Goal: Information Seeking & Learning: Understand process/instructions

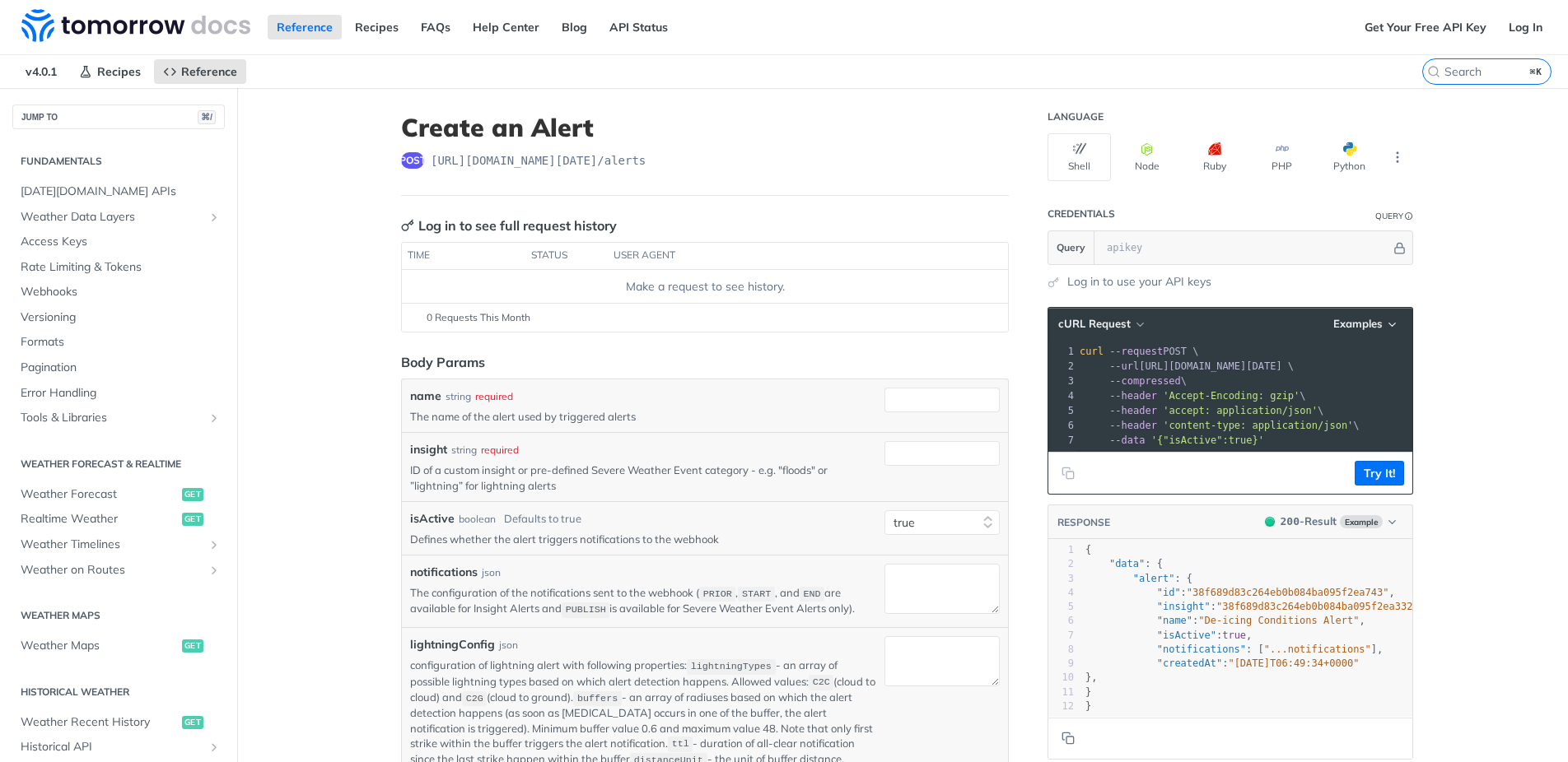
select select "true"
click at [931, 459] on input "insight" at bounding box center [942, 453] width 115 height 25
click at [324, 356] on main "JUMP TO ⌘/ Fundamentals Tomorrow.io APIs Weather Data Layers Core Probabilistic…" at bounding box center [784, 694] width 1568 height 1212
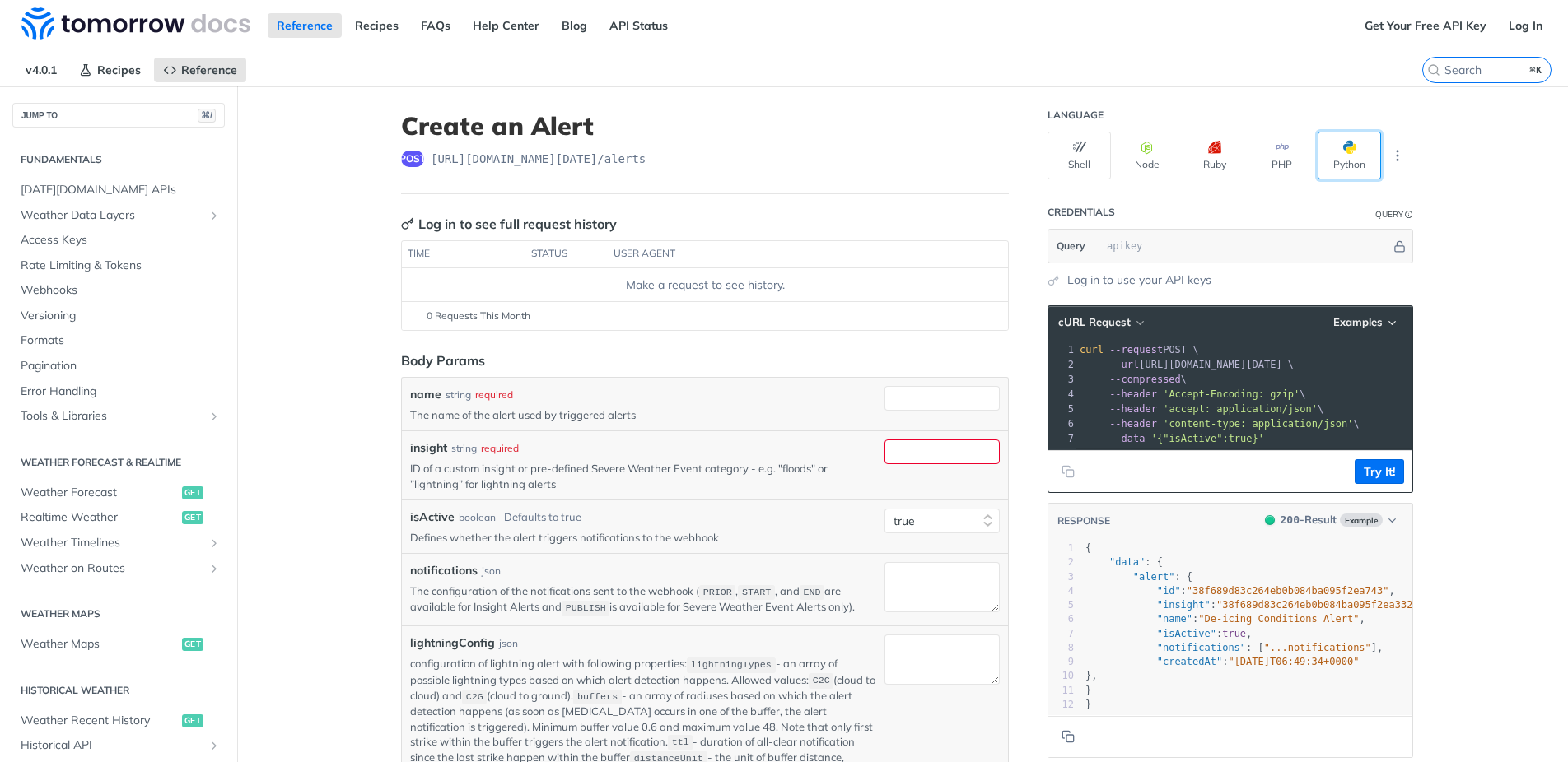
click at [1344, 166] on button "Python" at bounding box center [1349, 156] width 64 height 48
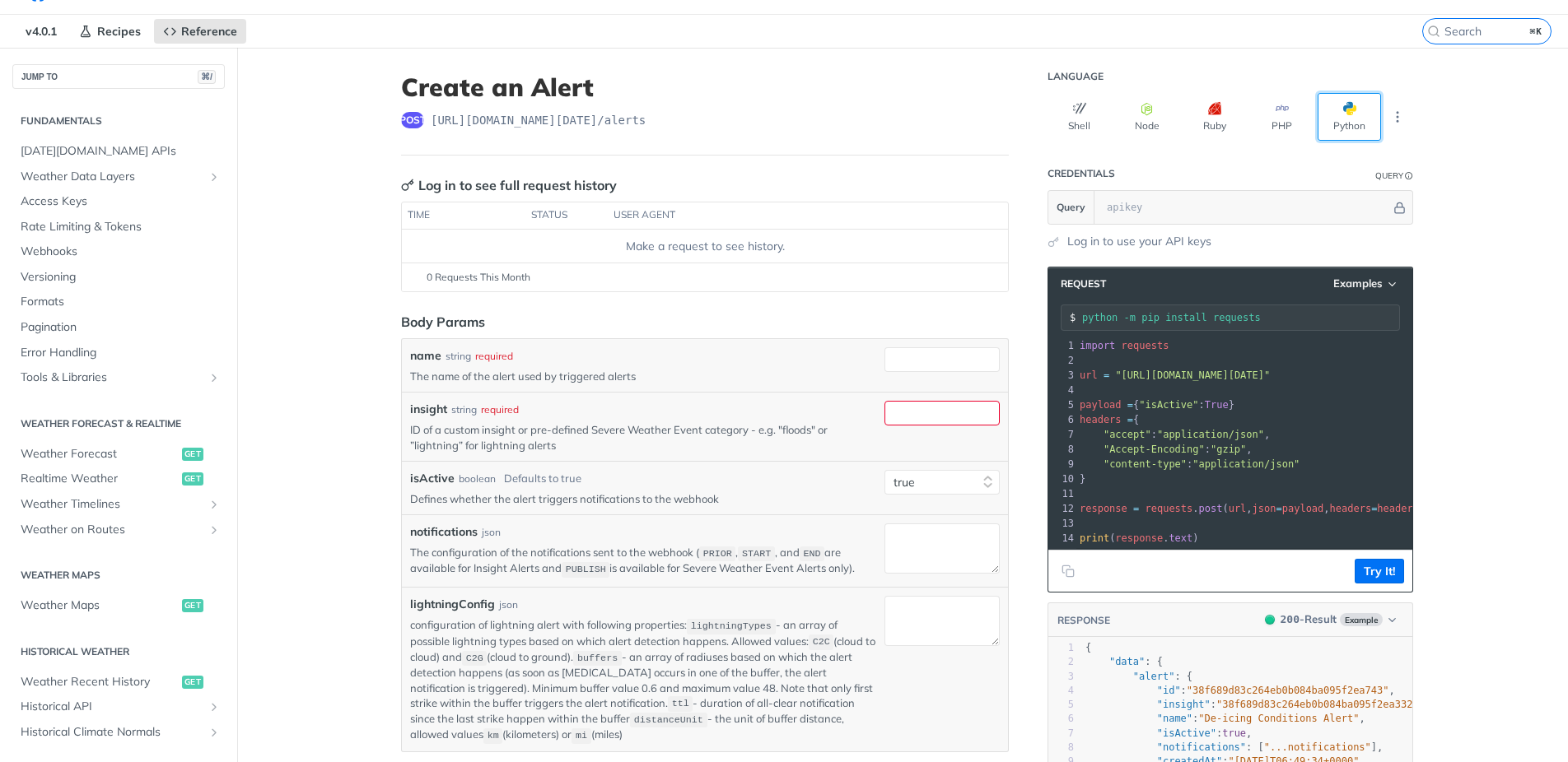
scroll to position [23, 0]
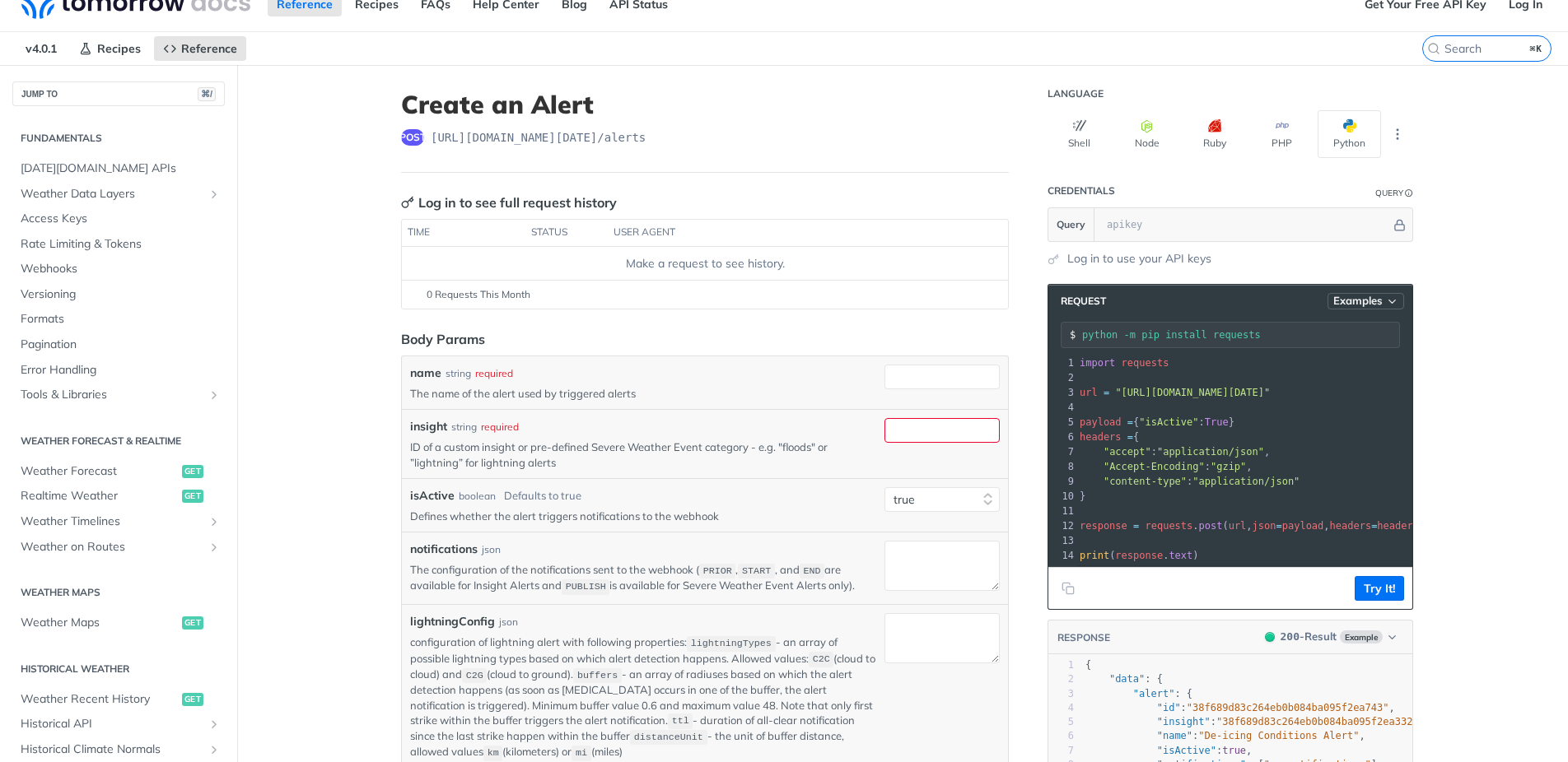
click at [1378, 303] on span "Examples" at bounding box center [1357, 301] width 50 height 14
click at [1319, 330] on div "Request Example" at bounding box center [1322, 330] width 163 height 24
type input "string"
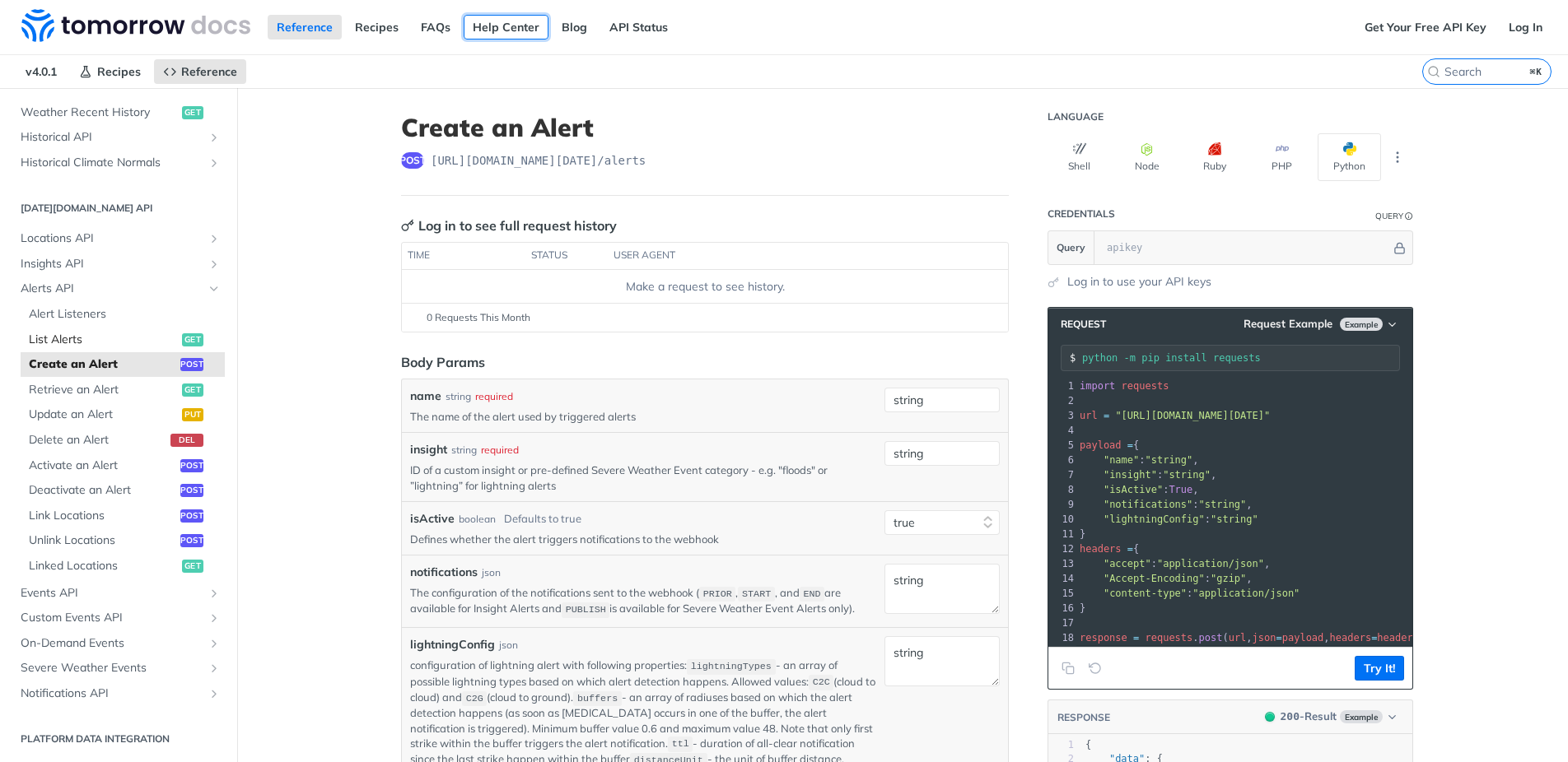
scroll to position [609, 0]
click at [83, 314] on span "Alert Listeners" at bounding box center [124, 315] width 192 height 17
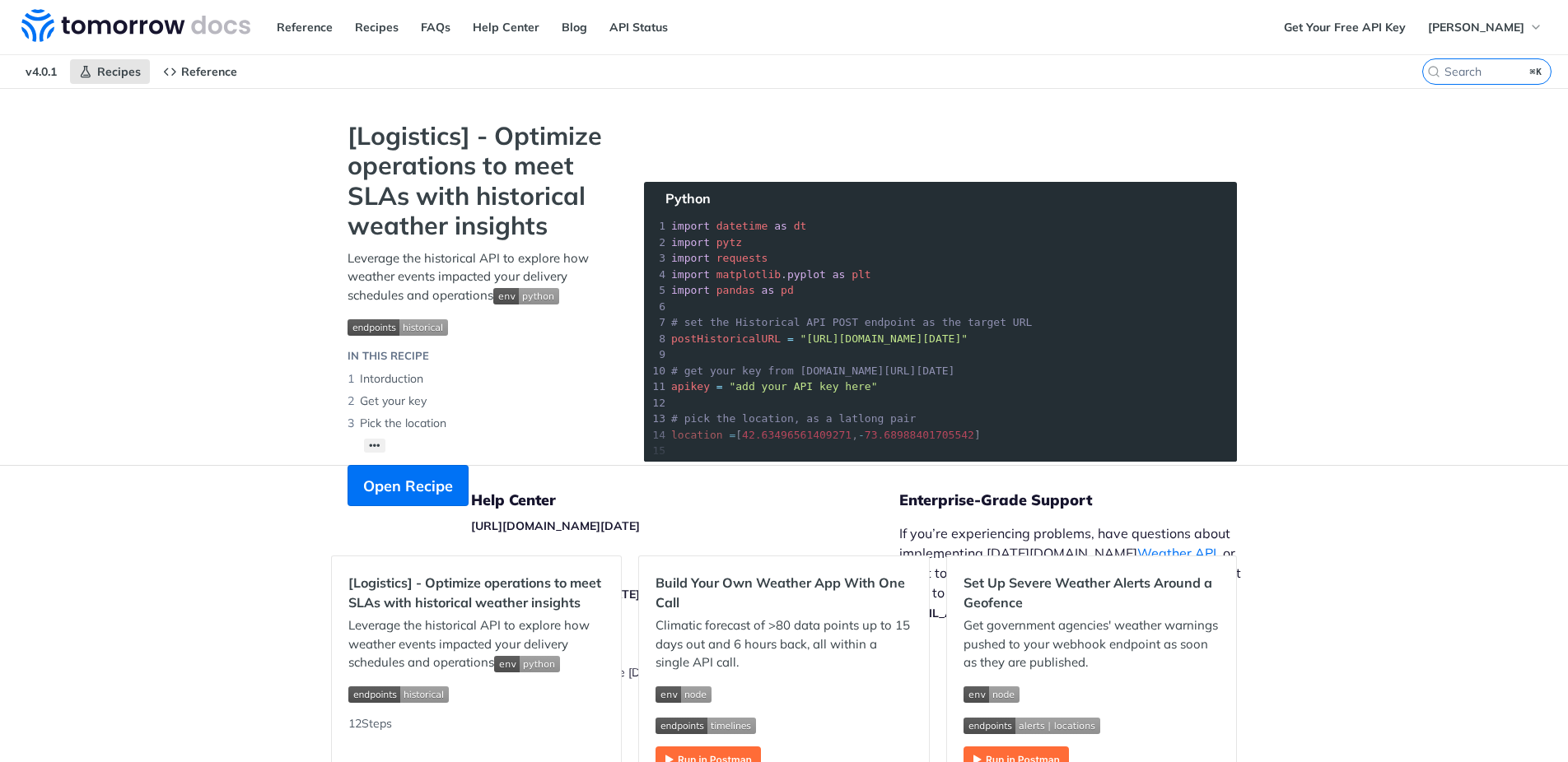
click at [398, 330] on img "Expand image" at bounding box center [397, 327] width 100 height 17
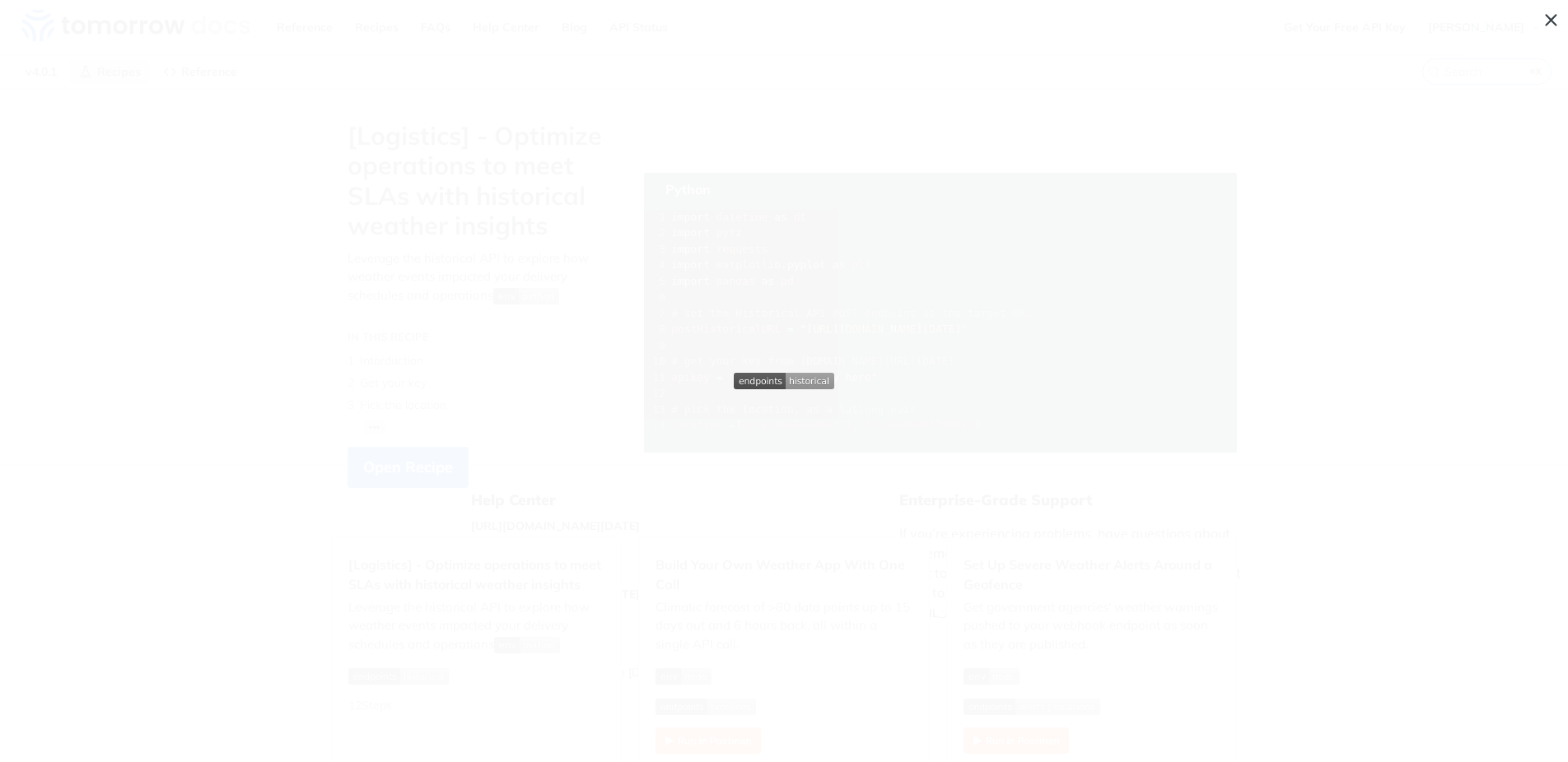
click at [1514, 206] on span "Collapse image" at bounding box center [784, 381] width 1568 height 762
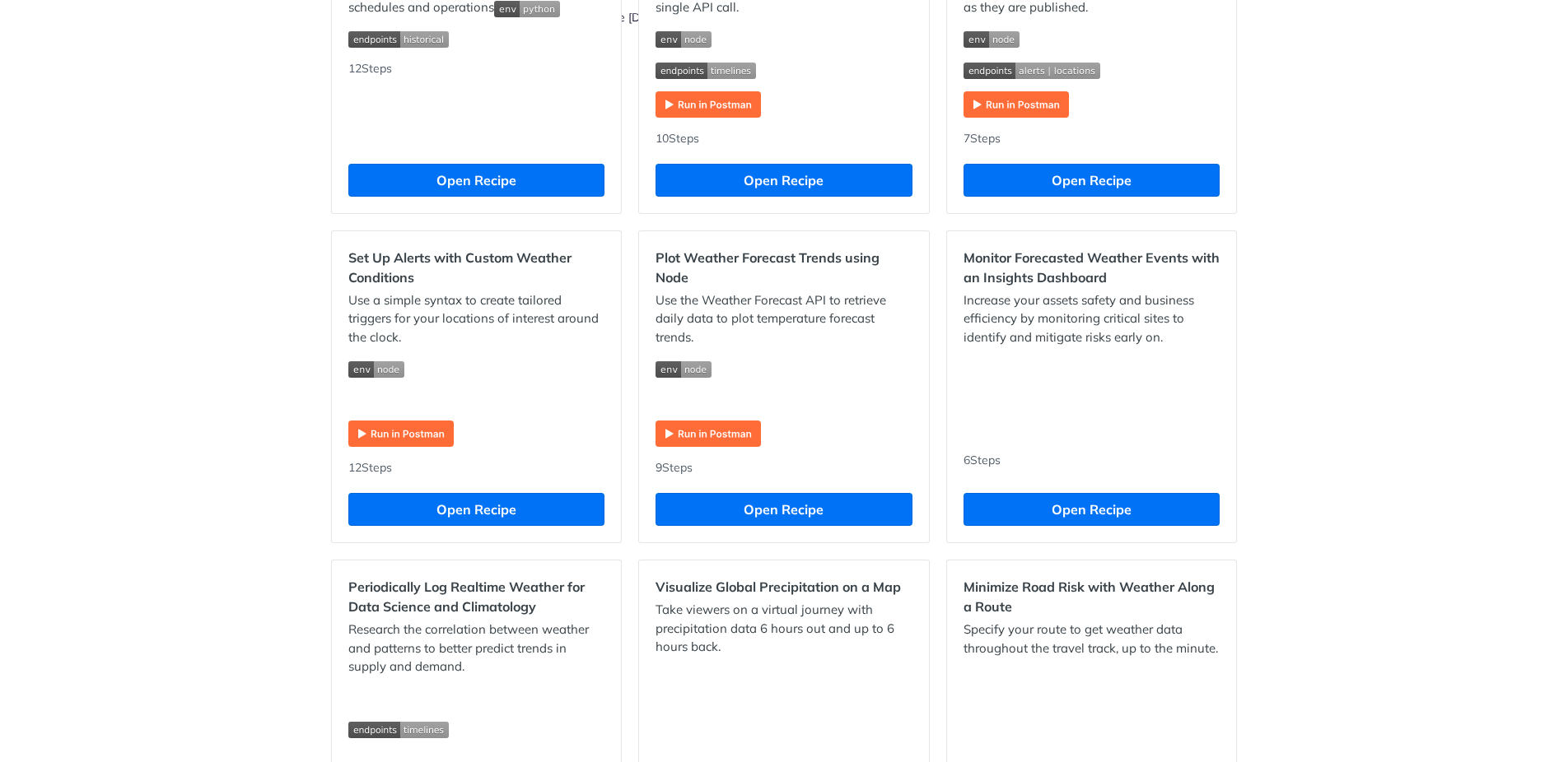
scroll to position [656, 0]
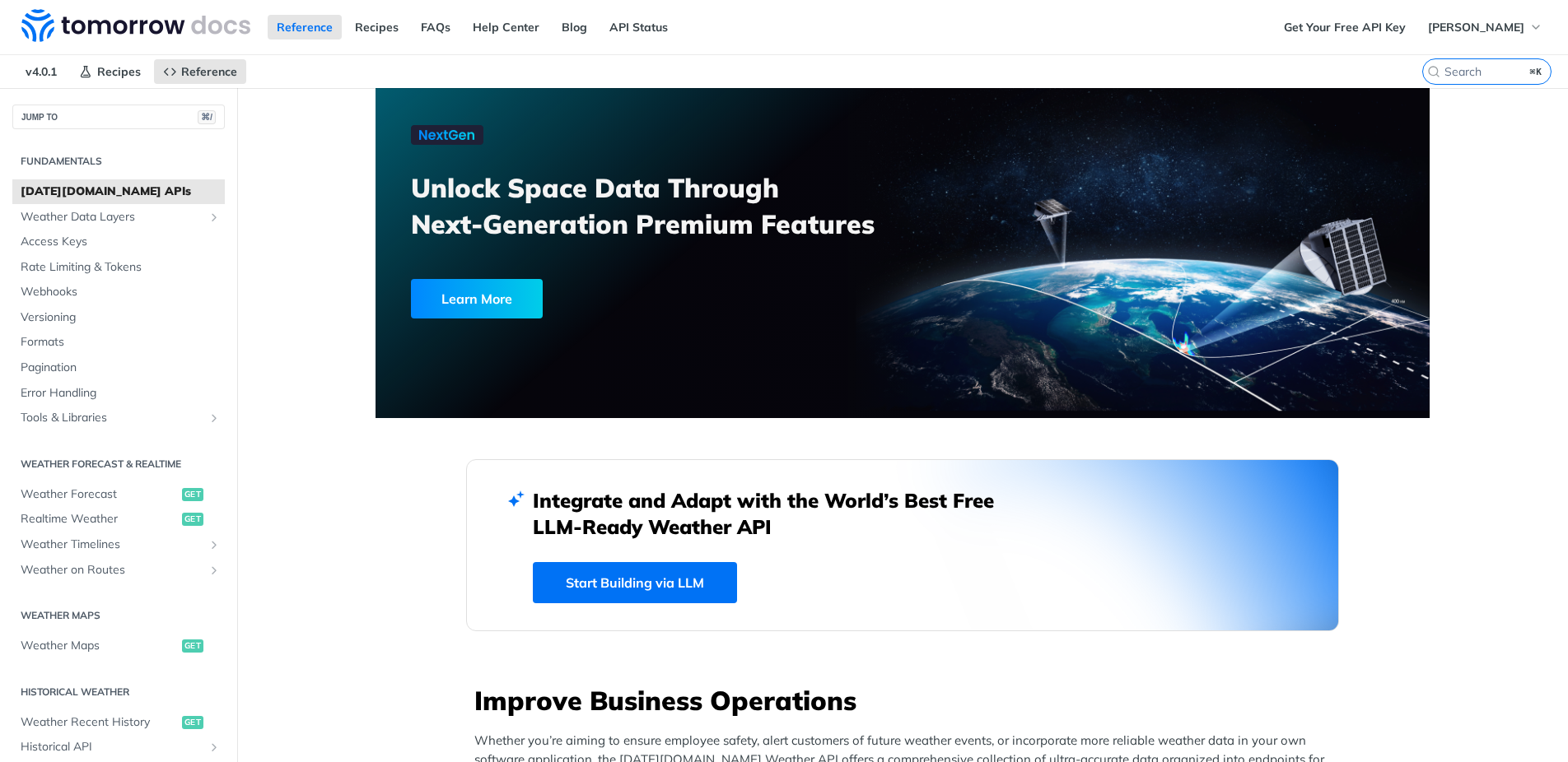
scroll to position [4, 0]
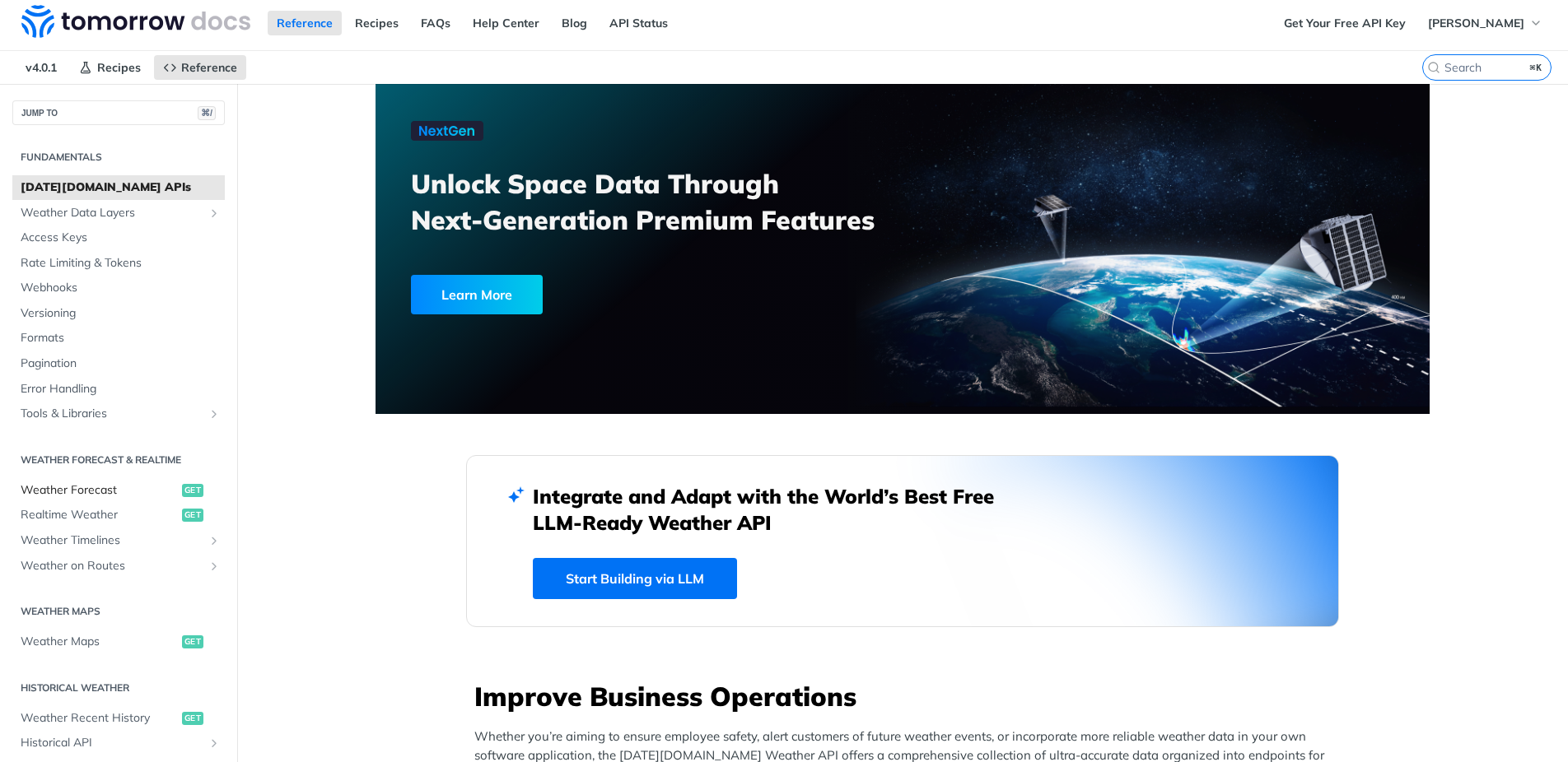
click at [83, 494] on span "Weather Forecast" at bounding box center [99, 491] width 157 height 17
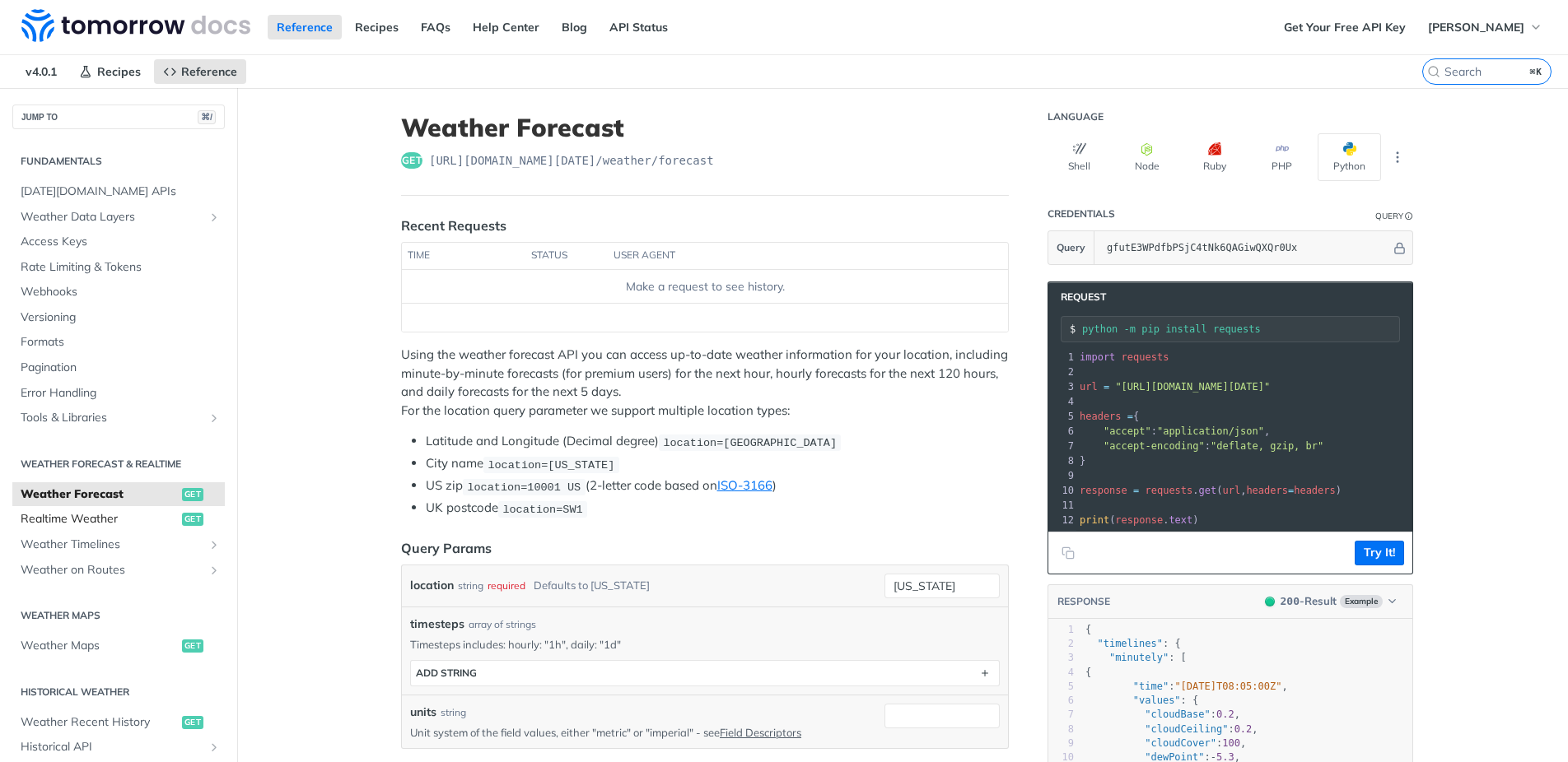
click at [84, 521] on span "Realtime Weather" at bounding box center [99, 520] width 157 height 17
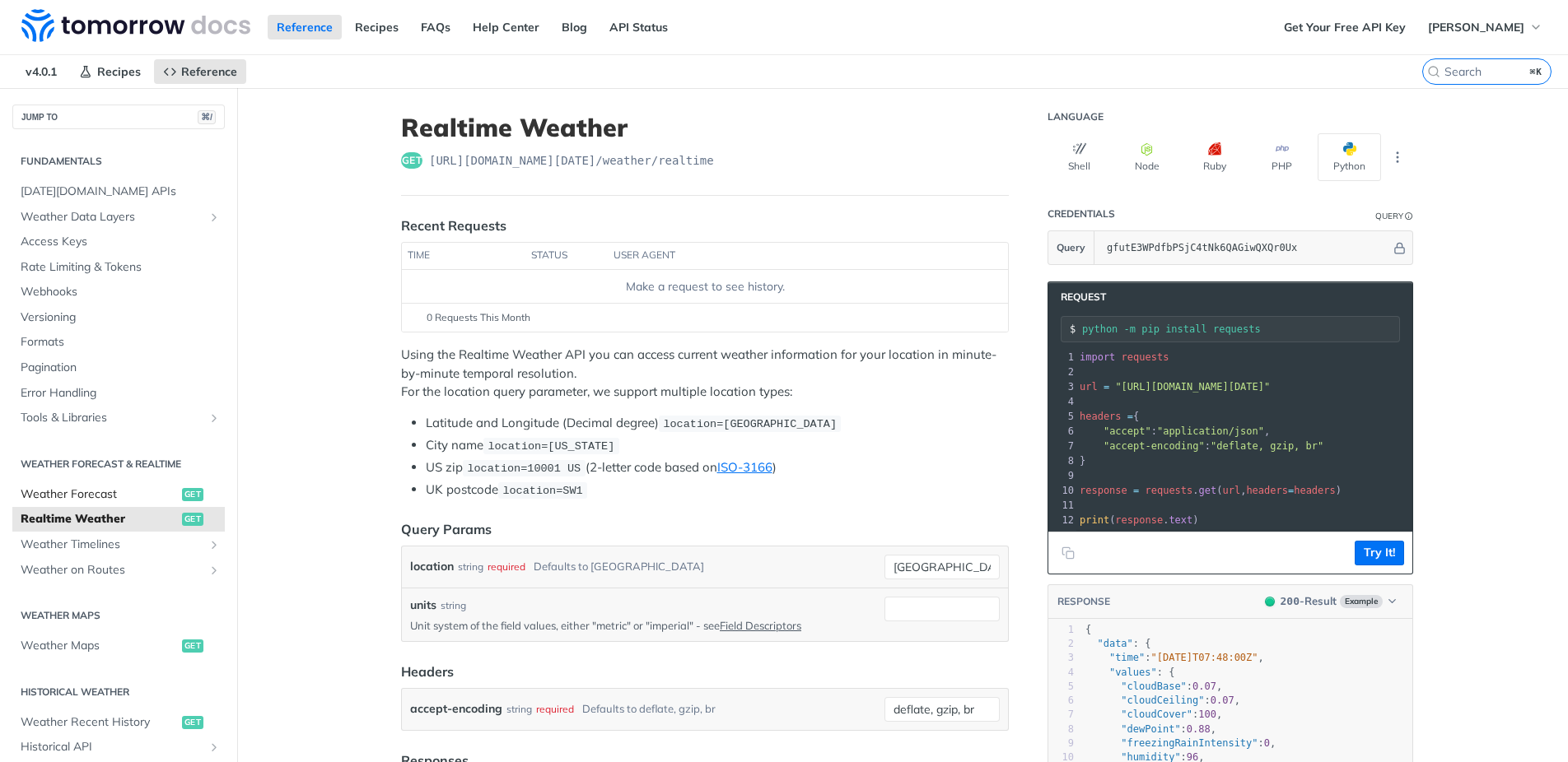
click at [87, 492] on span "Weather Forecast" at bounding box center [99, 495] width 157 height 17
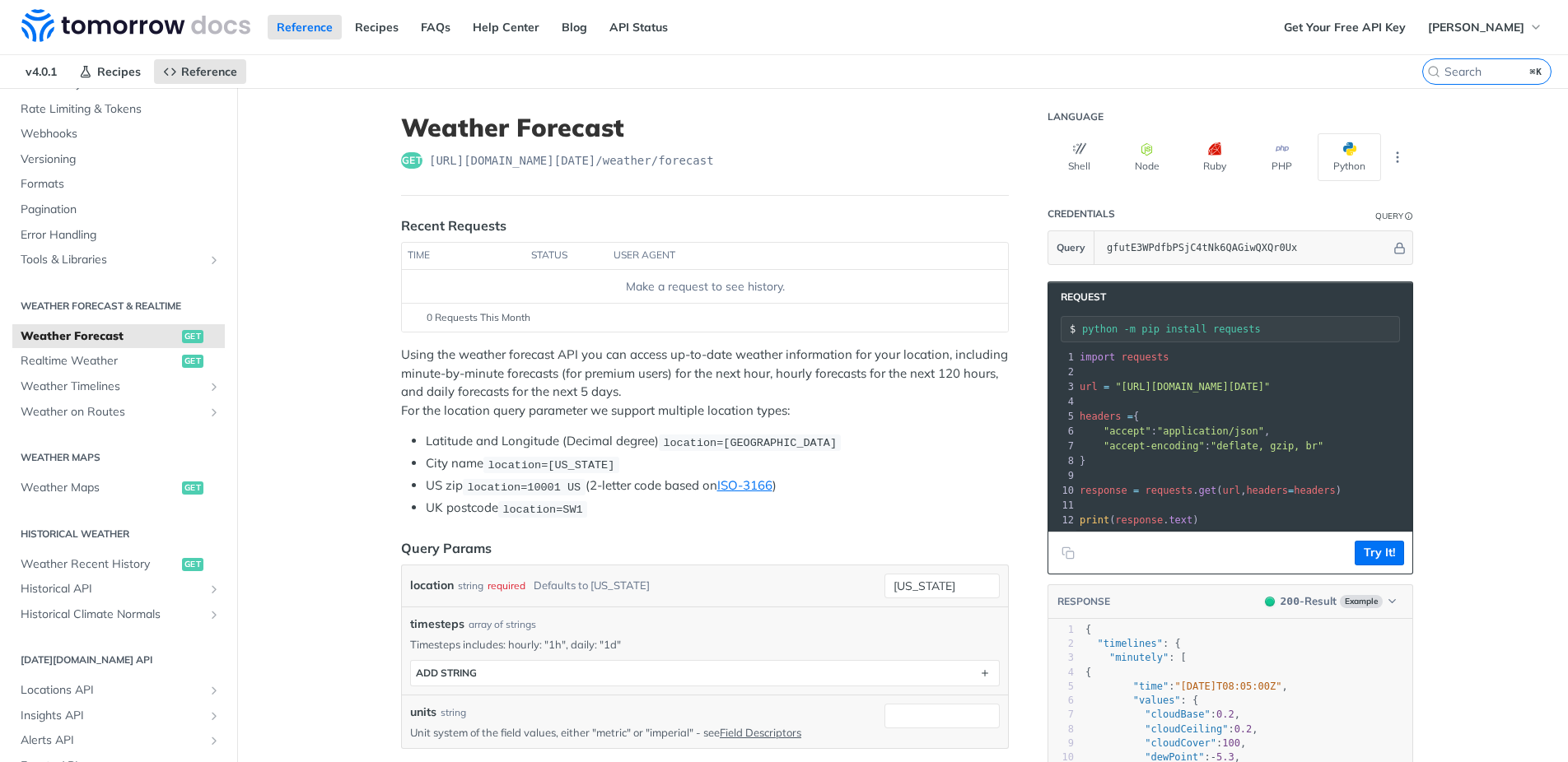
scroll to position [160, 0]
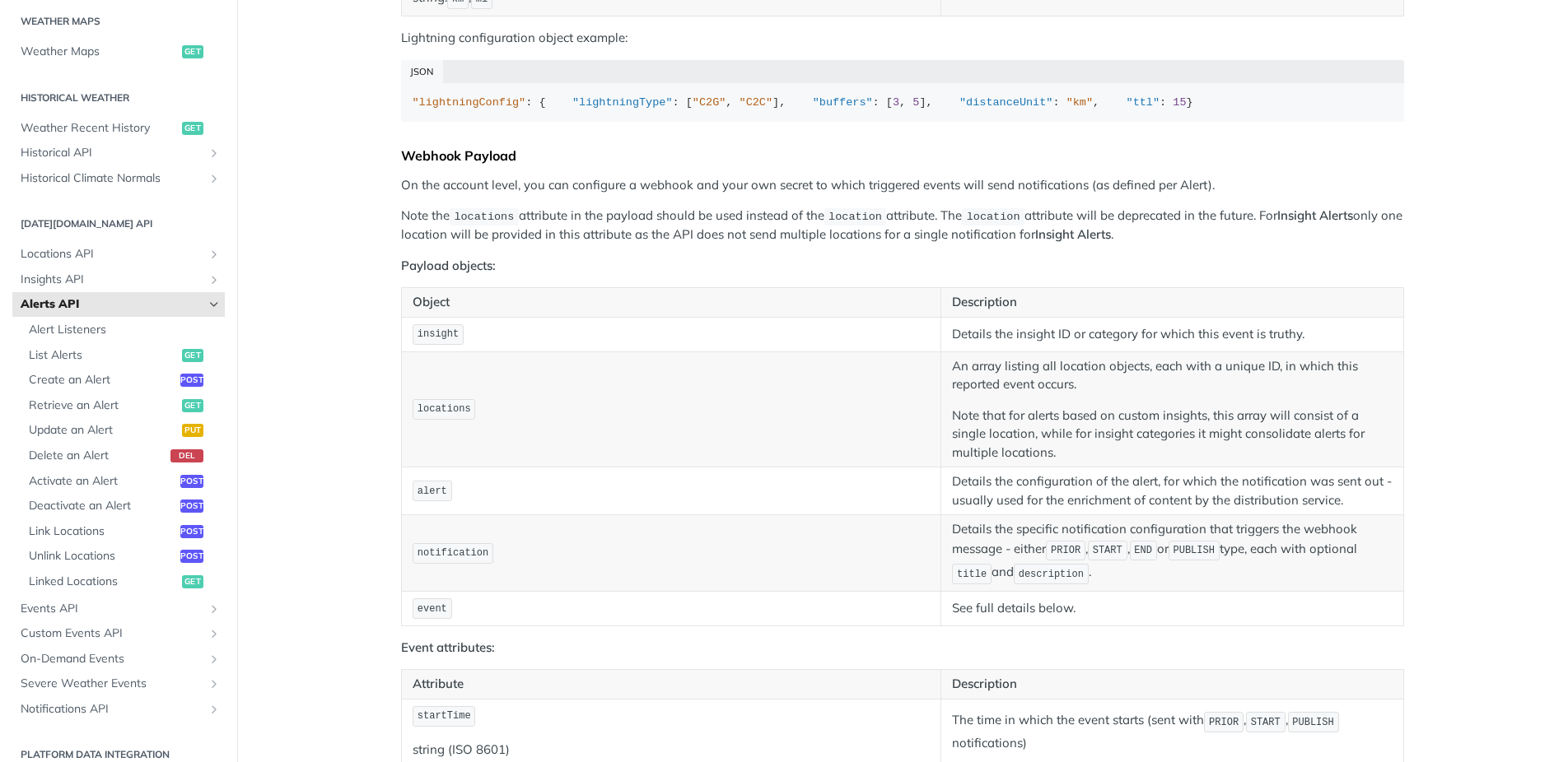
scroll to position [1378, 0]
click at [191, 248] on span "Locations API" at bounding box center [112, 254] width 183 height 17
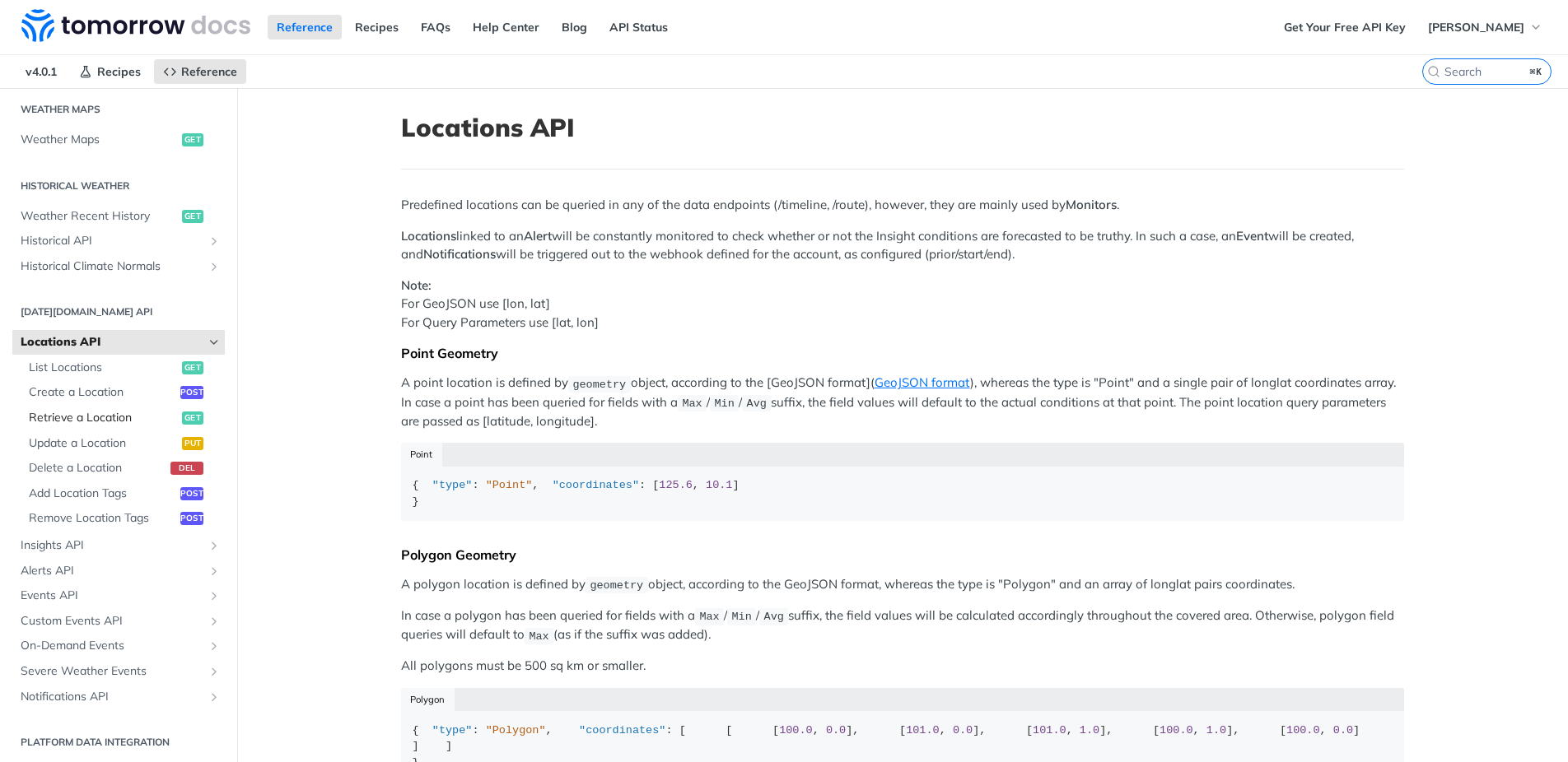
click at [71, 419] on span "Retrieve a Location" at bounding box center [103, 418] width 149 height 17
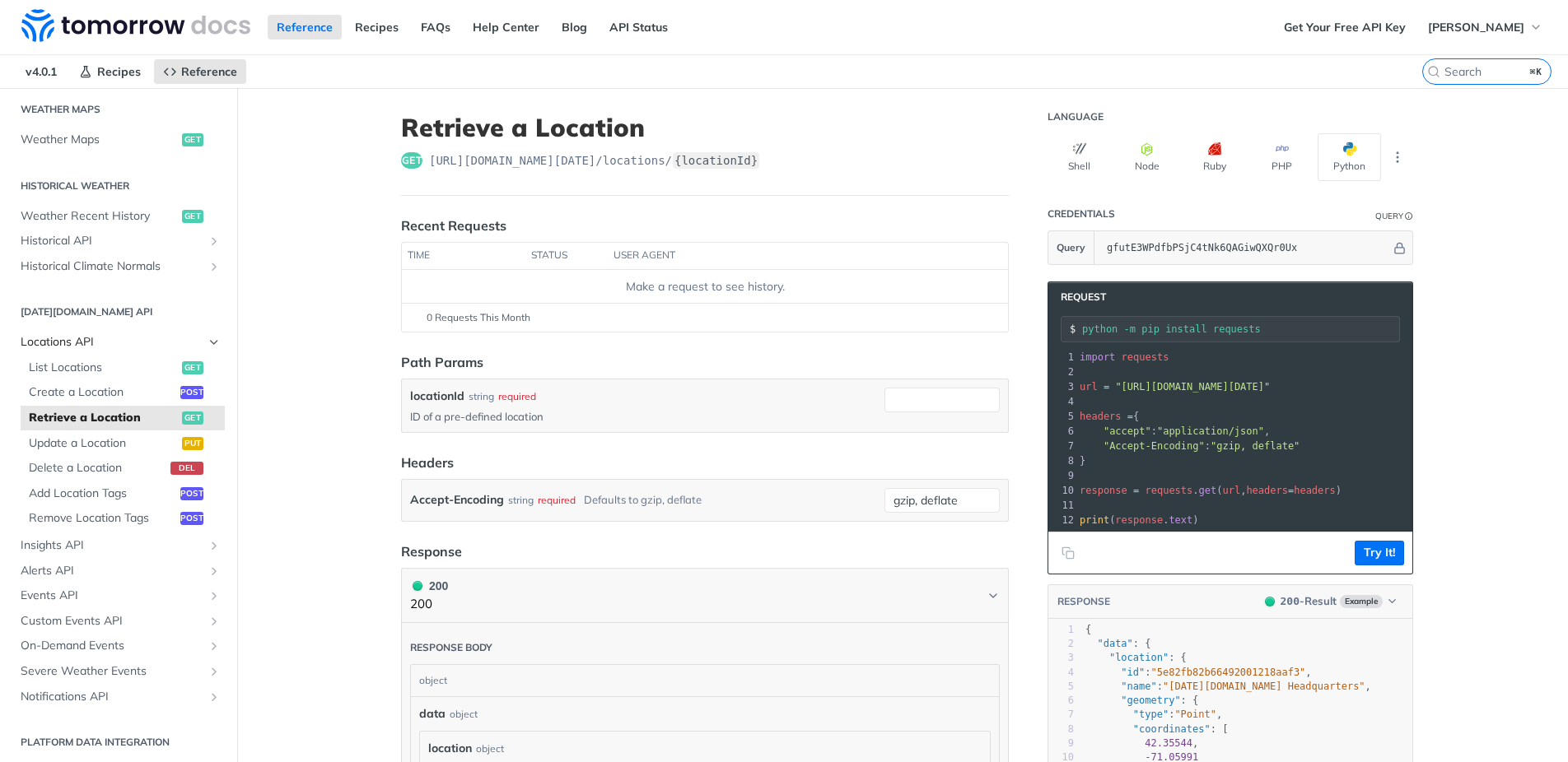
click at [105, 344] on span "Locations API" at bounding box center [112, 342] width 183 height 17
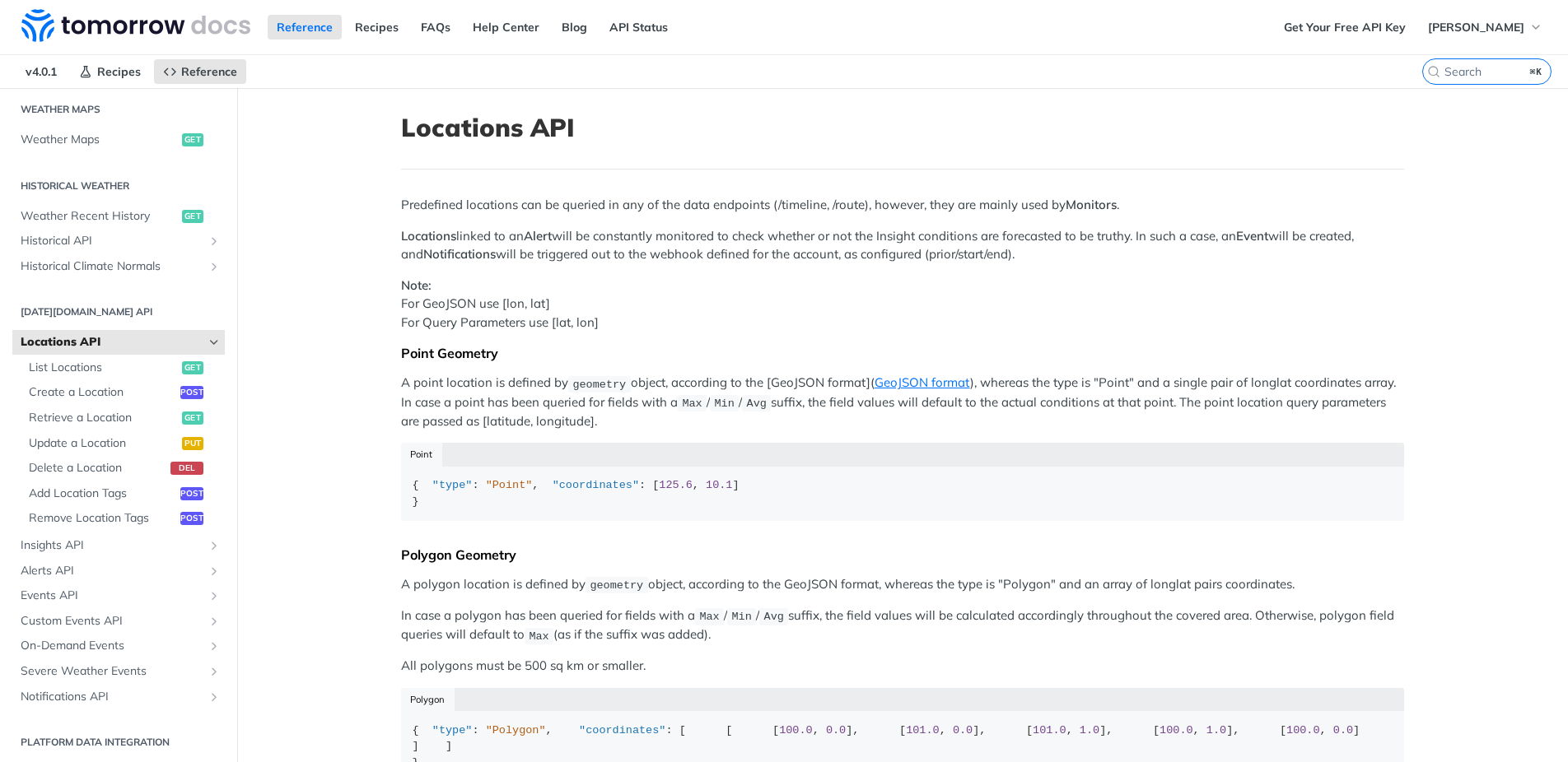
click at [99, 345] on span "Locations API" at bounding box center [112, 342] width 183 height 17
click at [221, 342] on link "Locations API" at bounding box center [118, 342] width 213 height 25
click at [214, 340] on icon "Hide subpages for Locations API" at bounding box center [214, 342] width 13 height 13
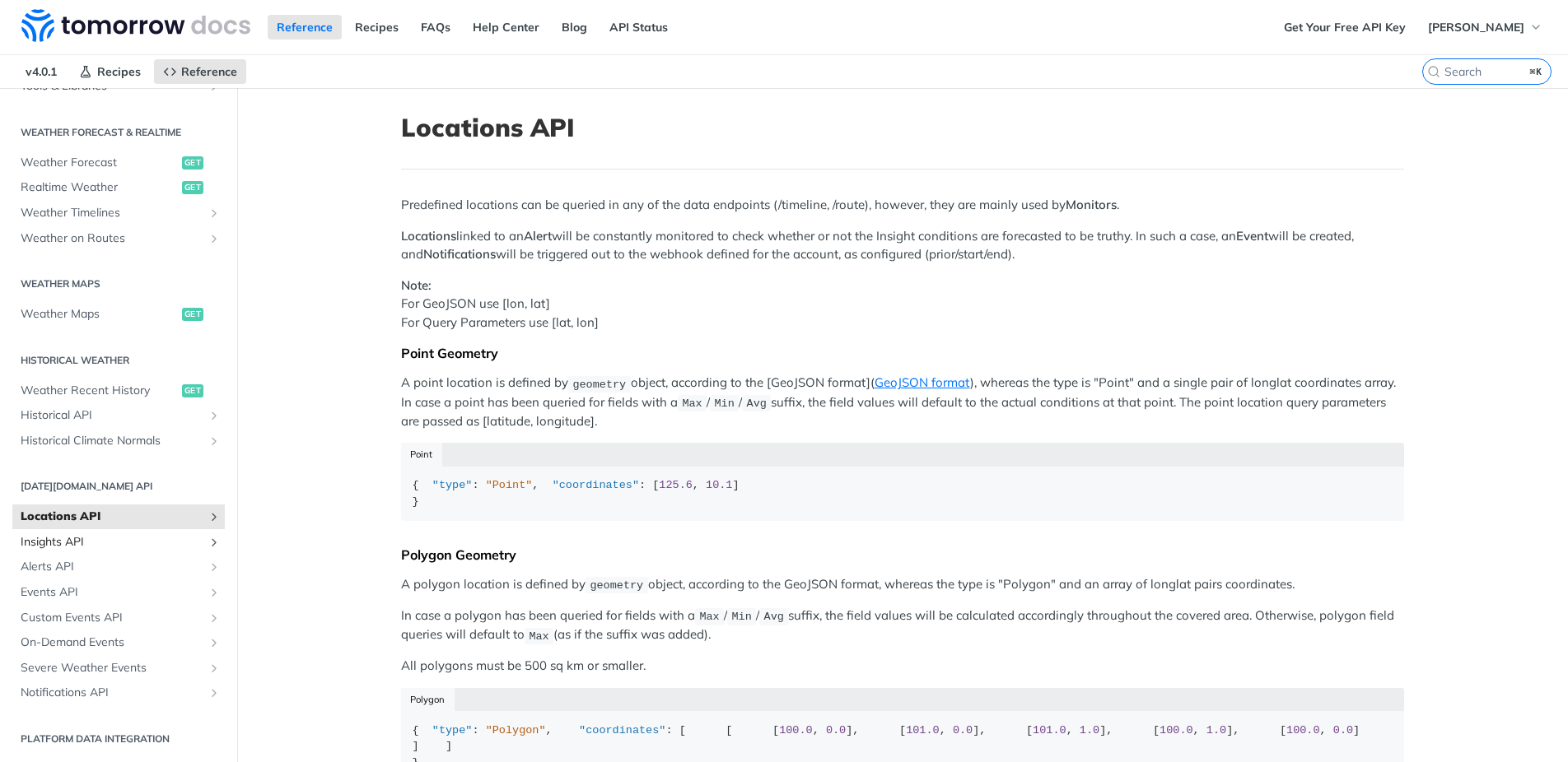
click at [80, 542] on span "Insights API" at bounding box center [112, 542] width 183 height 17
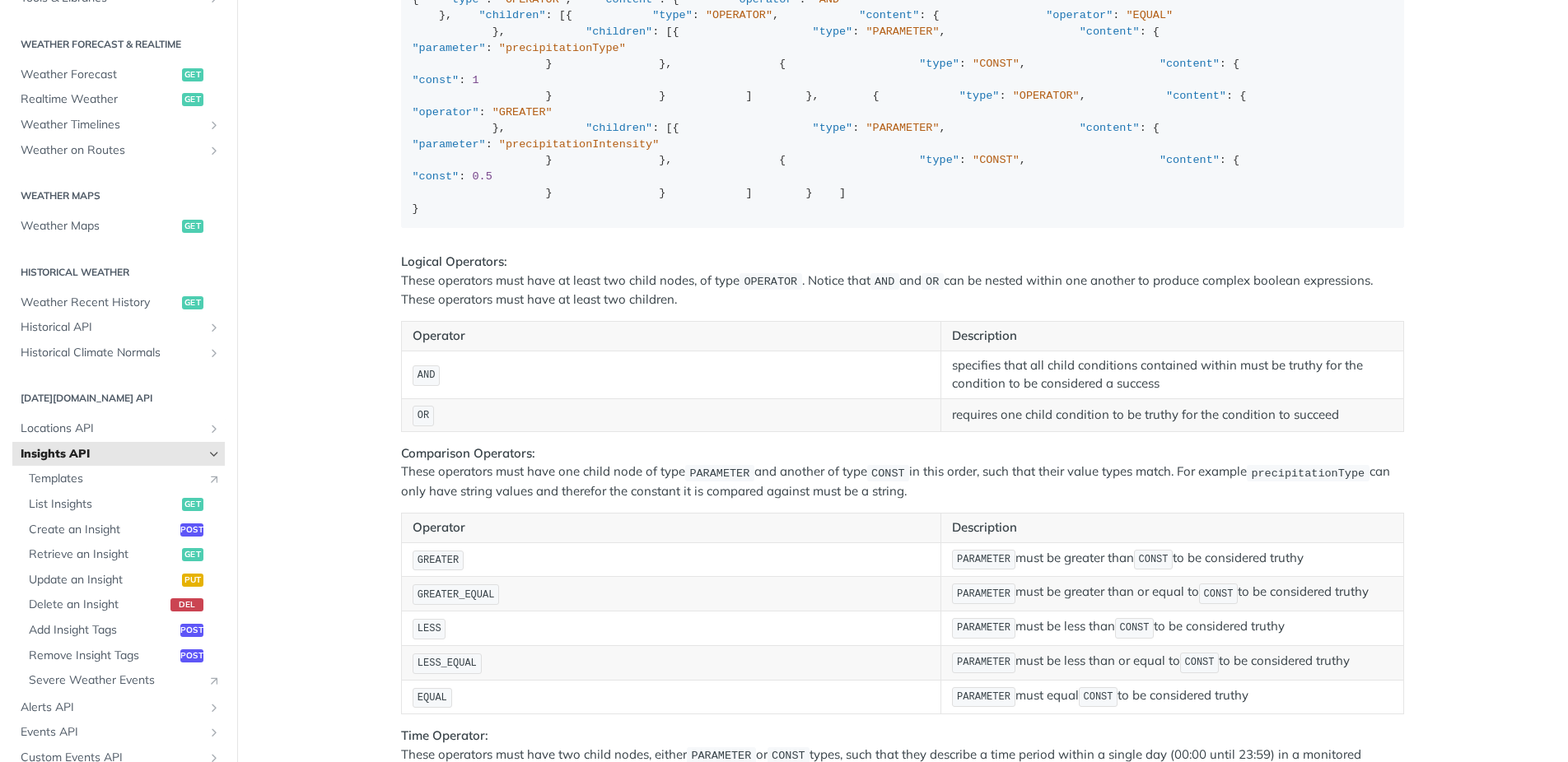
scroll to position [77, 0]
click at [94, 507] on span "List Insights" at bounding box center [103, 505] width 149 height 17
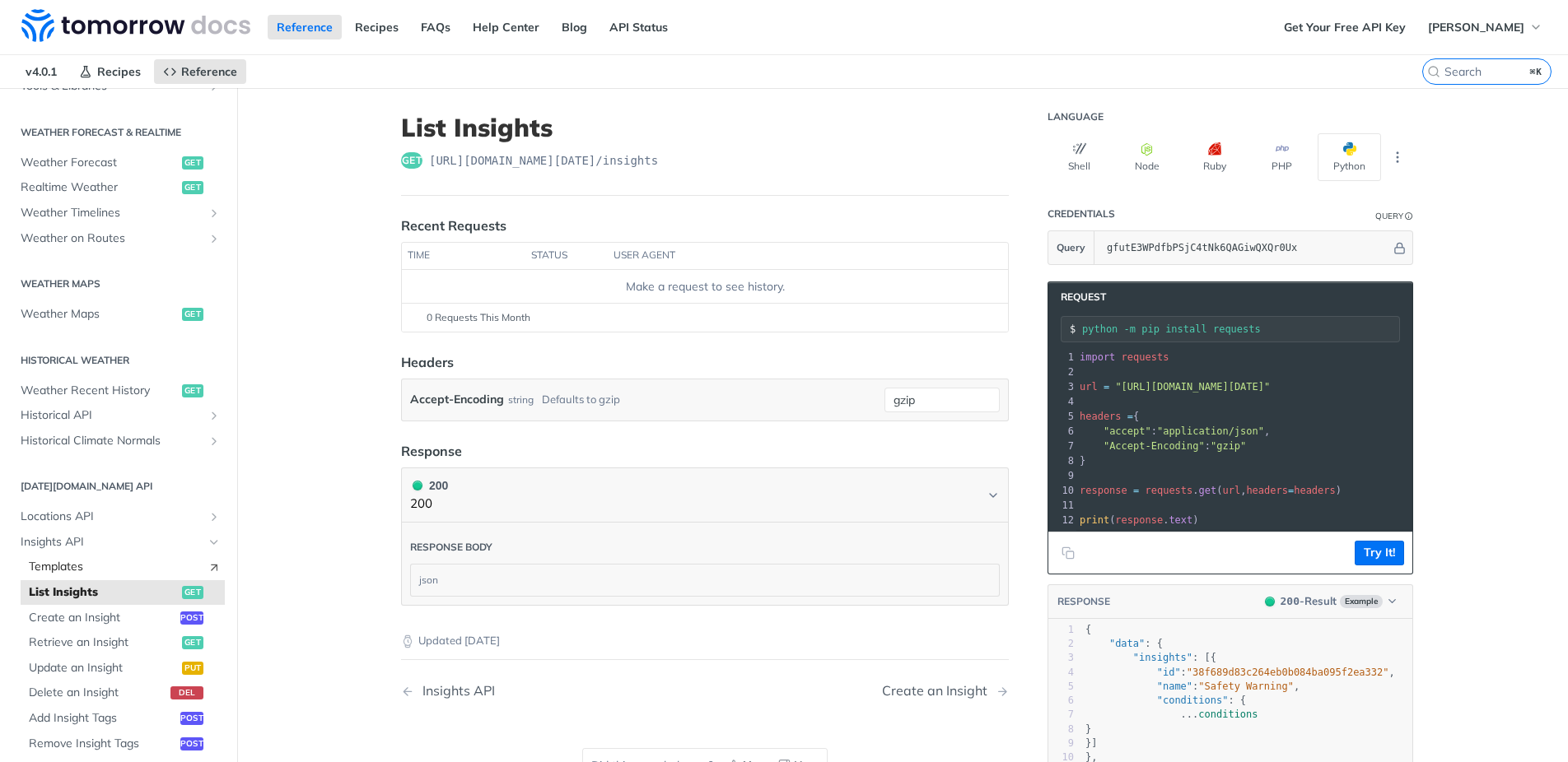
click at [96, 576] on link "Templates" at bounding box center [122, 566] width 204 height 25
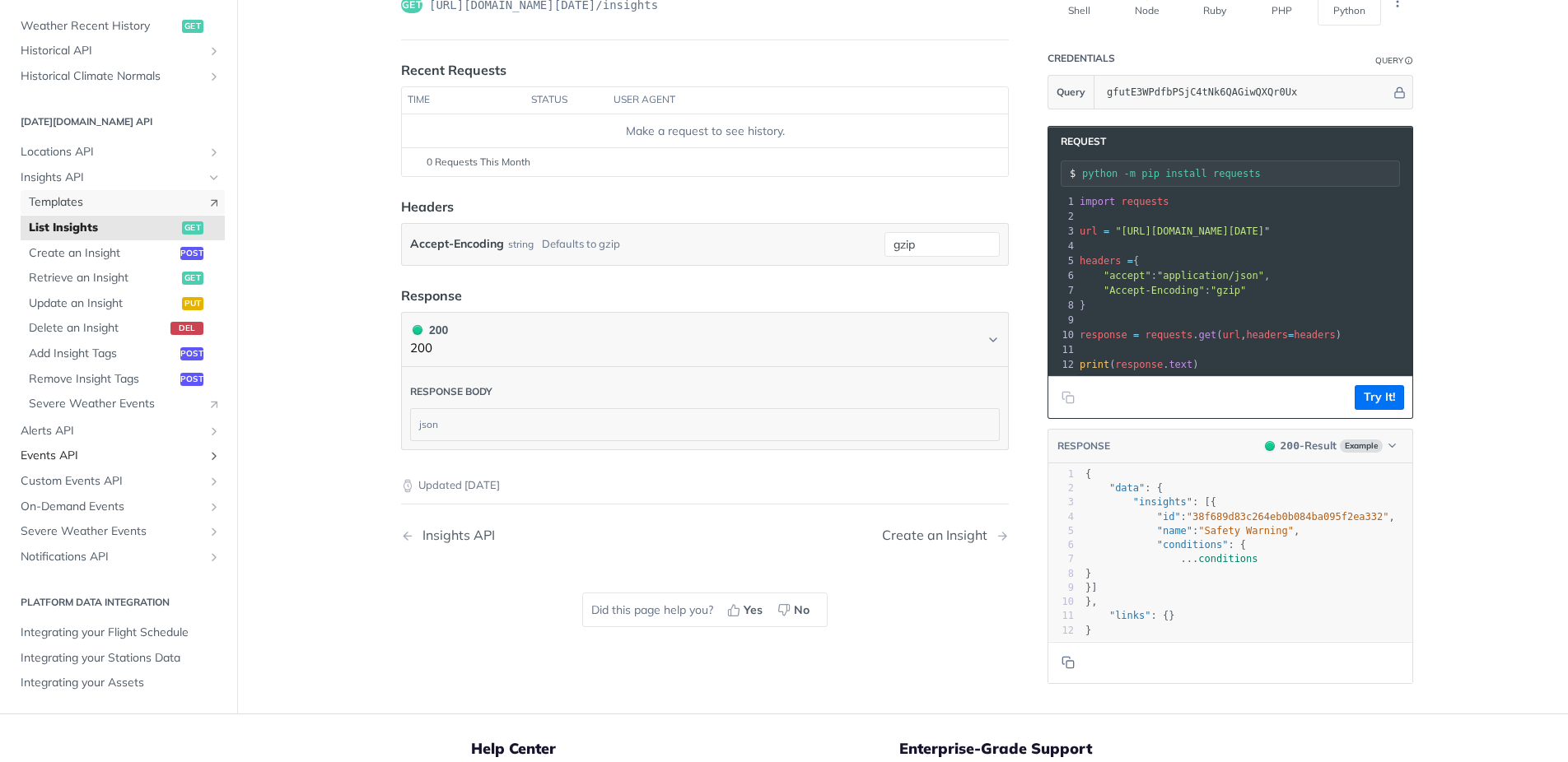
scroll to position [164, 0]
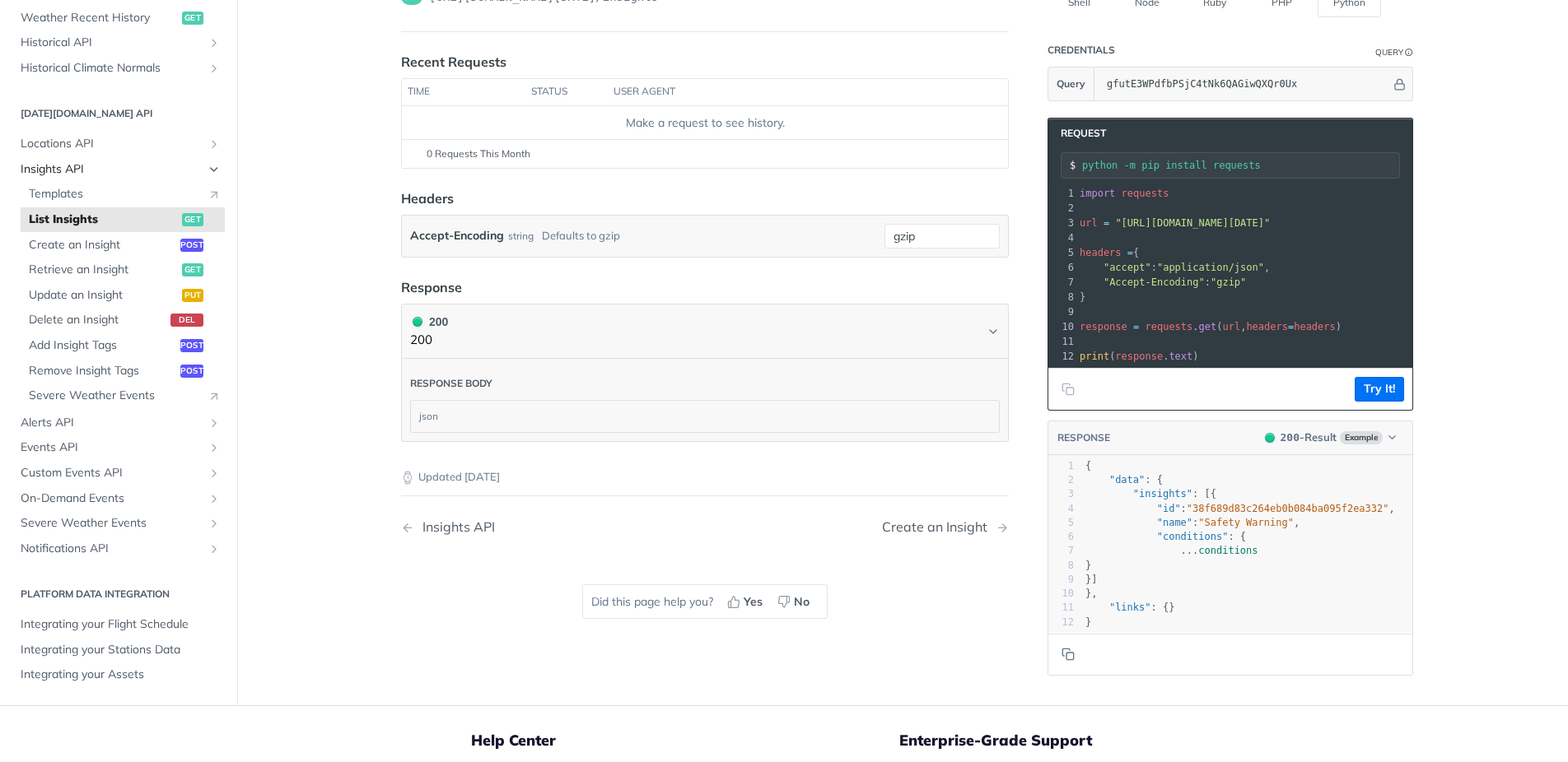
click at [213, 169] on icon "Hide subpages for Insights API" at bounding box center [214, 169] width 13 height 13
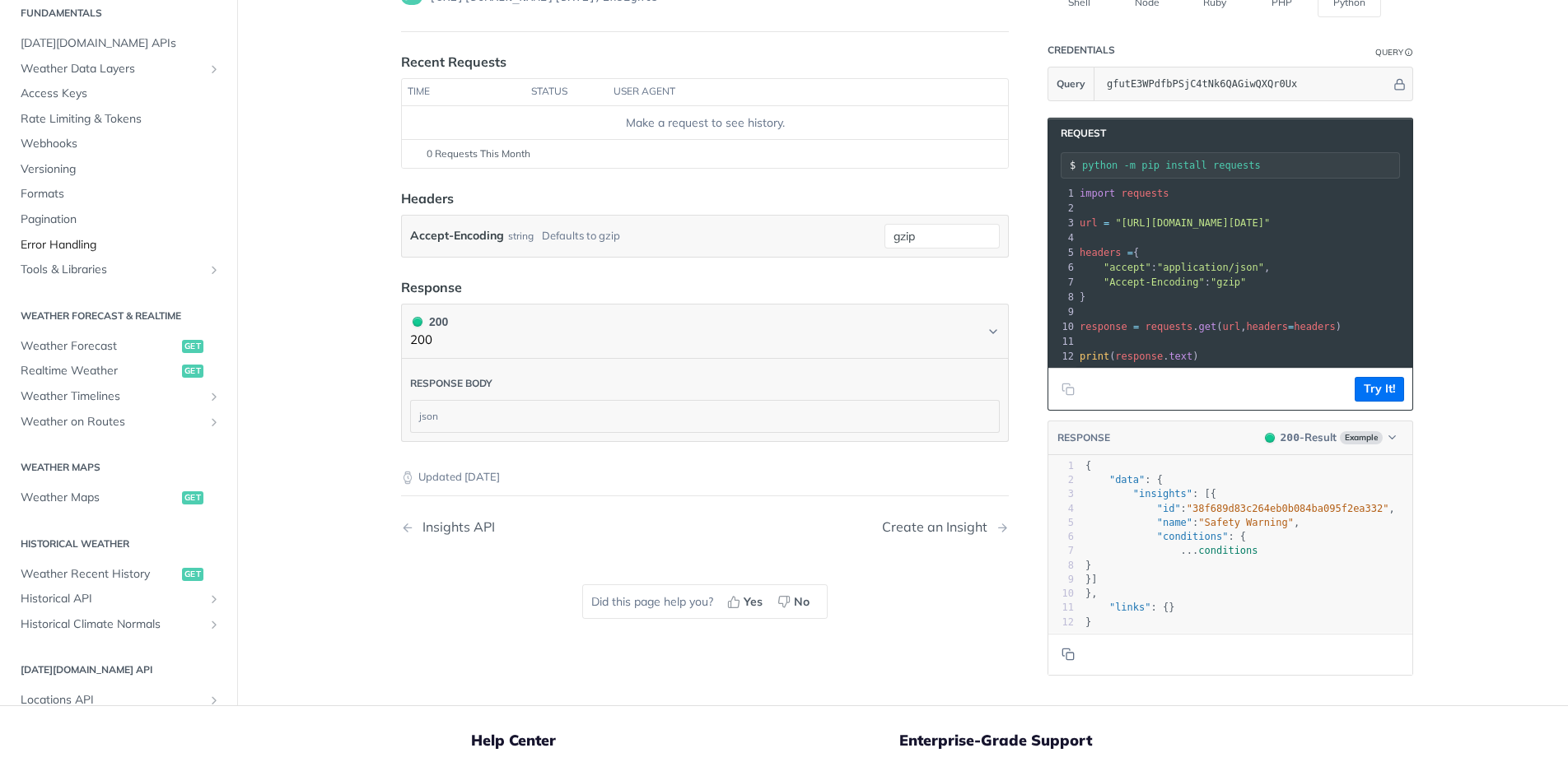
scroll to position [0, 0]
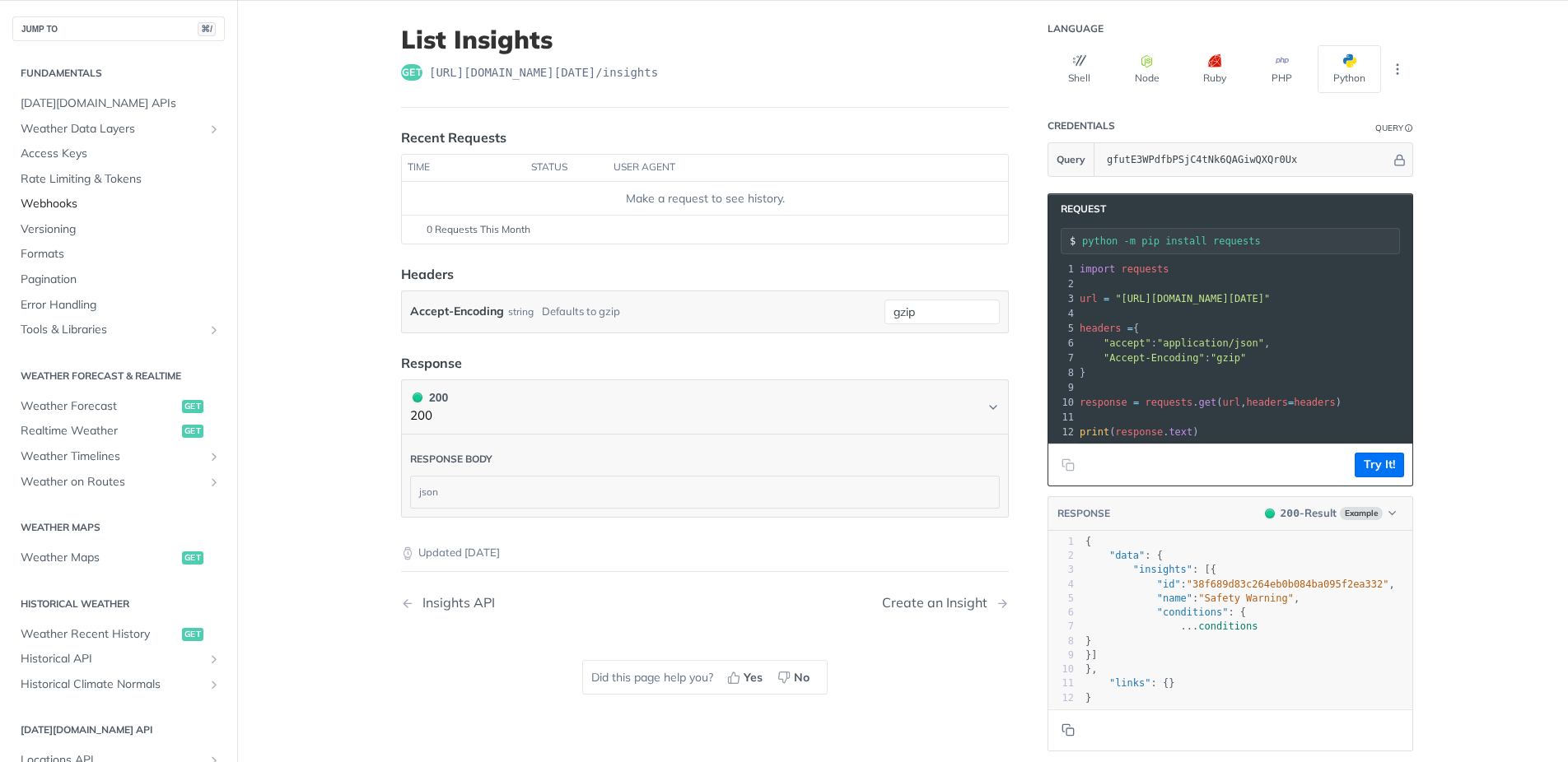
click at [59, 204] on span "Webhooks" at bounding box center [120, 204] width 200 height 17
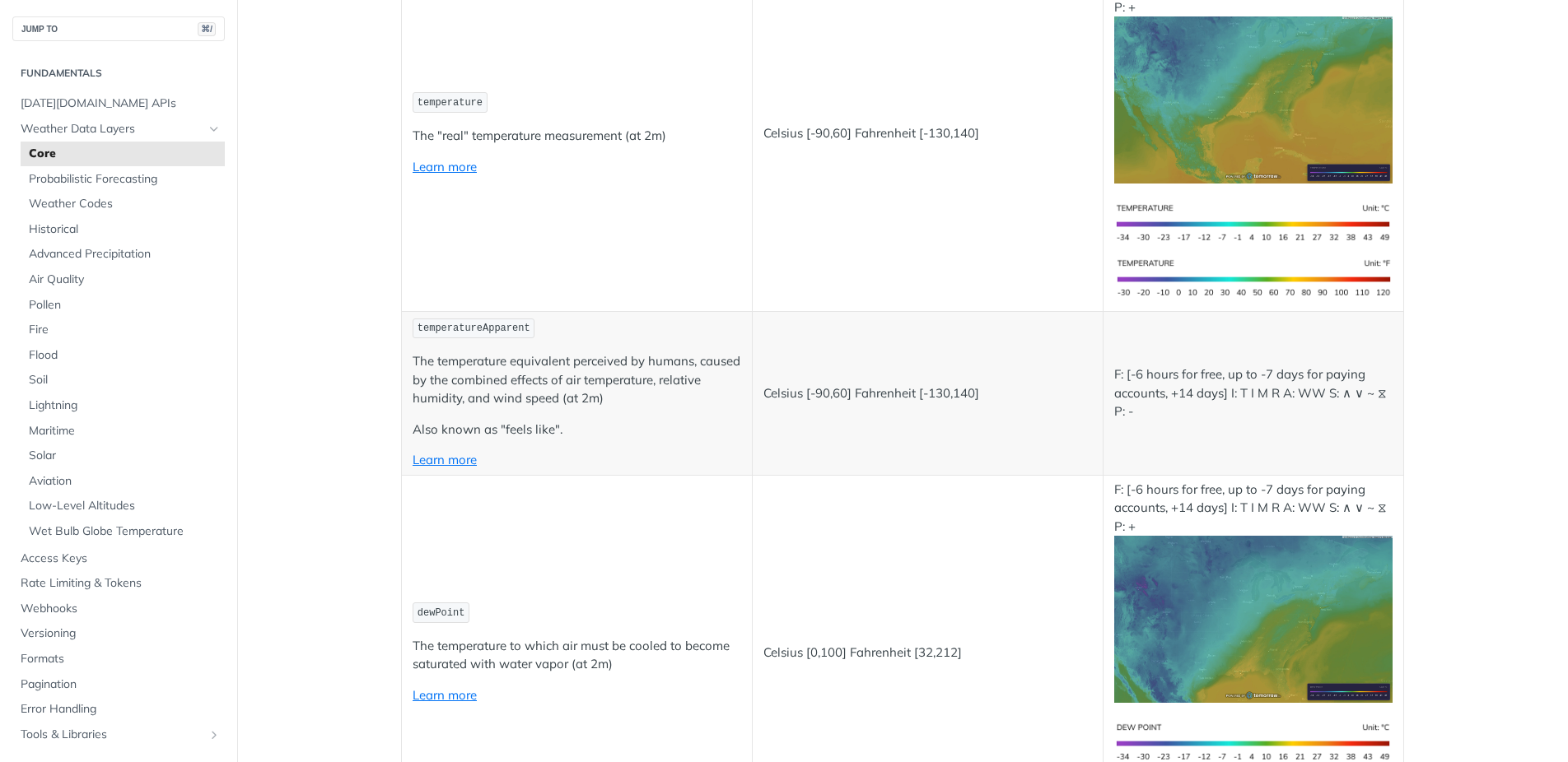
scroll to position [447, 0]
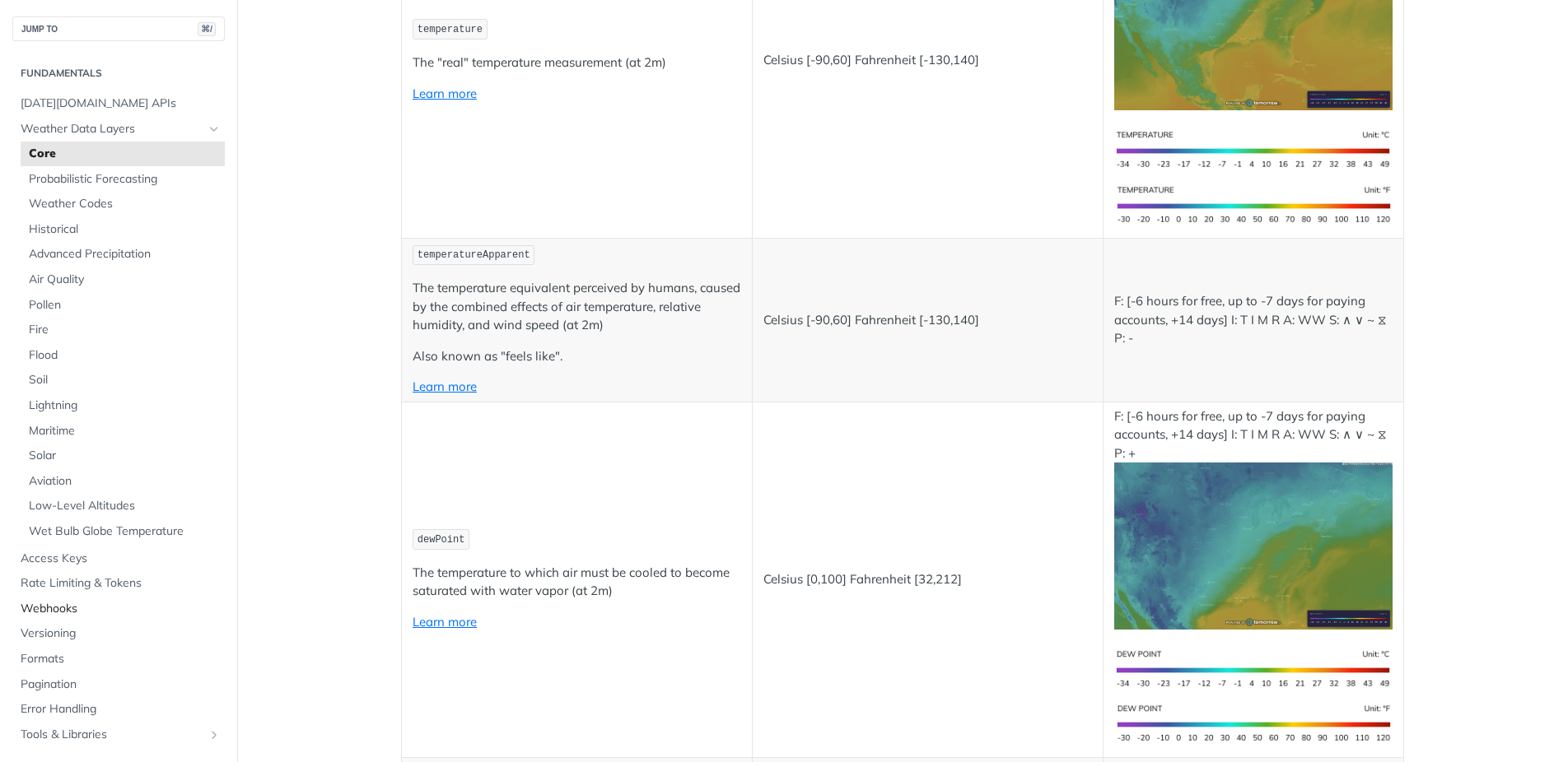
click at [60, 613] on span "Webhooks" at bounding box center [120, 609] width 200 height 17
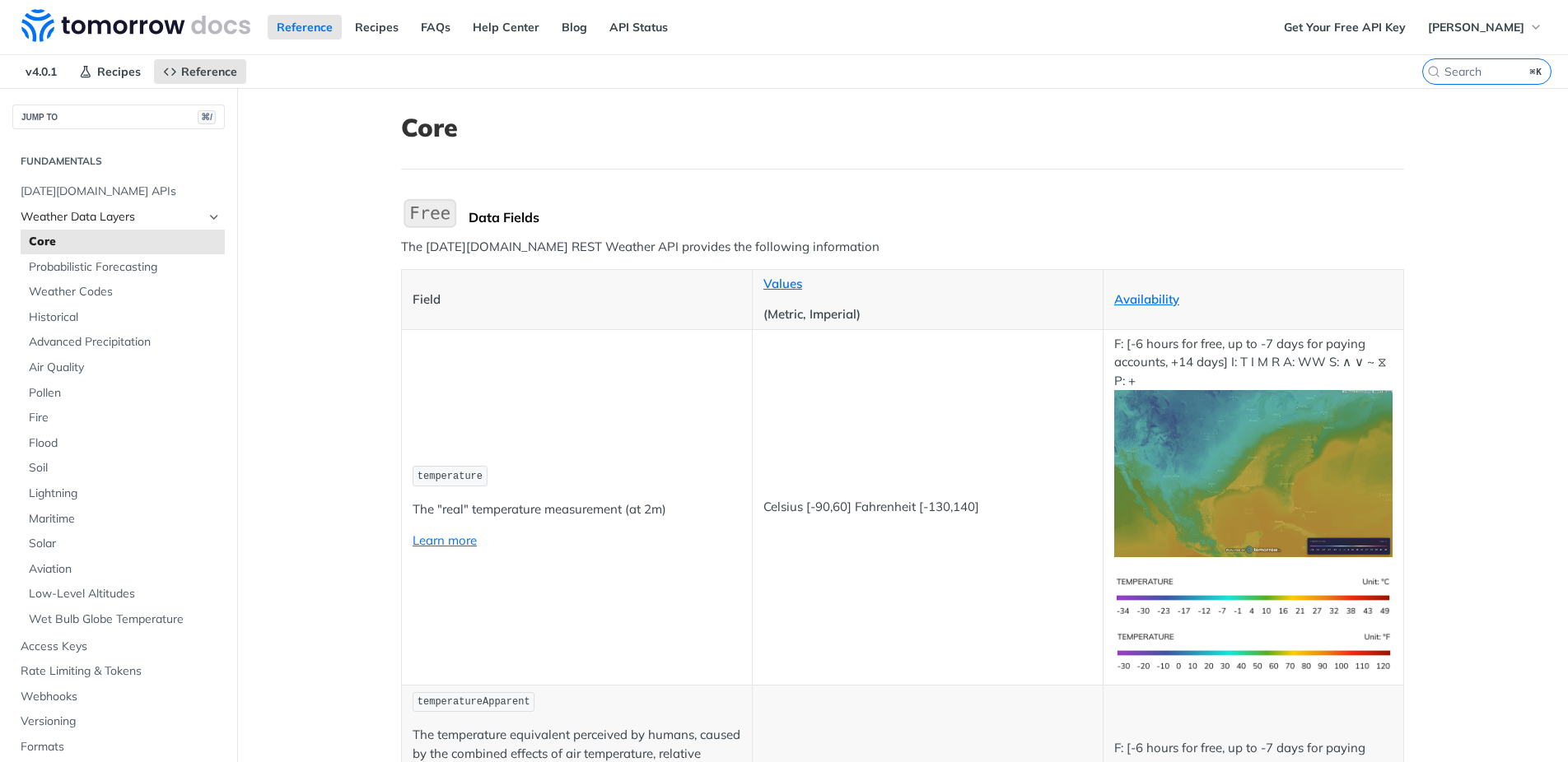
click at [109, 215] on span "Weather Data Layers" at bounding box center [112, 217] width 183 height 17
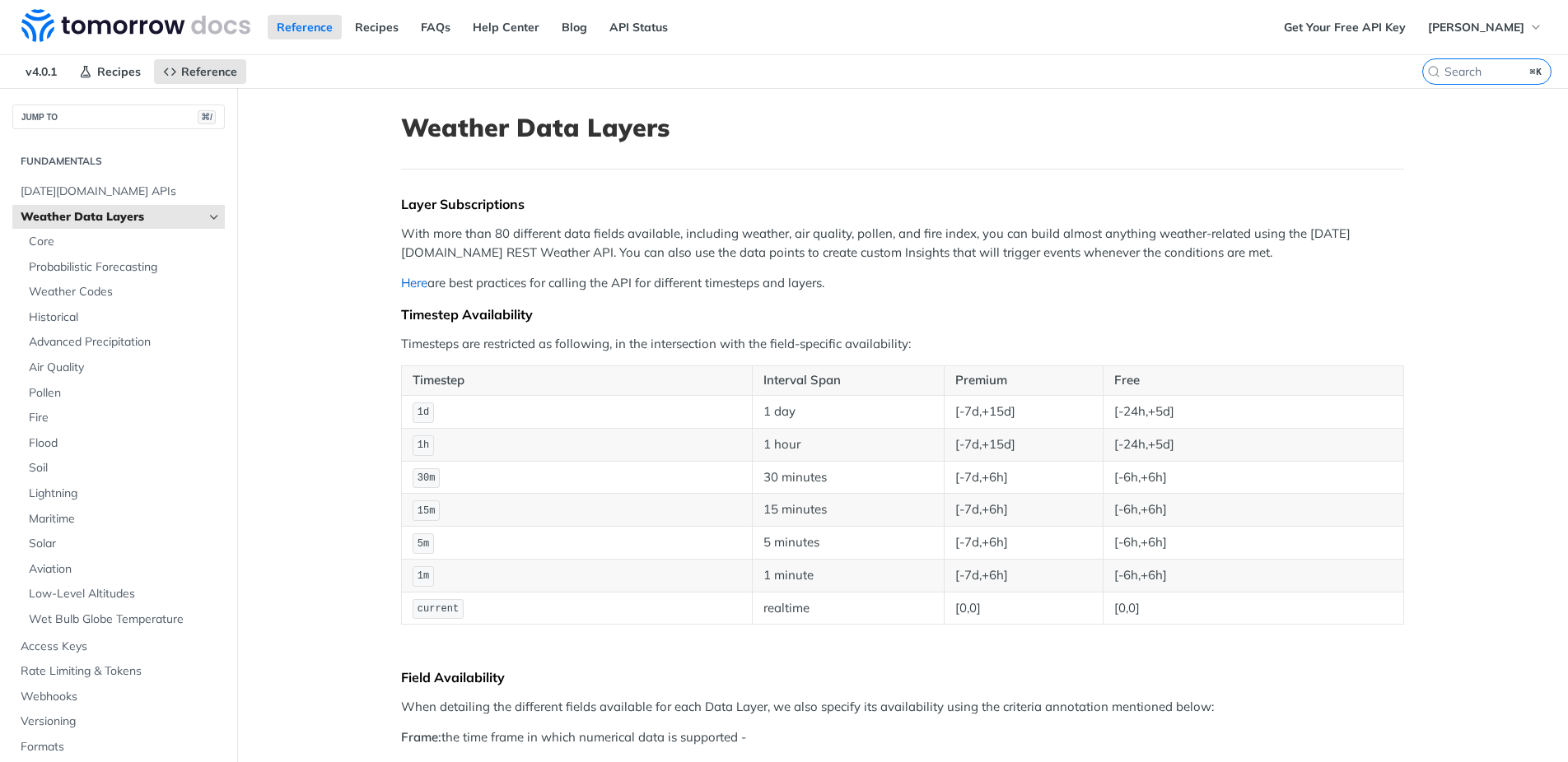
click at [420, 282] on link "Here" at bounding box center [414, 283] width 27 height 16
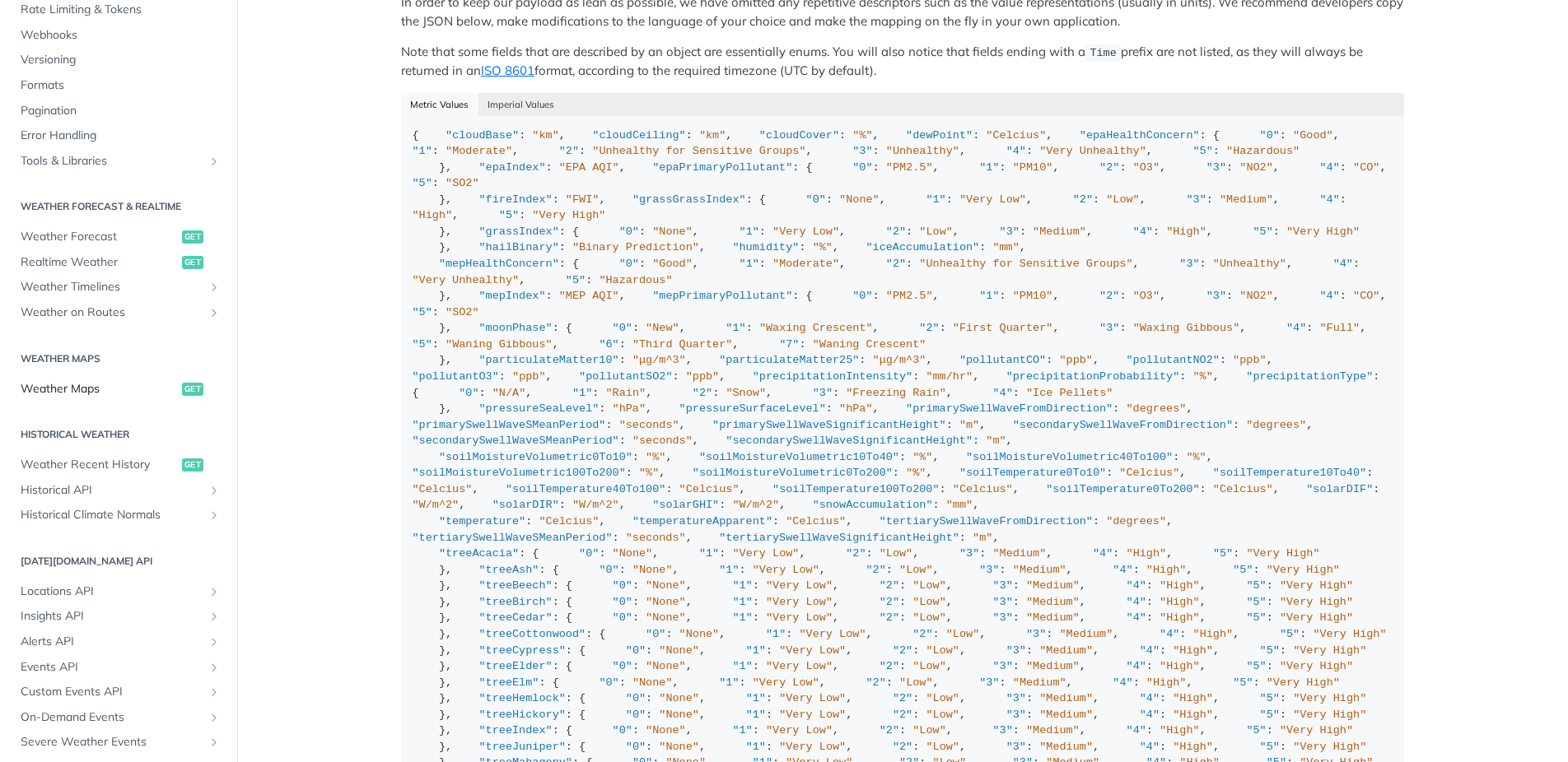
scroll to position [533, 0]
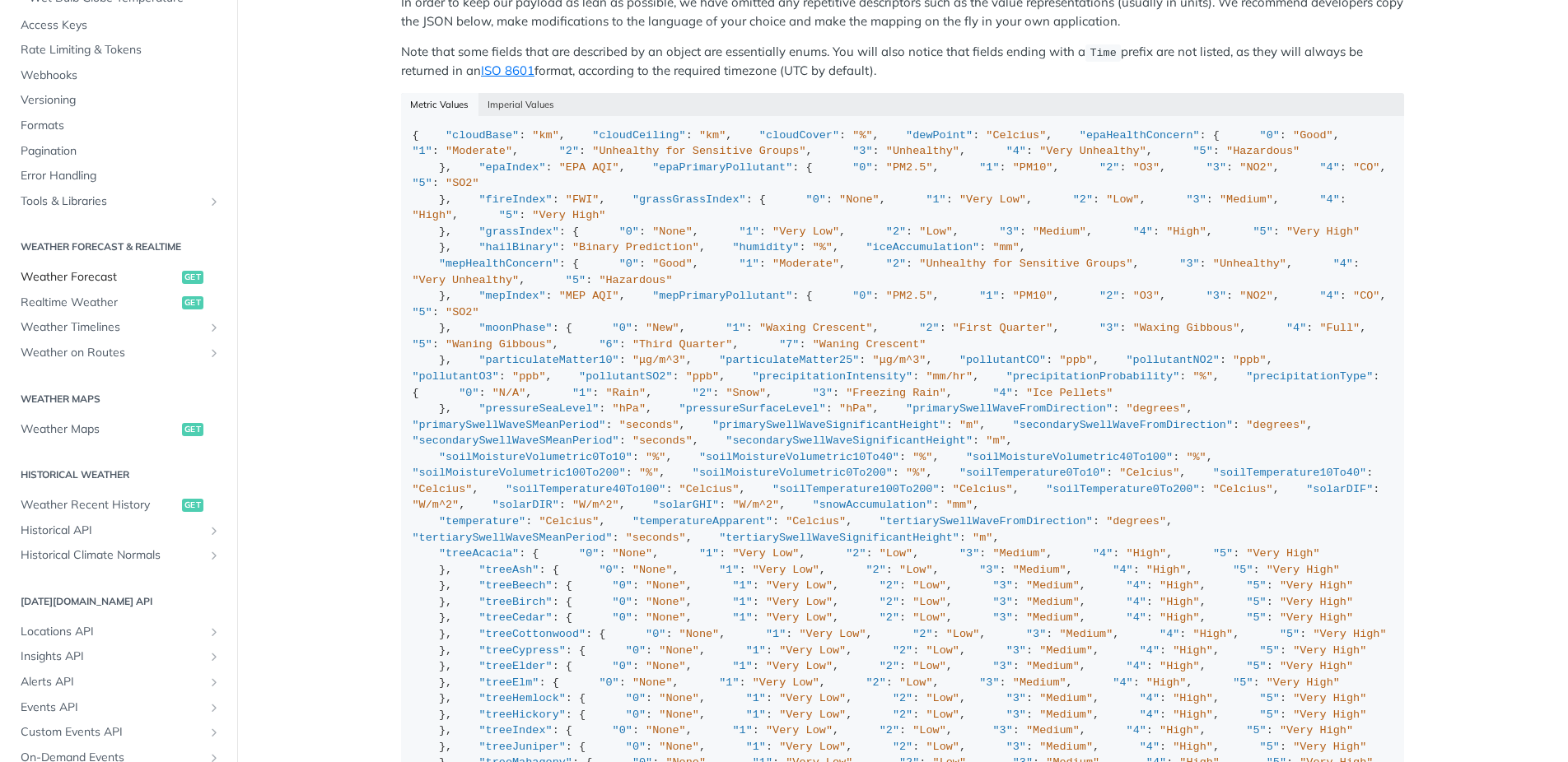
click at [93, 279] on span "Weather Forecast" at bounding box center [99, 277] width 157 height 17
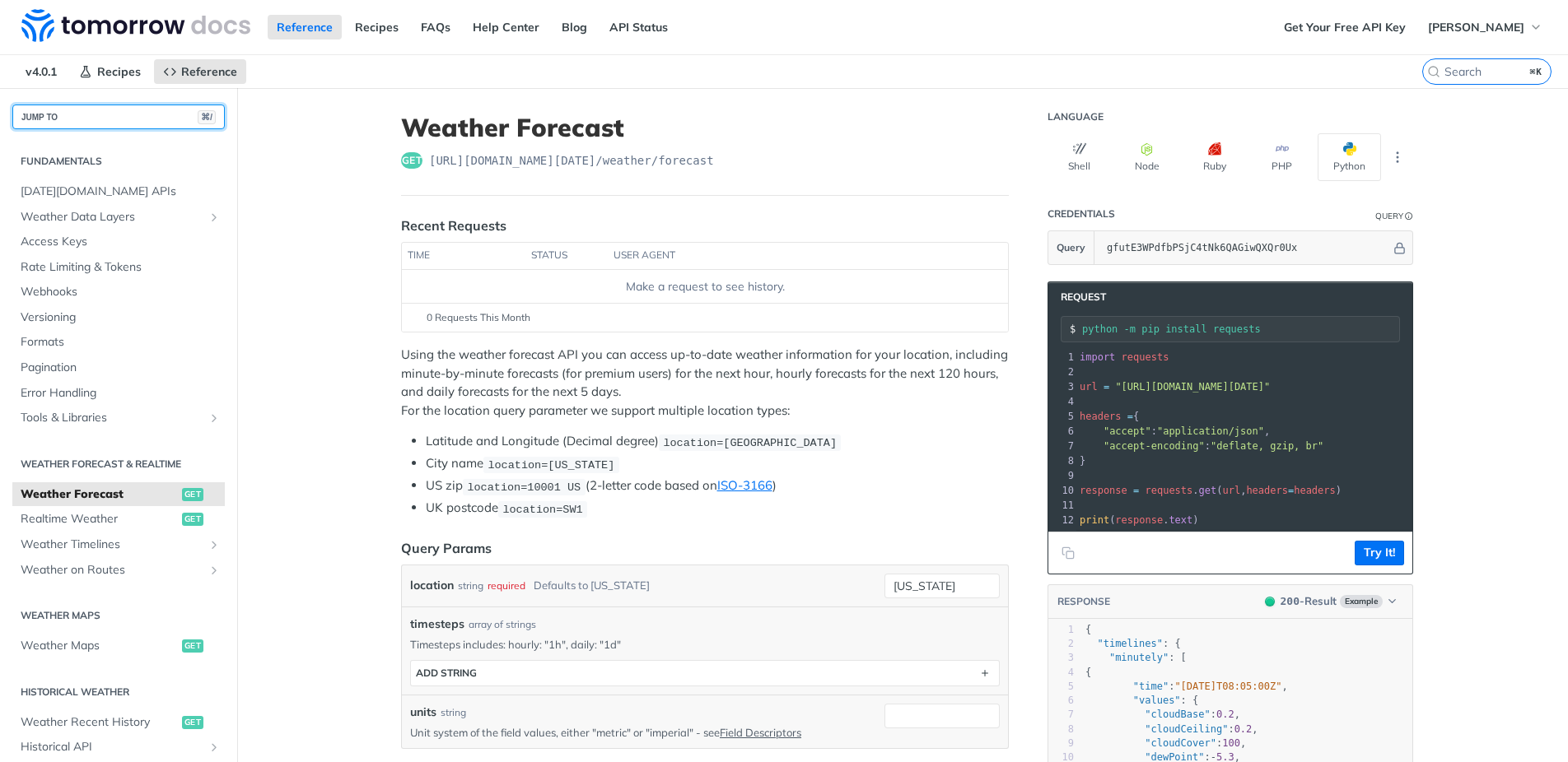
click at [108, 122] on button "JUMP TO ⌘/" at bounding box center [118, 116] width 213 height 25
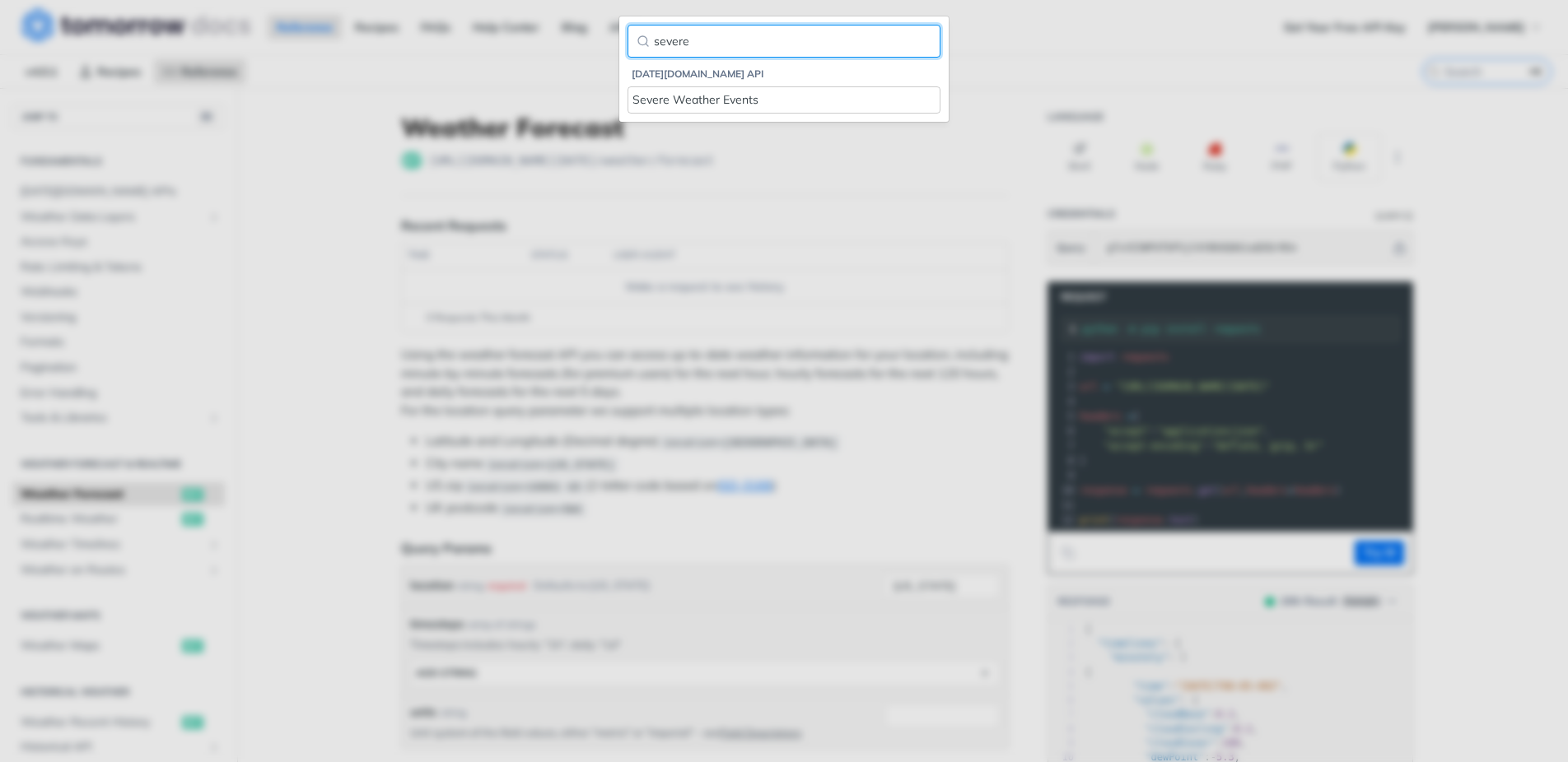
type input "severe"
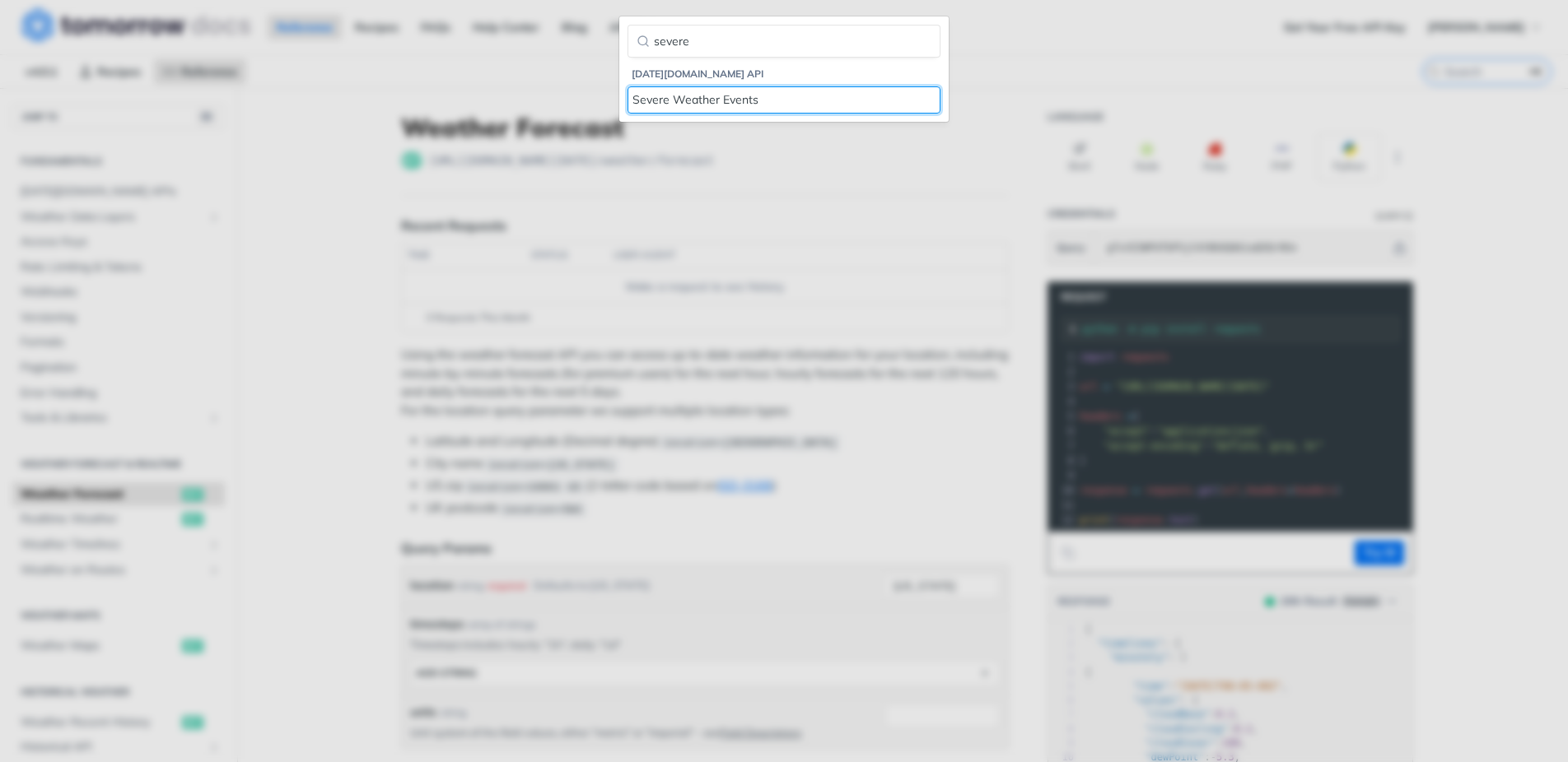
drag, startPoint x: 755, startPoint y: 103, endPoint x: 770, endPoint y: 120, distance: 22.7
click at [756, 103] on div "Severe Weather Events" at bounding box center [783, 99] width 303 height 17
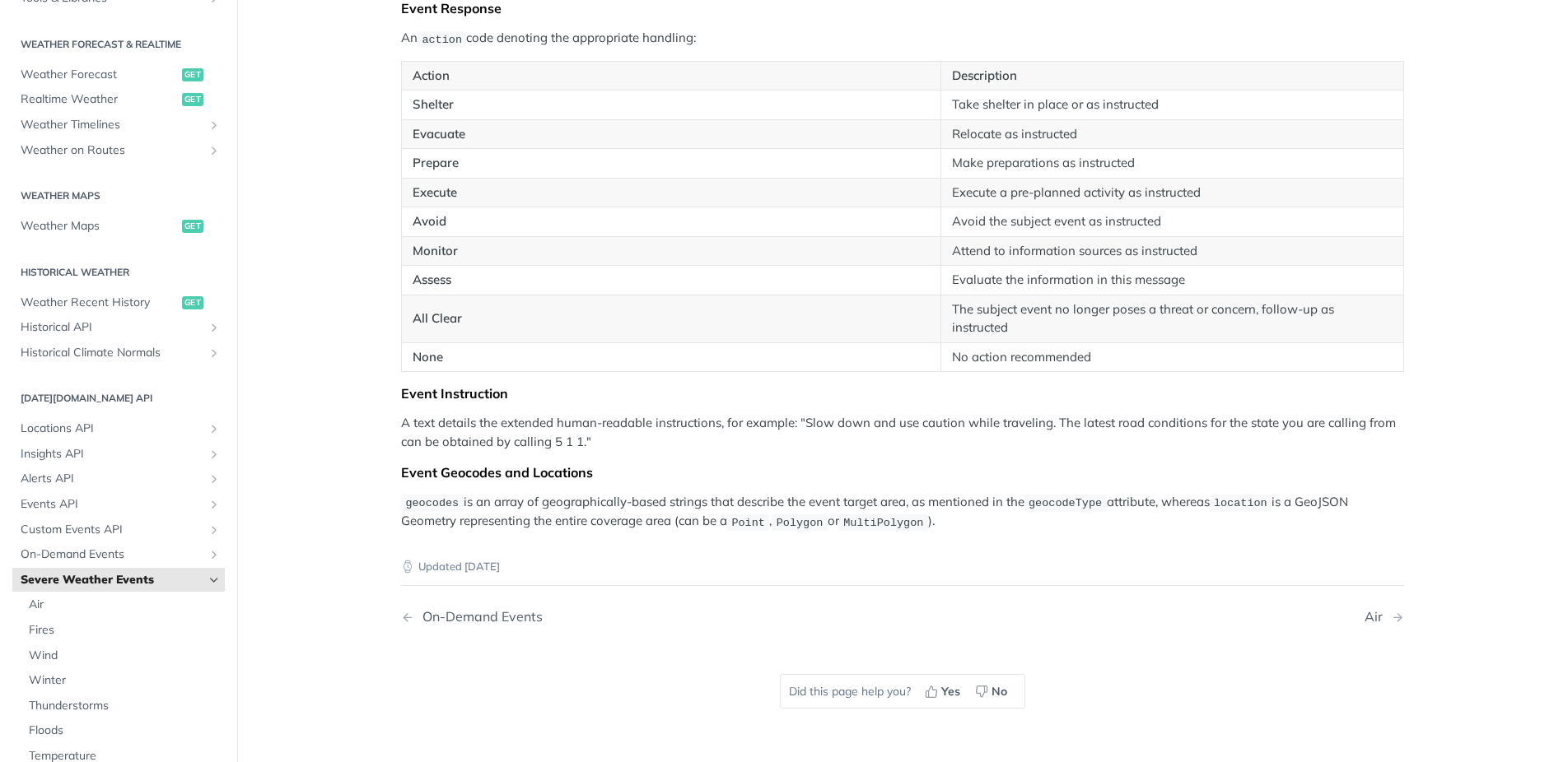
scroll to position [2568, 0]
click at [75, 448] on span "Insights API" at bounding box center [112, 454] width 183 height 17
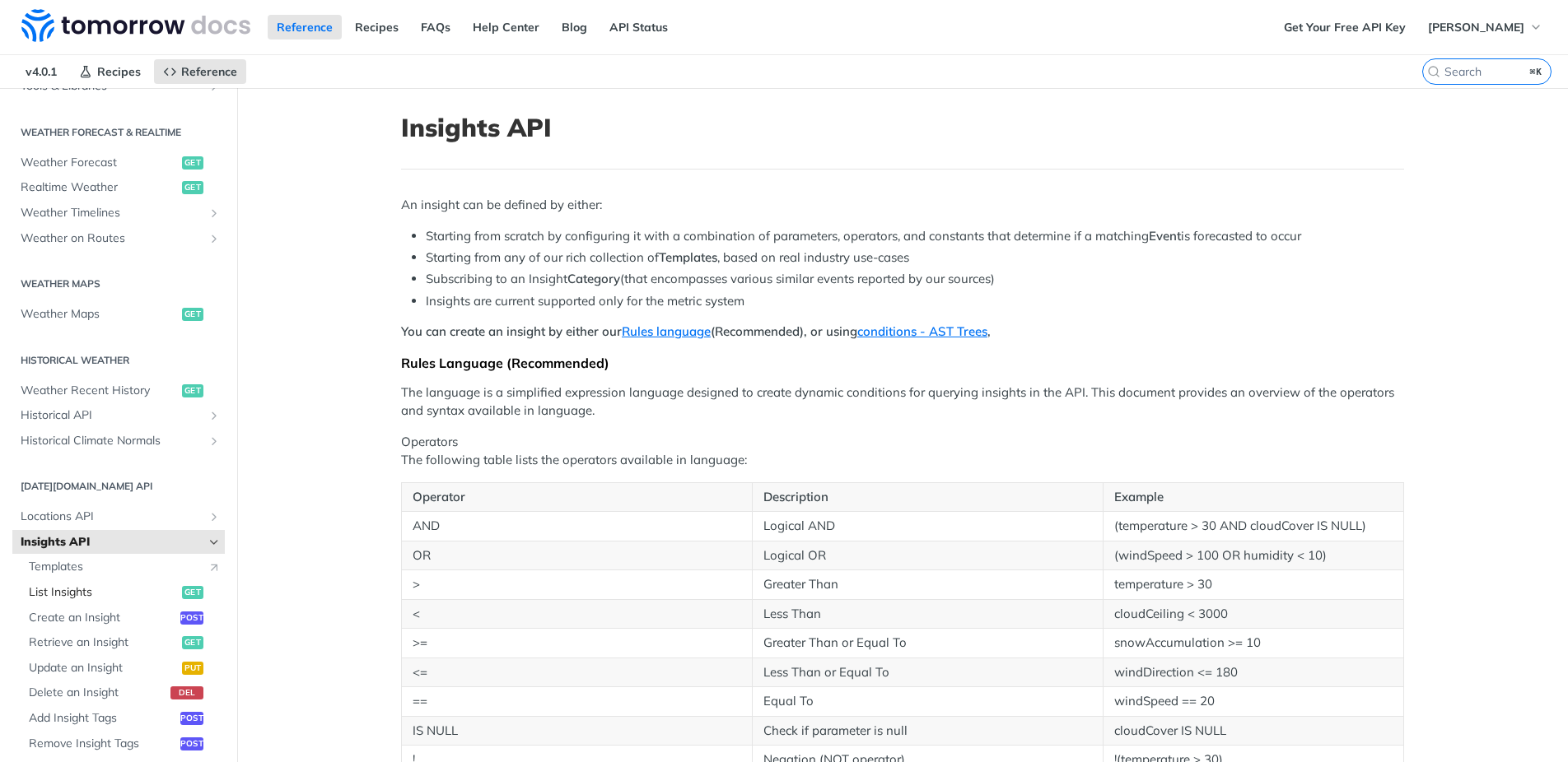
drag, startPoint x: 103, startPoint y: 592, endPoint x: 117, endPoint y: 590, distance: 14.1
click at [103, 592] on span "List Insights" at bounding box center [103, 592] width 149 height 17
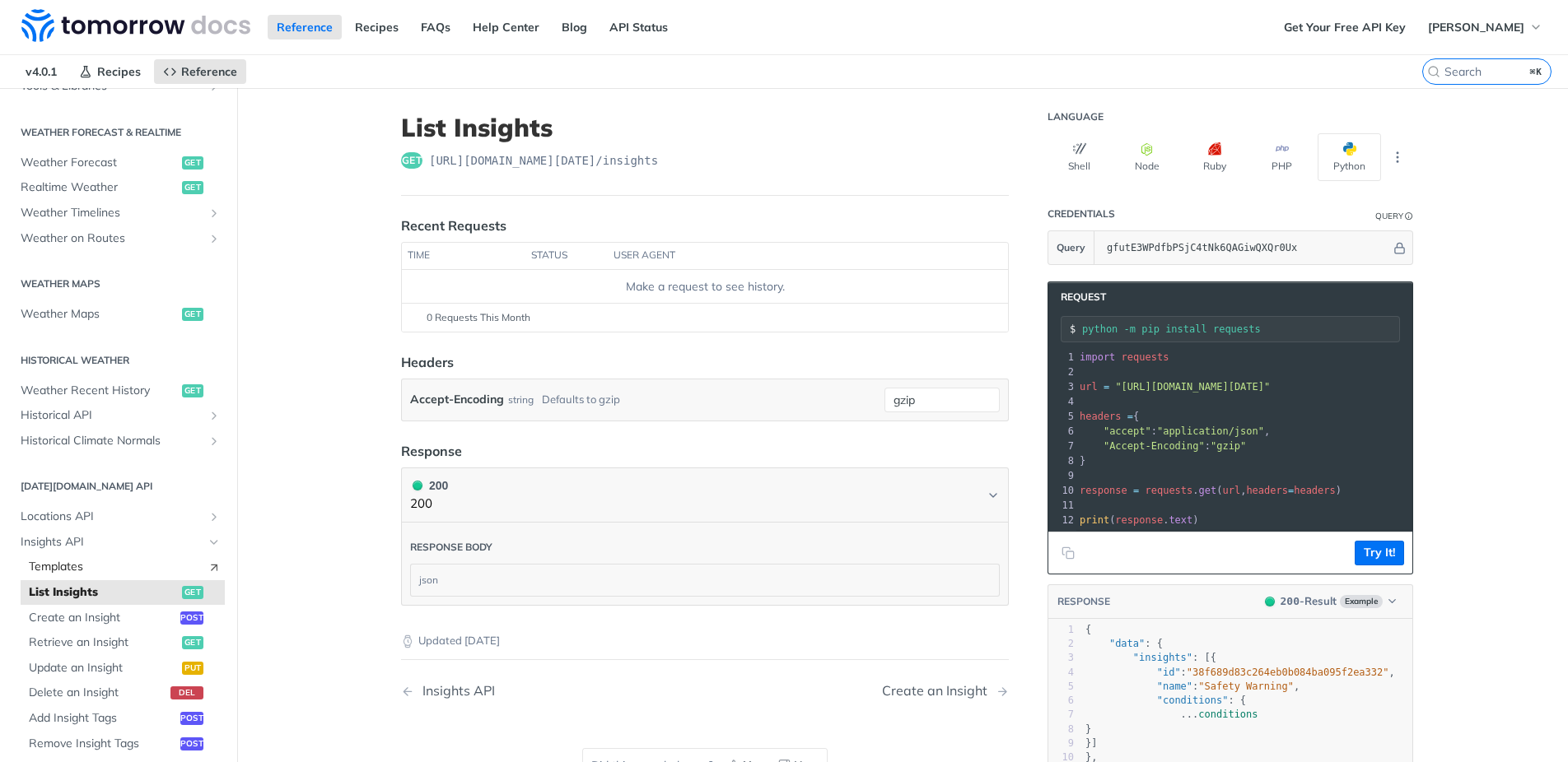
click at [69, 567] on span "Templates" at bounding box center [114, 567] width 171 height 17
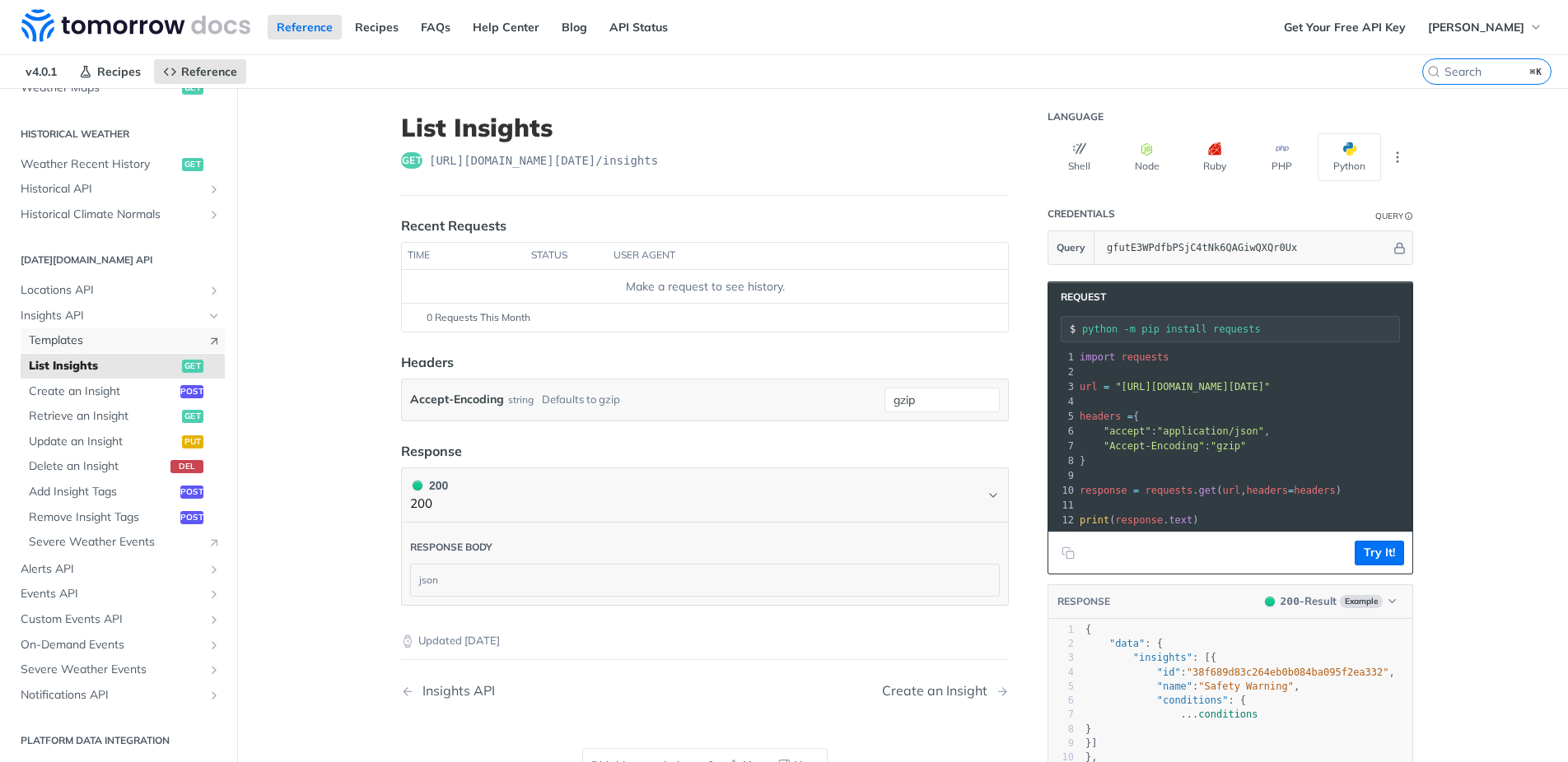
scroll to position [559, 0]
click at [74, 595] on span "Events API" at bounding box center [112, 592] width 183 height 17
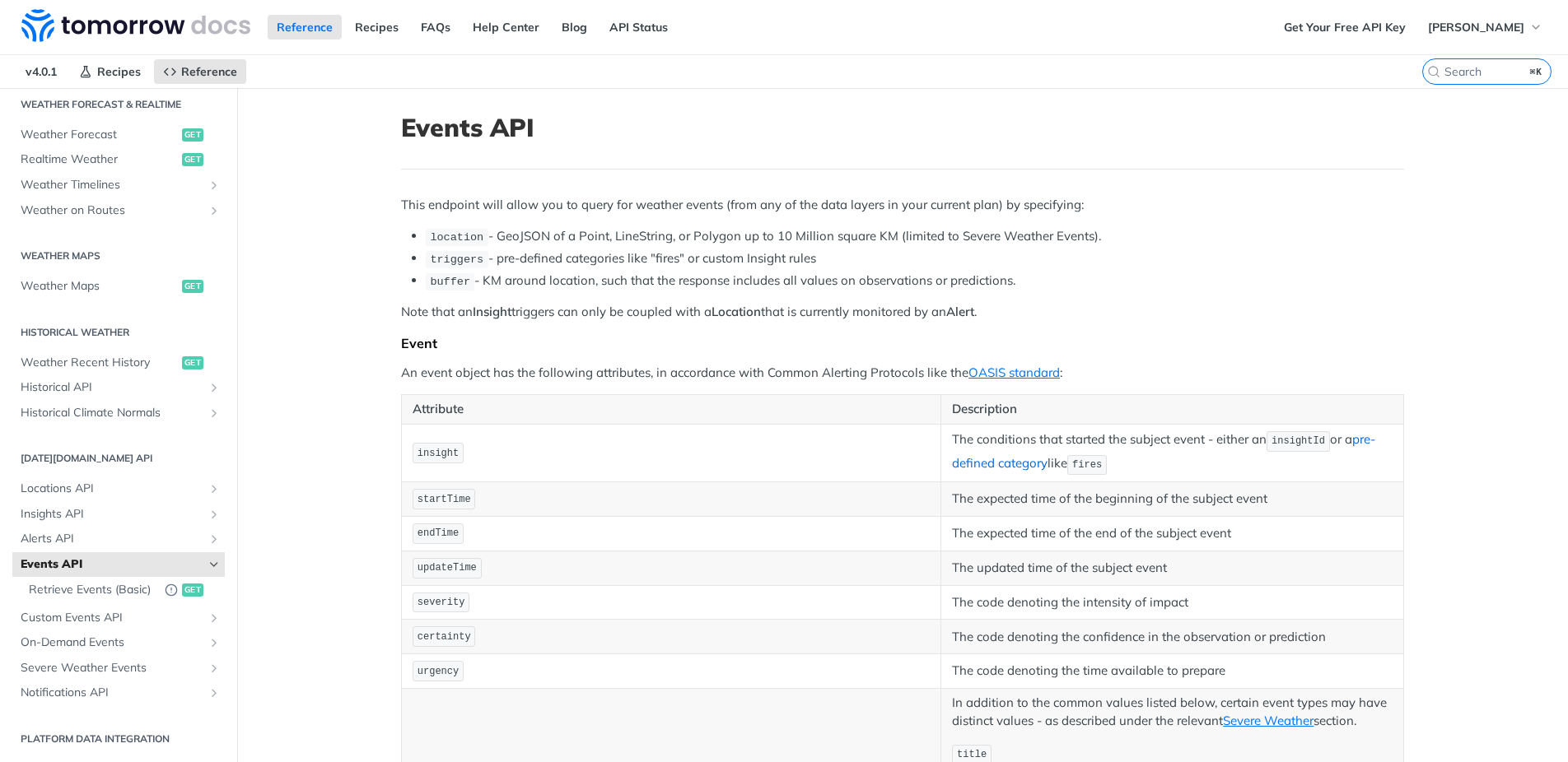
click at [1373, 440] on link "pre-defined category" at bounding box center [1163, 451] width 422 height 40
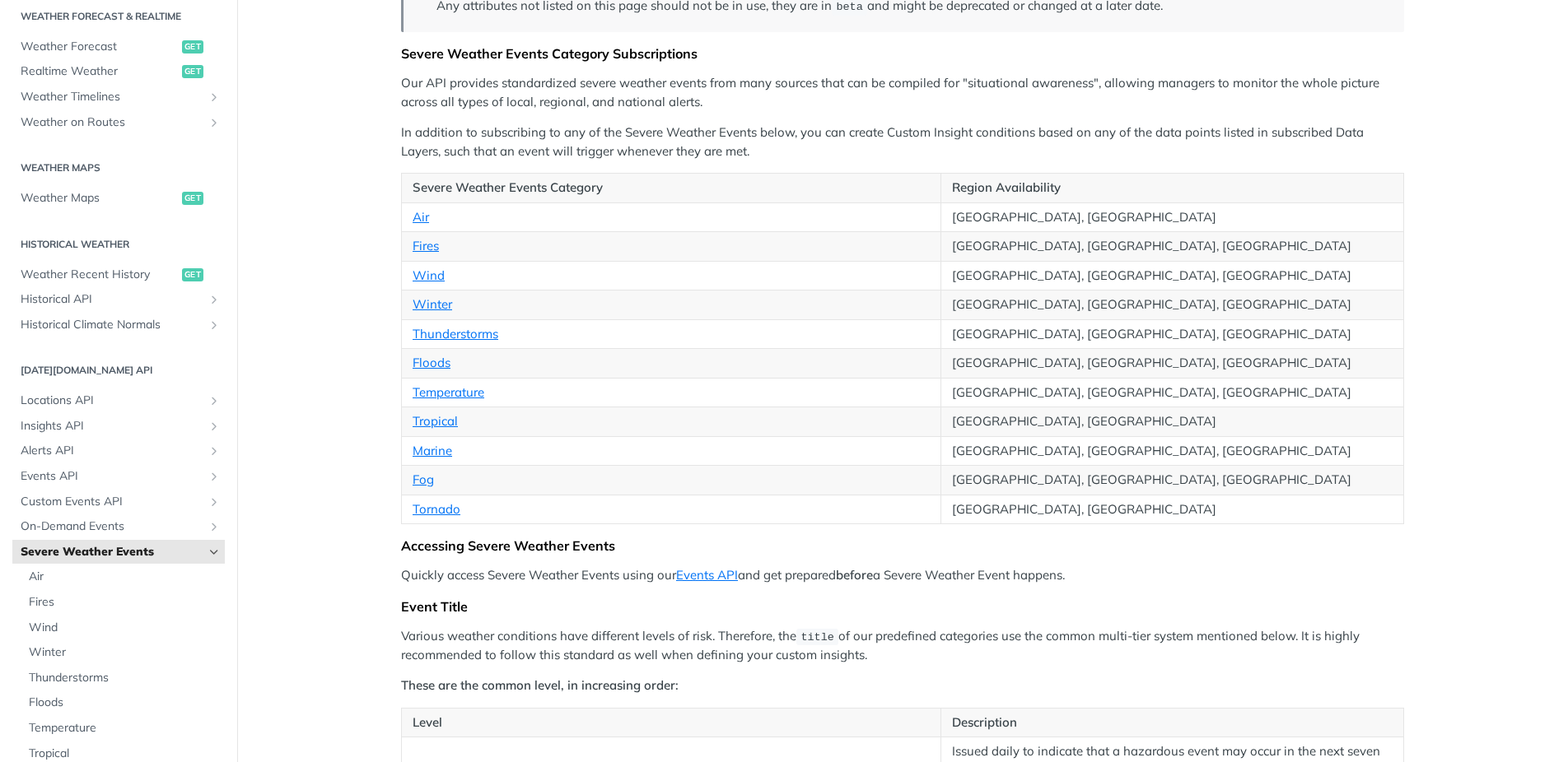
scroll to position [257, 0]
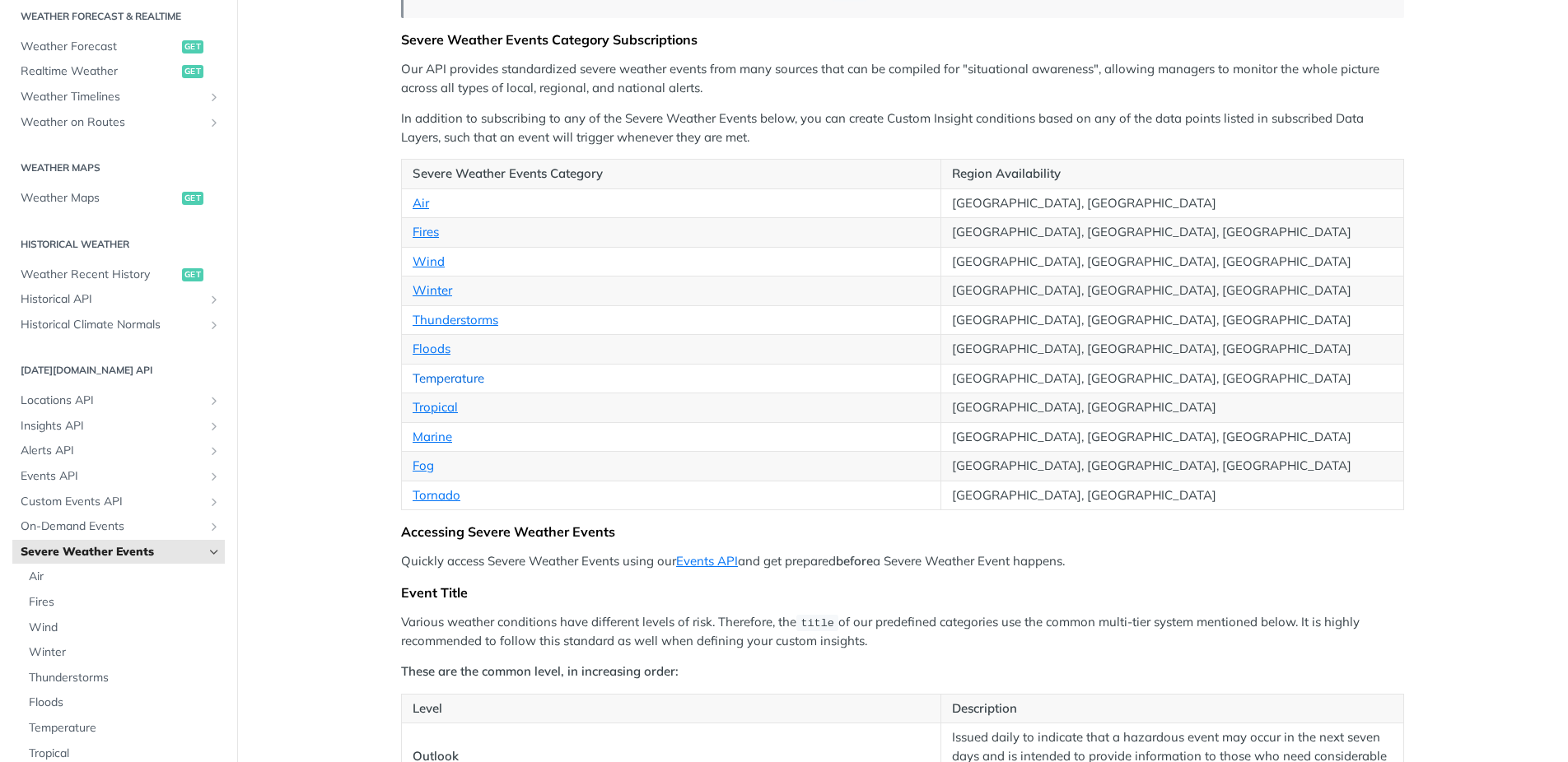
click at [453, 383] on link "Temperature" at bounding box center [448, 379] width 72 height 16
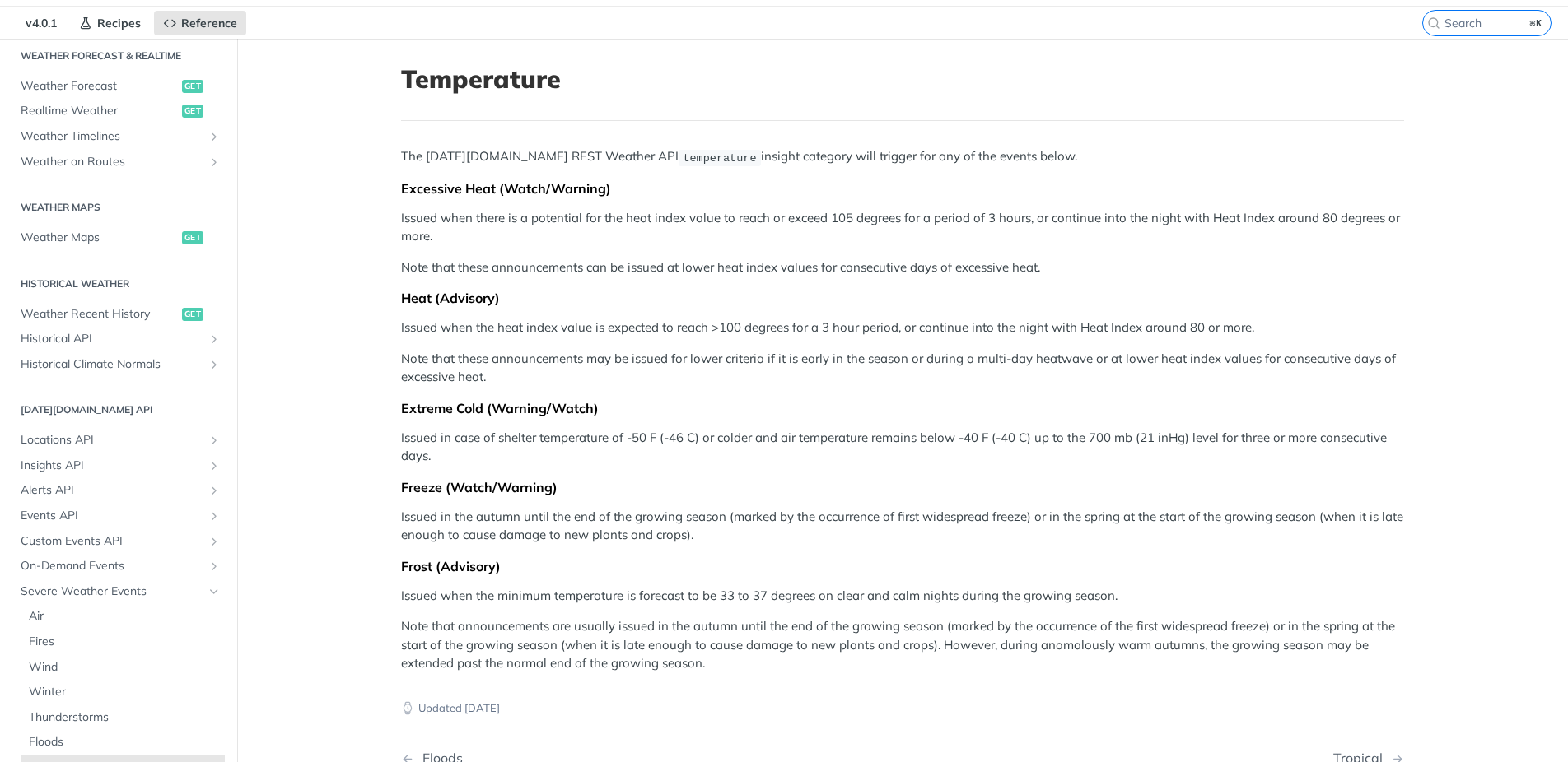
scroll to position [60, 0]
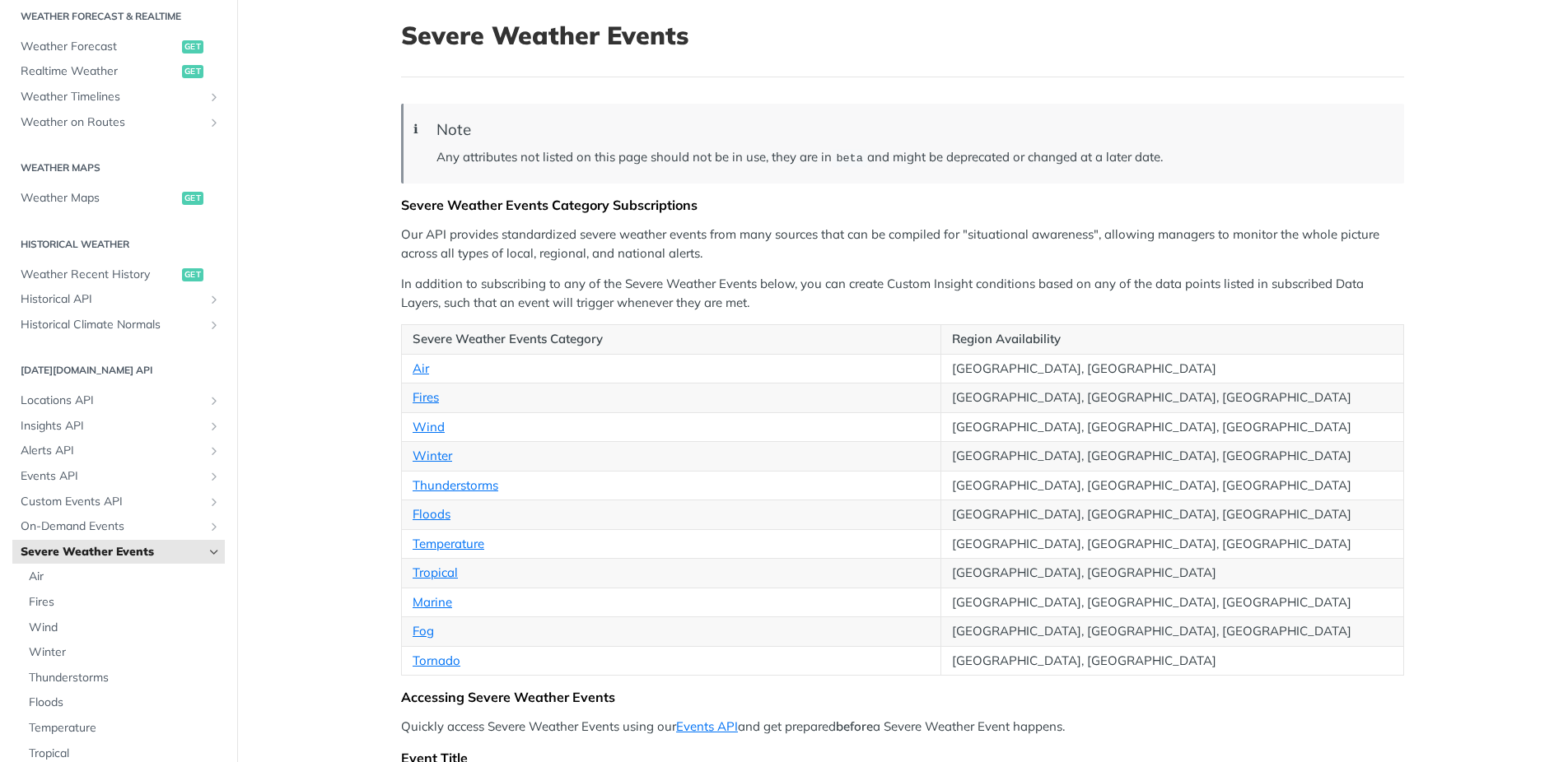
scroll to position [96, 0]
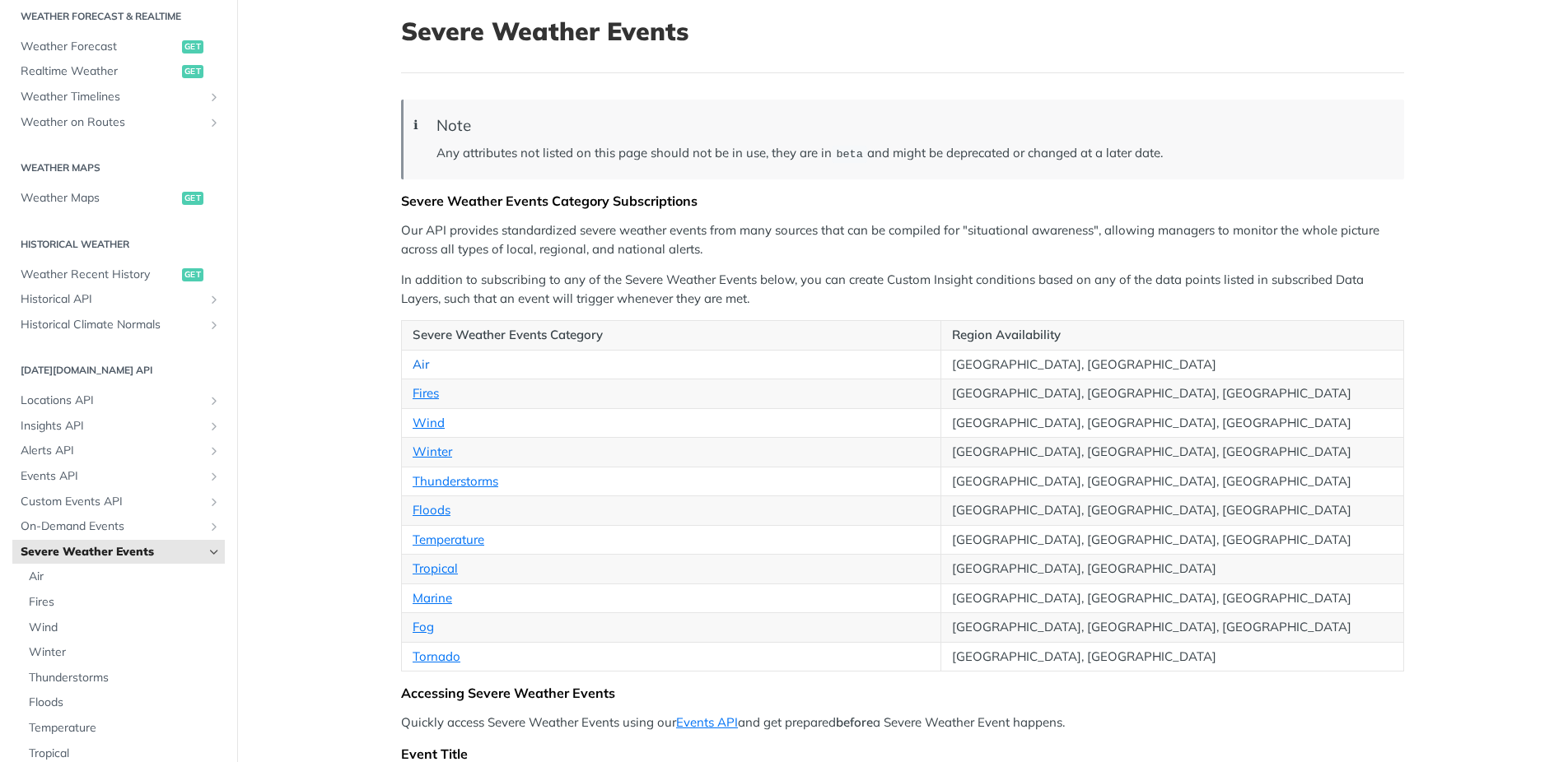
click at [421, 374] on td "Air" at bounding box center [671, 365] width 540 height 30
click at [421, 370] on link "Air" at bounding box center [420, 365] width 17 height 16
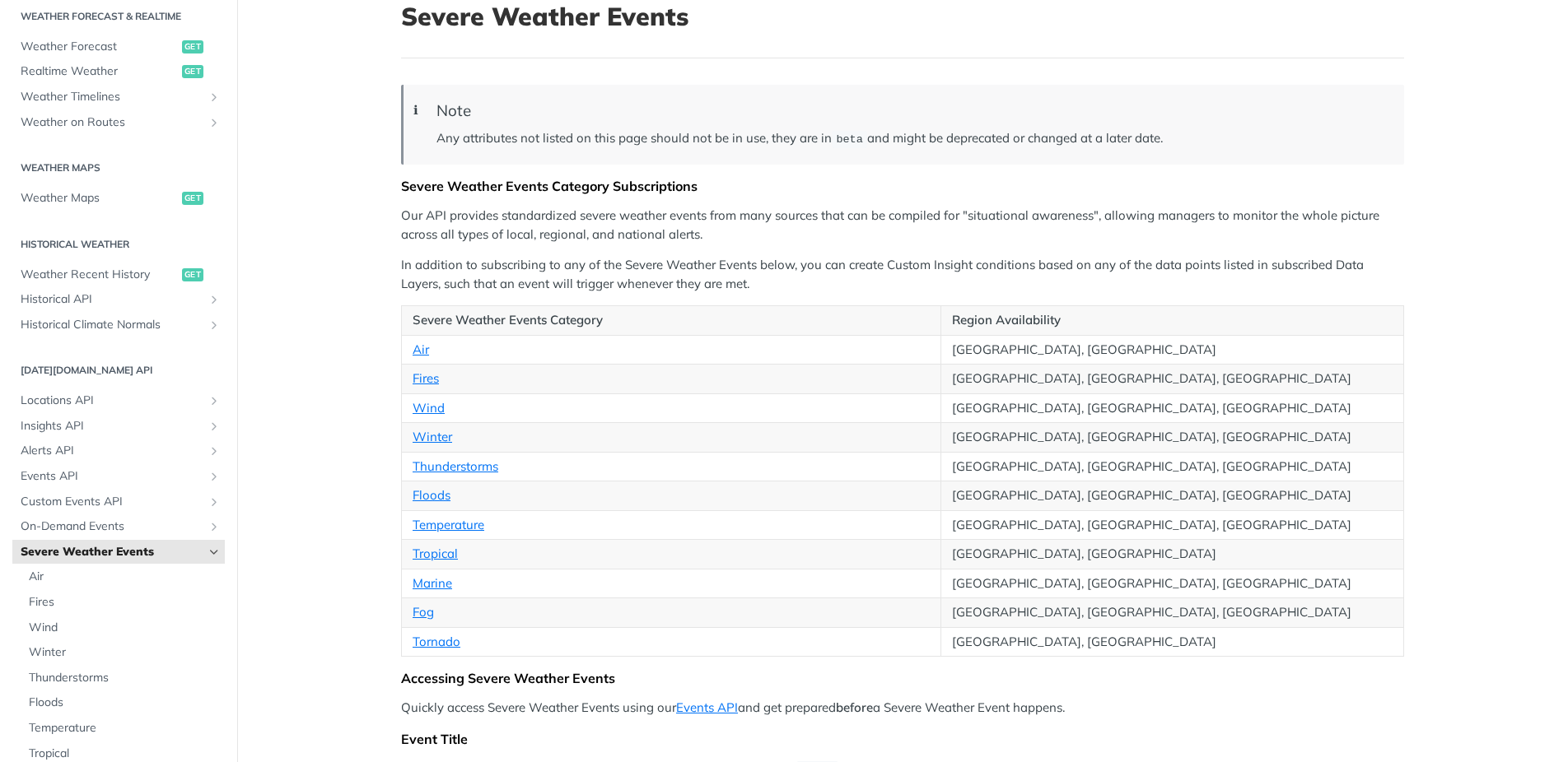
scroll to position [115, 0]
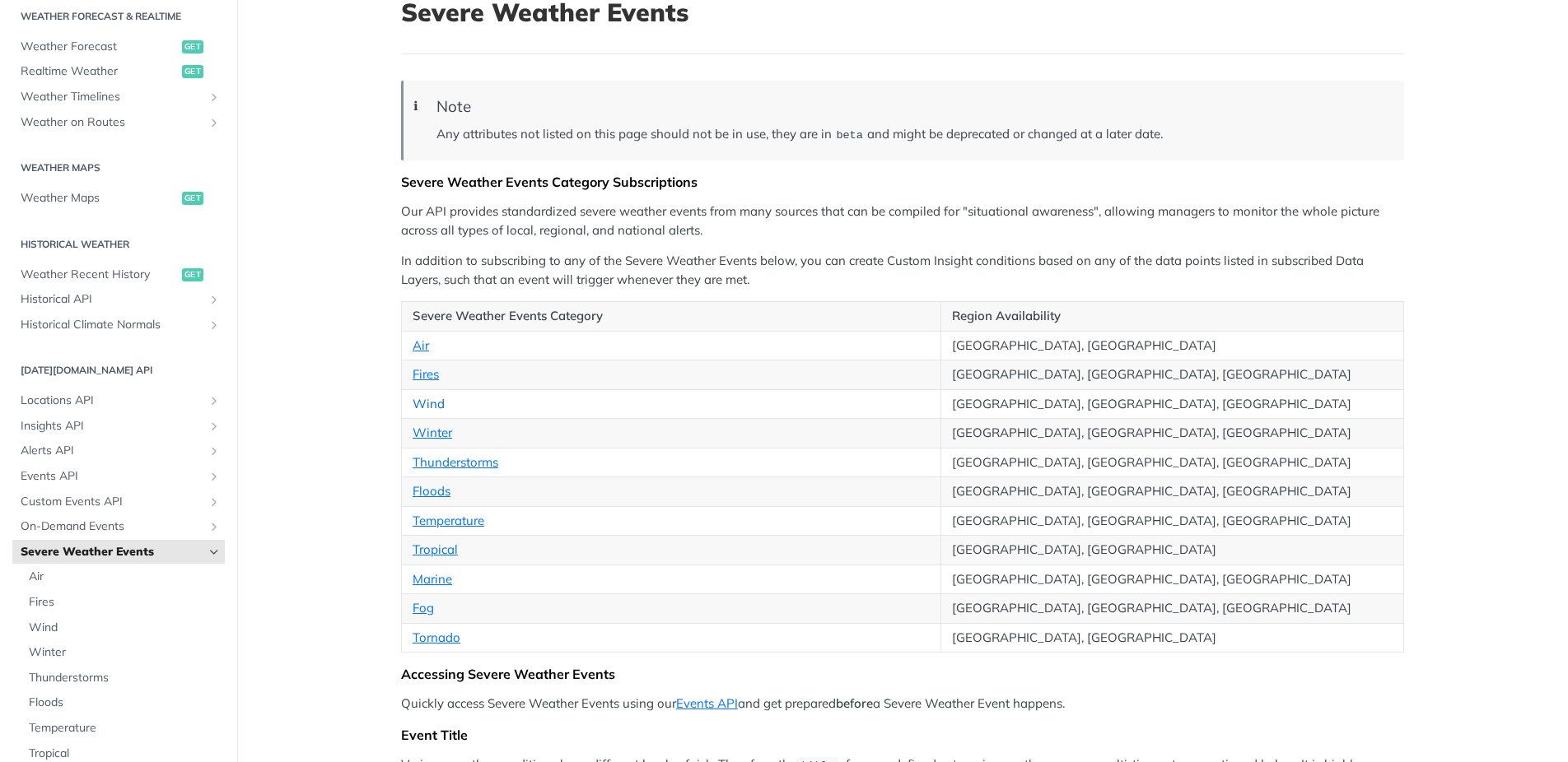
click at [430, 405] on link "Wind" at bounding box center [428, 404] width 32 height 16
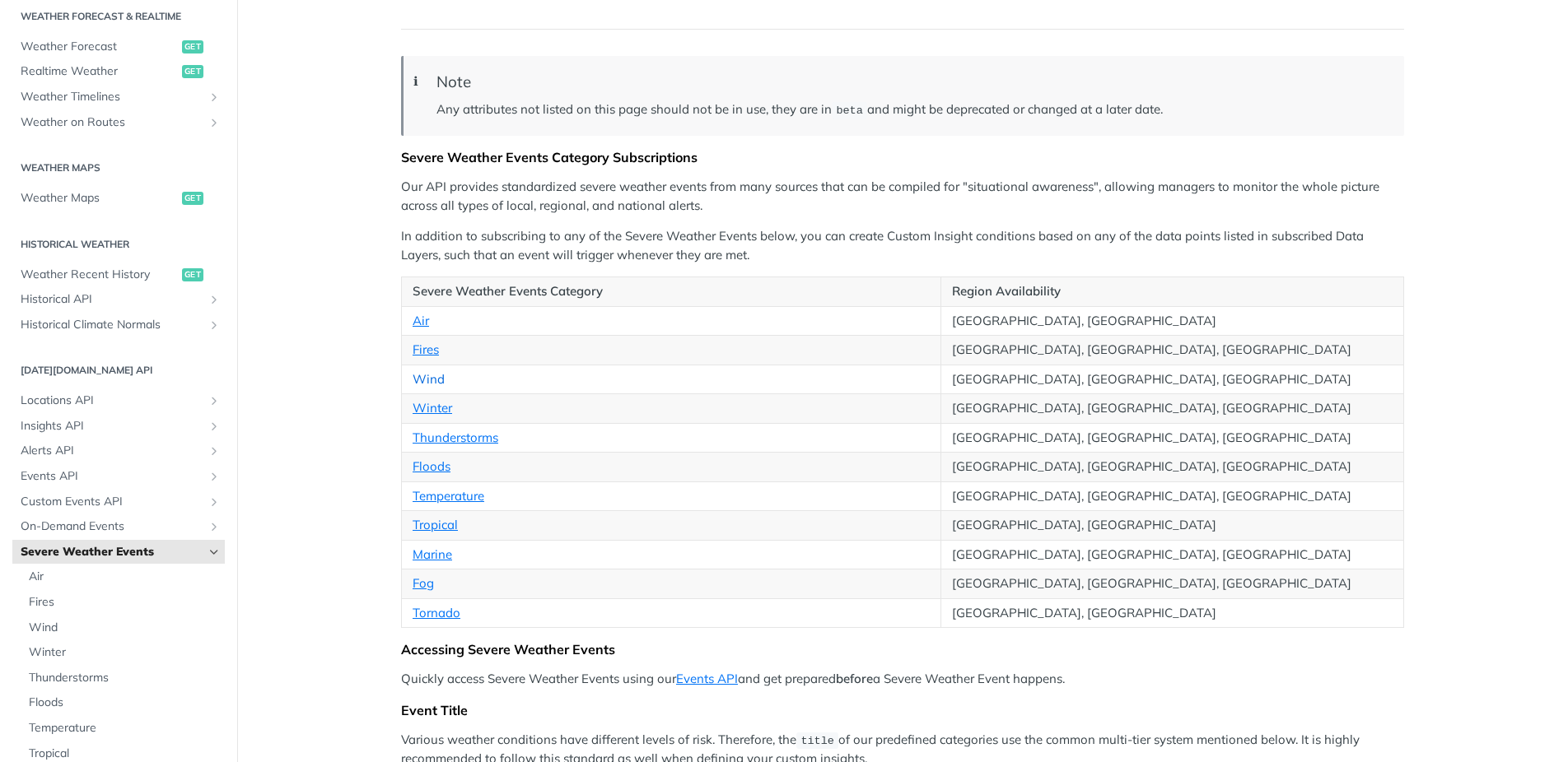
click at [425, 377] on link "Wind" at bounding box center [428, 380] width 32 height 16
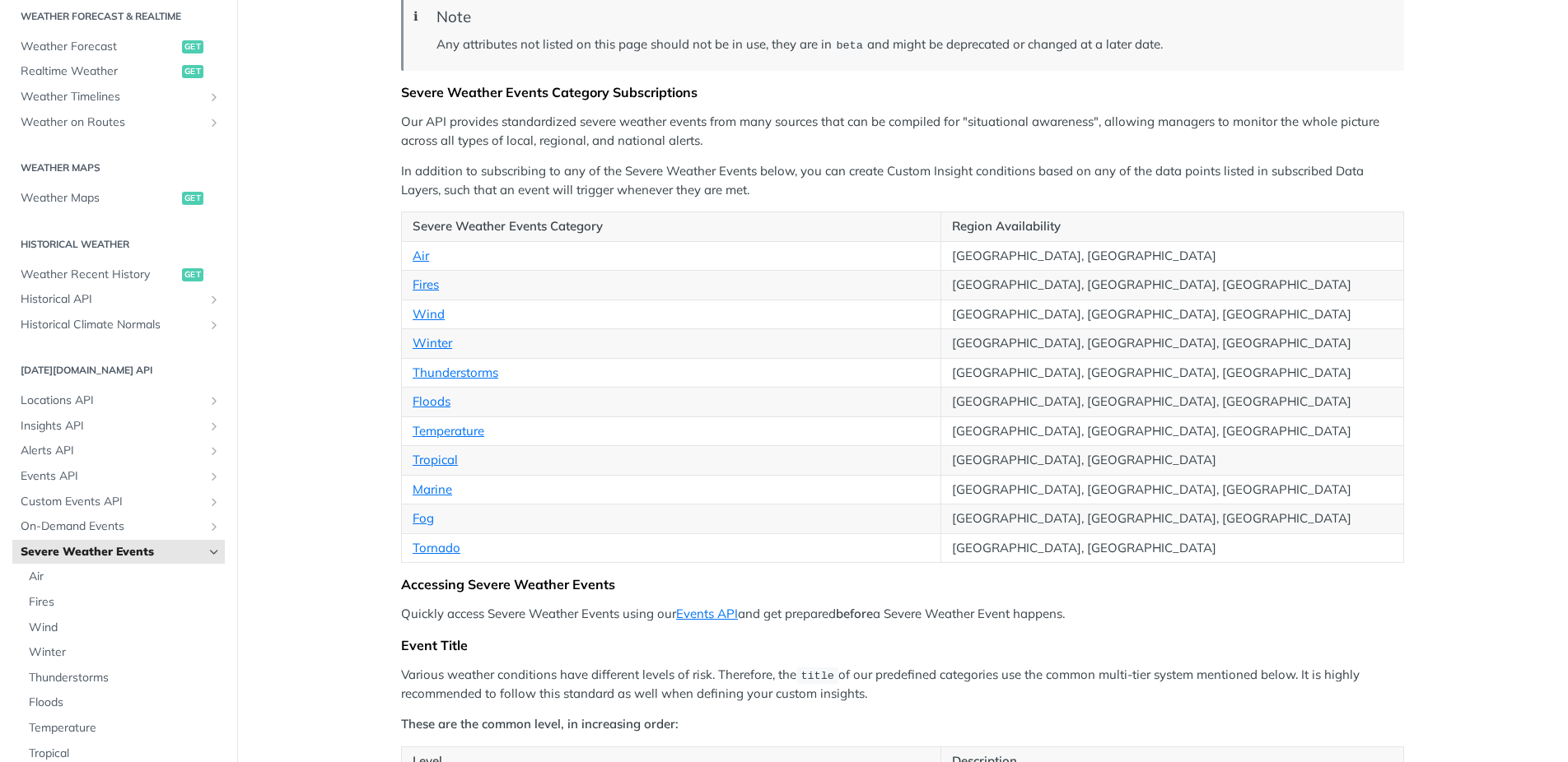
scroll to position [195, 0]
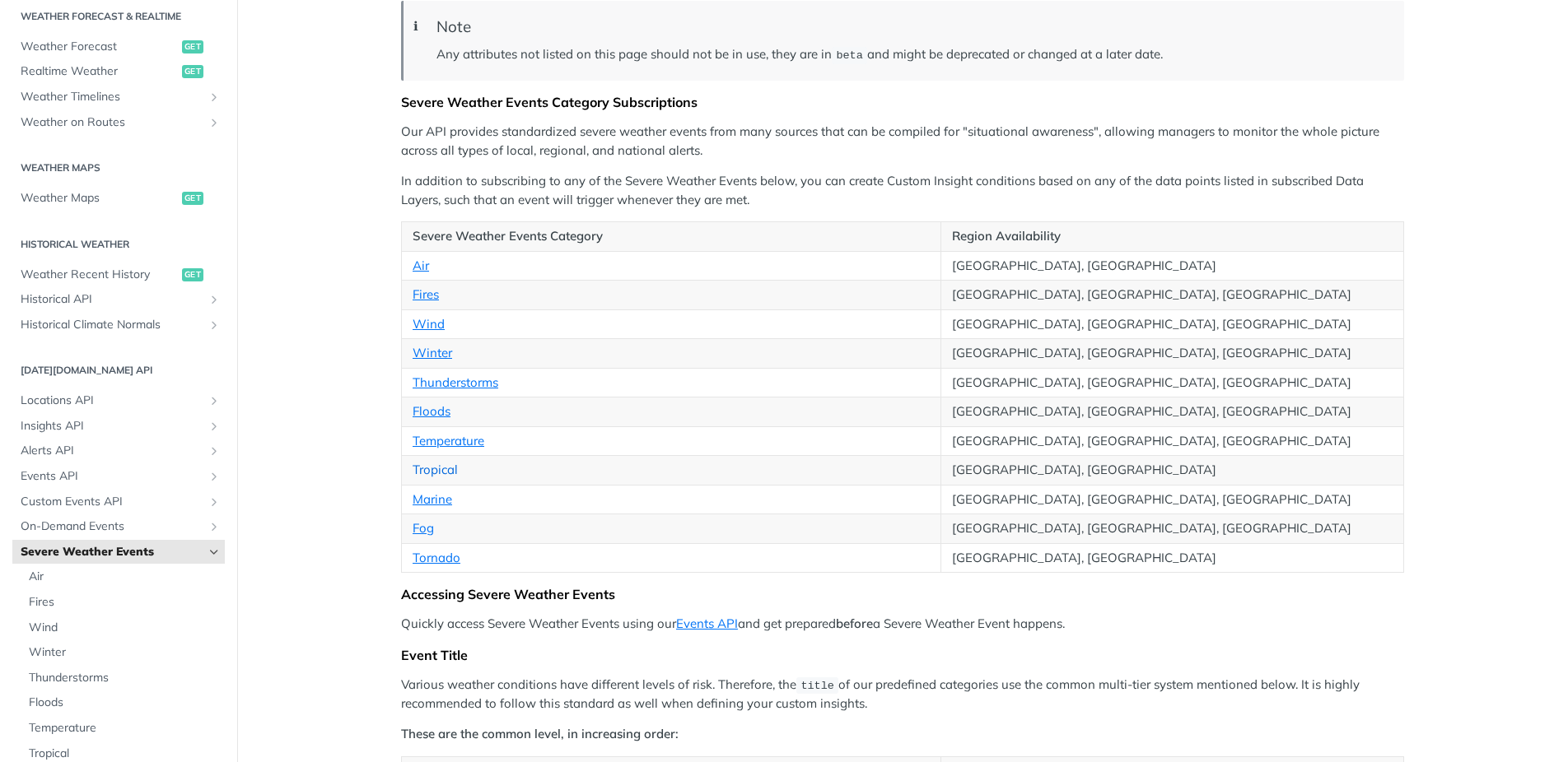
click at [435, 464] on link "Tropical" at bounding box center [435, 470] width 46 height 16
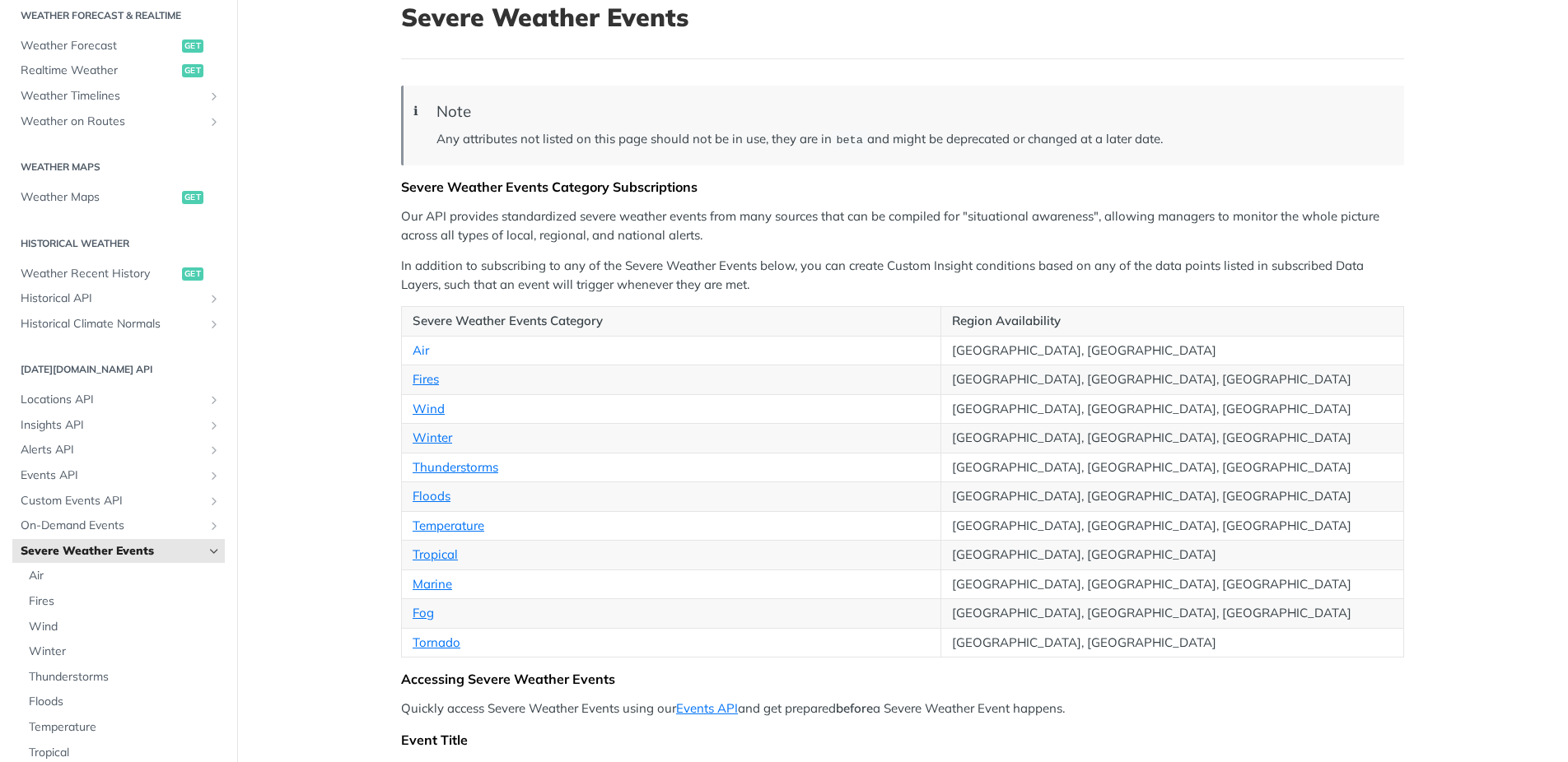
drag, startPoint x: 421, startPoint y: 351, endPoint x: 363, endPoint y: 334, distance: 60.4
click at [421, 351] on link "Air" at bounding box center [420, 351] width 17 height 16
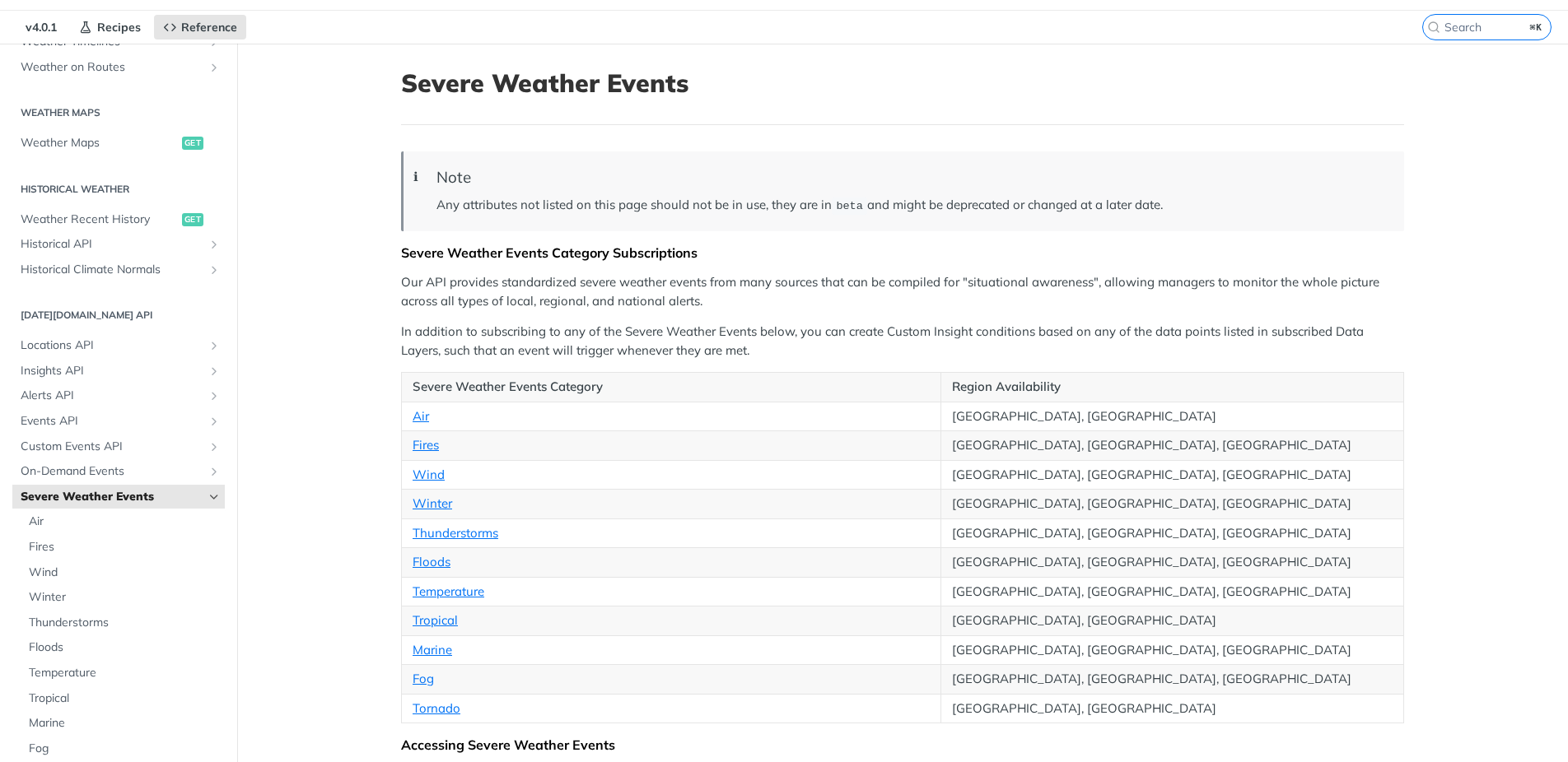
scroll to position [481, 0]
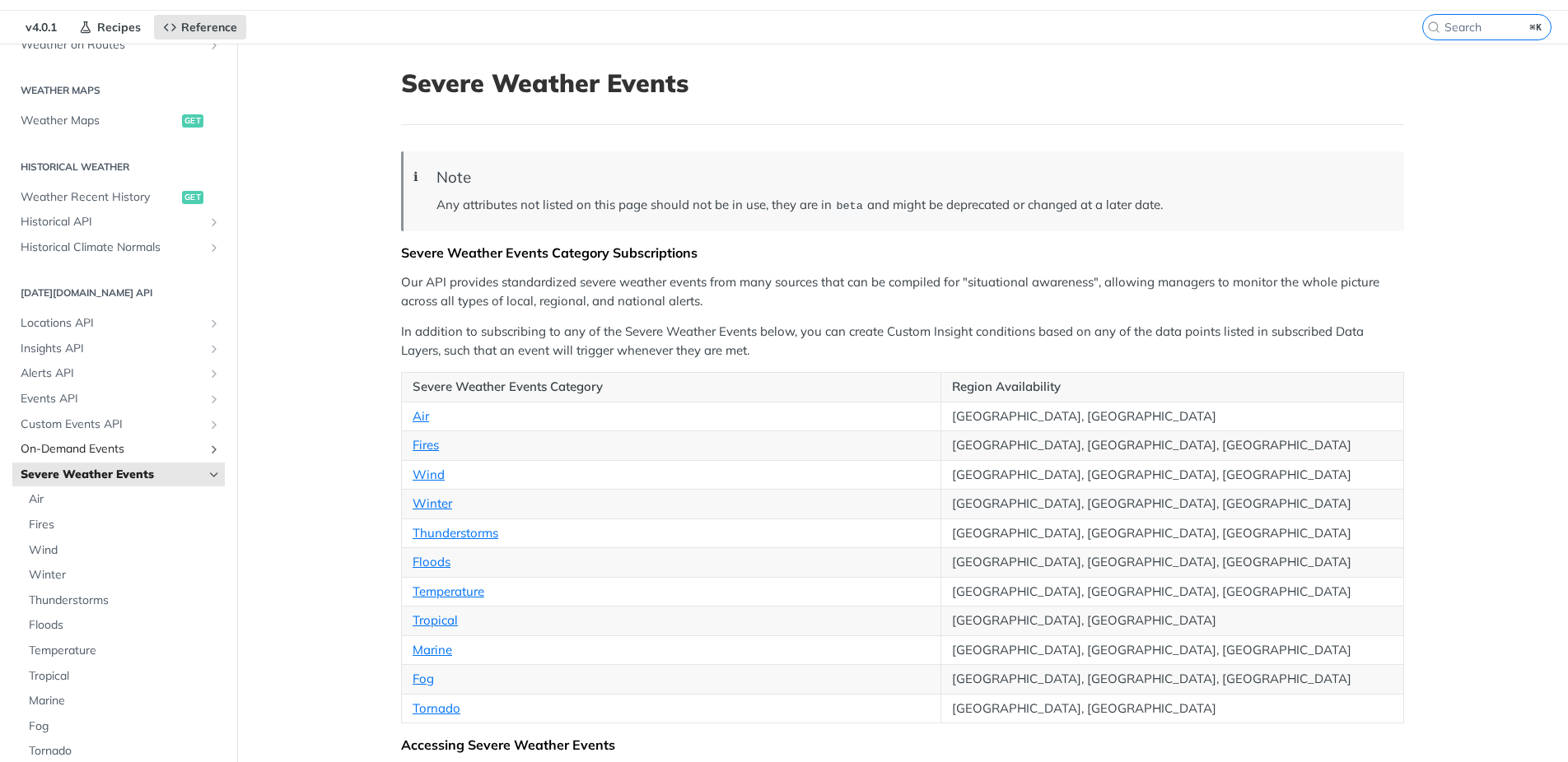
click at [209, 449] on icon "Show subpages for On-Demand Events" at bounding box center [214, 449] width 13 height 13
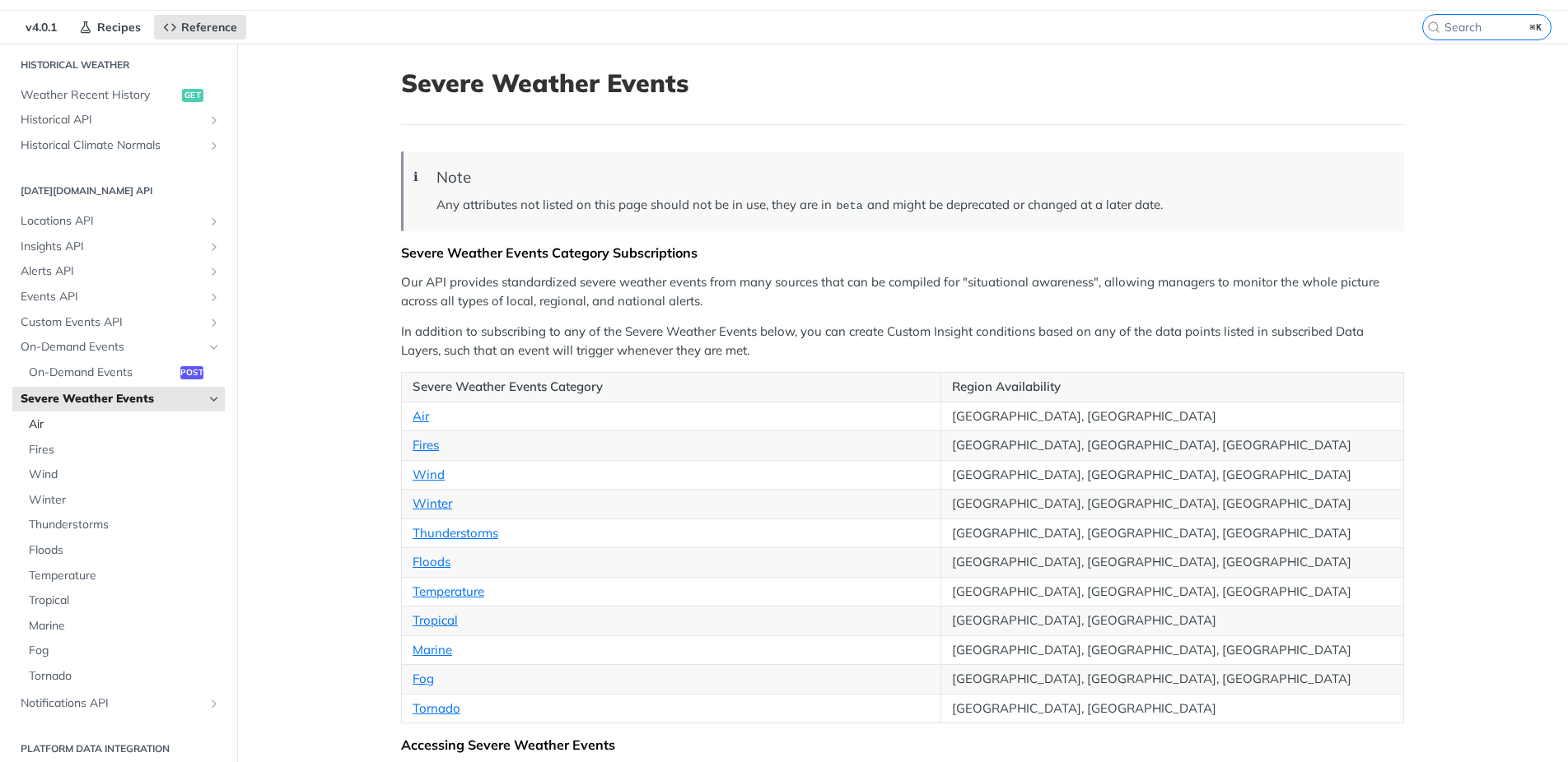
scroll to position [637, 0]
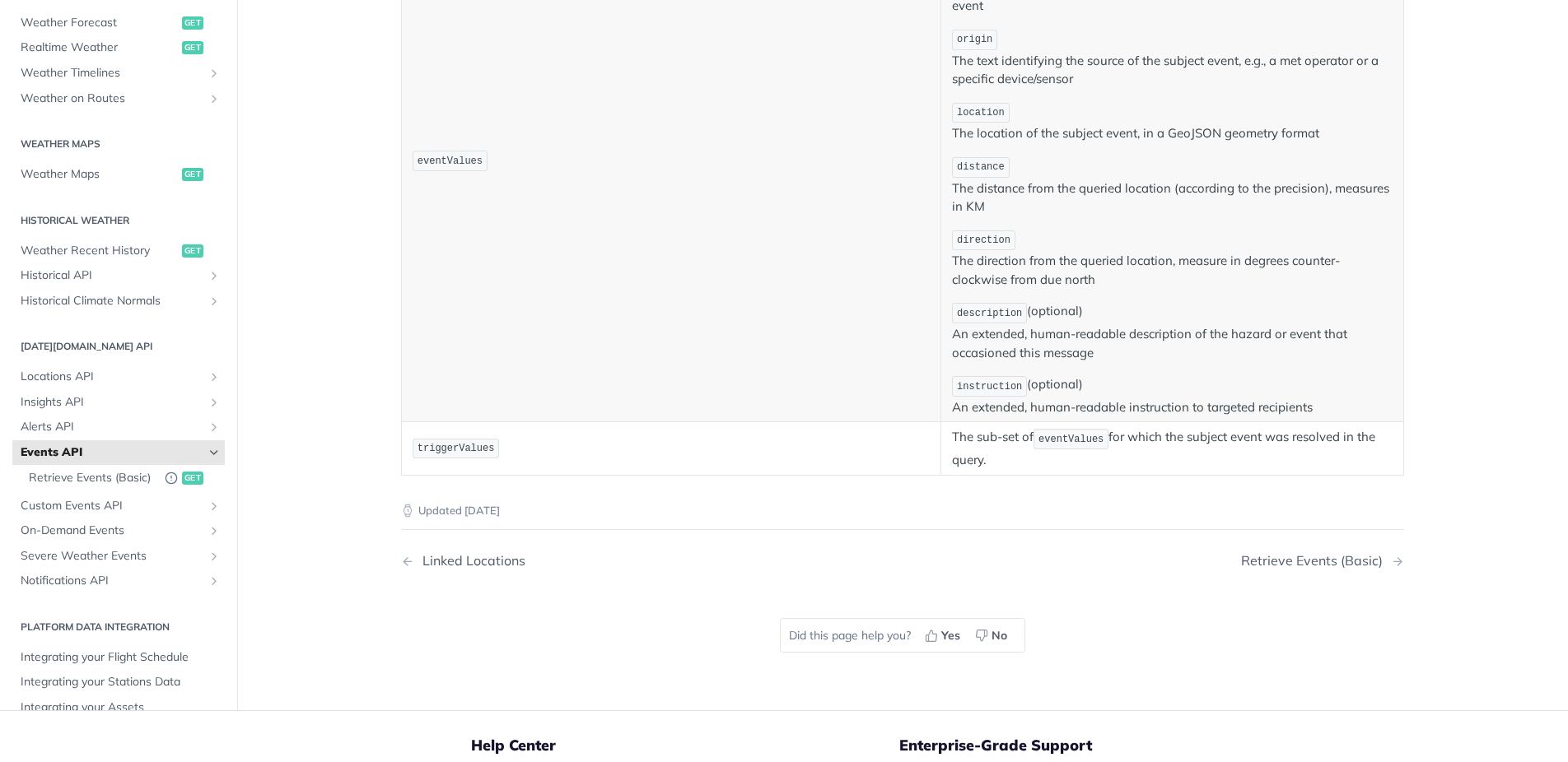
scroll to position [792, 0]
click at [103, 473] on span "Retrieve Events (Basic)" at bounding box center [92, 475] width 127 height 17
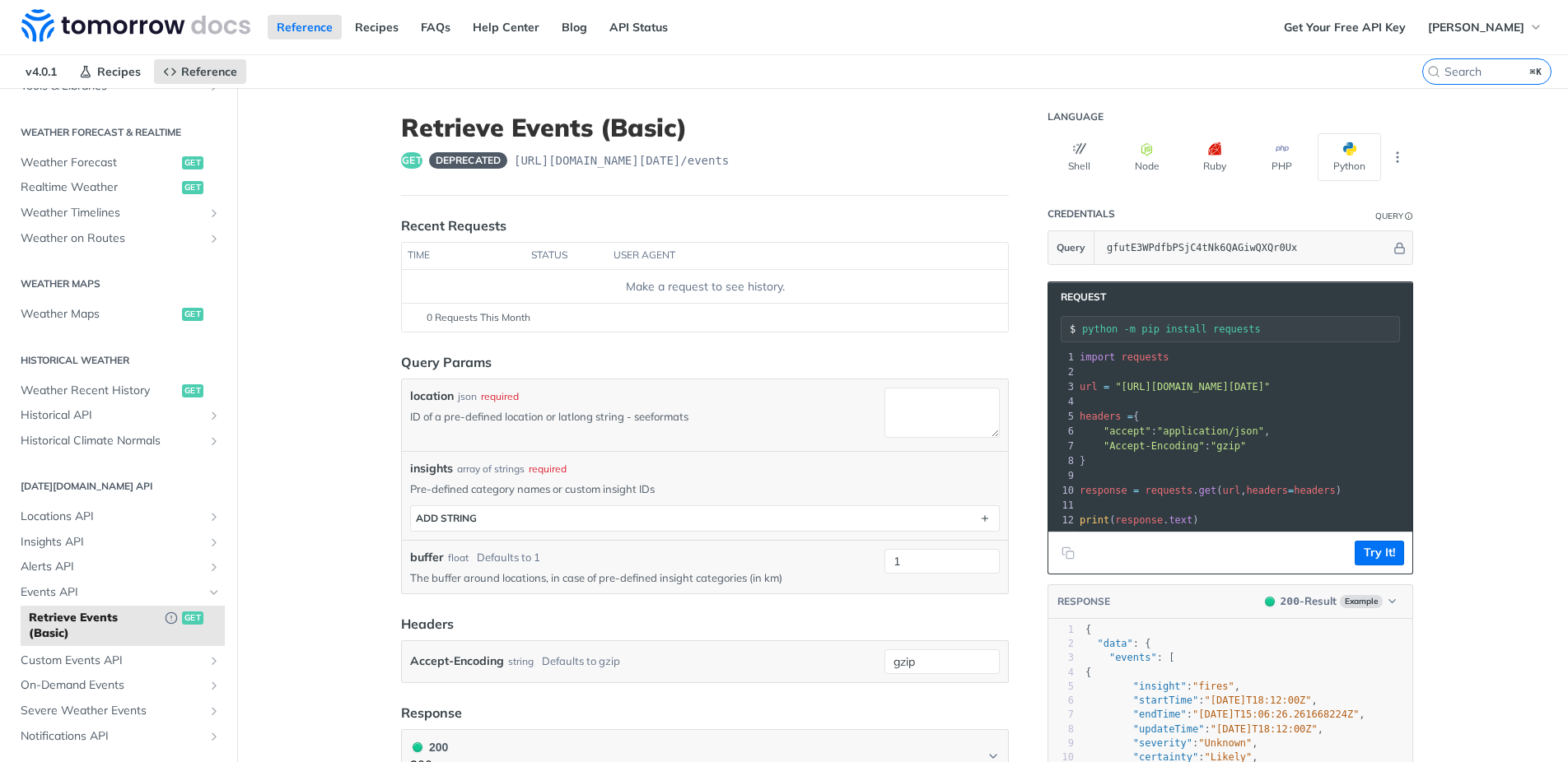
click at [668, 421] on link "formats" at bounding box center [670, 416] width 38 height 13
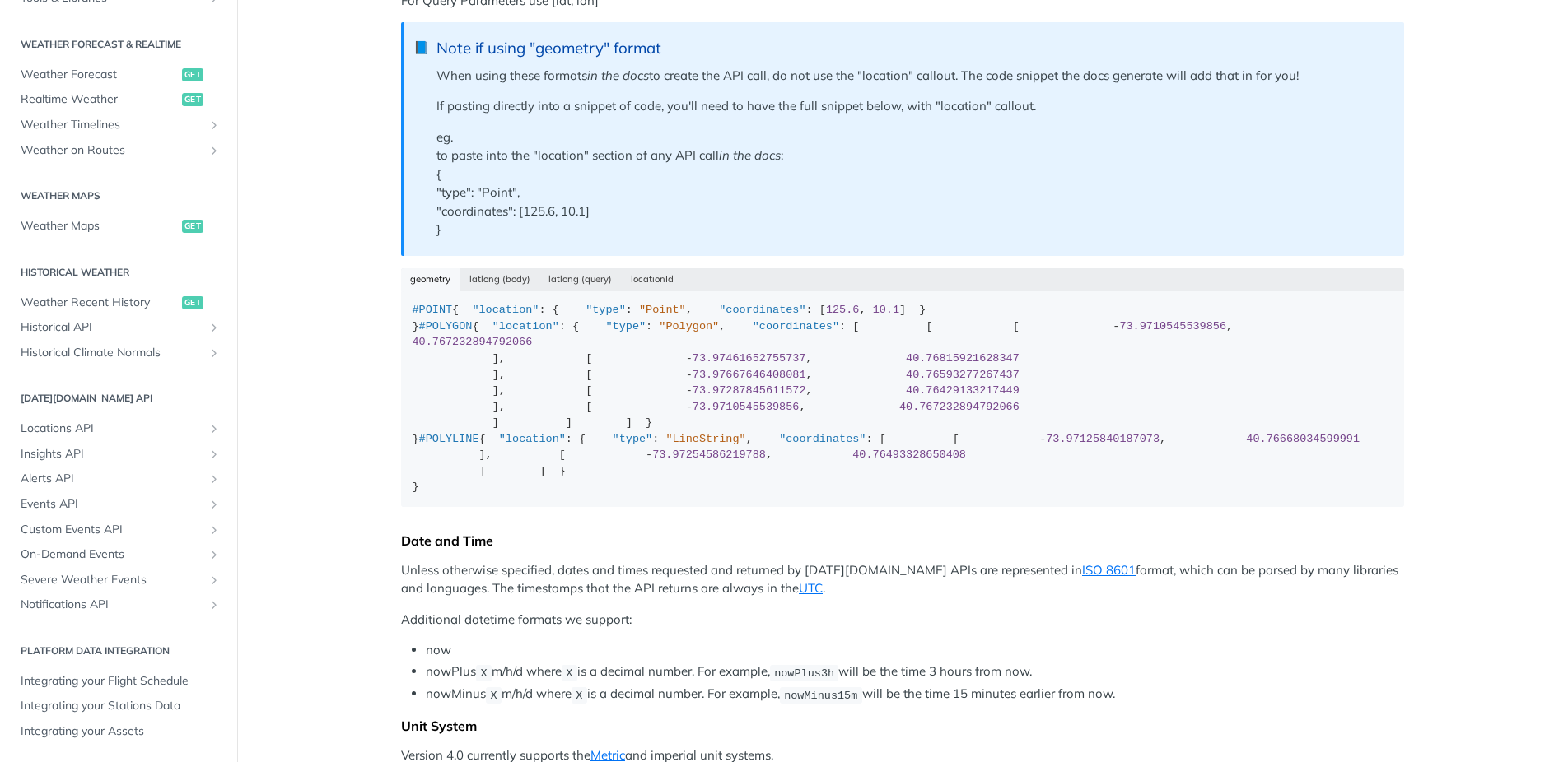
scroll to position [411, 0]
click at [510, 274] on button "latlong (body)" at bounding box center [500, 276] width 79 height 23
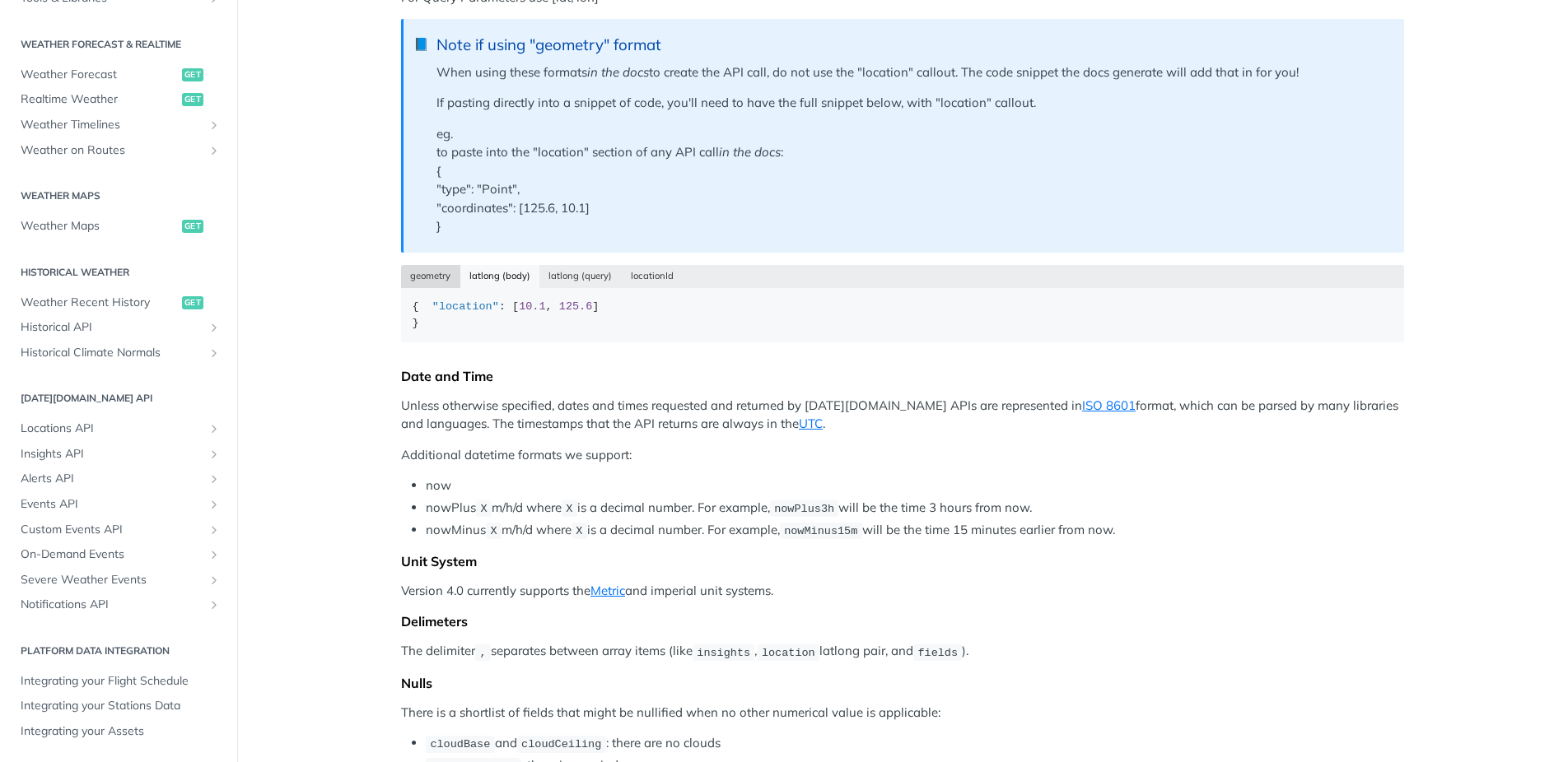
click at [426, 277] on button "geometry" at bounding box center [431, 276] width 60 height 23
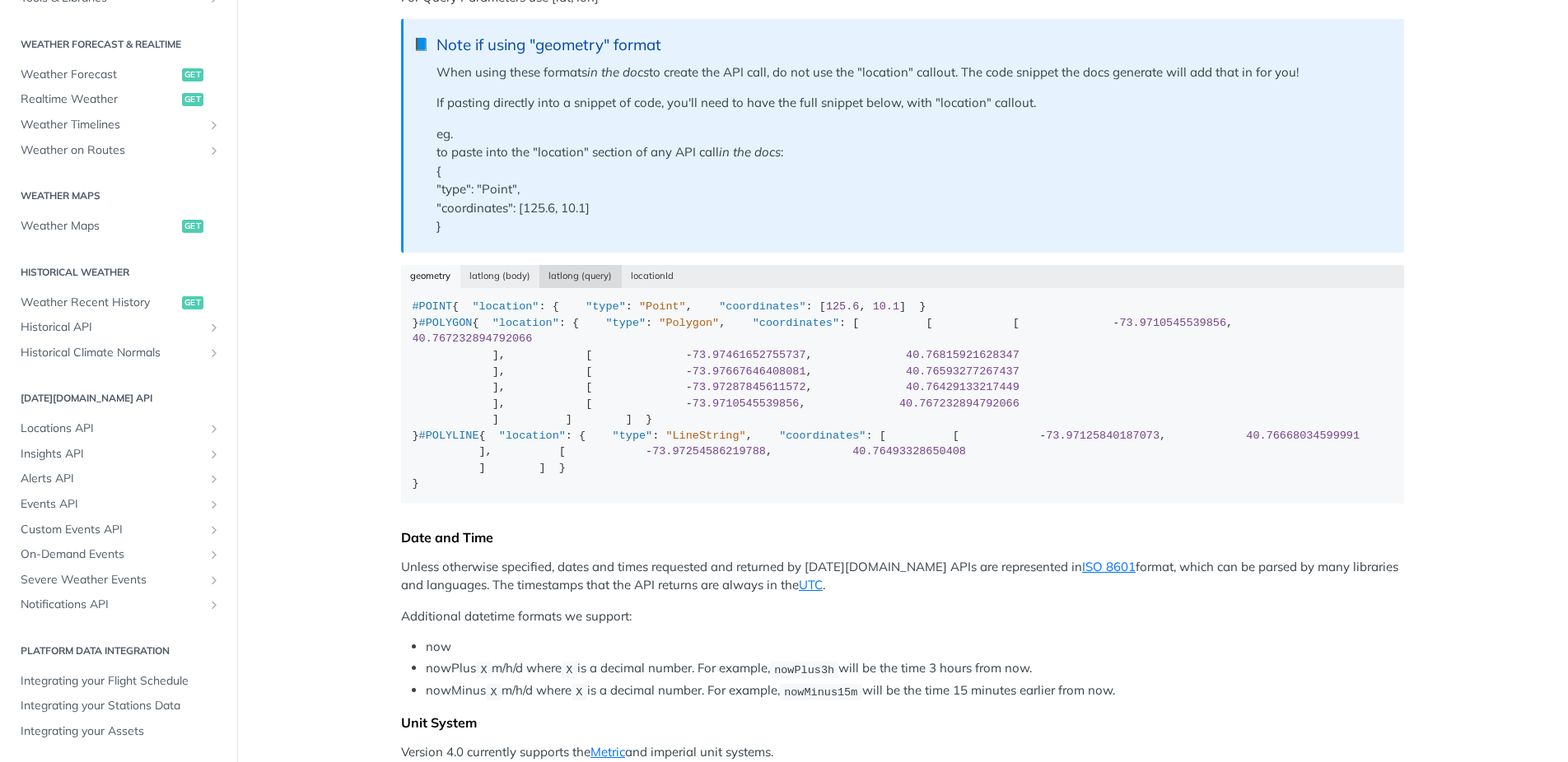
click at [564, 280] on button "latlong (query)" at bounding box center [580, 276] width 82 height 23
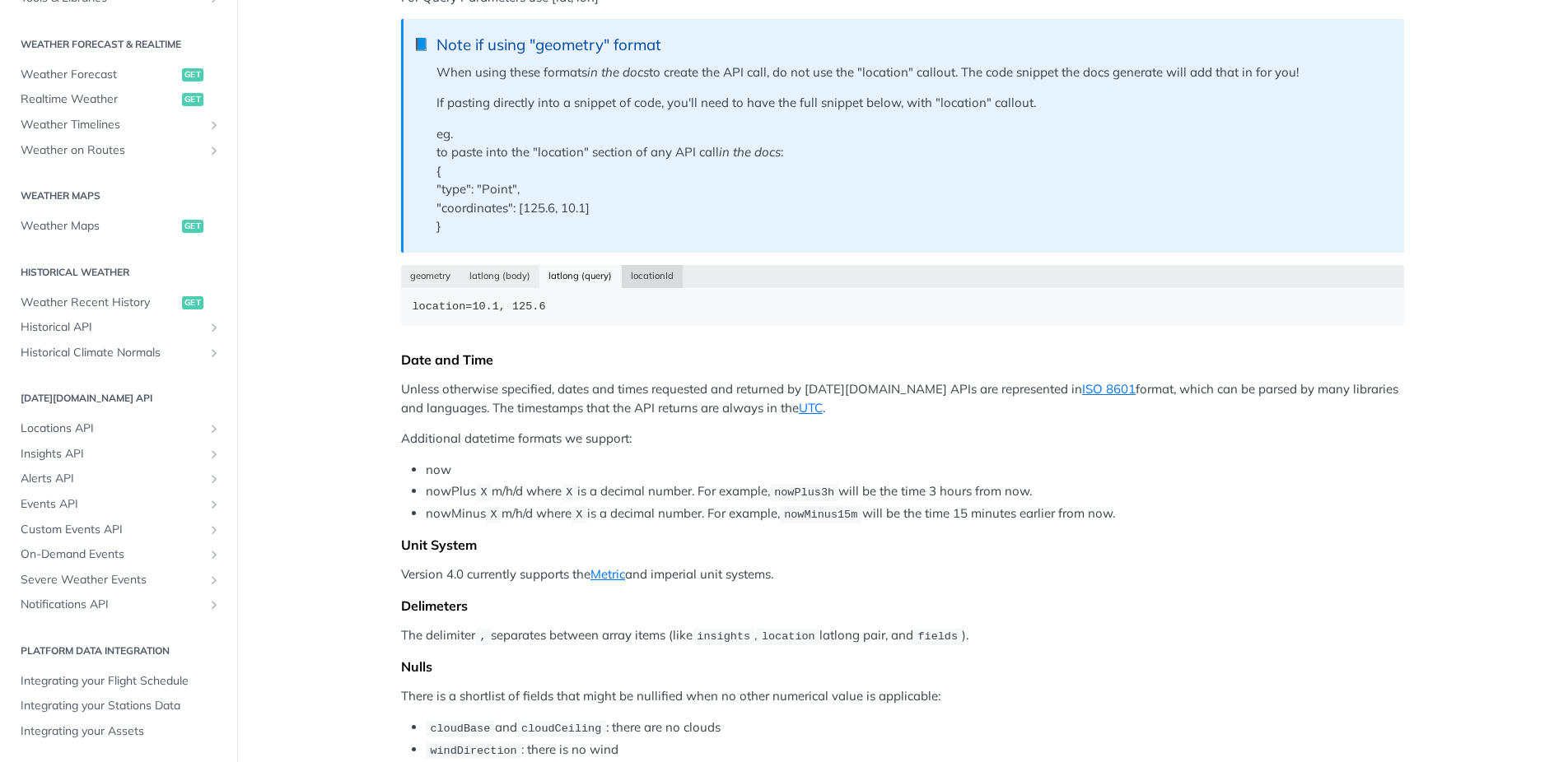
click at [650, 280] on button "locationId" at bounding box center [653, 276] width 62 height 23
click at [462, 282] on button "latlong (body)" at bounding box center [500, 276] width 79 height 23
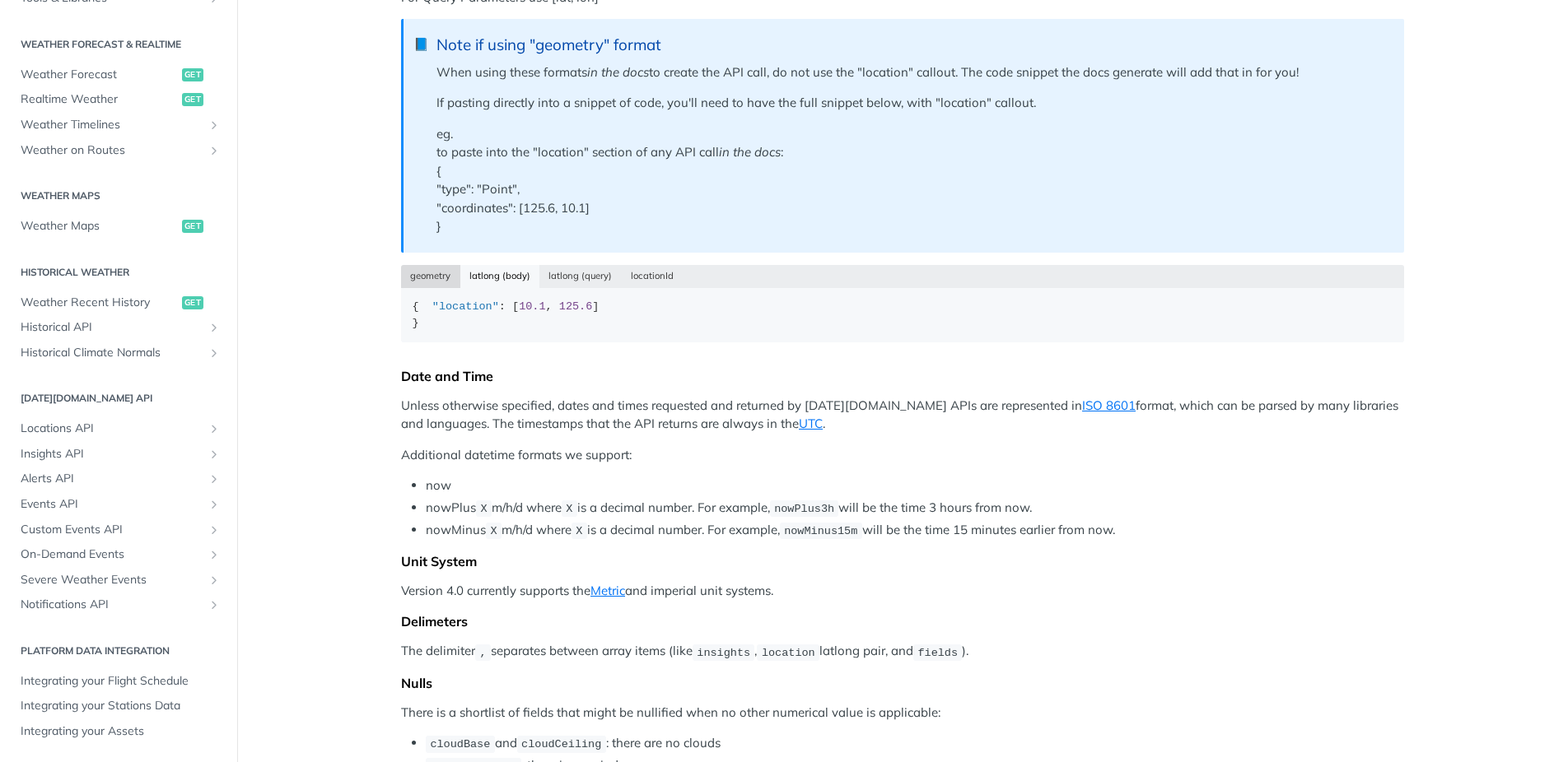
click at [416, 282] on button "geometry" at bounding box center [431, 276] width 60 height 23
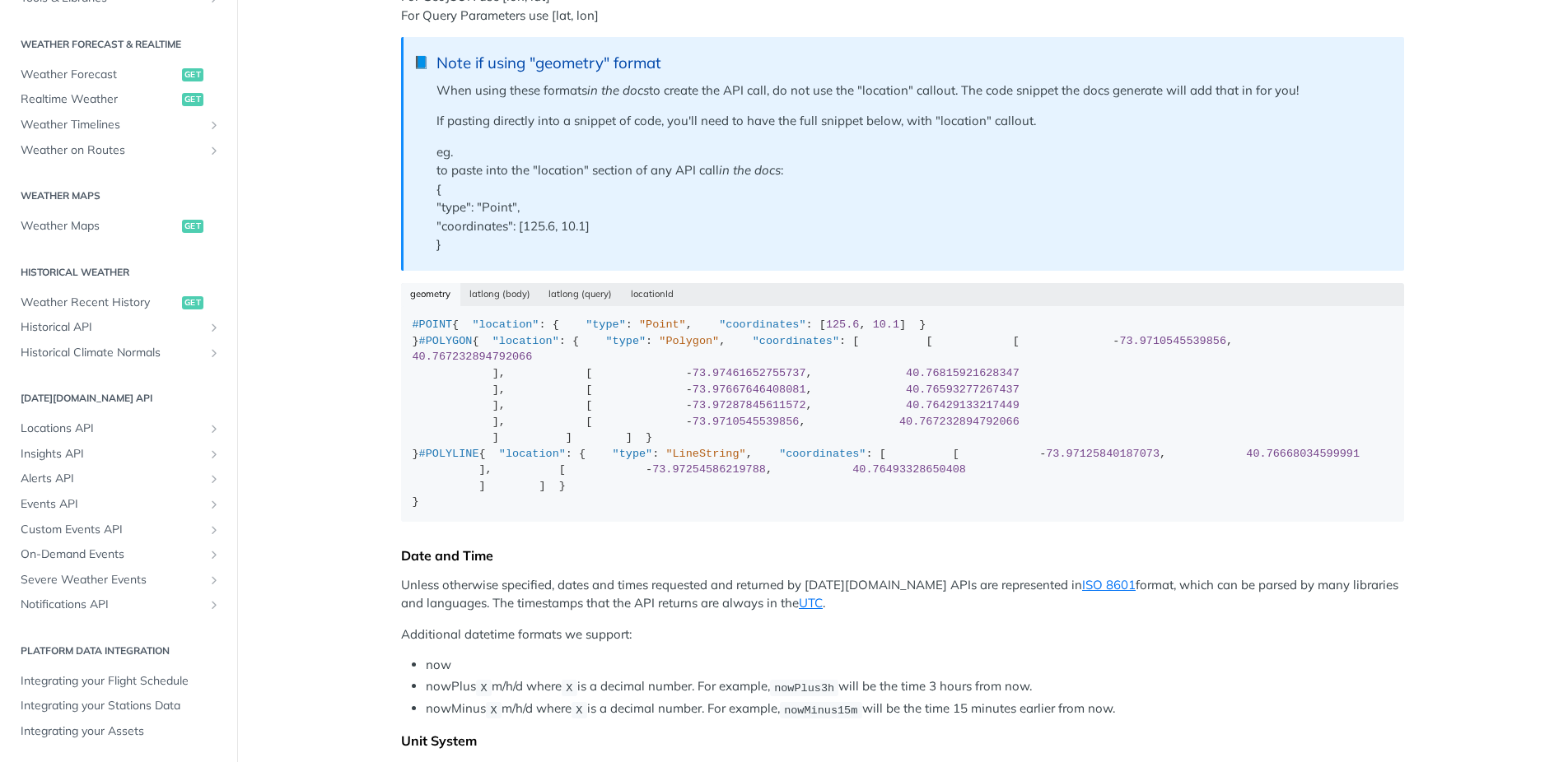
scroll to position [388, 0]
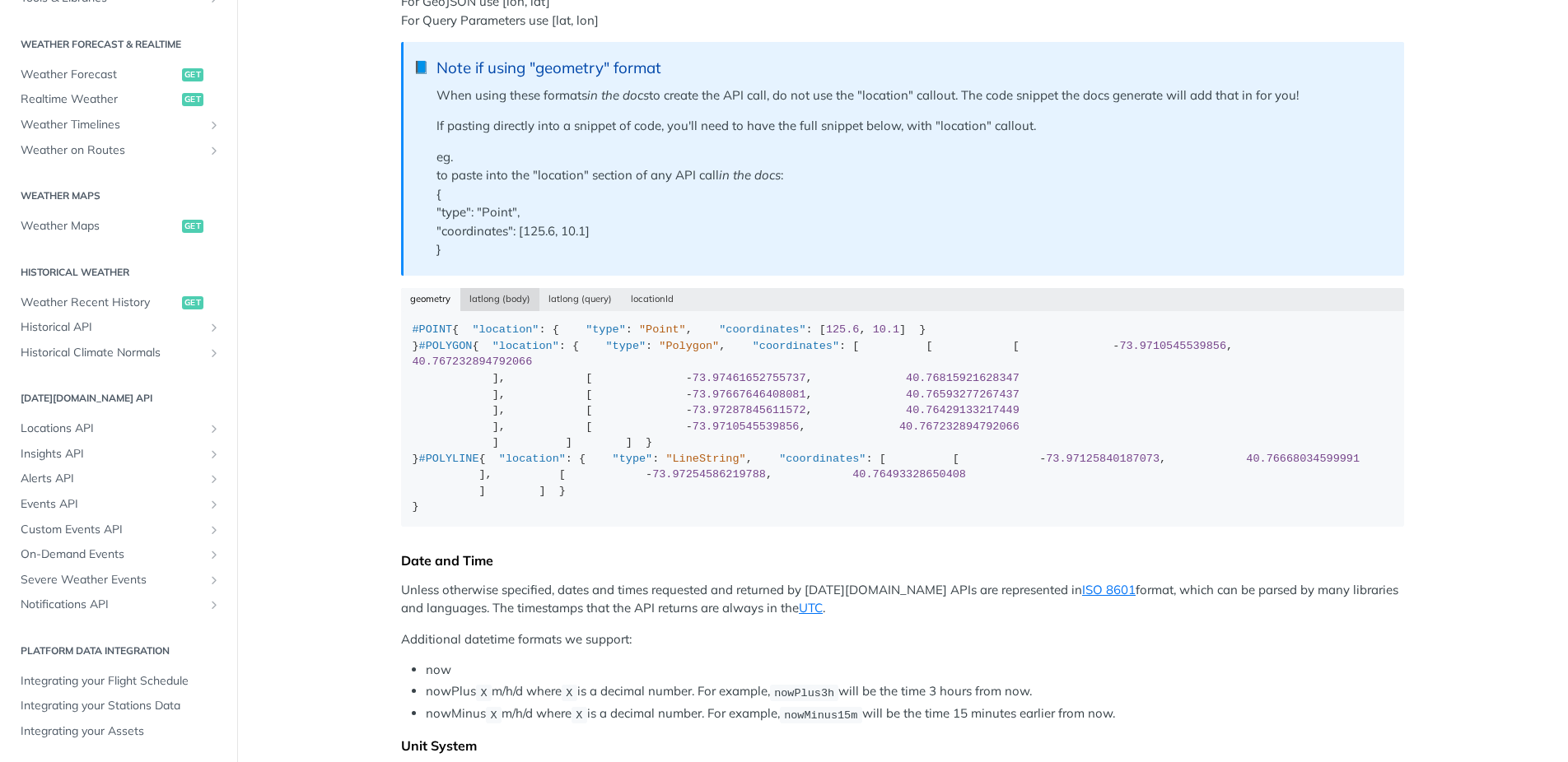
click at [512, 301] on button "latlong (body)" at bounding box center [500, 299] width 79 height 23
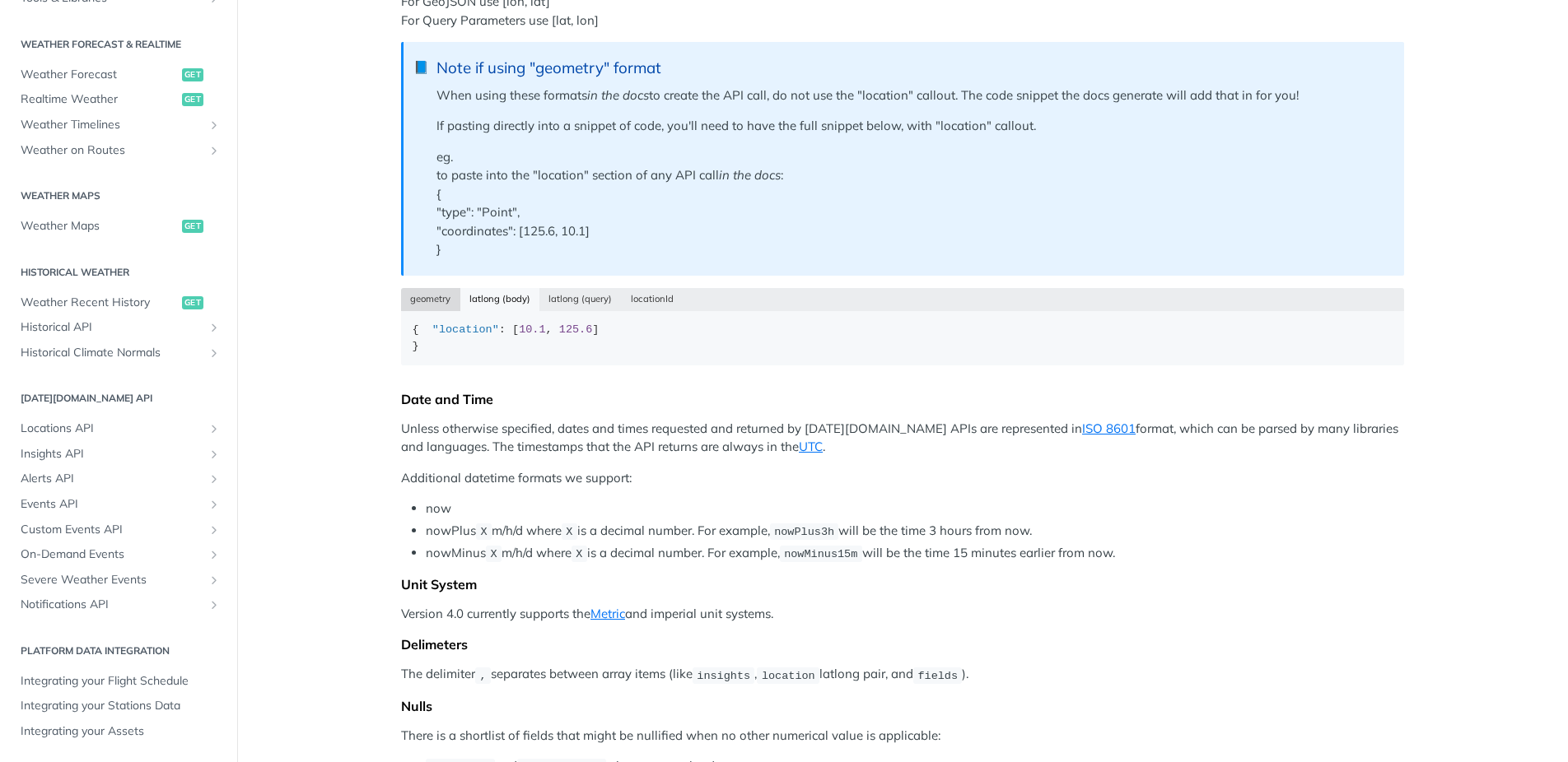
click at [435, 300] on button "geometry" at bounding box center [431, 299] width 60 height 23
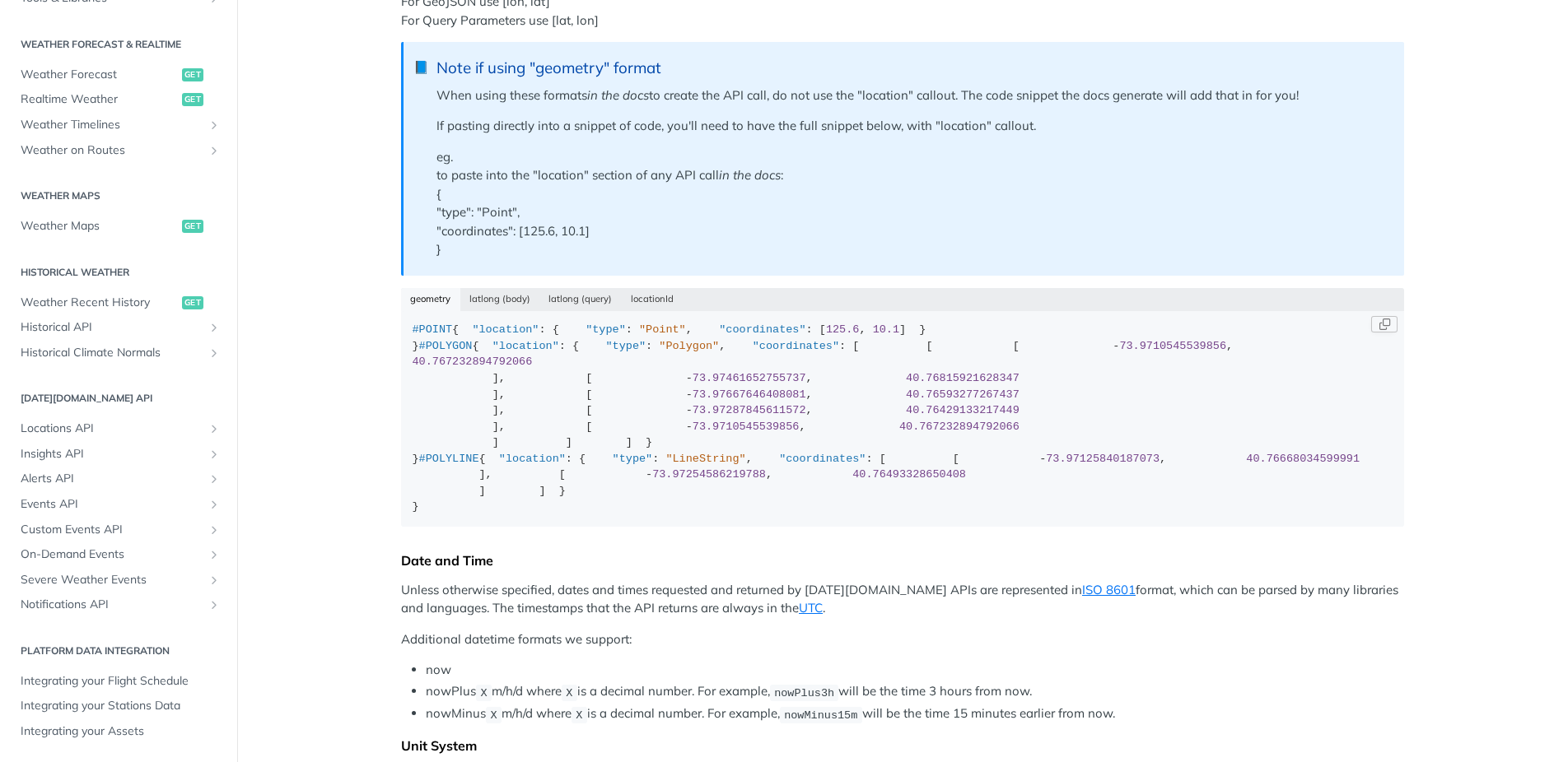
click at [457, 370] on div "#POINT { "location" : { "type" : "Point" , "coordinates" : [ 125.6 , 10.1 ] } }…" at bounding box center [902, 418] width 981 height 194
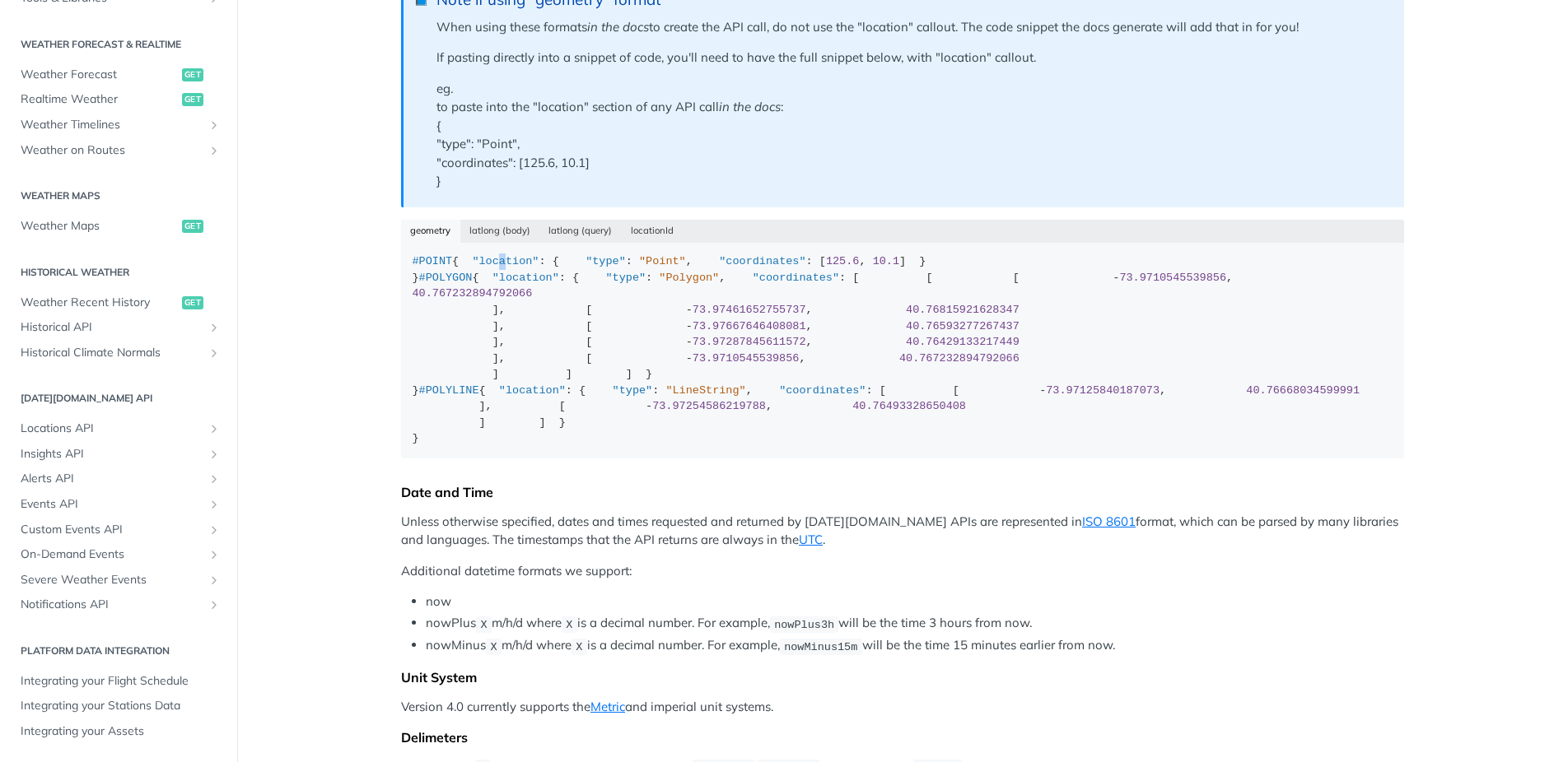
scroll to position [473, 0]
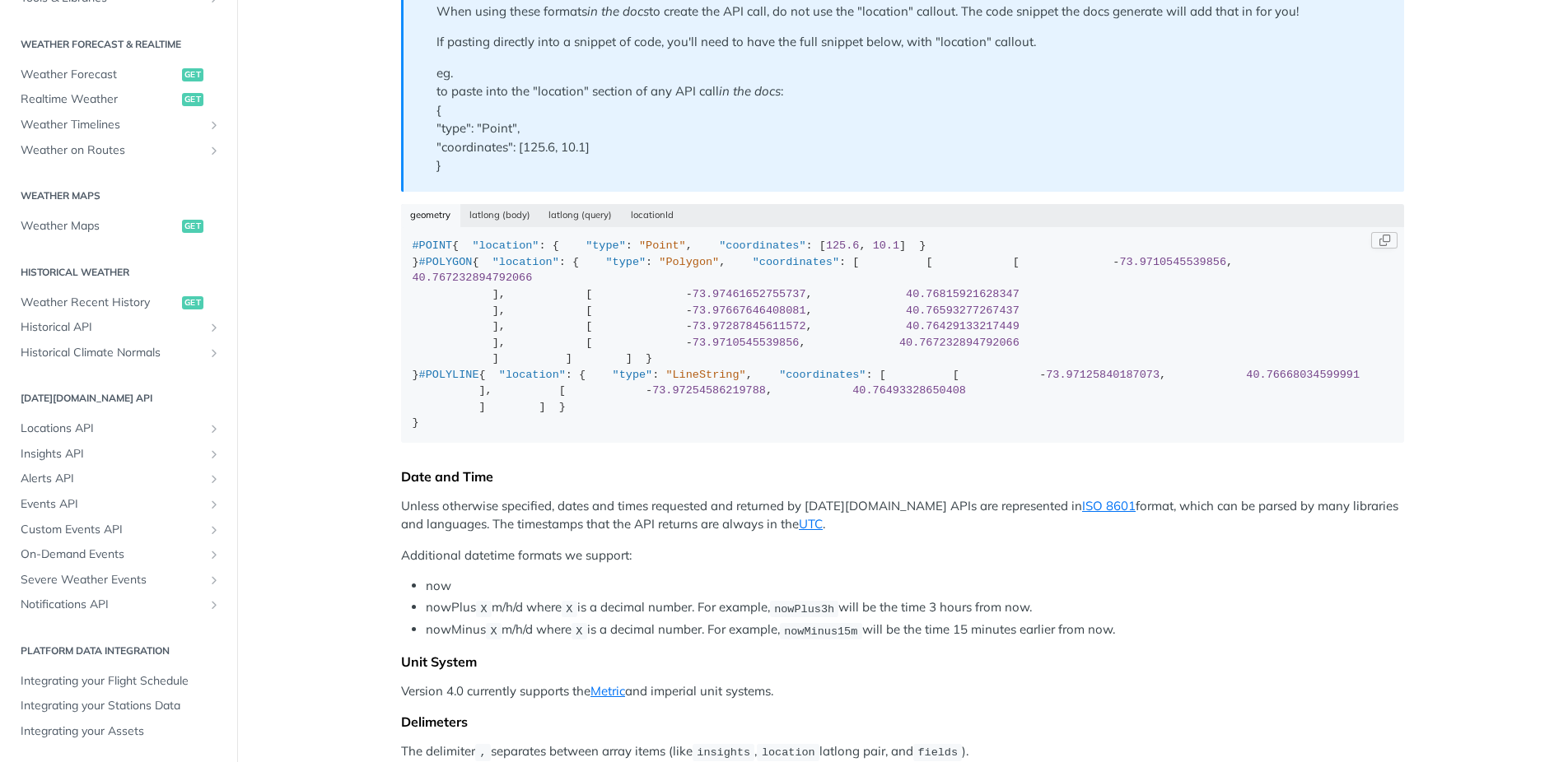
click at [573, 346] on div "#POINT { "location" : { "type" : "Point" , "coordinates" : [ 125.6 , 10.1 ] } }…" at bounding box center [902, 334] width 981 height 194
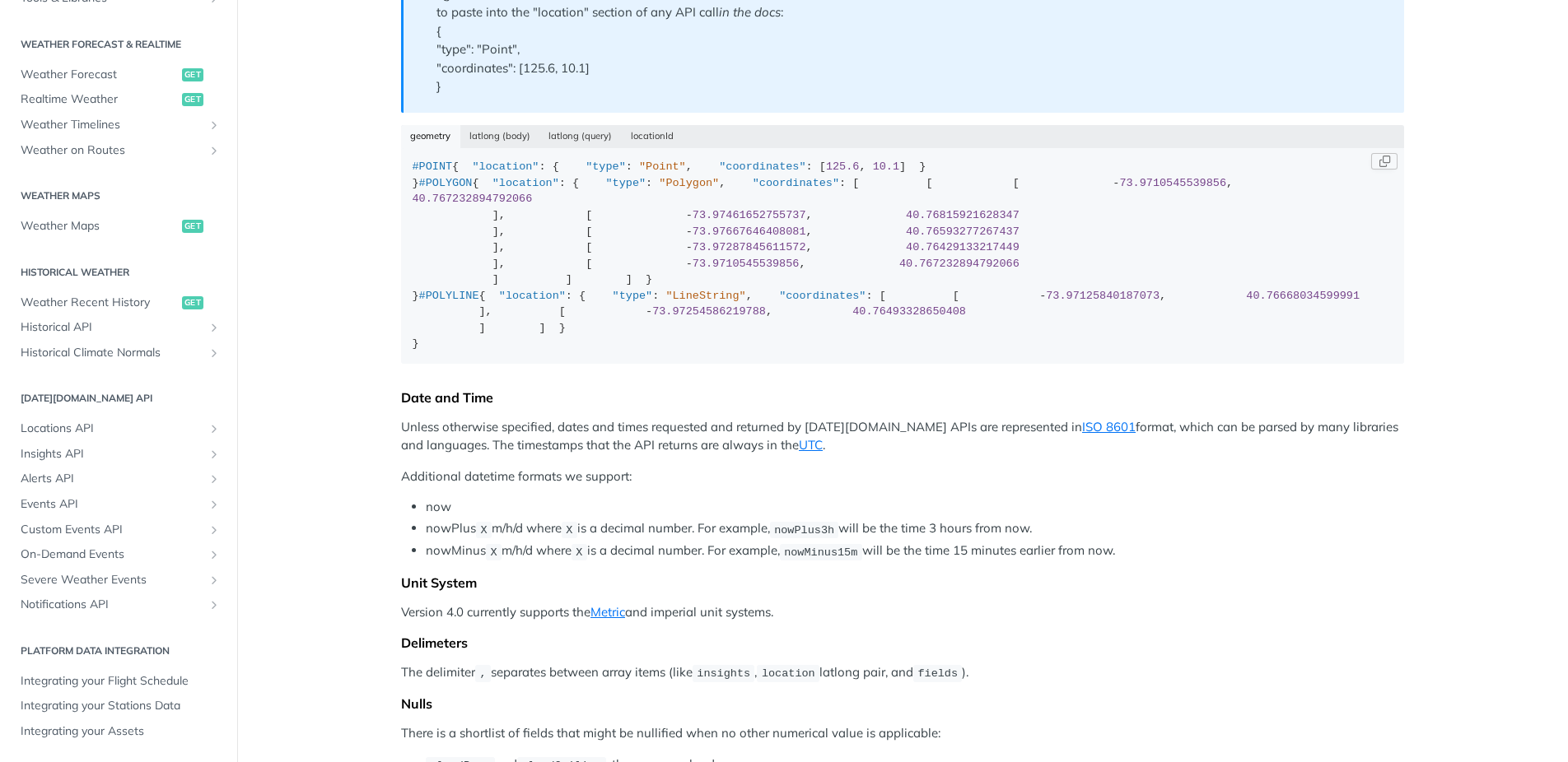
scroll to position [546, 0]
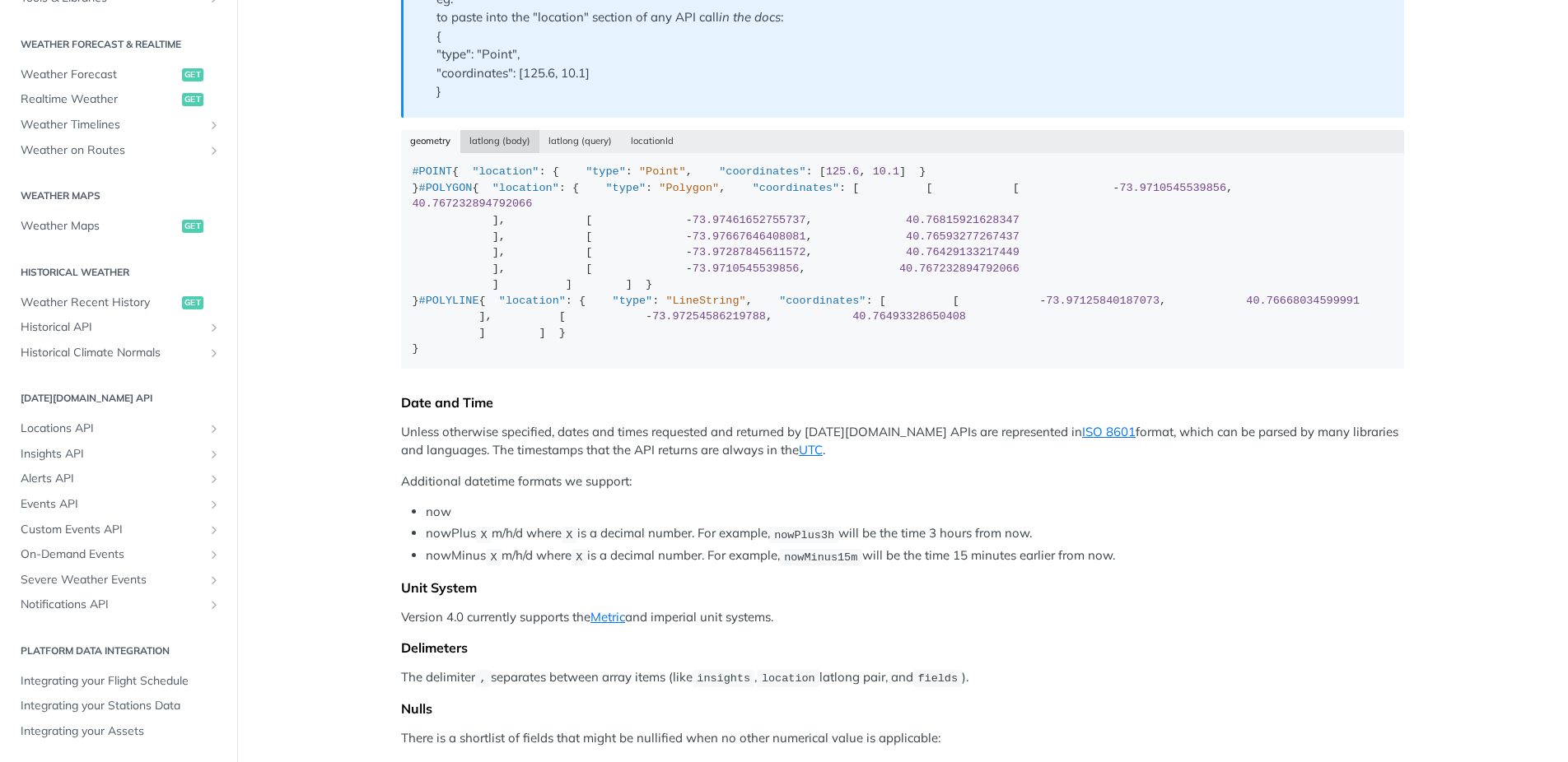
click at [499, 137] on button "latlong (body)" at bounding box center [500, 141] width 79 height 23
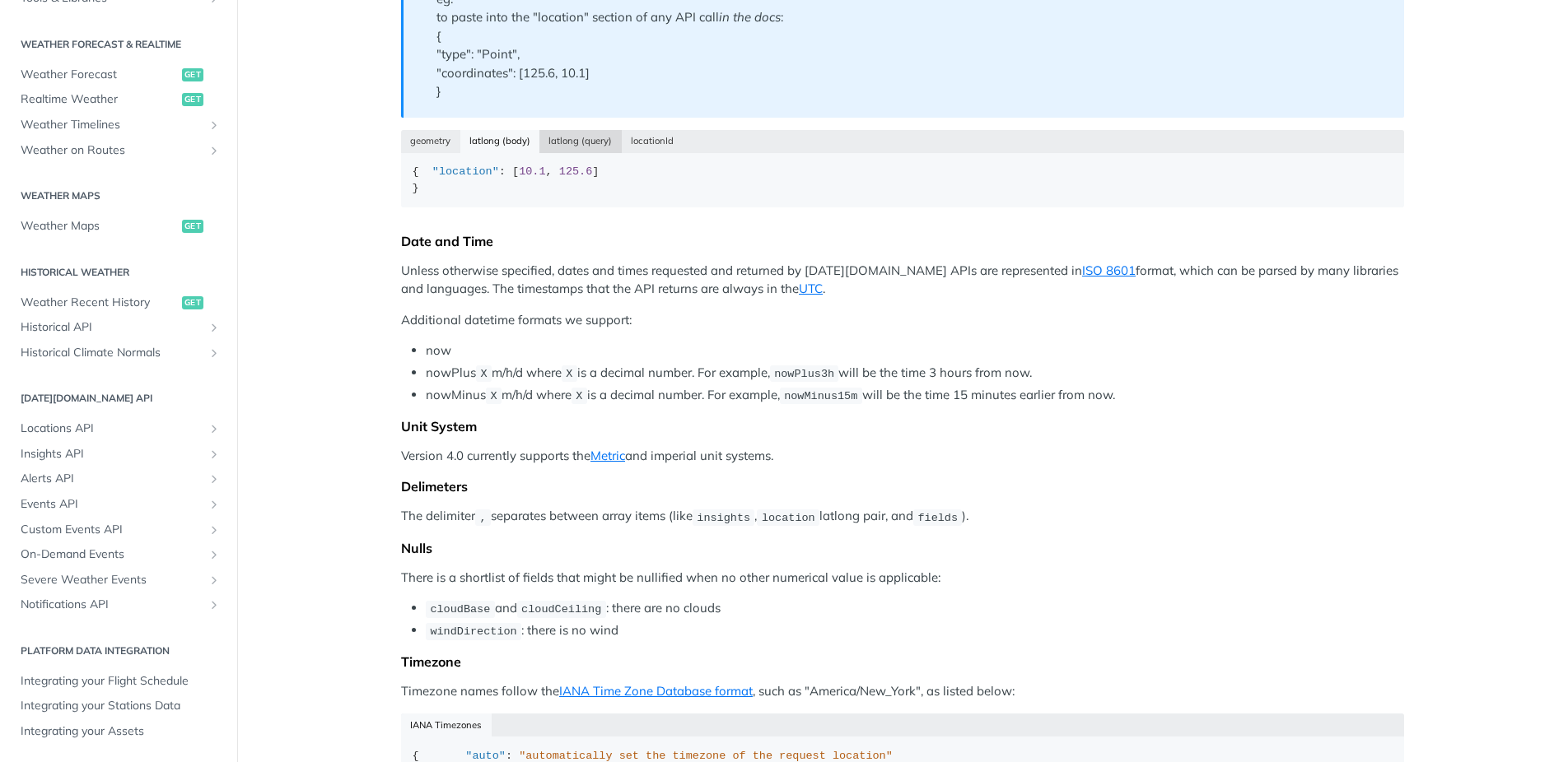
click at [573, 142] on button "latlong (query)" at bounding box center [580, 141] width 82 height 23
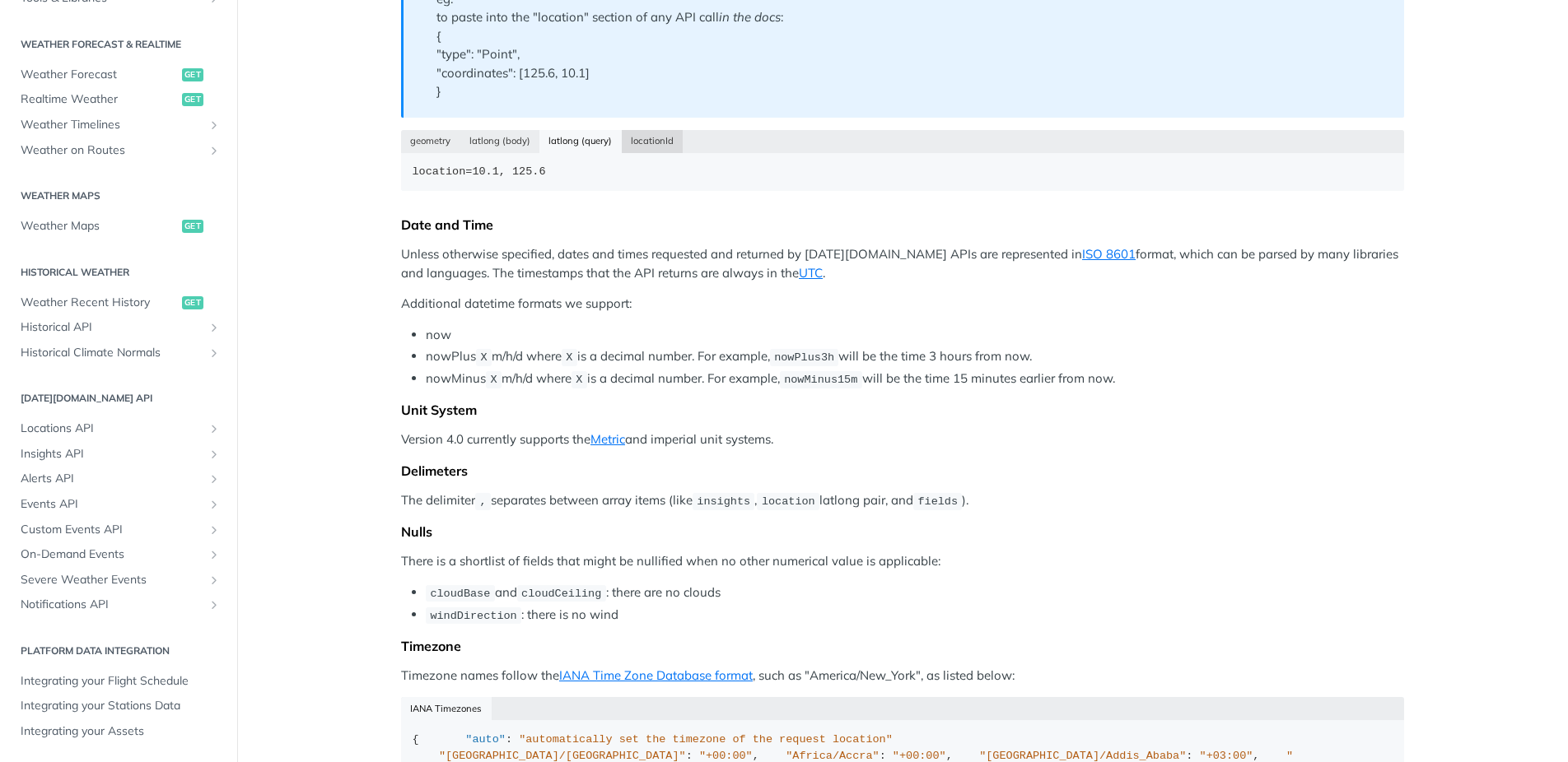
click at [641, 141] on button "locationId" at bounding box center [653, 141] width 62 height 23
drag, startPoint x: 427, startPoint y: 144, endPoint x: 372, endPoint y: 136, distance: 55.6
click at [426, 144] on button "geometry" at bounding box center [431, 141] width 60 height 23
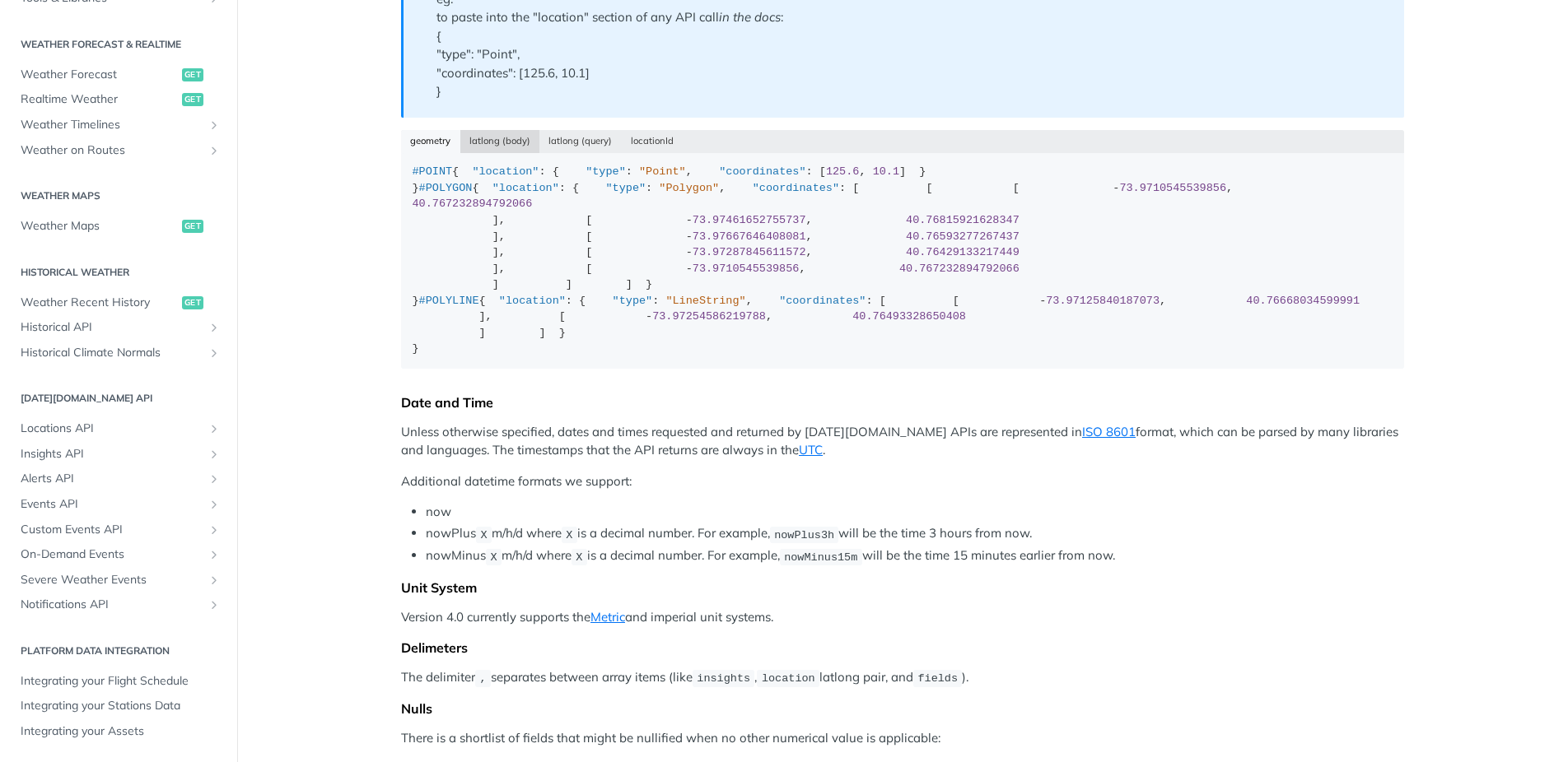
click at [510, 146] on button "latlong (body)" at bounding box center [500, 141] width 79 height 23
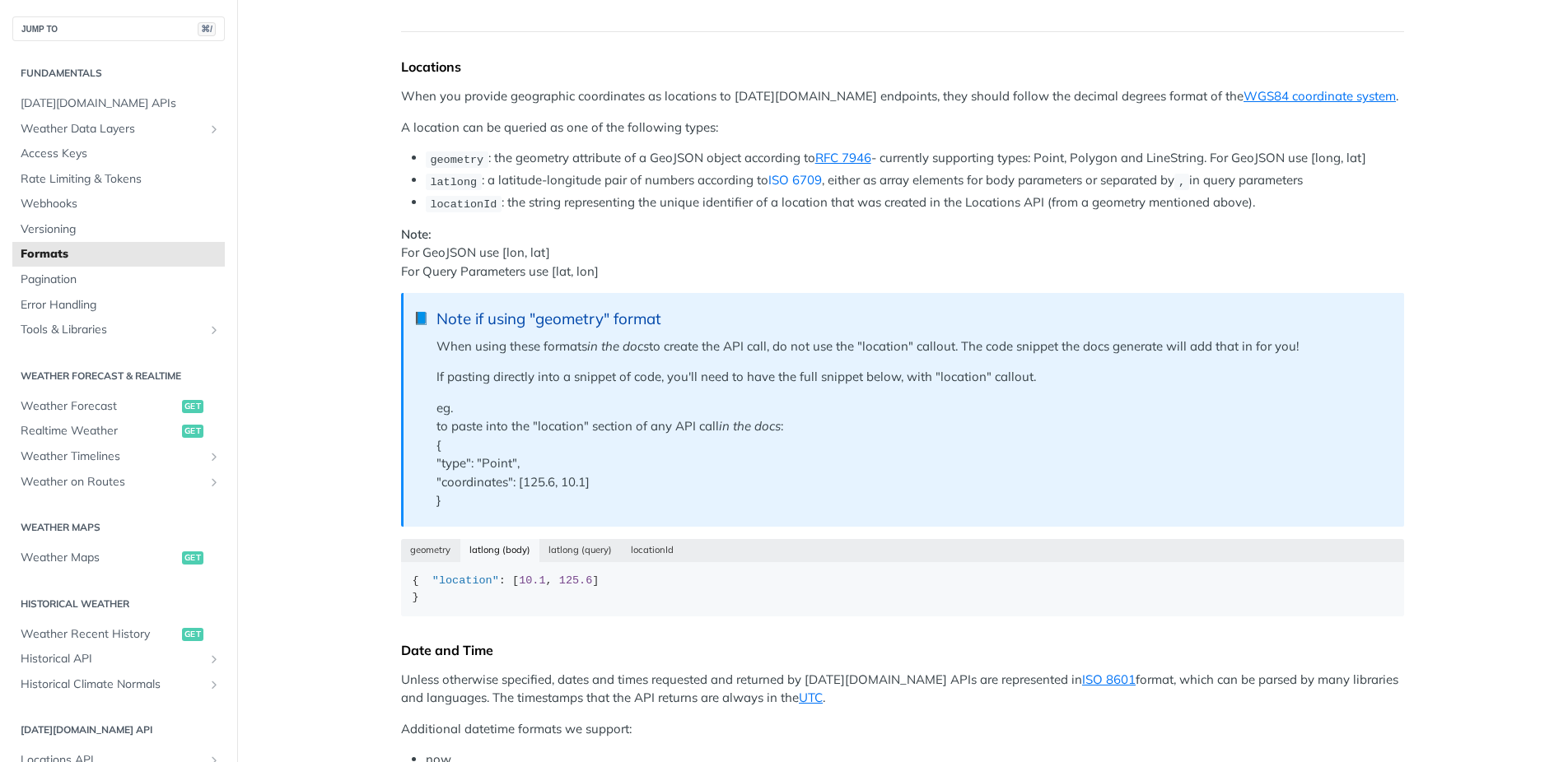
scroll to position [0, 0]
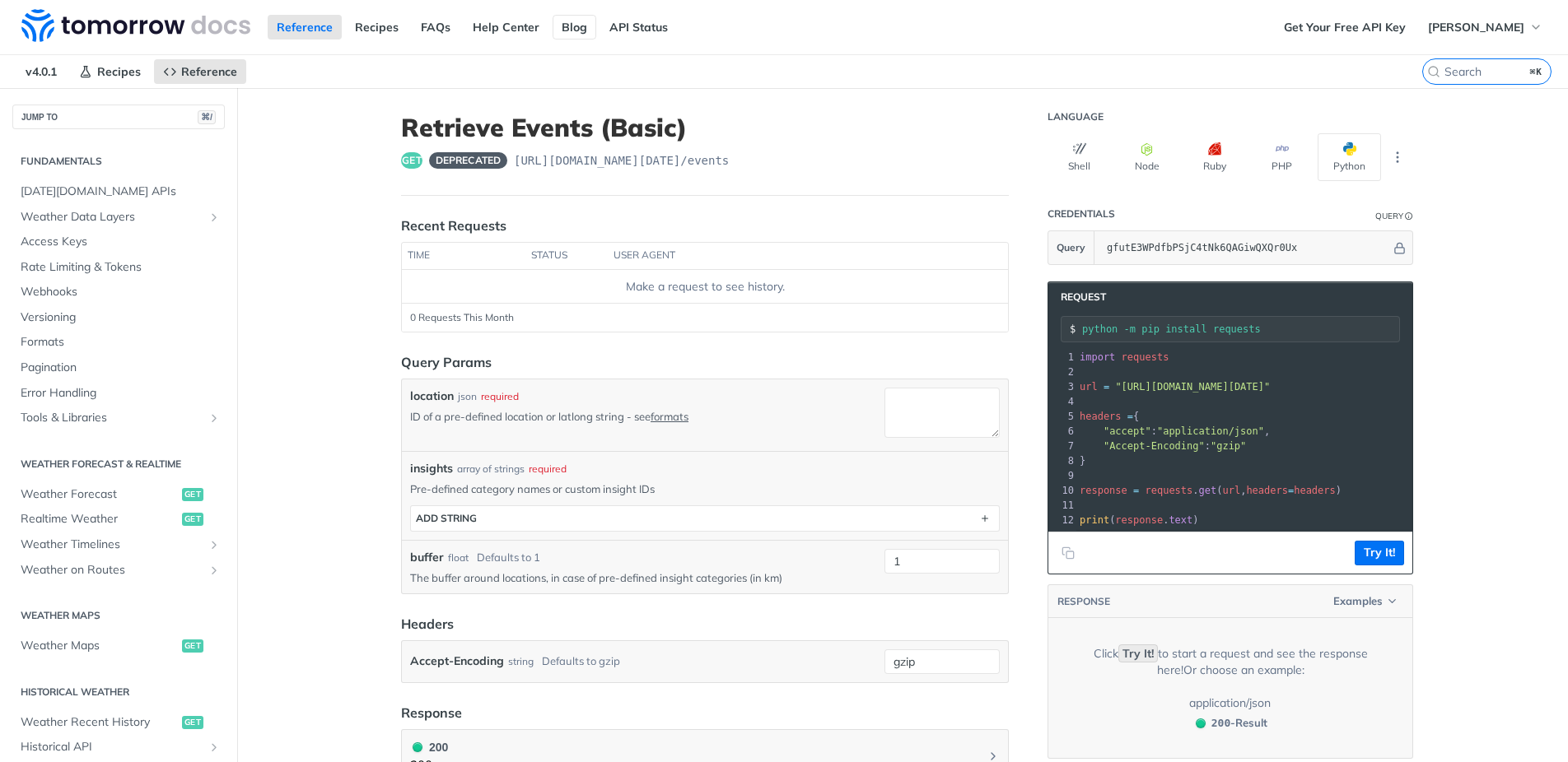
scroll to position [332, 0]
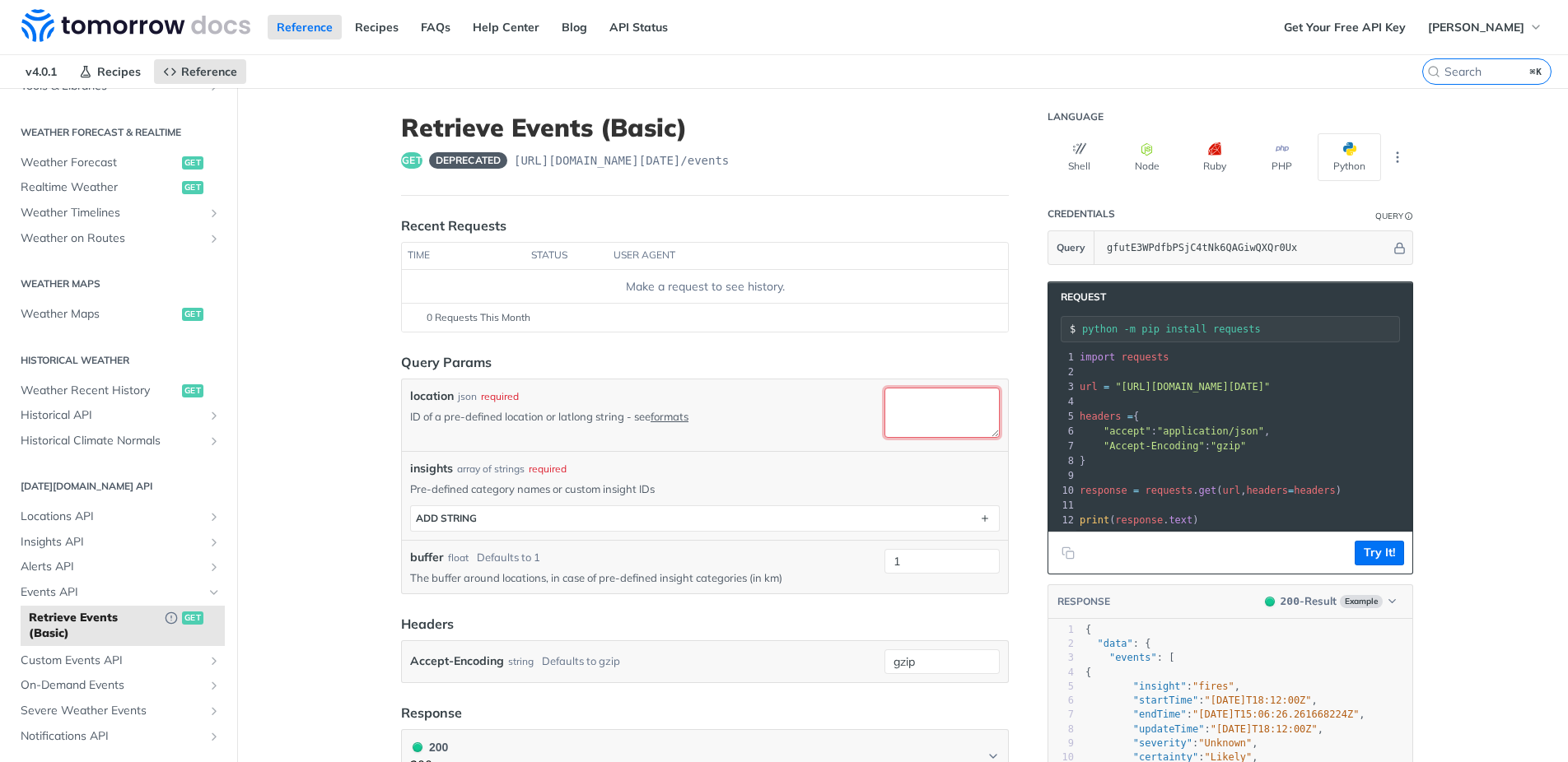
click at [926, 413] on textarea "location" at bounding box center [942, 412] width 115 height 51
paste textarea "35.8, -86.4"
type textarea "35.8, -86.4"
drag, startPoint x: 958, startPoint y: 400, endPoint x: 835, endPoint y: 394, distance: 123.1
click at [884, 395] on textarea "35.8, -86.4" at bounding box center [942, 412] width 115 height 51
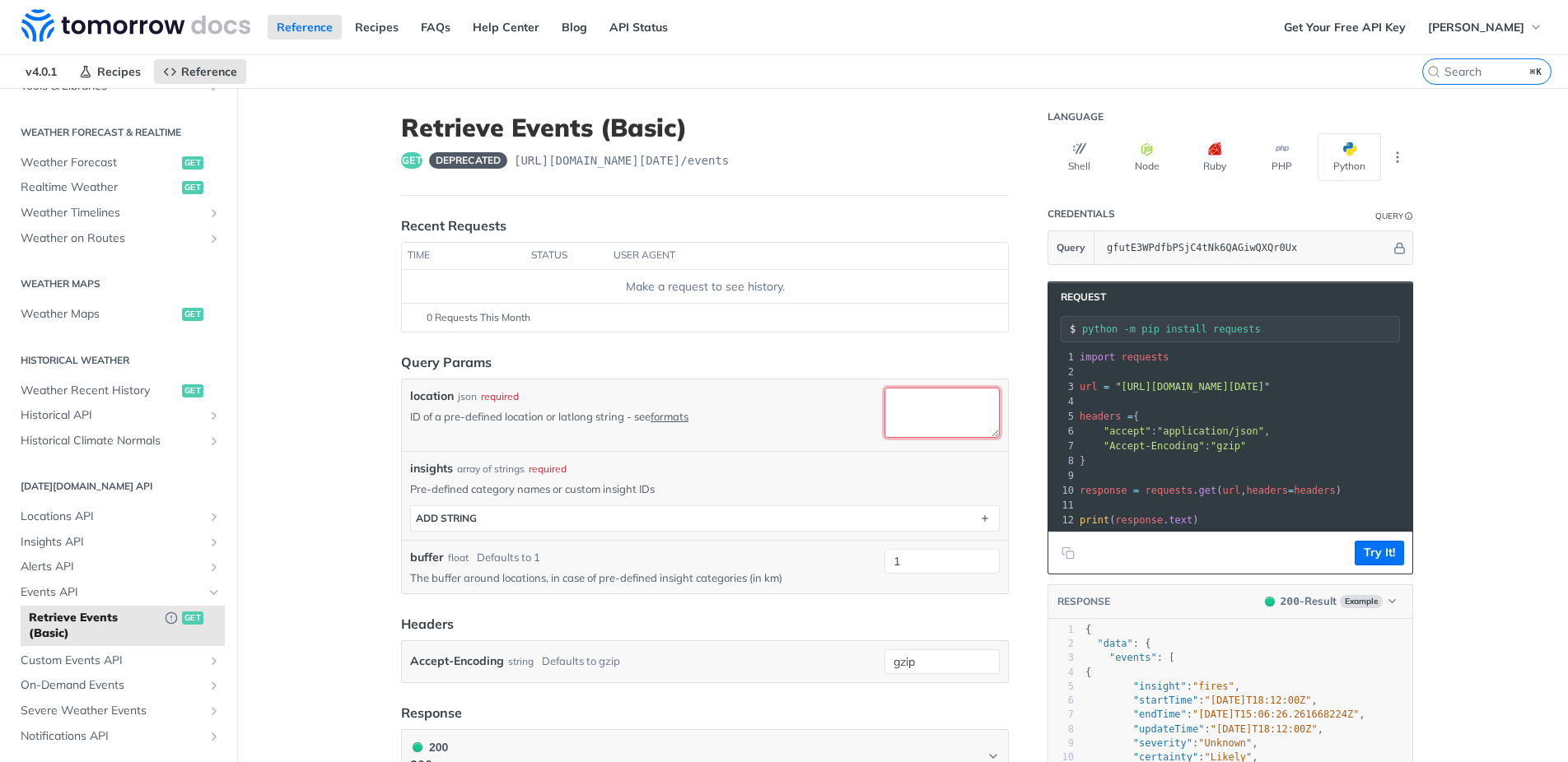
paste textarea "35.862620764072425, -86.43700300210844"
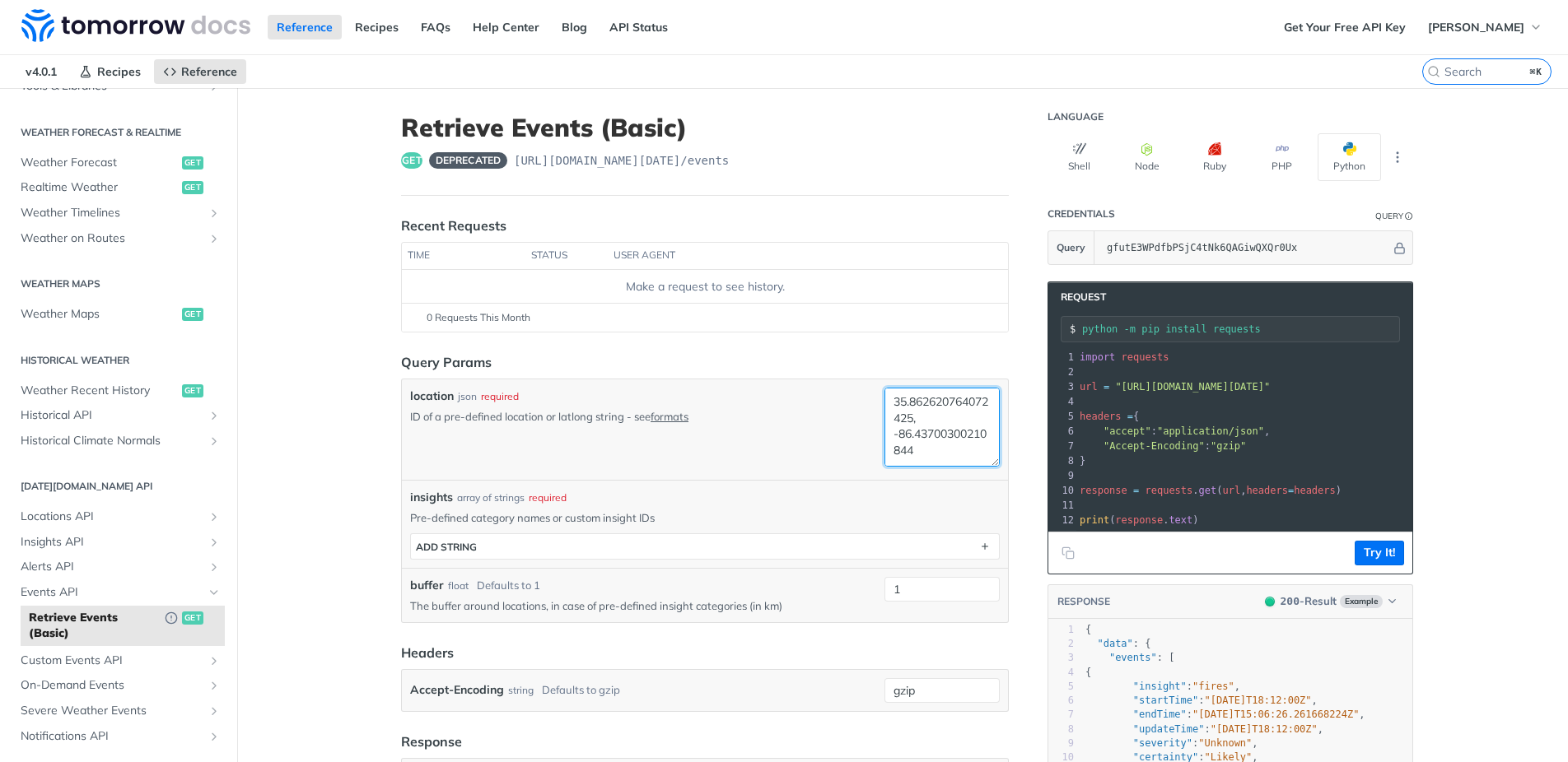
scroll to position [0, 0]
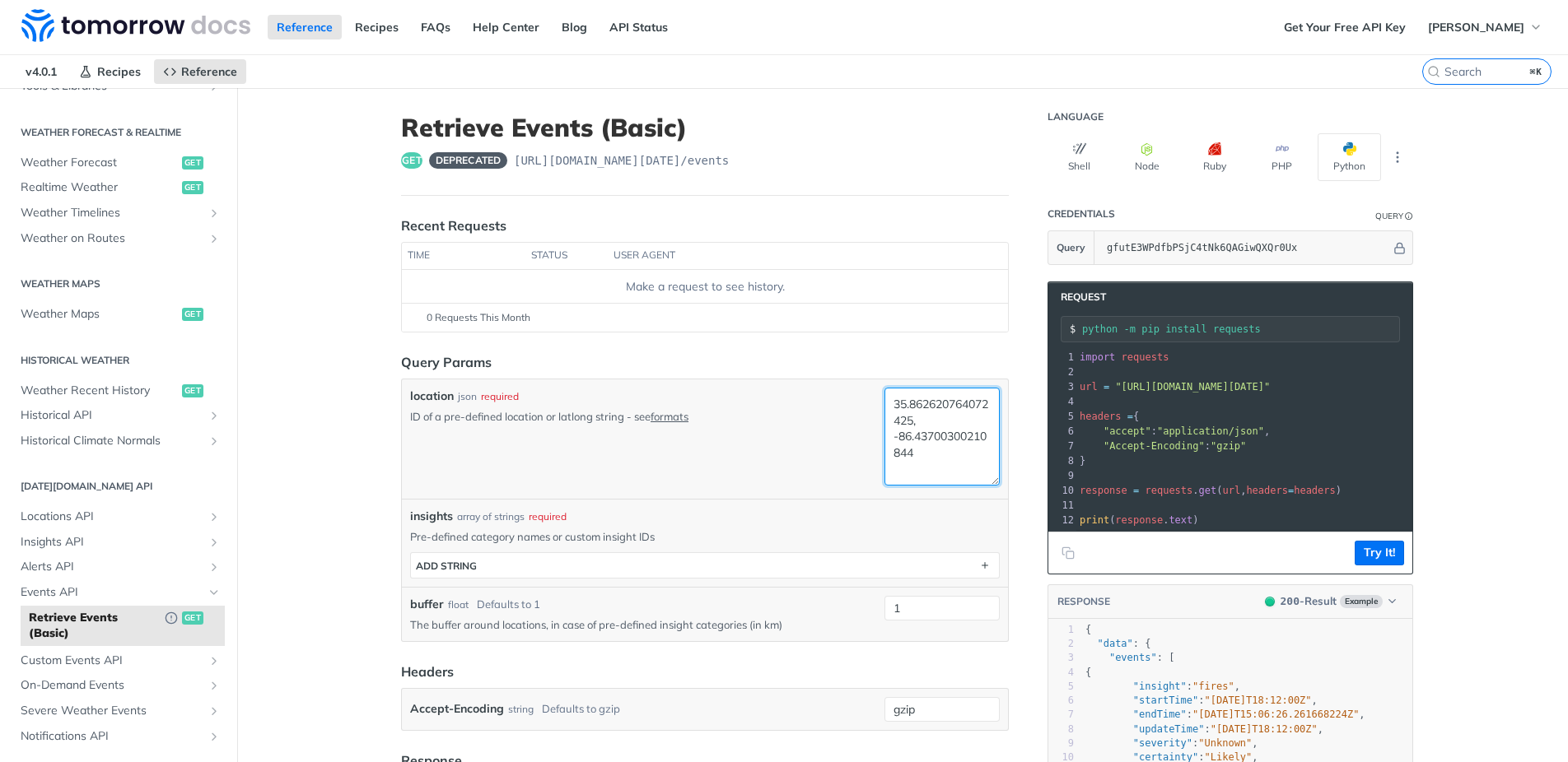
drag, startPoint x: 993, startPoint y: 435, endPoint x: 952, endPoint y: 451, distance: 44.0
click at [1000, 483] on textarea "35.862620764072425, -86.43700300210844" at bounding box center [942, 436] width 115 height 98
click at [893, 437] on textarea "35.862620764072425, -86.43700300210844" at bounding box center [942, 436] width 115 height 97
type textarea "35.862620764072425, -86.43700300210844"
click at [370, 431] on main "JUMP TO ⌘/ Fundamentals [DATE][DOMAIN_NAME] APIs Weather Data Layers Core Proba…" at bounding box center [784, 658] width 1568 height 1140
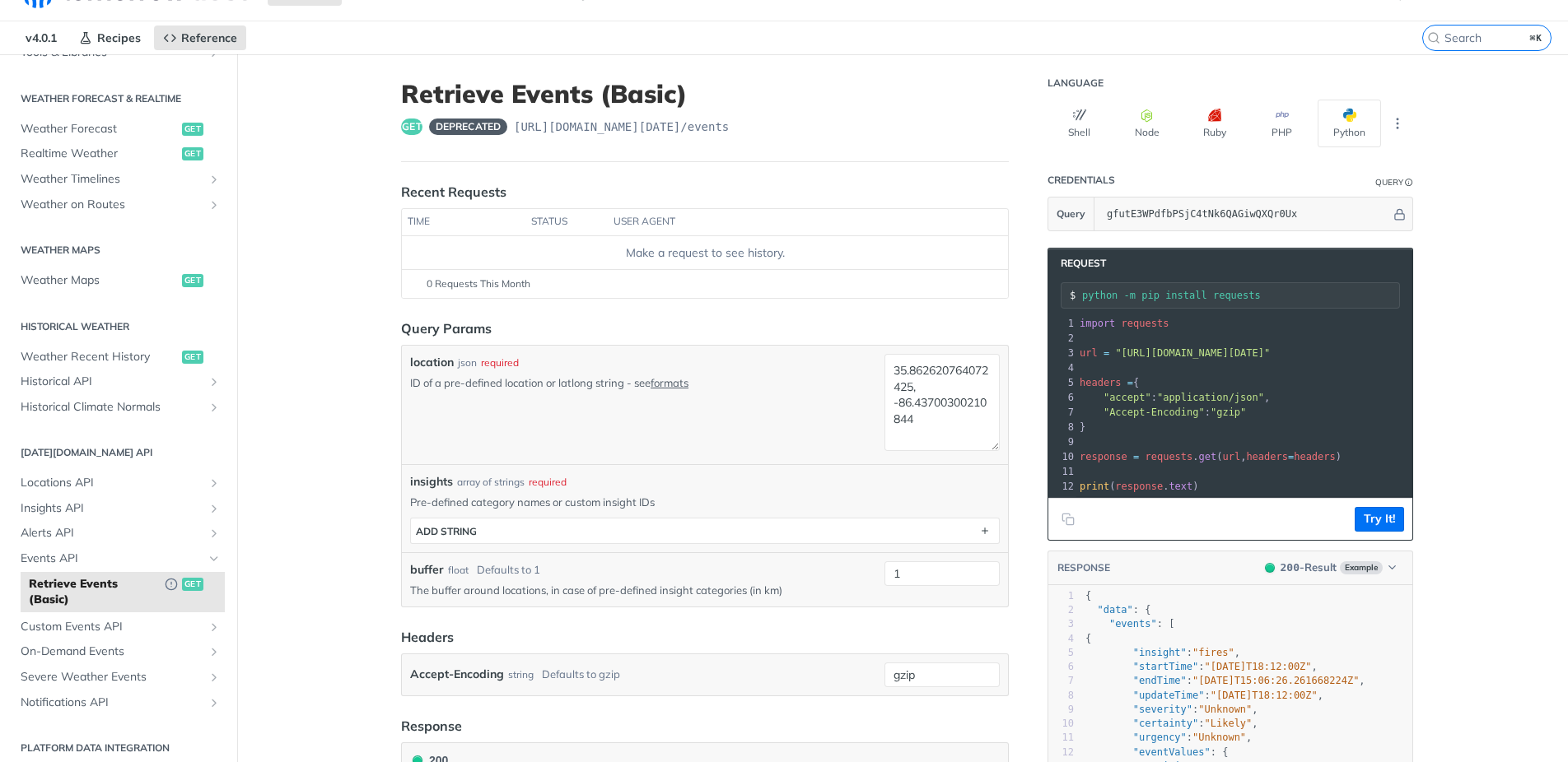
scroll to position [55, 0]
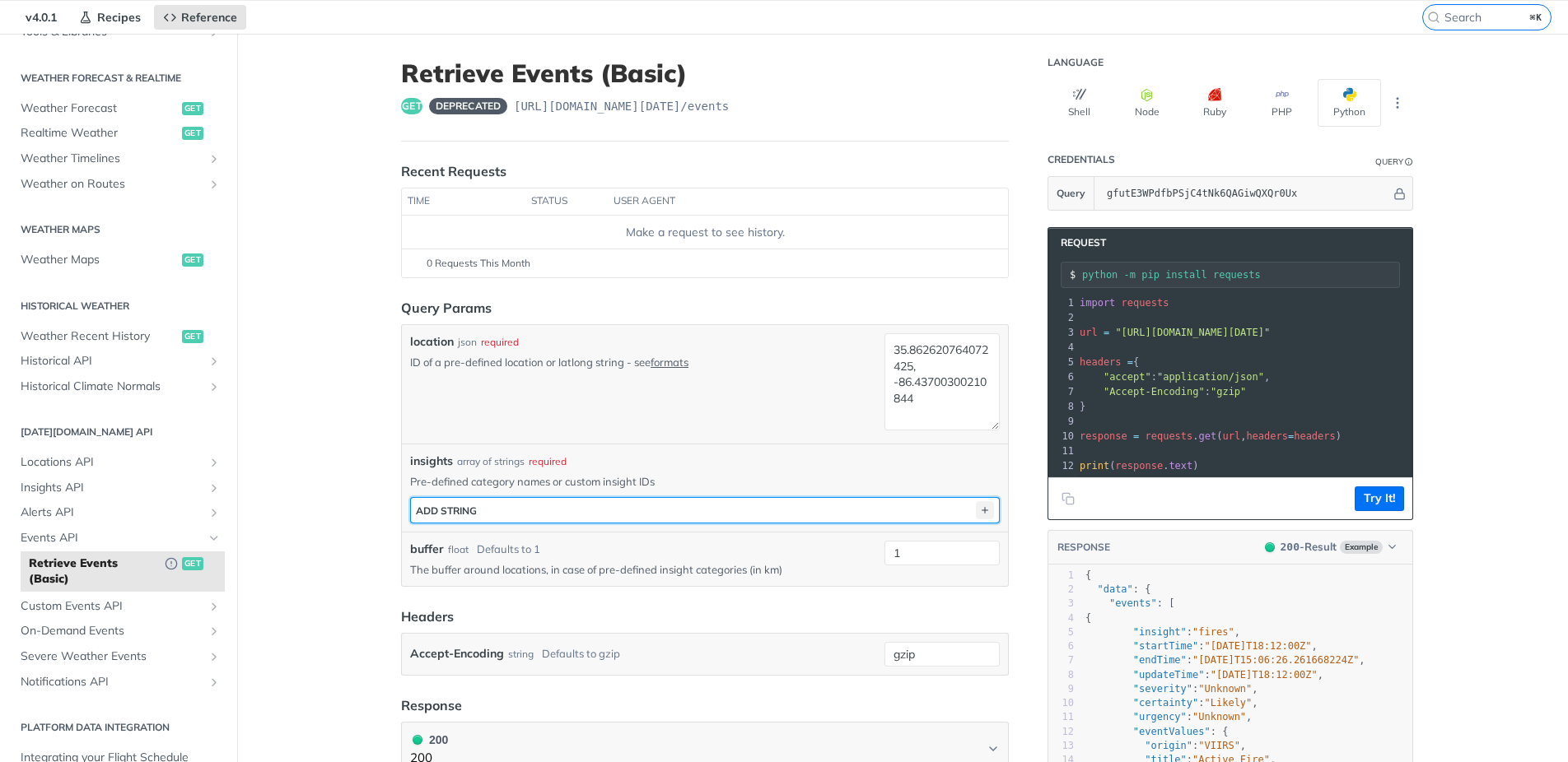
click at [989, 512] on icon "button" at bounding box center [985, 511] width 18 height 18
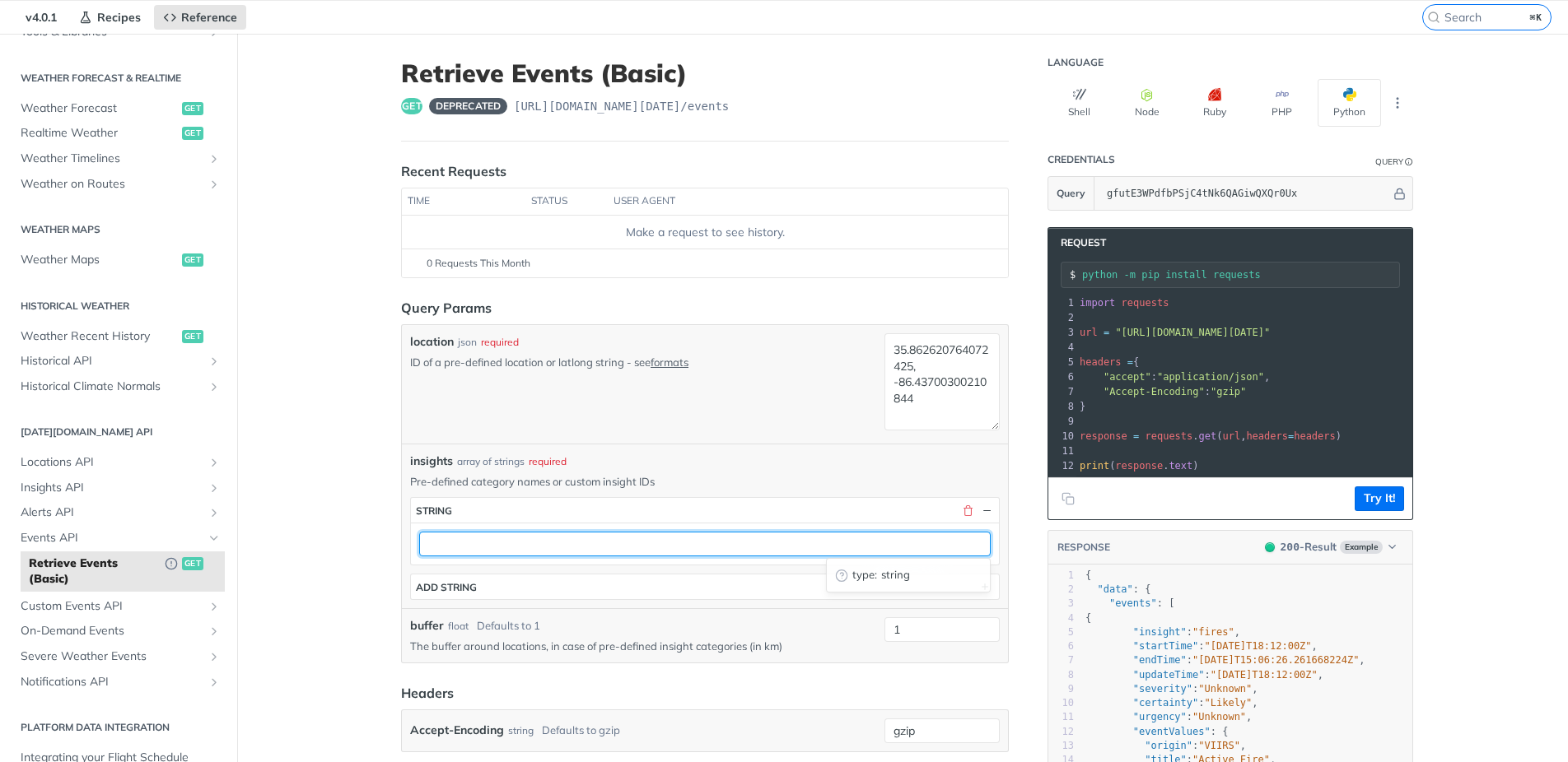
click at [573, 545] on input "text" at bounding box center [705, 543] width 571 height 25
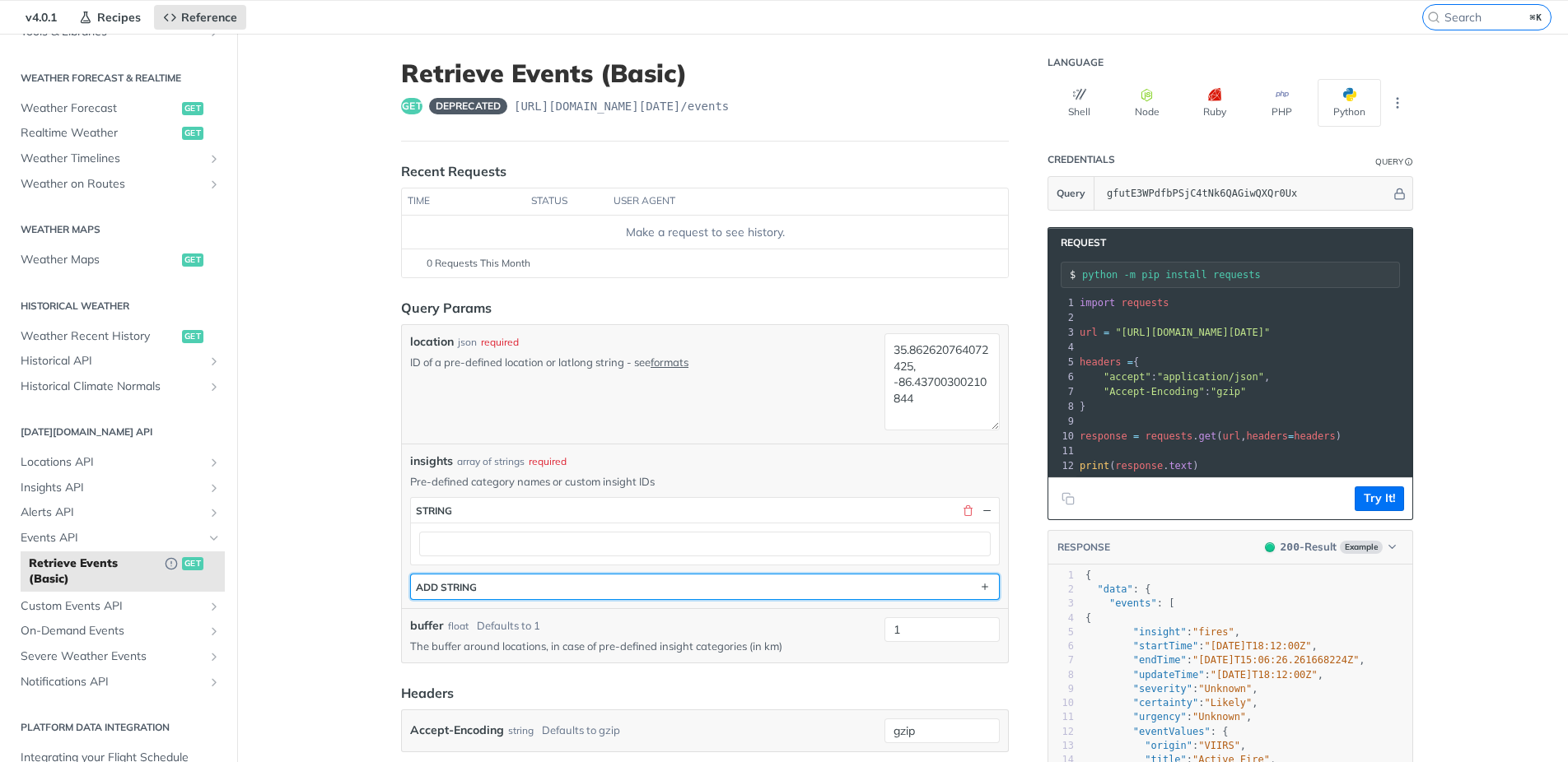
click at [780, 581] on button "ADD string" at bounding box center [705, 586] width 588 height 25
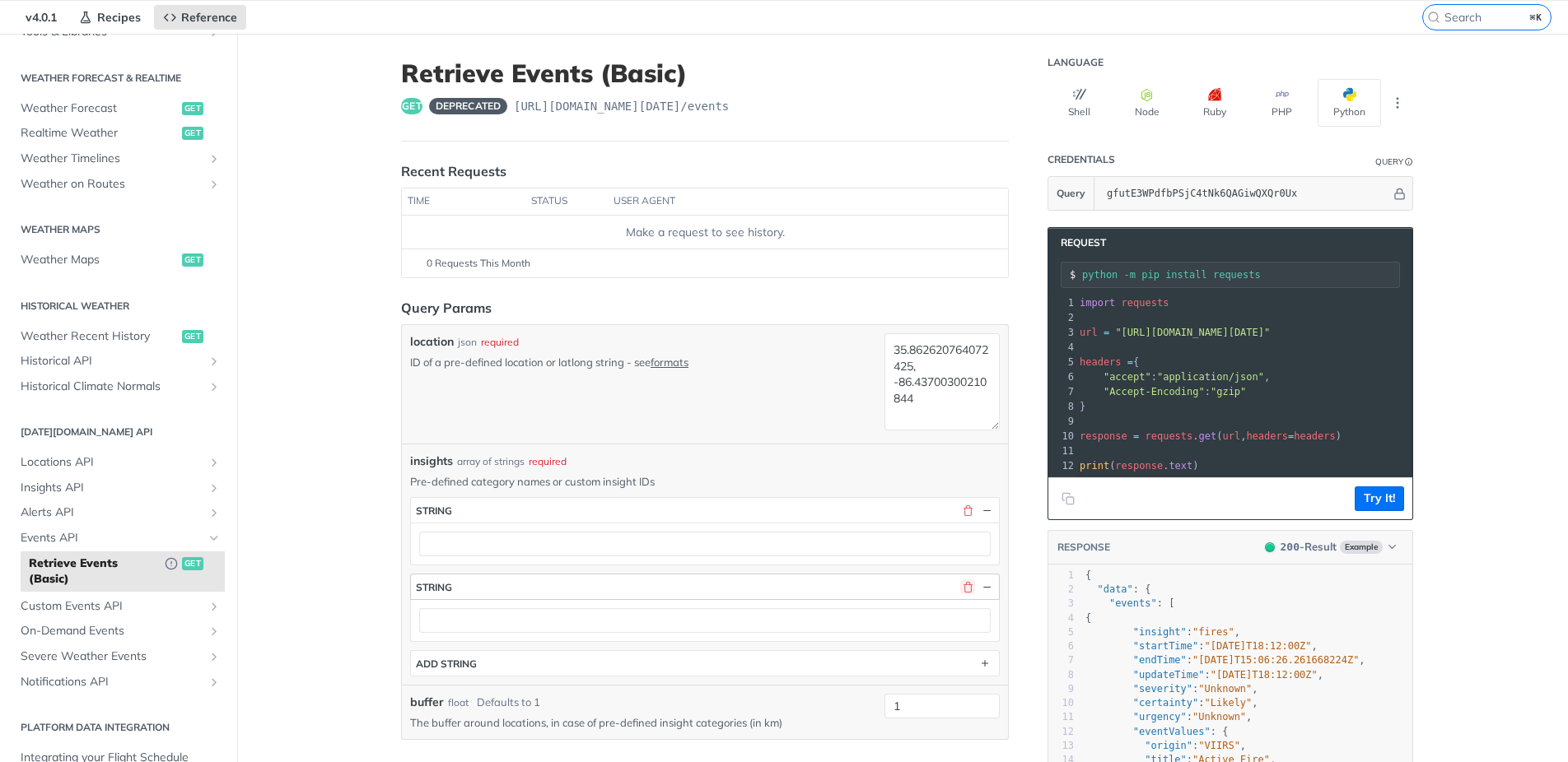
click at [973, 587] on button "button" at bounding box center [967, 586] width 15 height 15
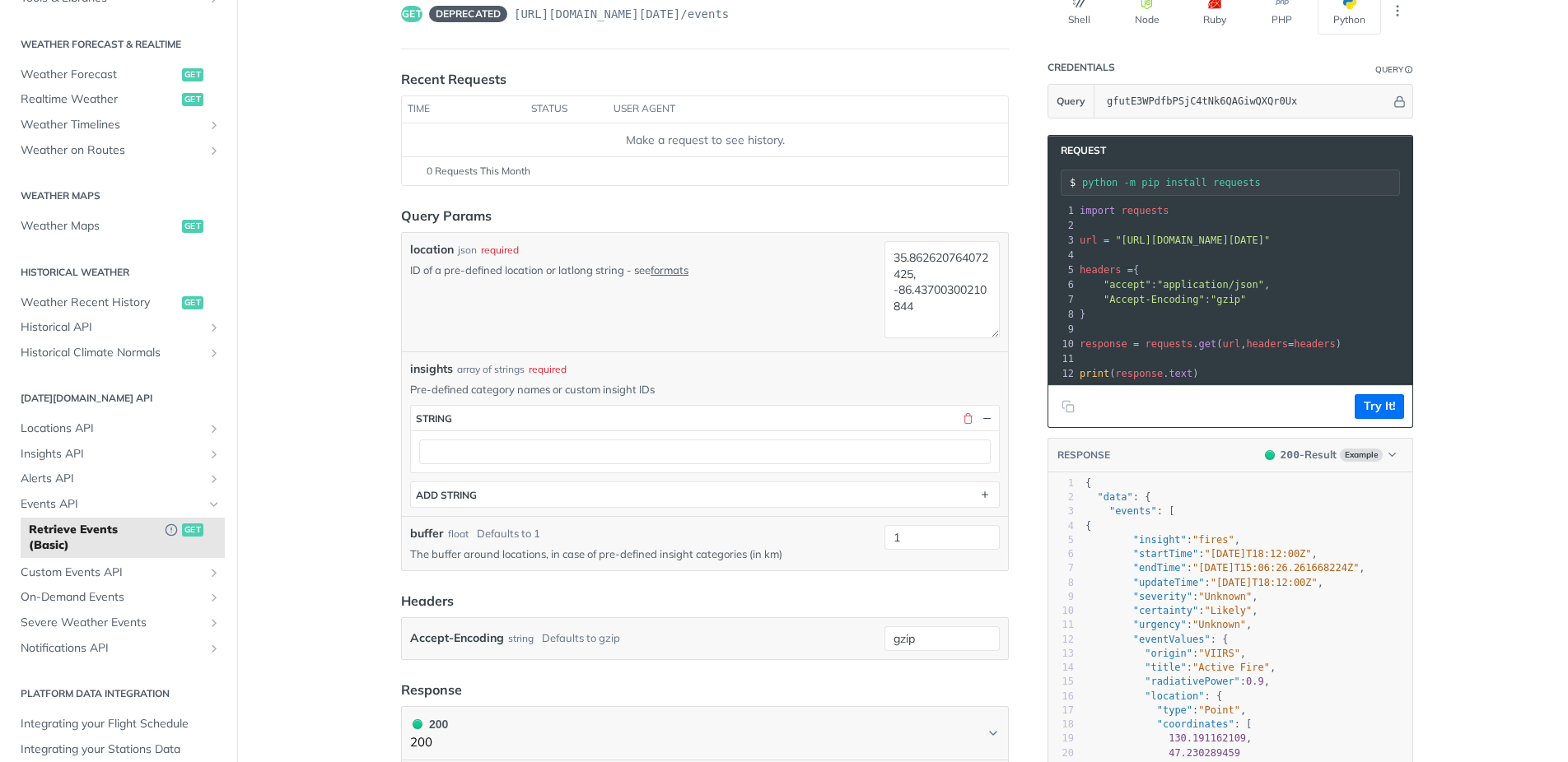
scroll to position [148, 0]
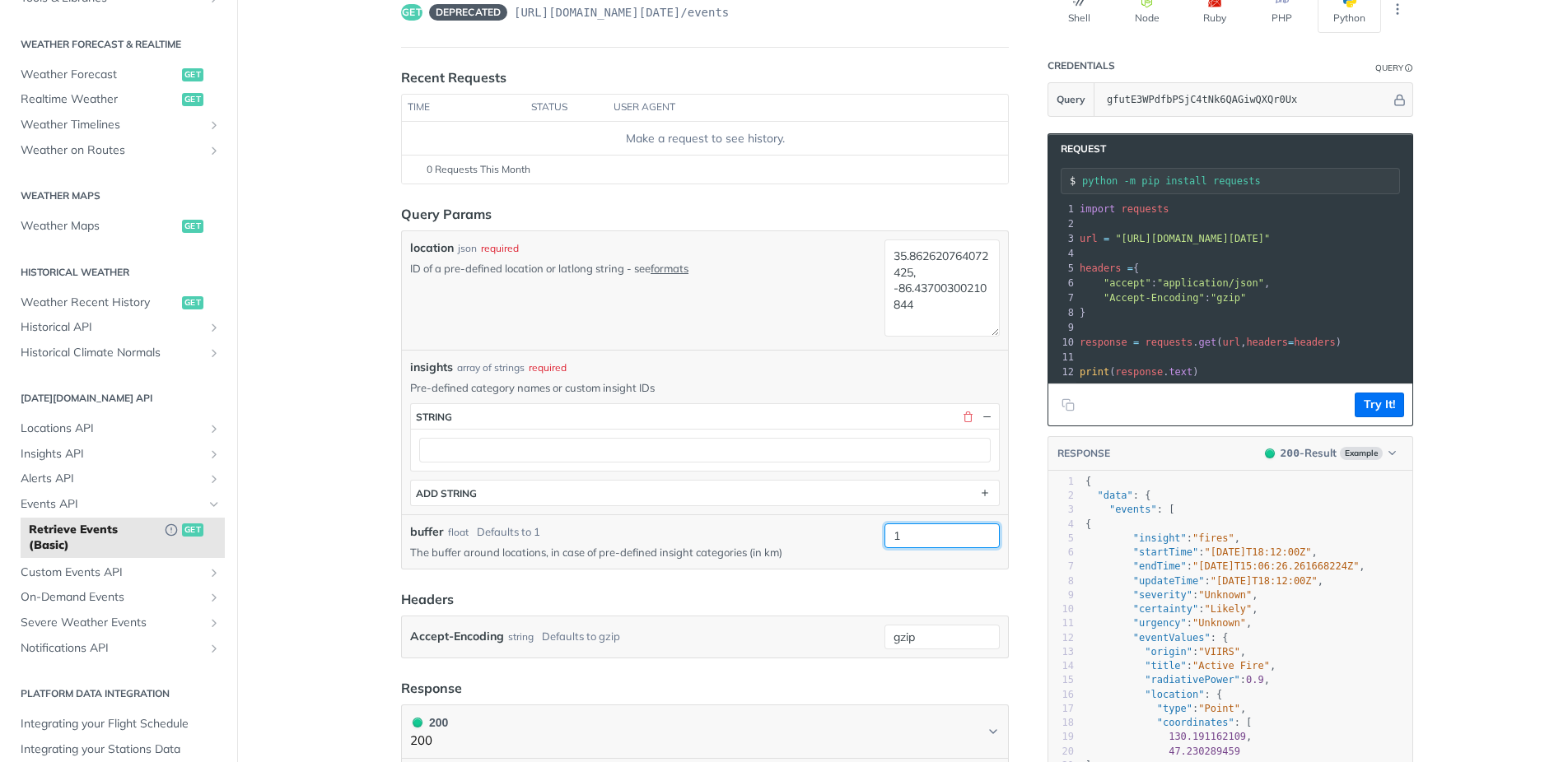
click at [918, 535] on input "1" at bounding box center [942, 535] width 115 height 25
click at [941, 535] on input "1" at bounding box center [942, 535] width 115 height 25
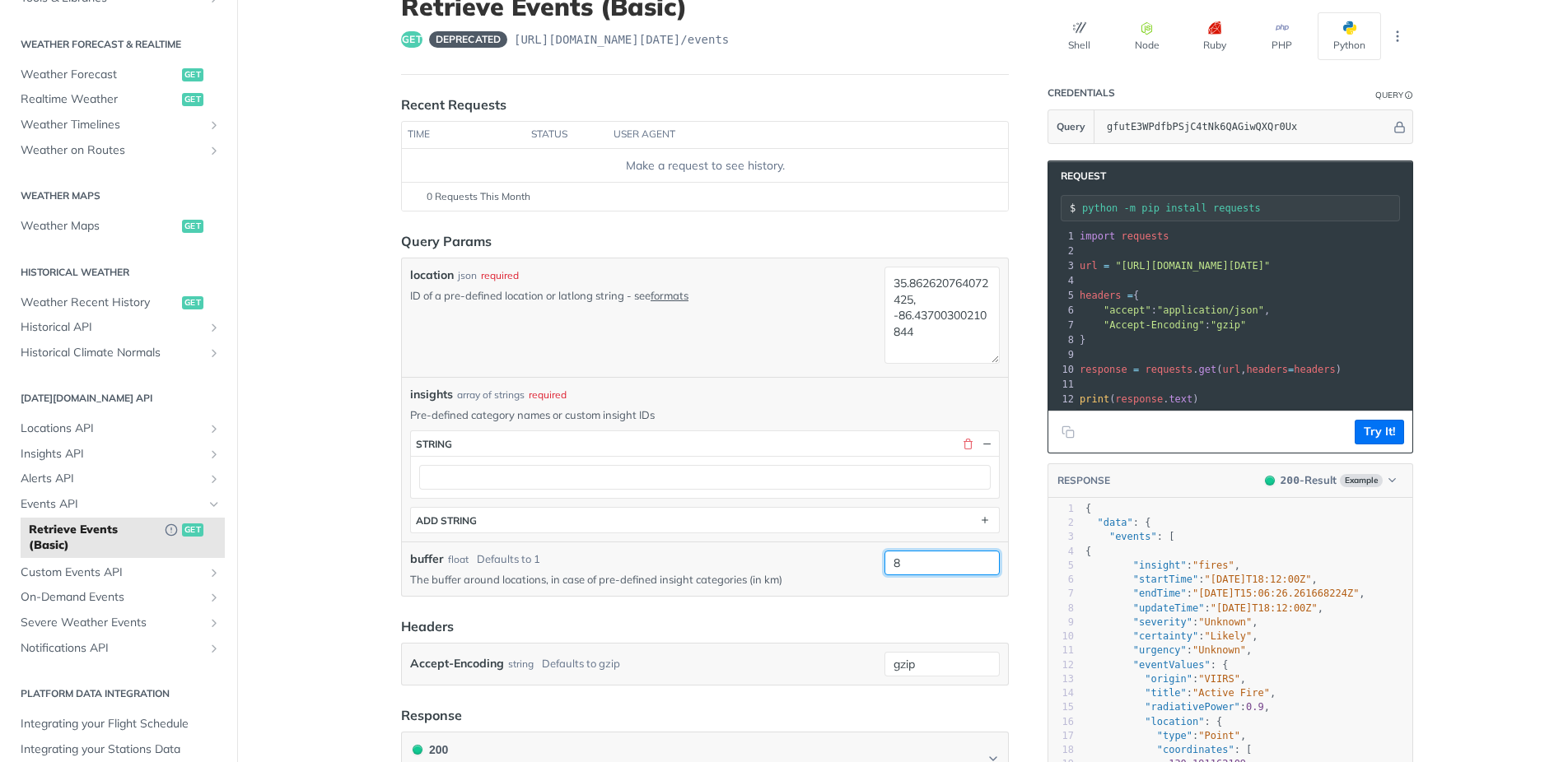
scroll to position [122, 0]
type input "8"
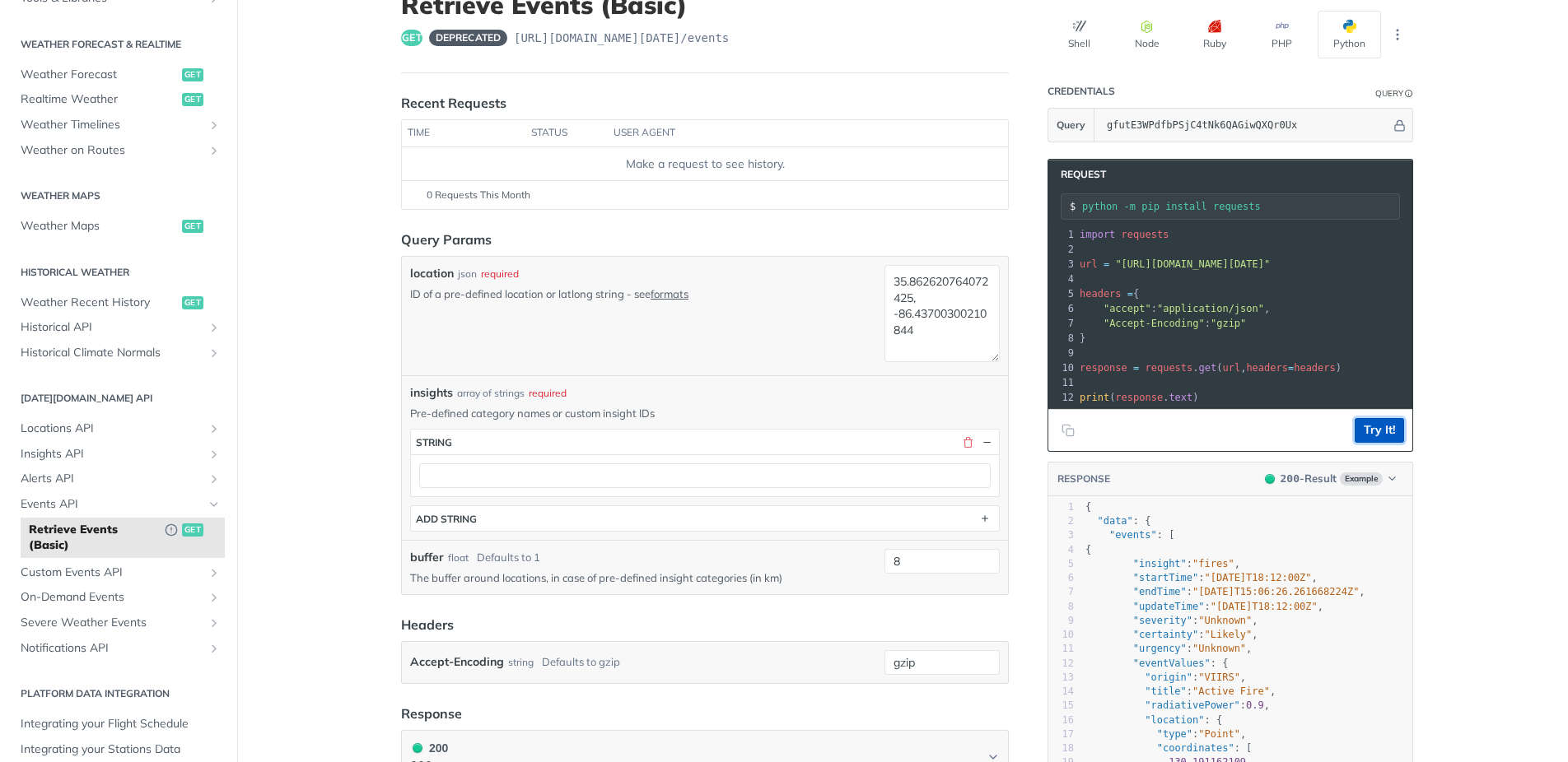
click at [1385, 433] on button "Try It!" at bounding box center [1379, 430] width 50 height 25
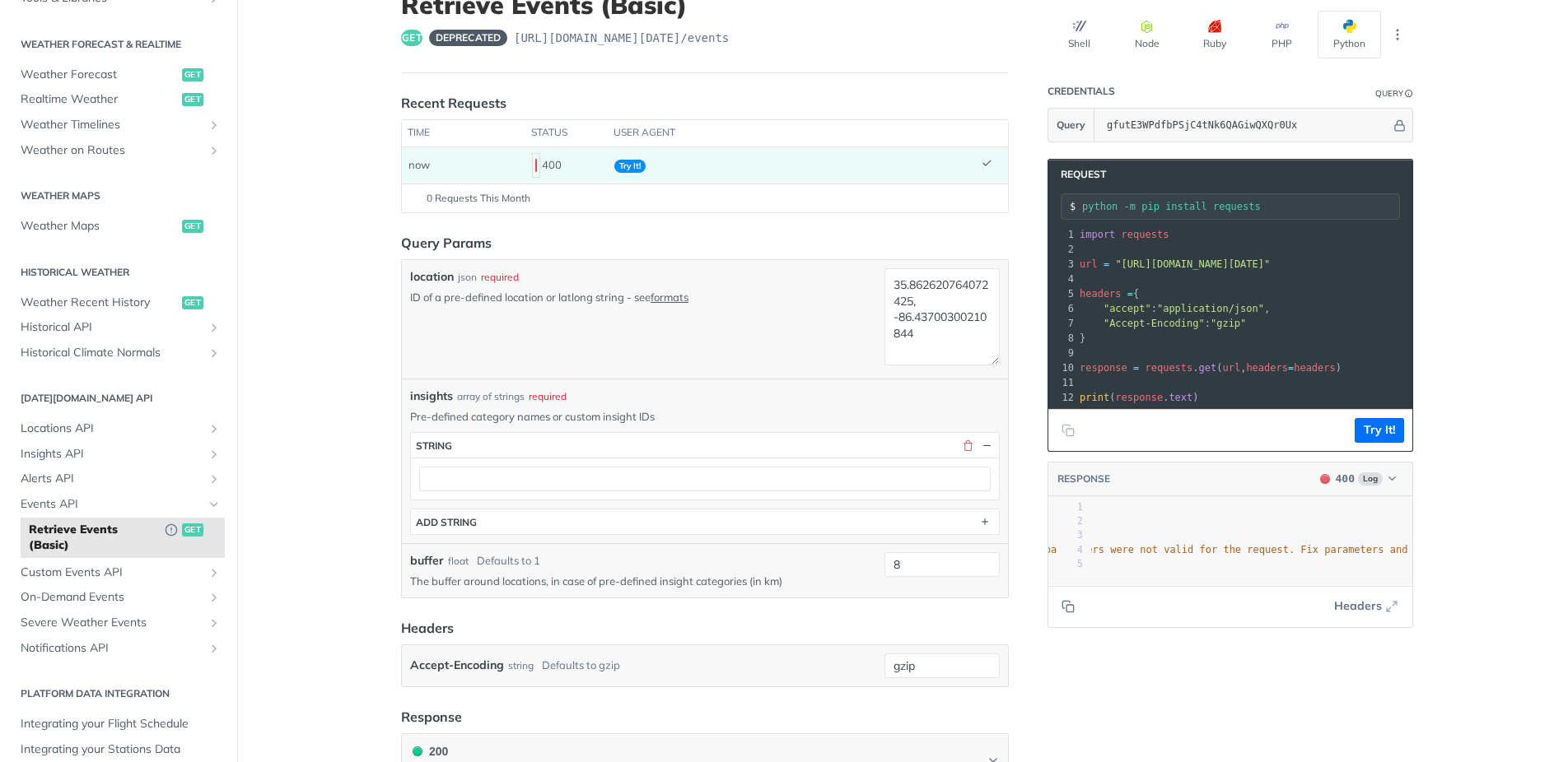
scroll to position [0, 317]
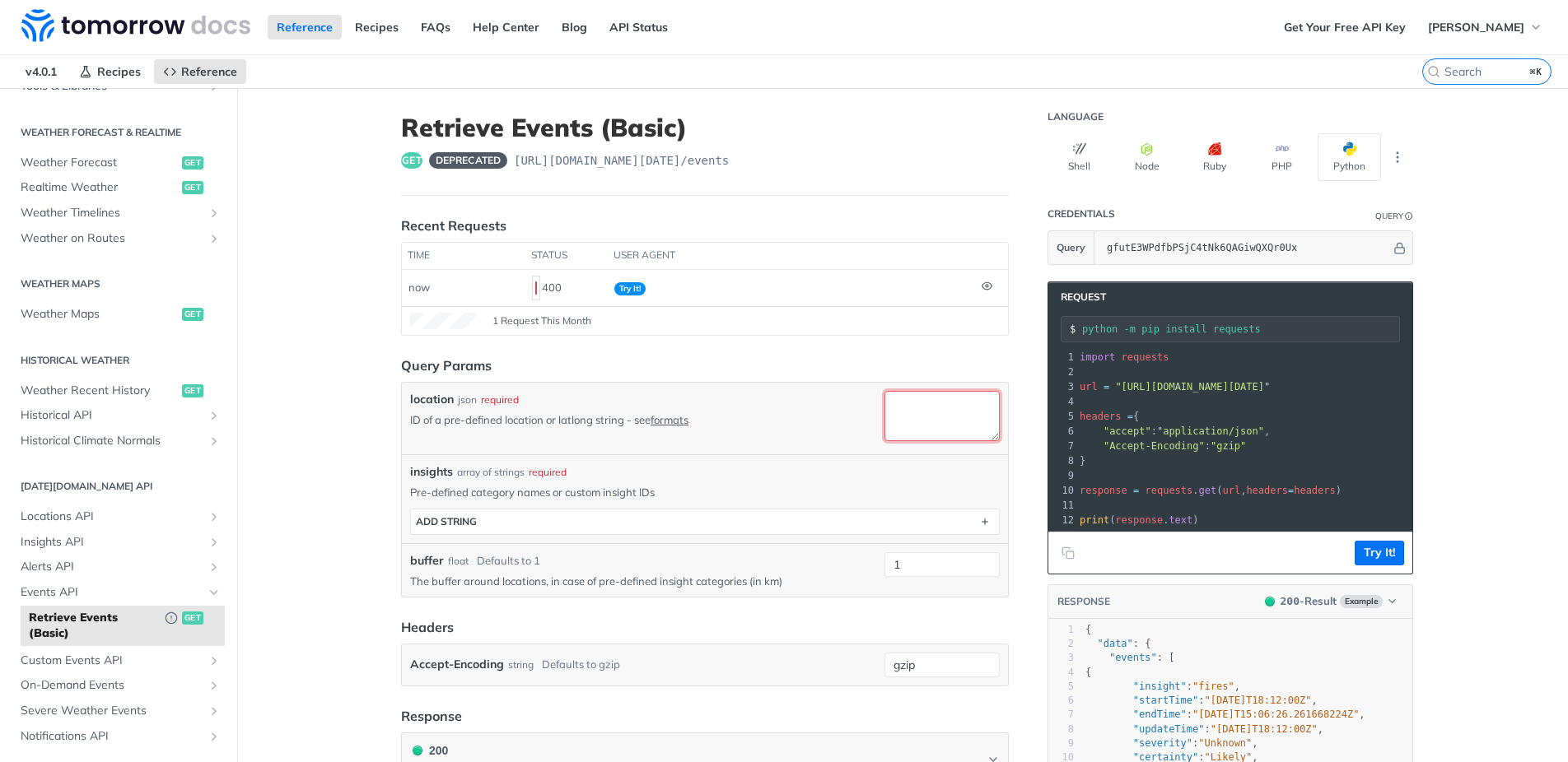
click at [917, 418] on textarea "location" at bounding box center [942, 416] width 115 height 51
paste textarea "35.862620764072425, -86.43700300210844"
type textarea "35.862620764072425, -86.43700300210844"
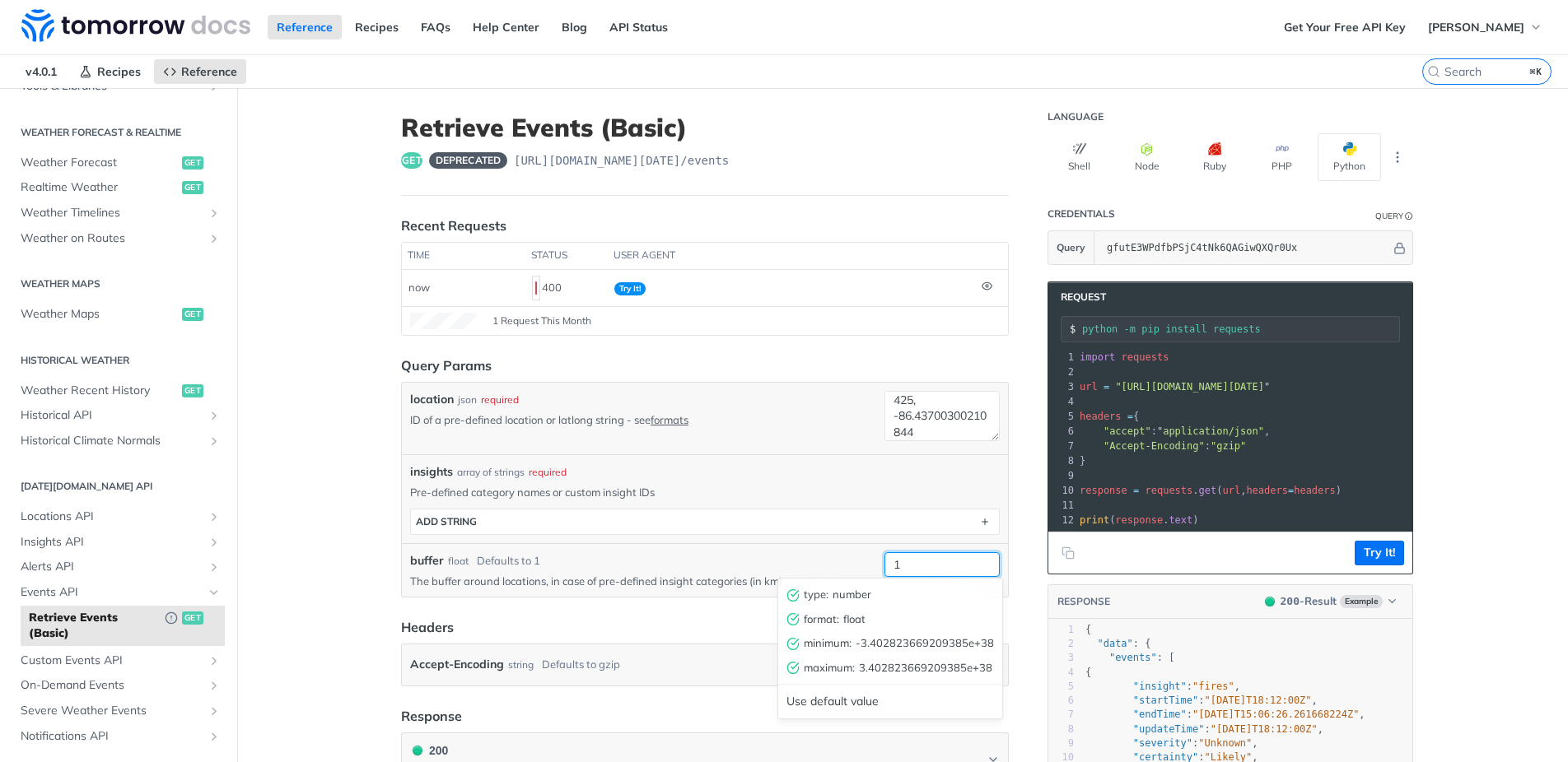
drag, startPoint x: 903, startPoint y: 563, endPoint x: 838, endPoint y: 564, distance: 65.0
click at [884, 564] on input "1" at bounding box center [942, 564] width 115 height 25
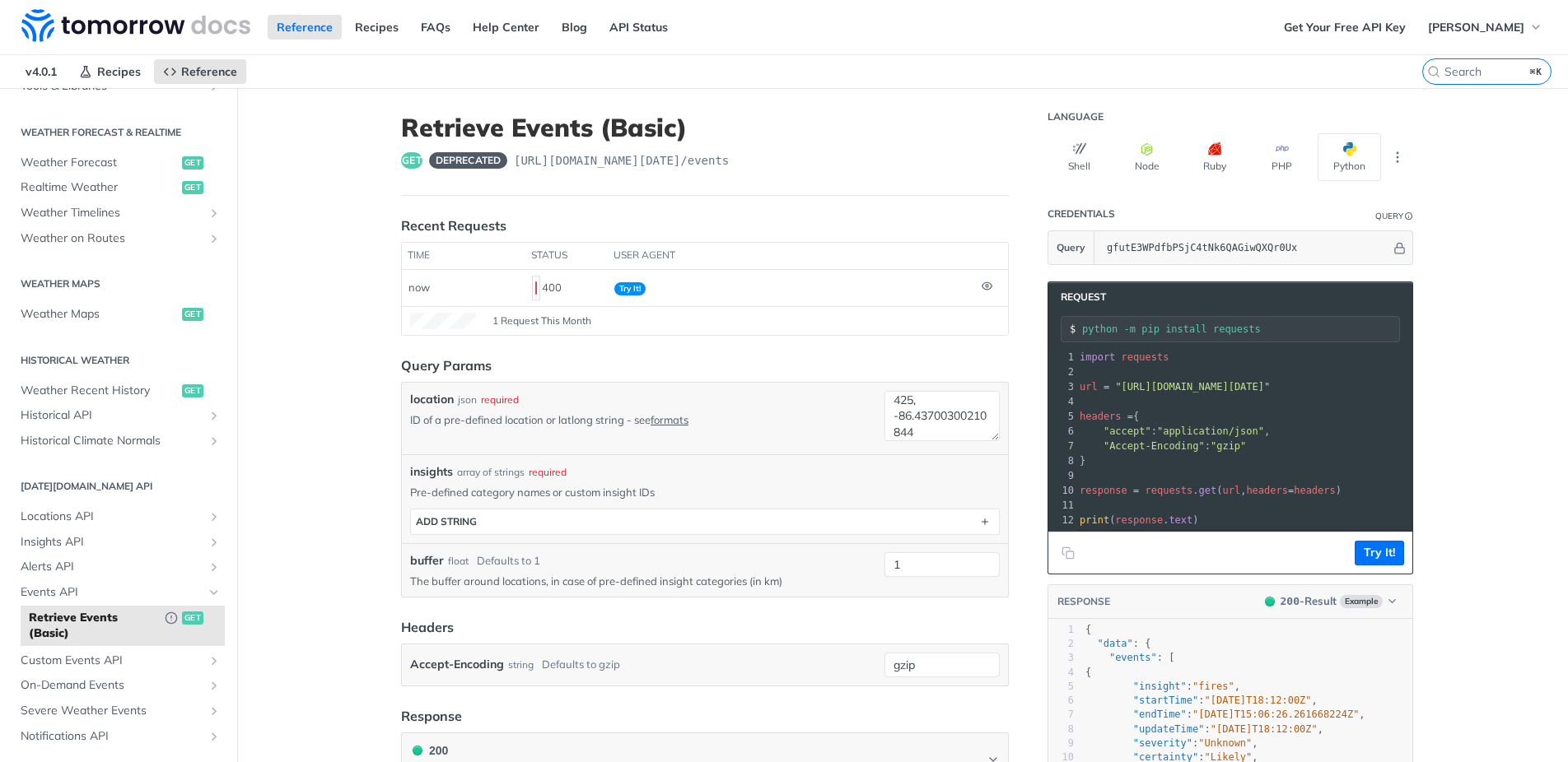
click at [797, 565] on div "buffer float Defaults to 1" at bounding box center [644, 560] width 468 height 17
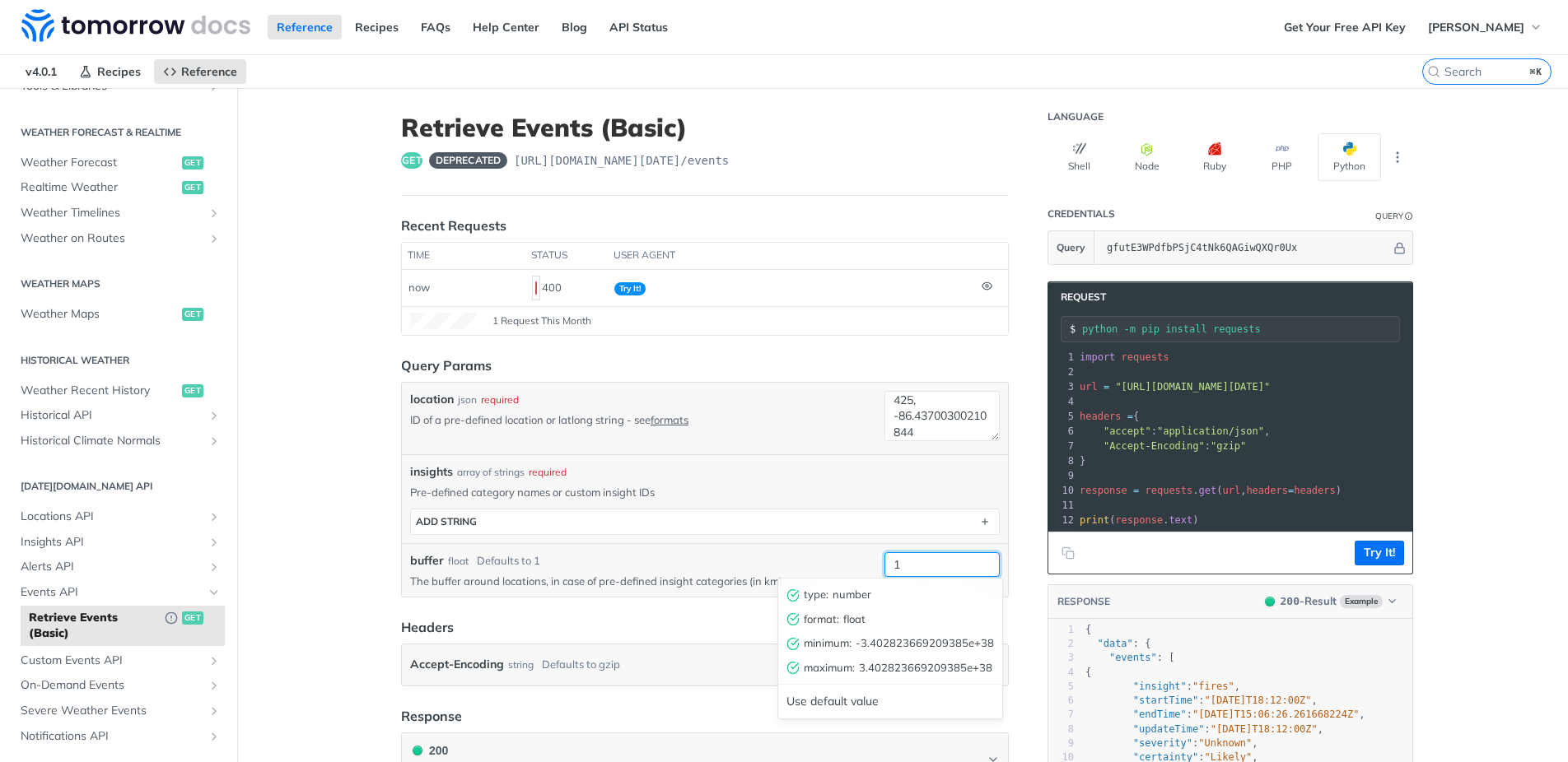
drag, startPoint x: 927, startPoint y: 561, endPoint x: 865, endPoint y: 564, distance: 62.1
click at [884, 564] on input "1" at bounding box center [942, 564] width 115 height 25
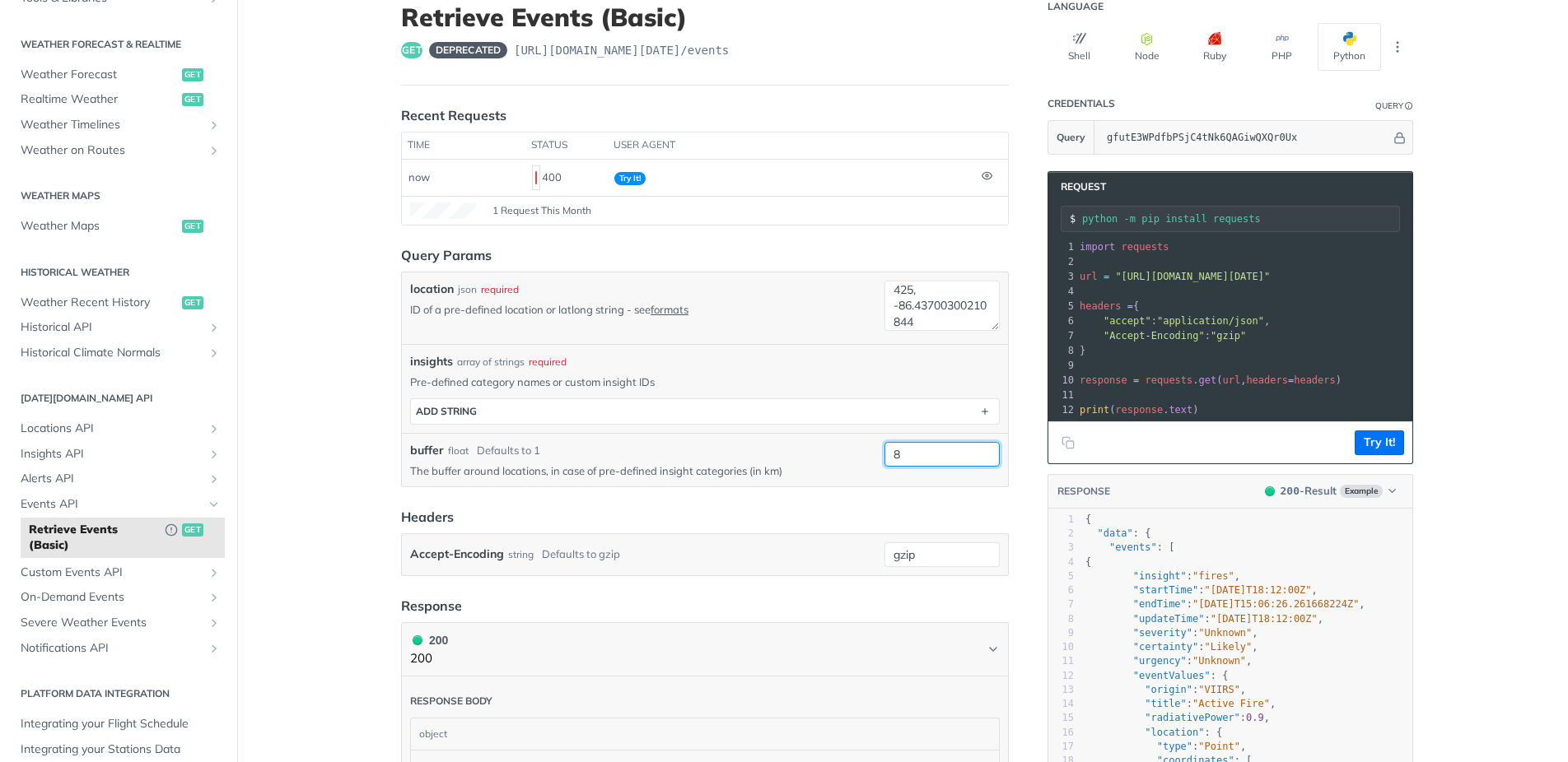
type input "8"
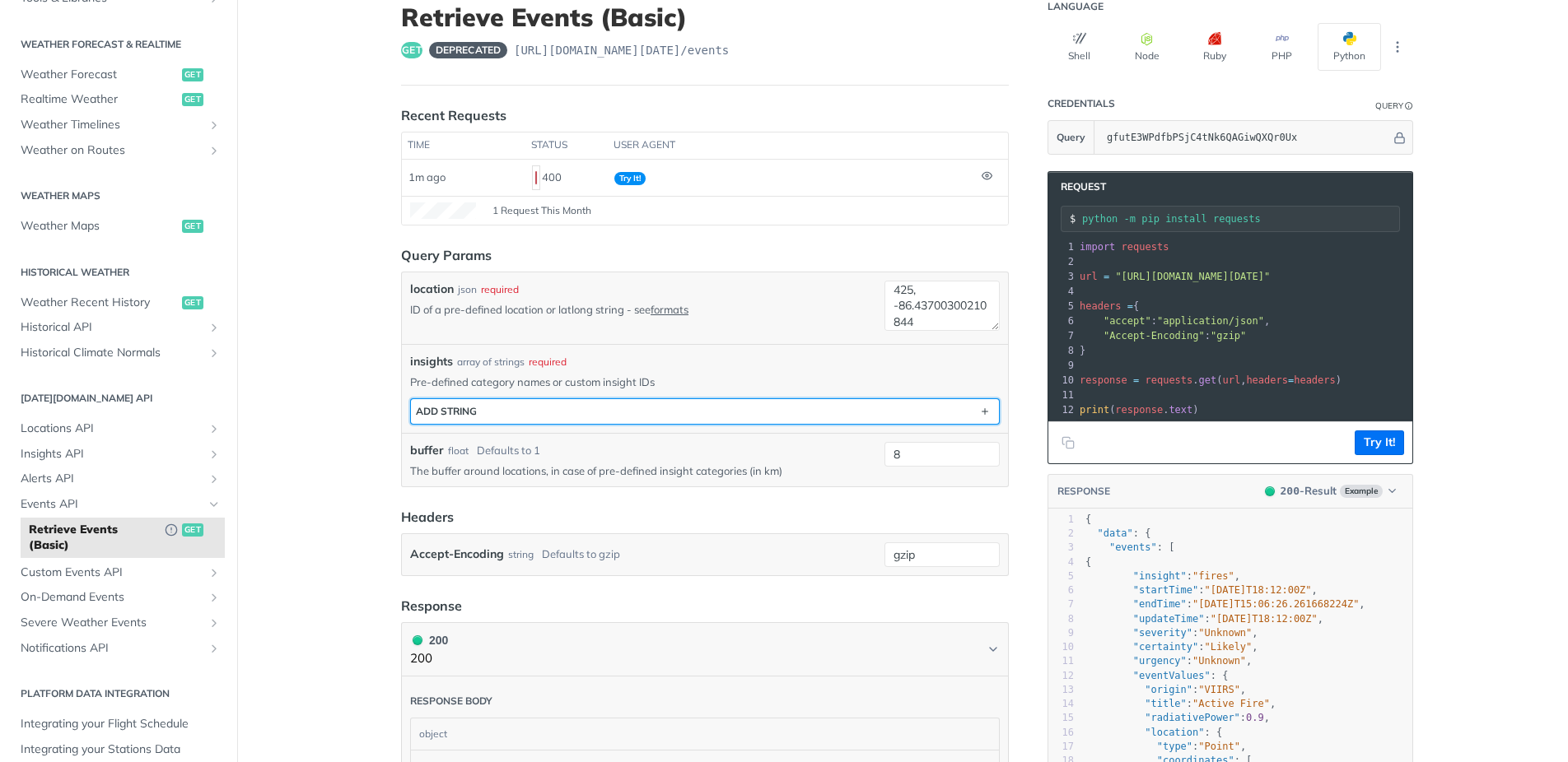
click at [575, 409] on button "ADD string" at bounding box center [705, 411] width 588 height 25
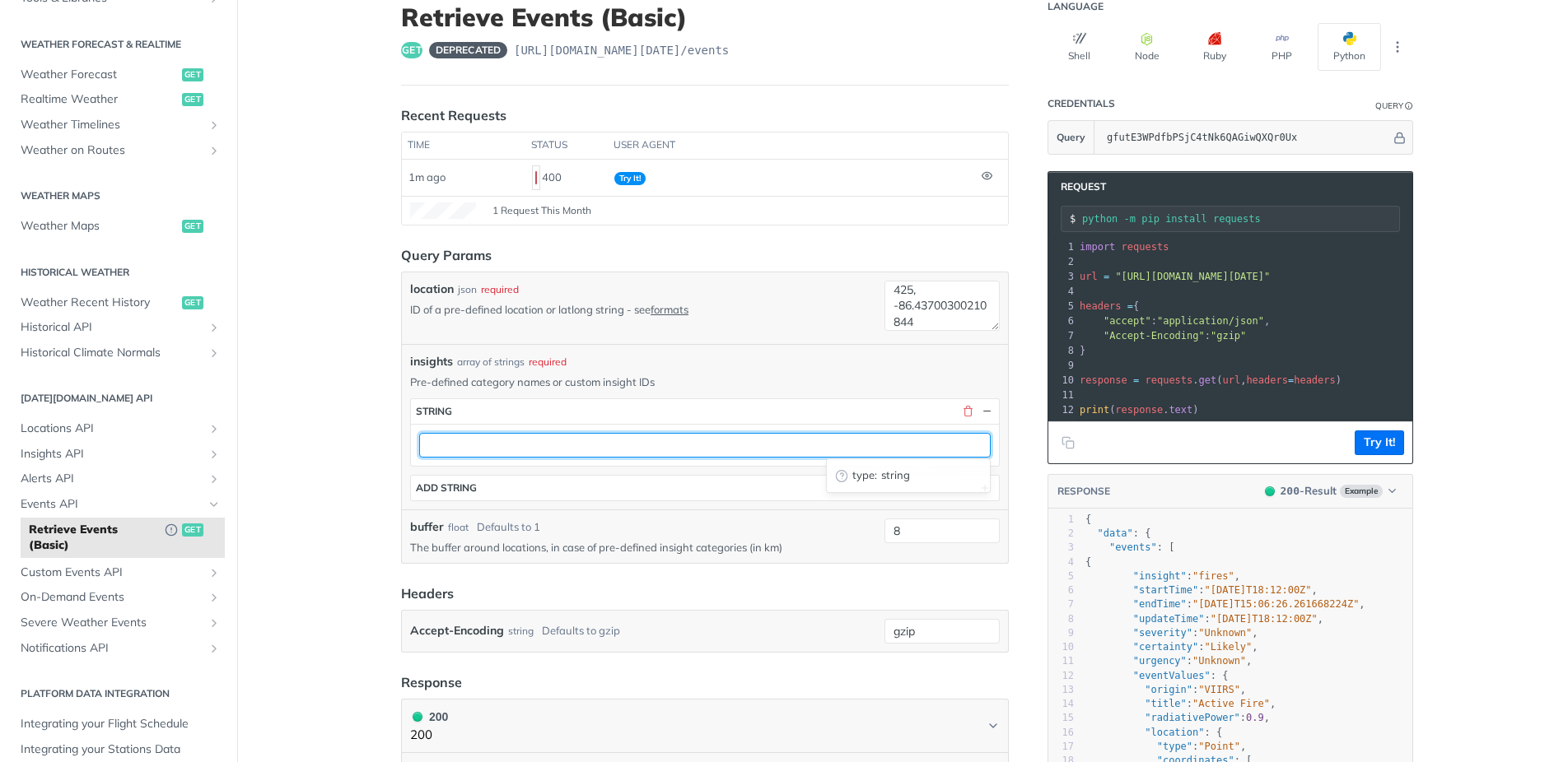
click at [518, 447] on input "text" at bounding box center [705, 445] width 571 height 25
click at [862, 436] on input "text" at bounding box center [705, 445] width 571 height 25
click at [860, 447] on input "text" at bounding box center [705, 445] width 571 height 25
click at [884, 454] on input "text" at bounding box center [705, 445] width 571 height 25
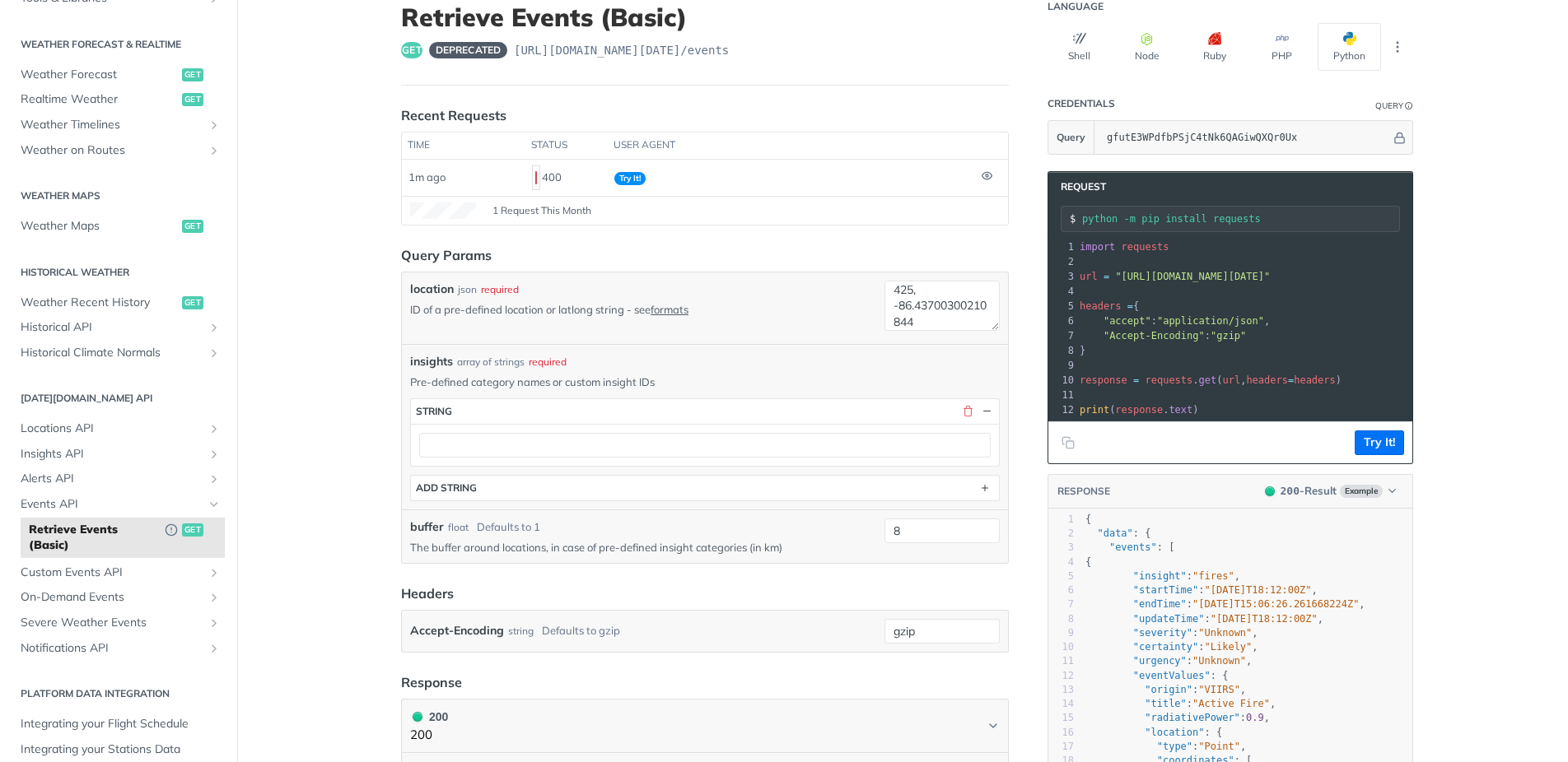
click at [371, 472] on main "JUMP TO ⌘/ Fundamentals [DATE][DOMAIN_NAME] APIs Weather Data Layers Core Proba…" at bounding box center [784, 564] width 1568 height 1172
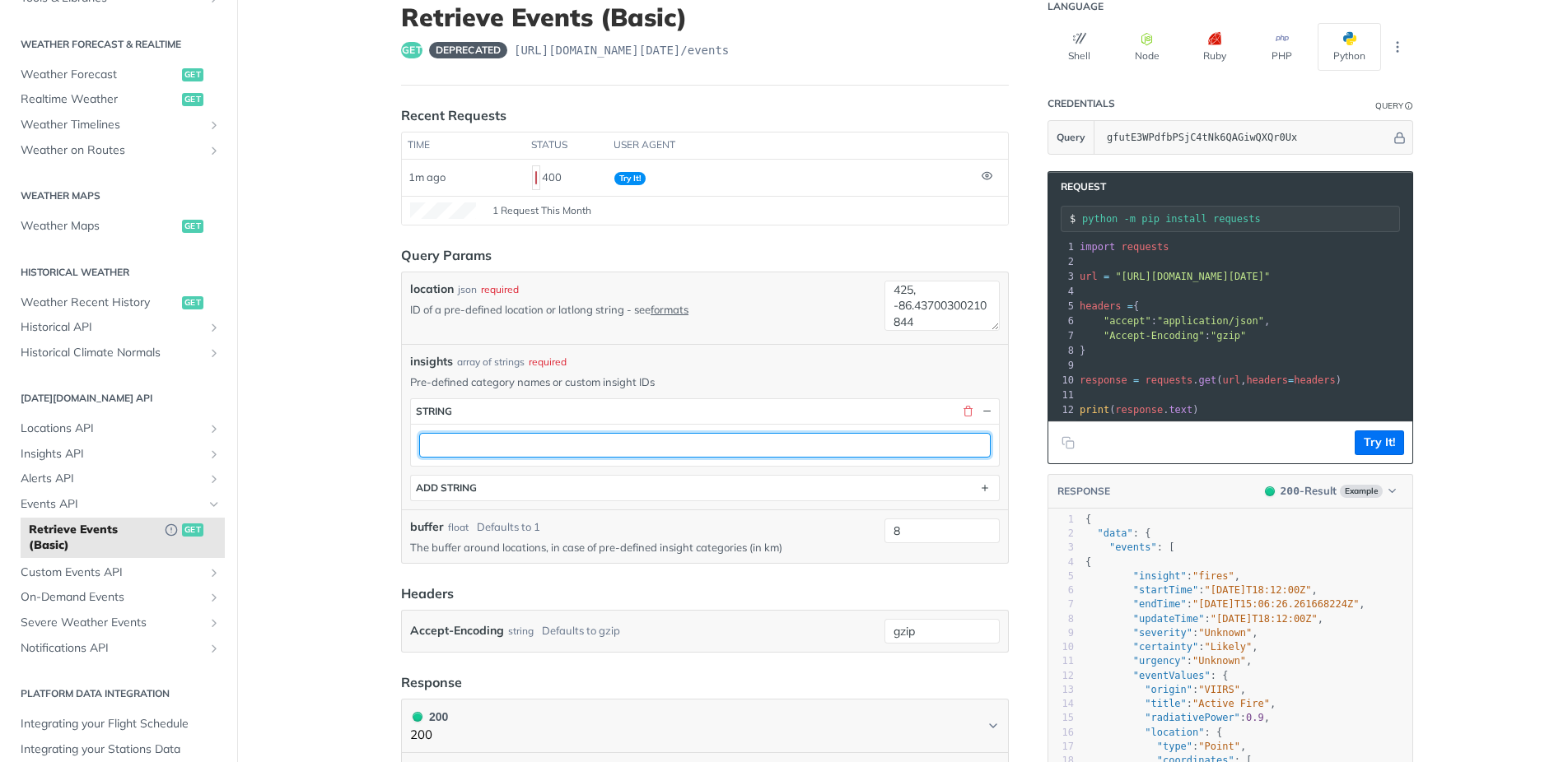
click at [468, 447] on input "text" at bounding box center [705, 445] width 571 height 25
click at [902, 444] on input "text" at bounding box center [705, 445] width 571 height 25
drag, startPoint x: 609, startPoint y: 447, endPoint x: 503, endPoint y: 449, distance: 106.0
click at [503, 449] on input "text" at bounding box center [705, 445] width 571 height 25
click at [489, 447] on input "text" at bounding box center [705, 445] width 571 height 25
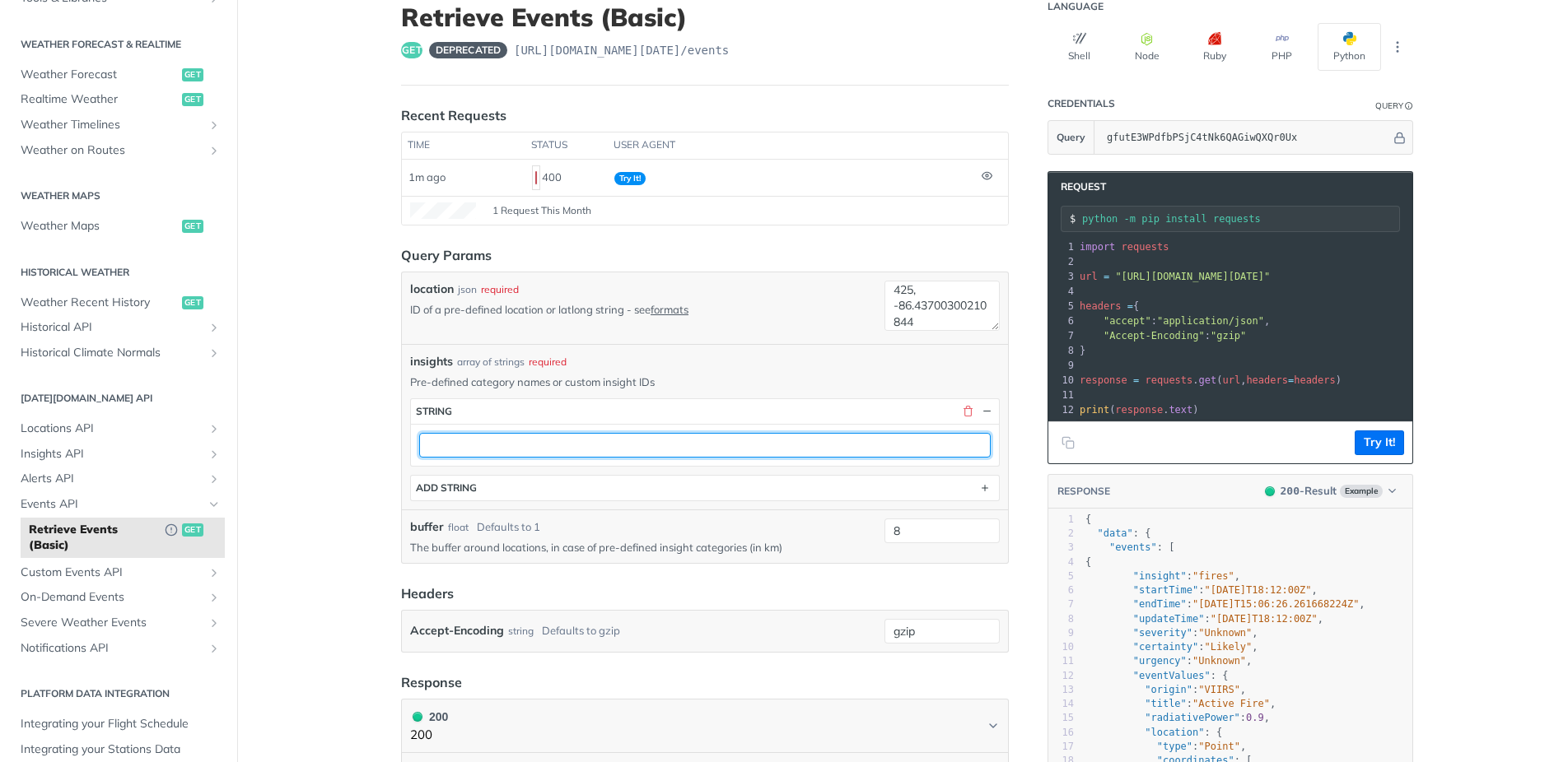
click at [489, 446] on input "text" at bounding box center [705, 445] width 571 height 25
type input "fires"
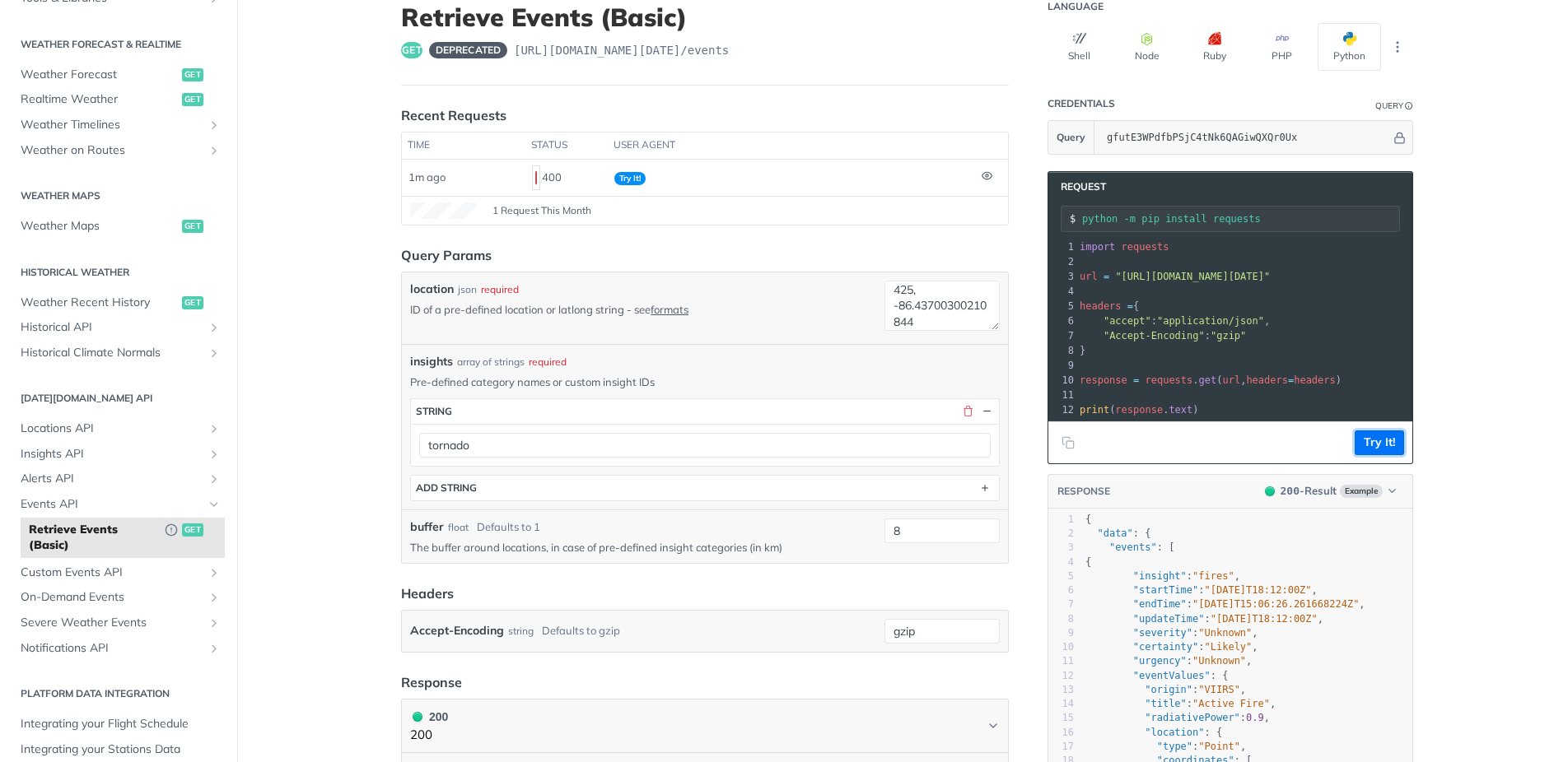
drag, startPoint x: 1379, startPoint y: 450, endPoint x: 1421, endPoint y: 457, distance: 42.6
click at [1380, 451] on button "Try It!" at bounding box center [1379, 442] width 50 height 25
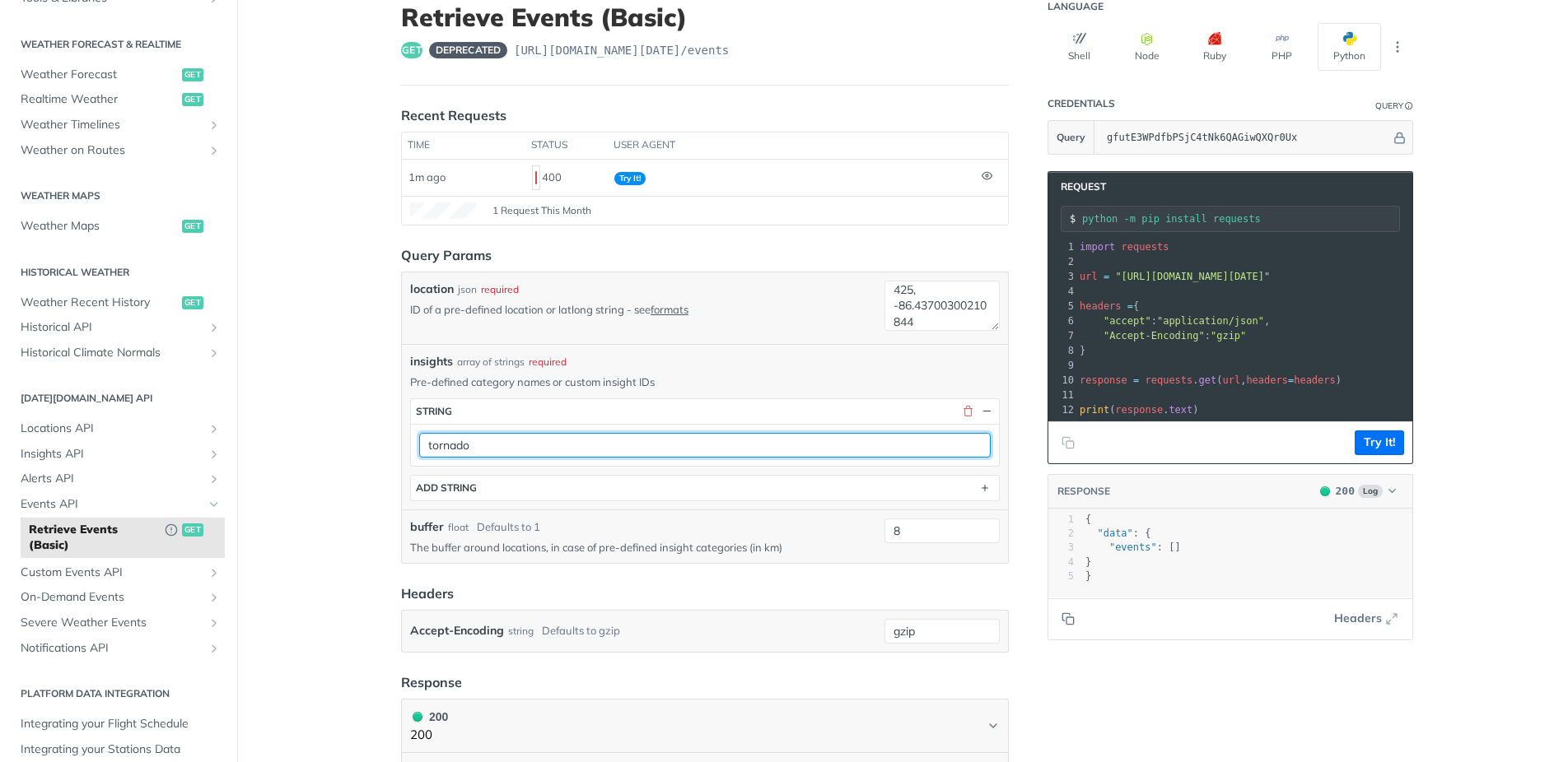
click at [518, 448] on input "tornado" at bounding box center [705, 445] width 571 height 25
type input "tornad"
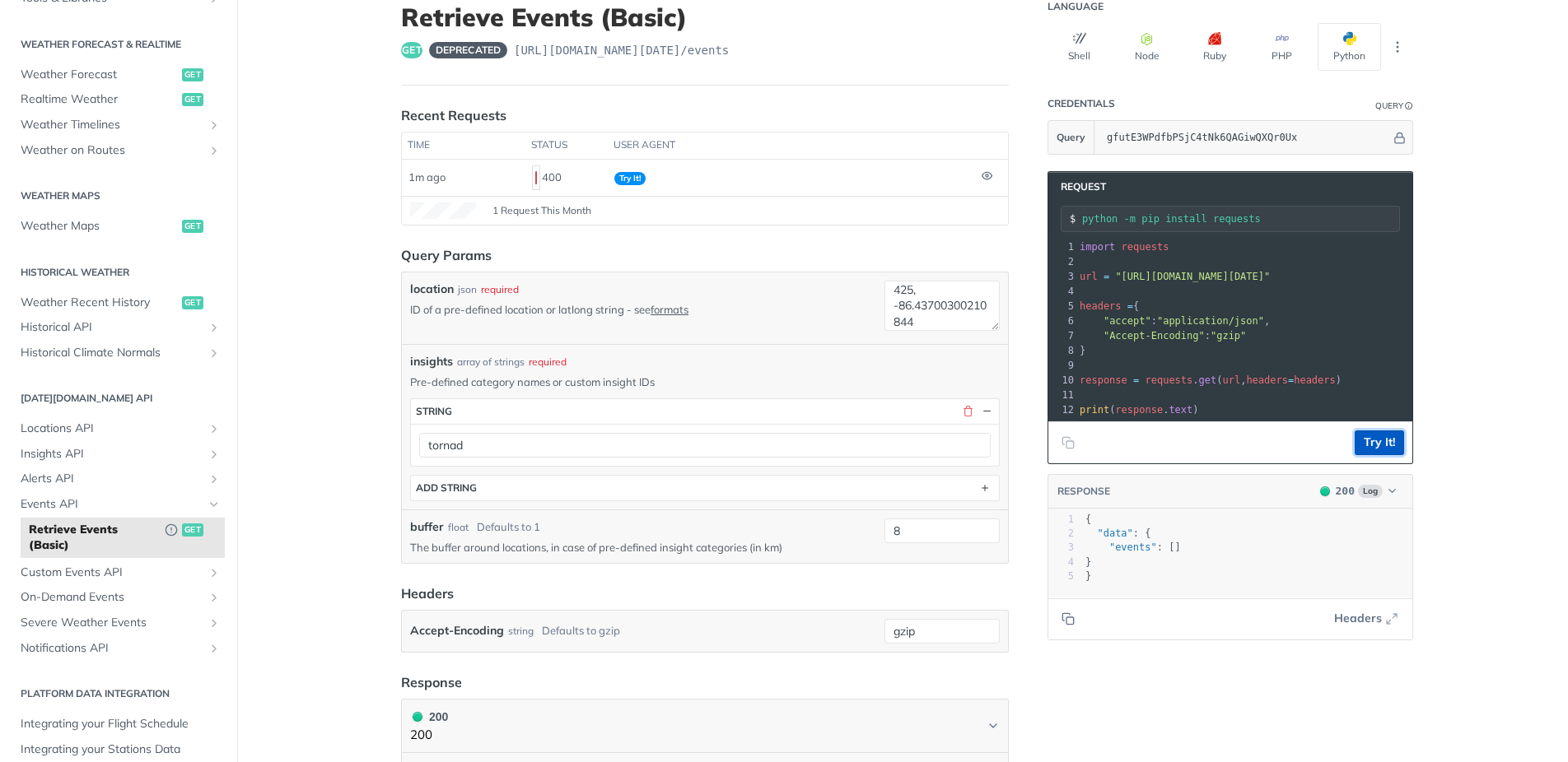
click at [1391, 448] on button "Try It!" at bounding box center [1379, 442] width 50 height 25
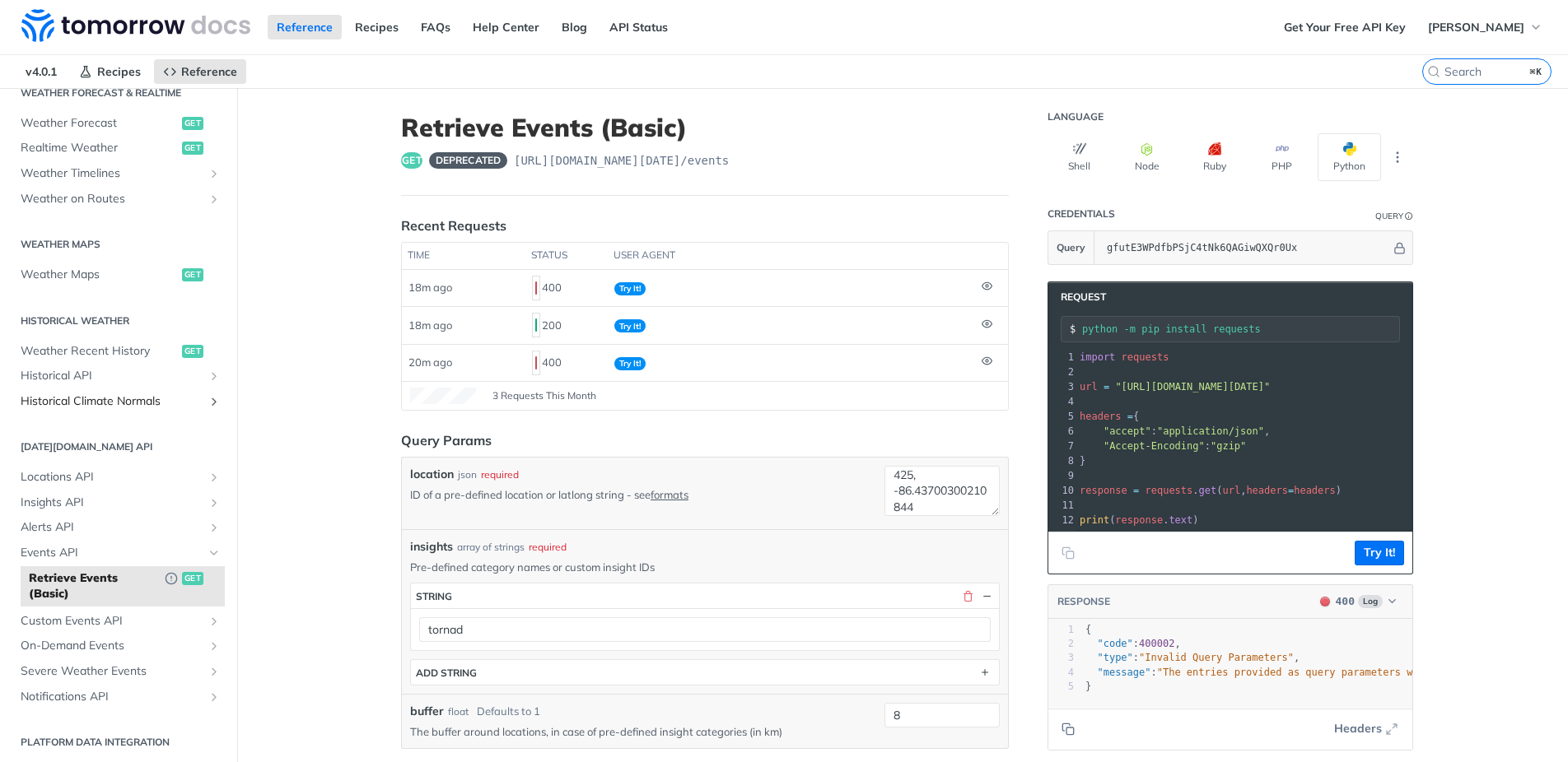
scroll to position [375, 0]
click at [206, 522] on link "Alerts API" at bounding box center [118, 524] width 213 height 25
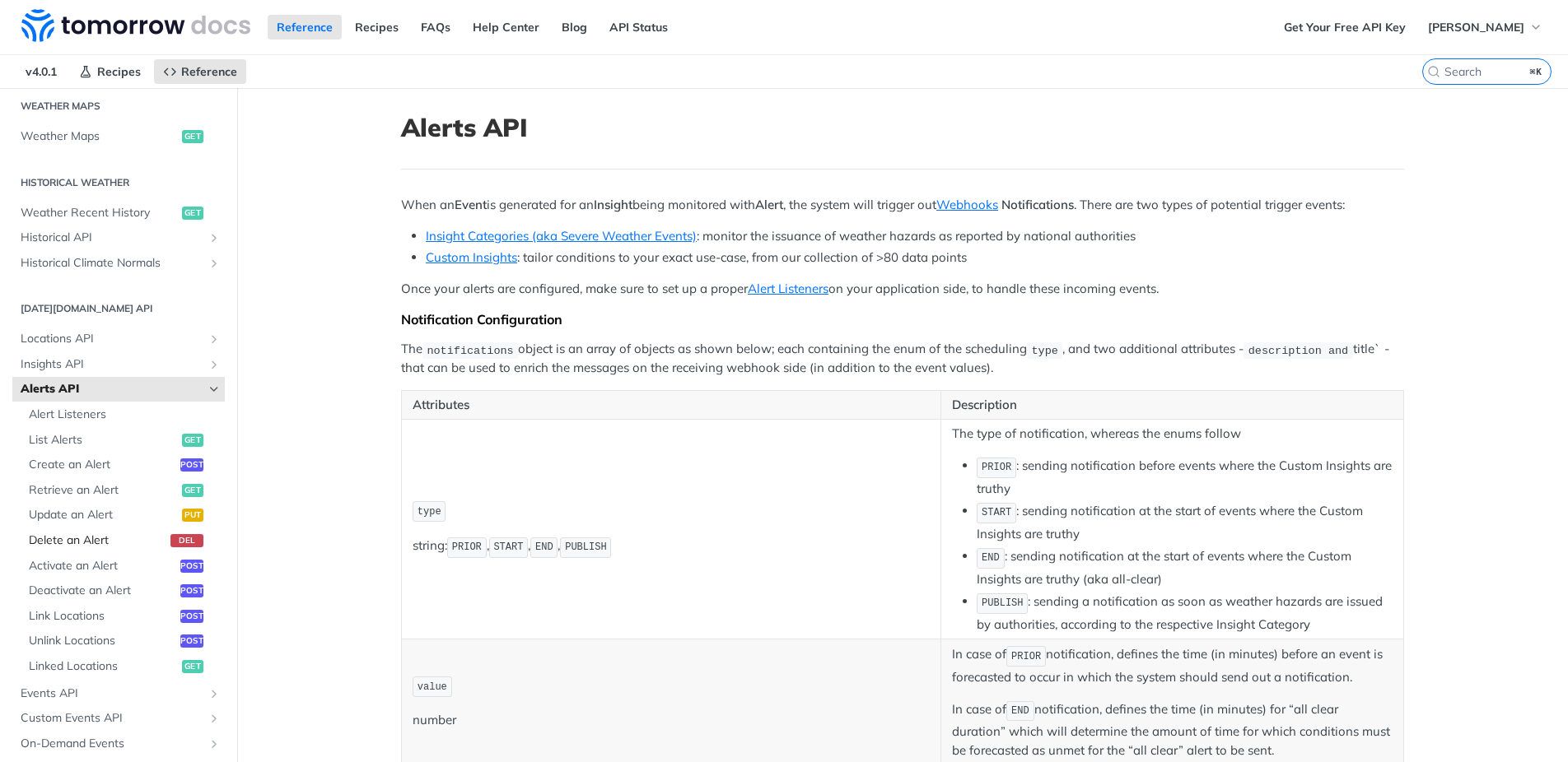
scroll to position [512, 0]
click at [79, 462] on span "Create an Alert" at bounding box center [102, 463] width 147 height 17
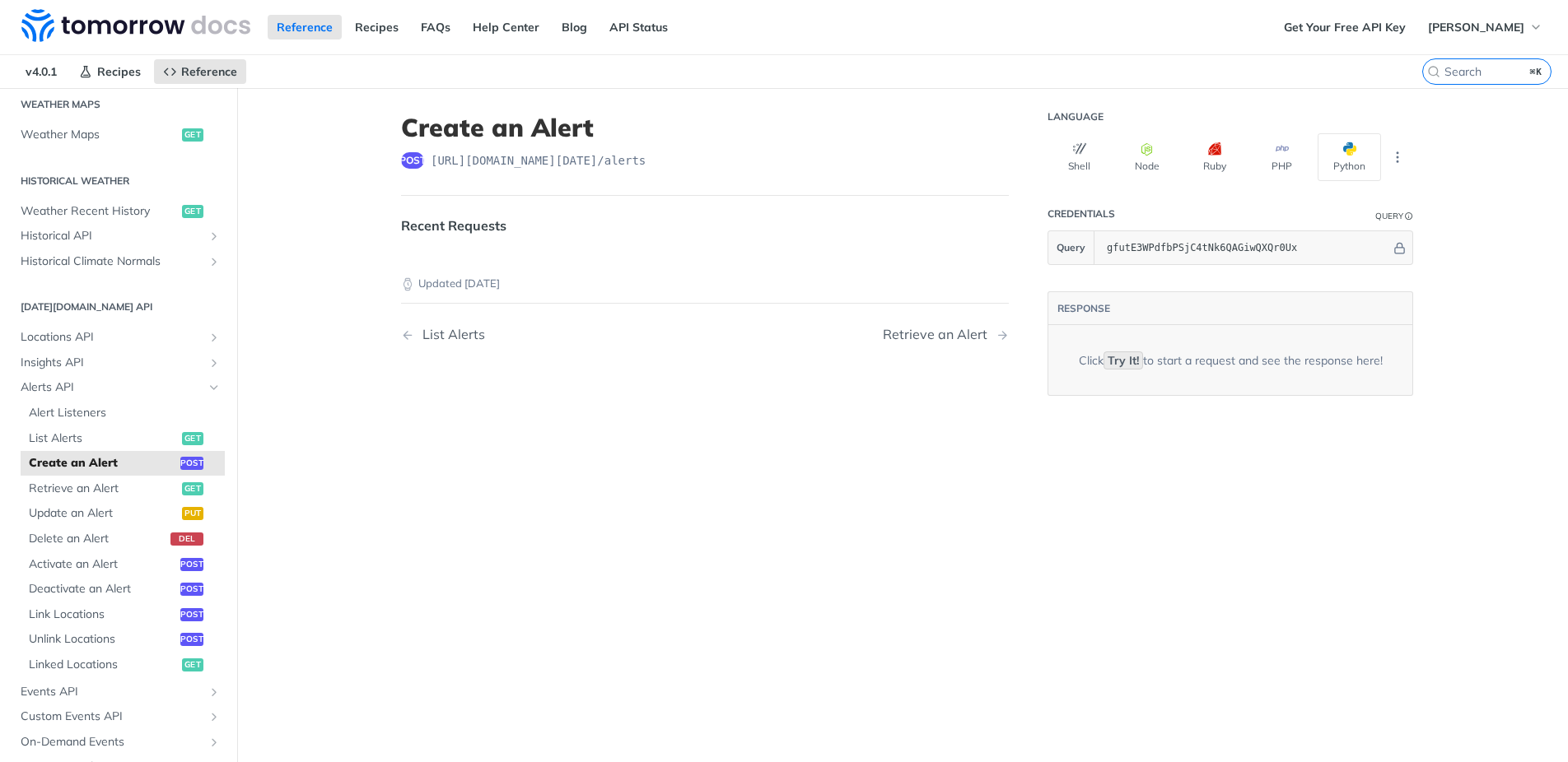
select select "true"
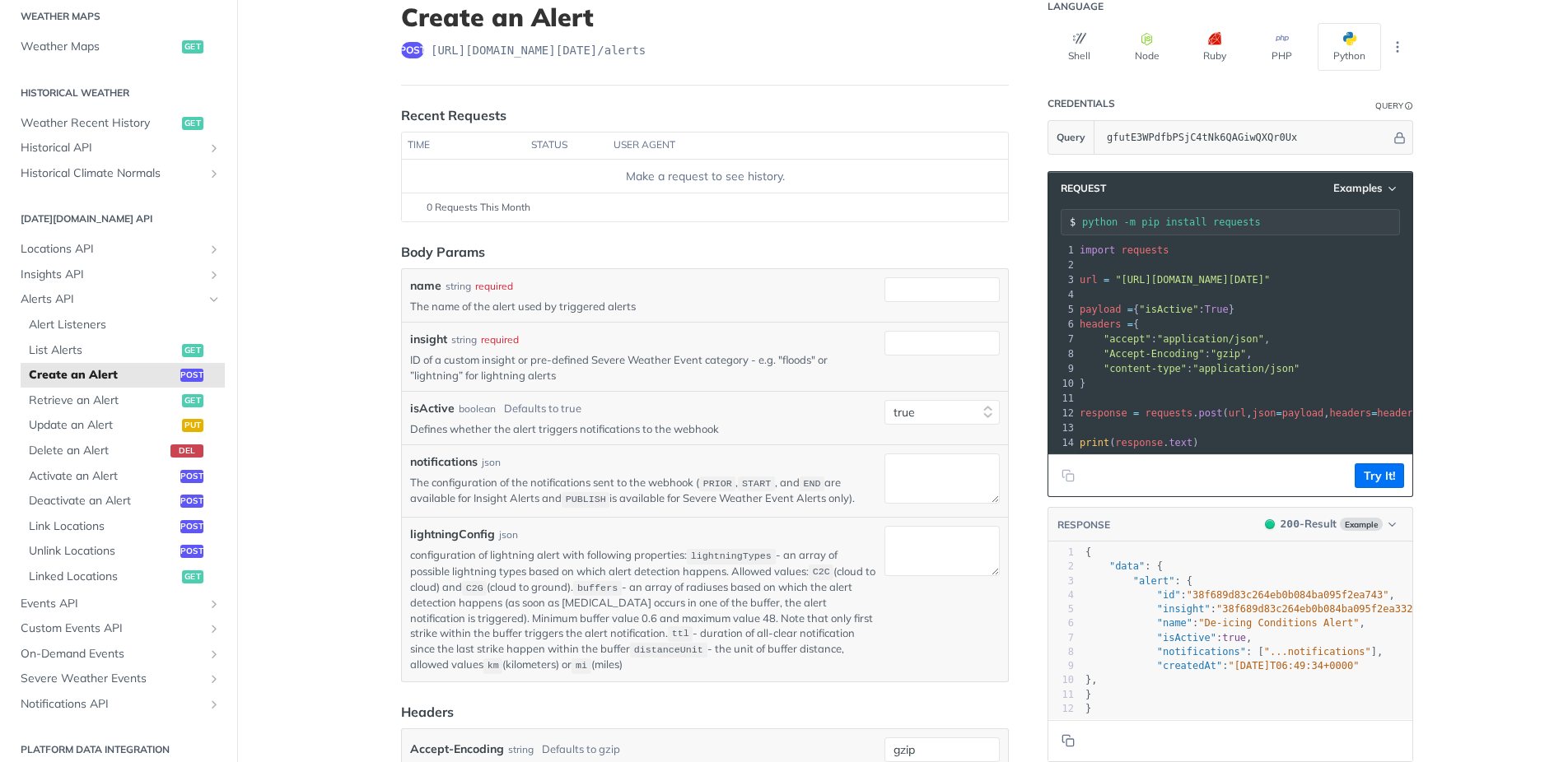
scroll to position [117, 0]
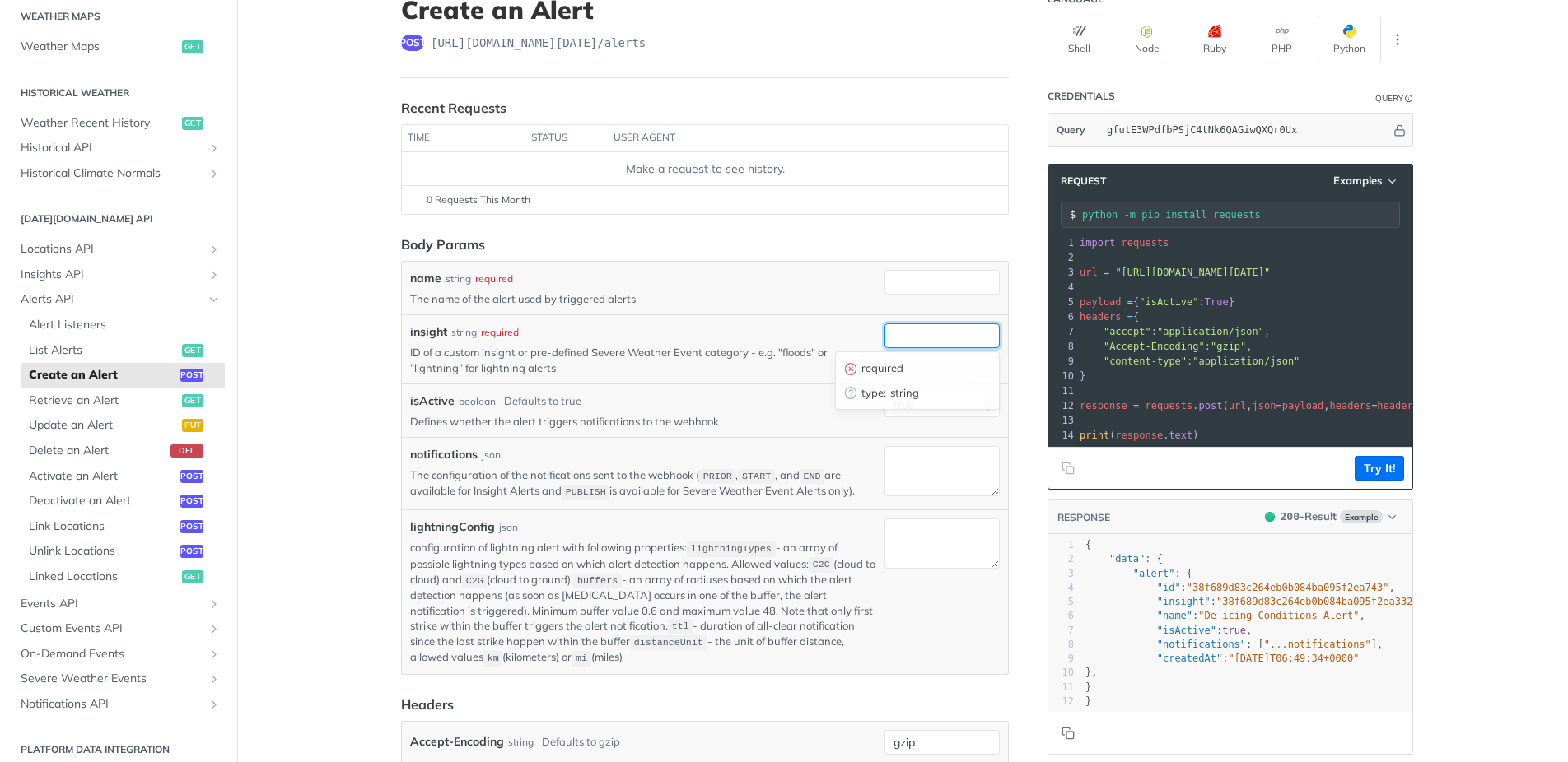
click at [939, 334] on input "insight" at bounding box center [942, 336] width 115 height 25
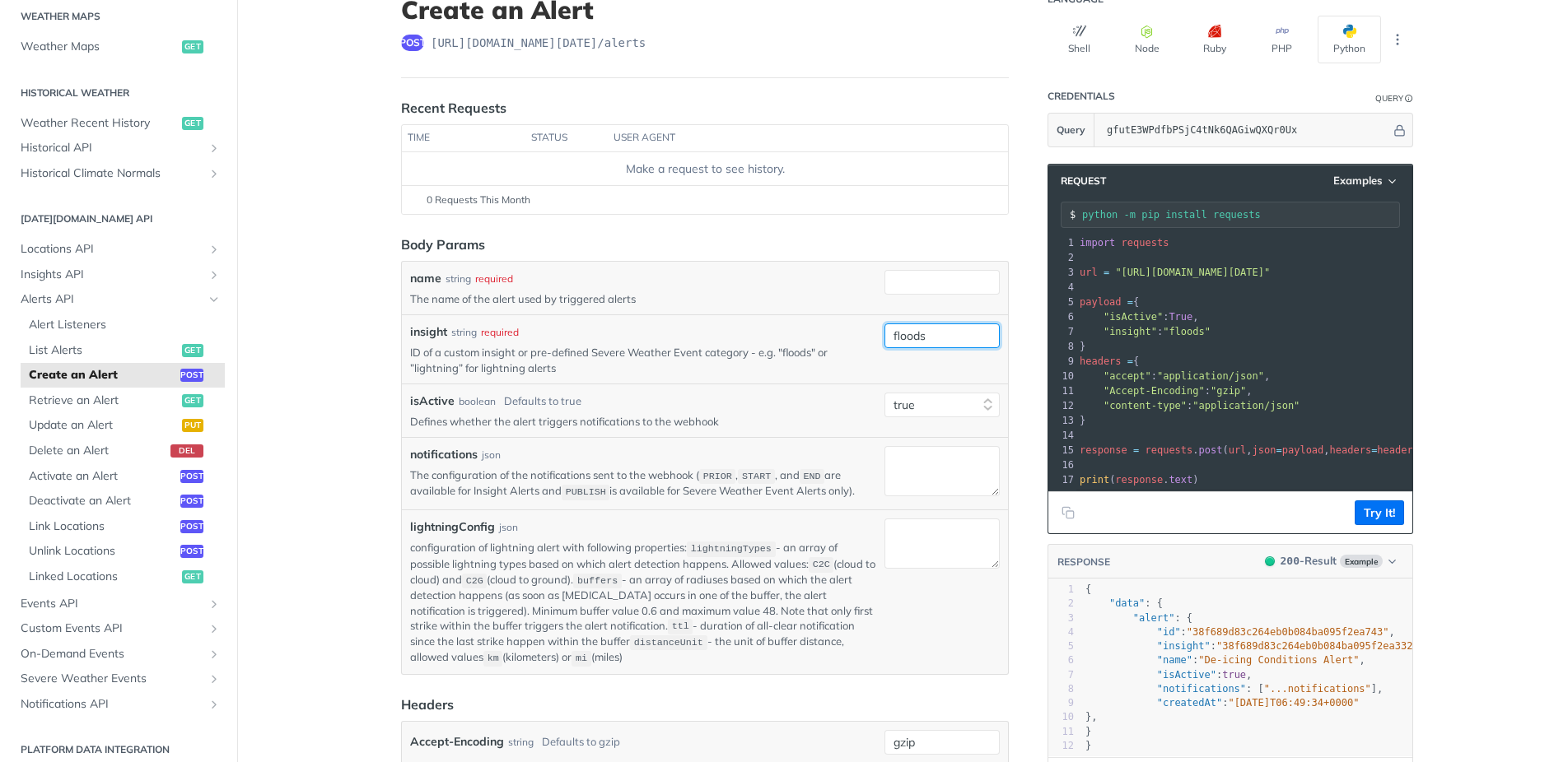
type input "floods"
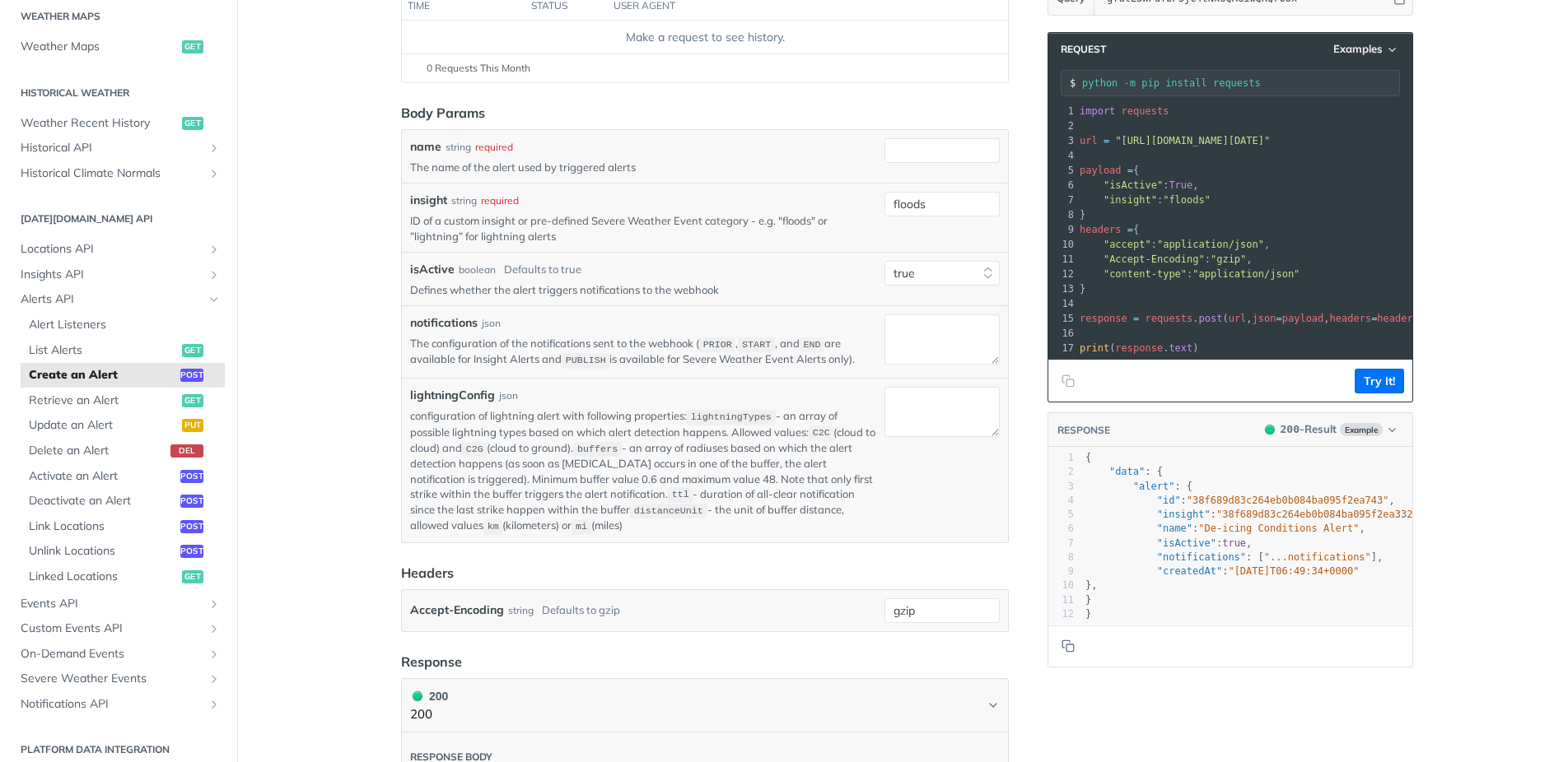
scroll to position [0, 0]
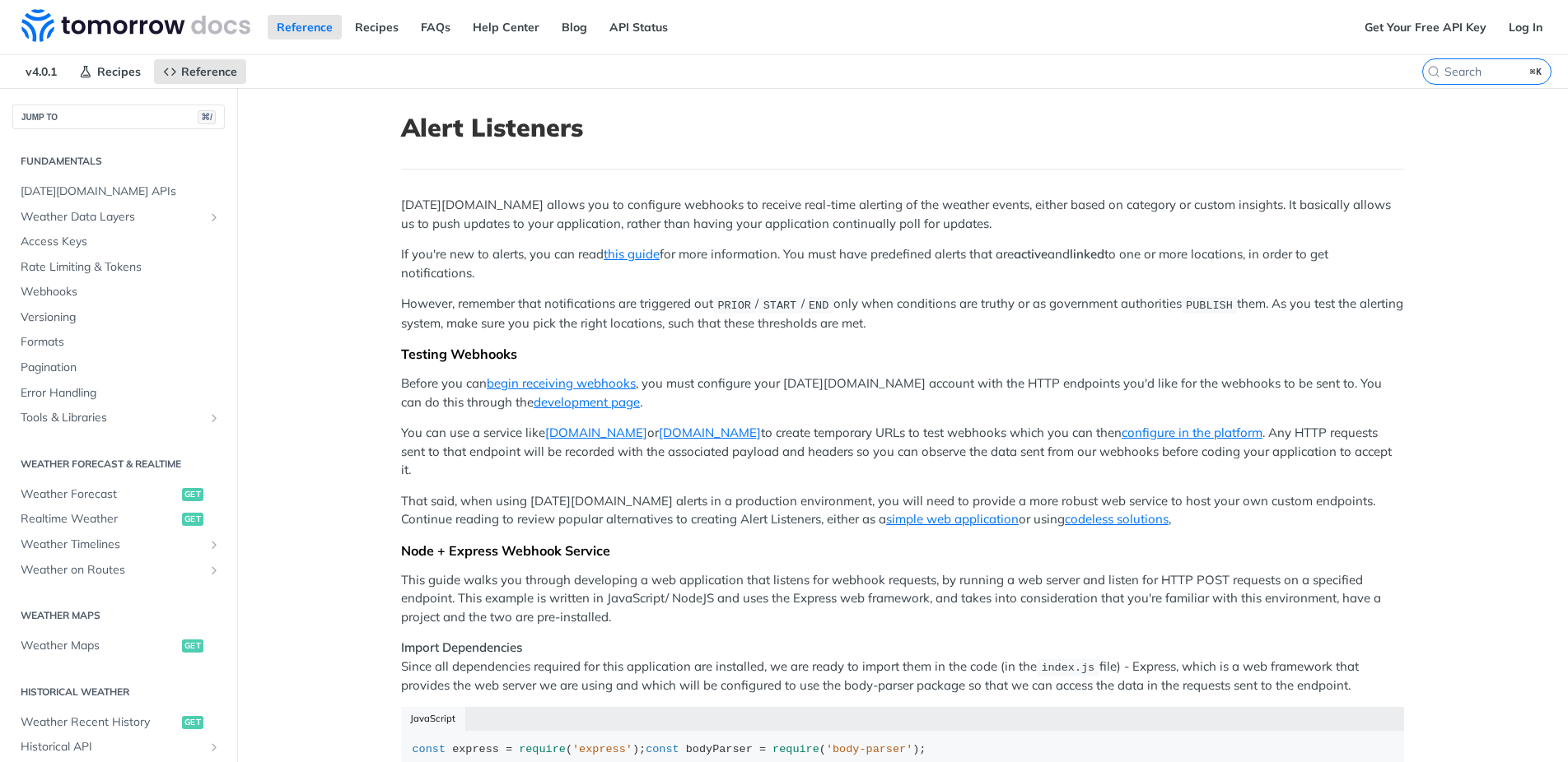
scroll to position [609, 0]
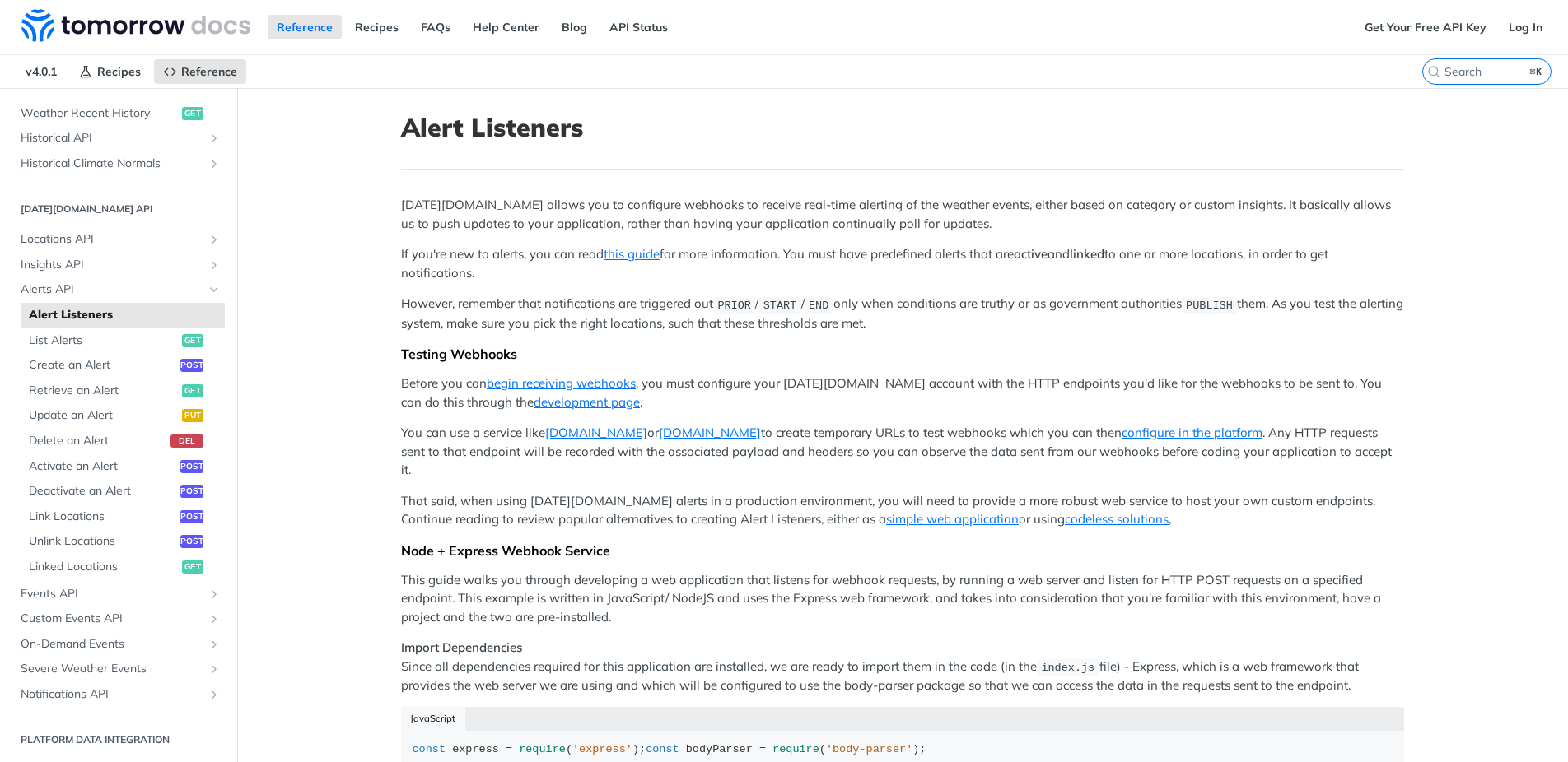
click at [78, 214] on h2 "[DATE][DOMAIN_NAME] API" at bounding box center [118, 209] width 213 height 15
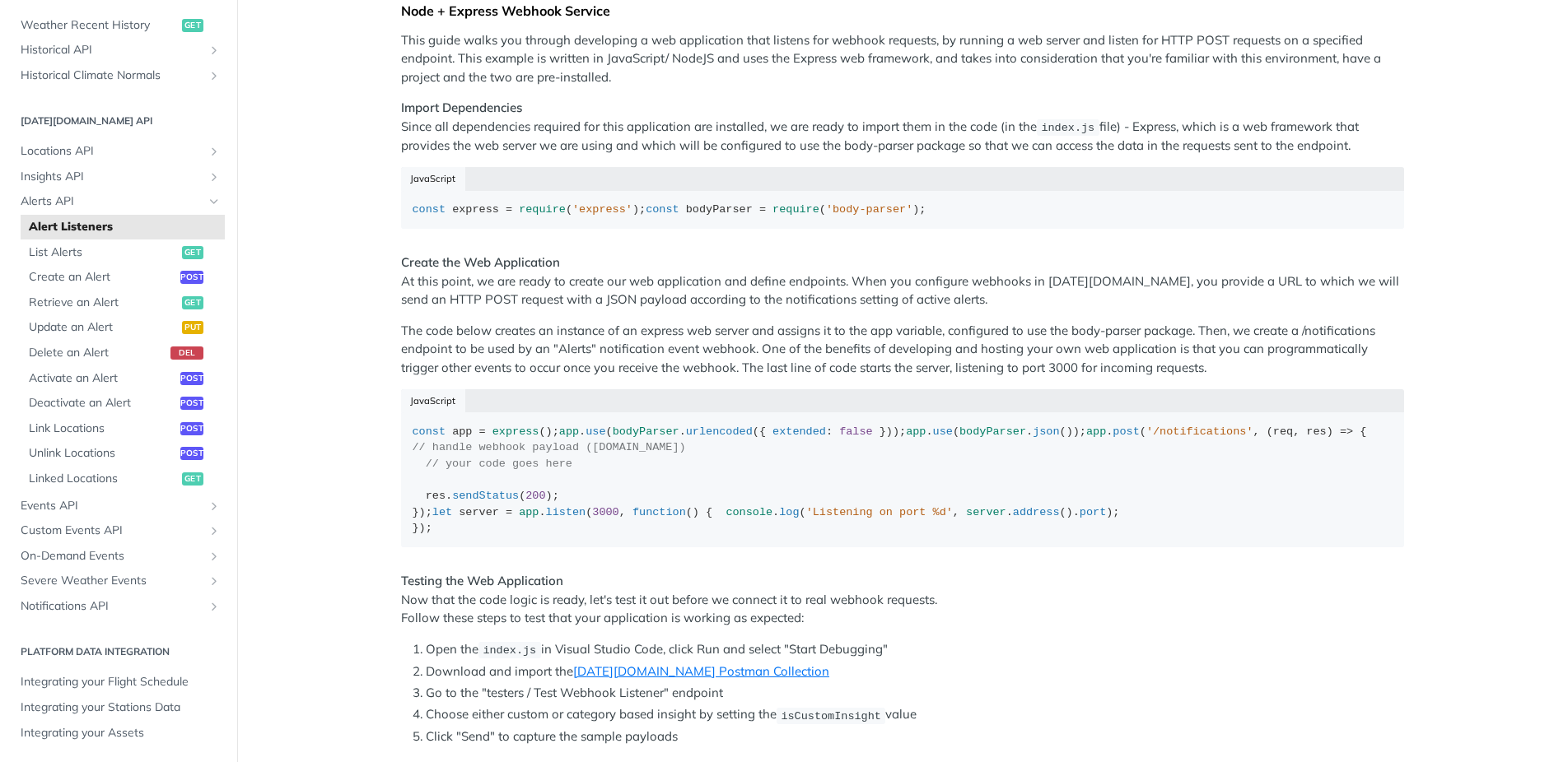
scroll to position [0, 0]
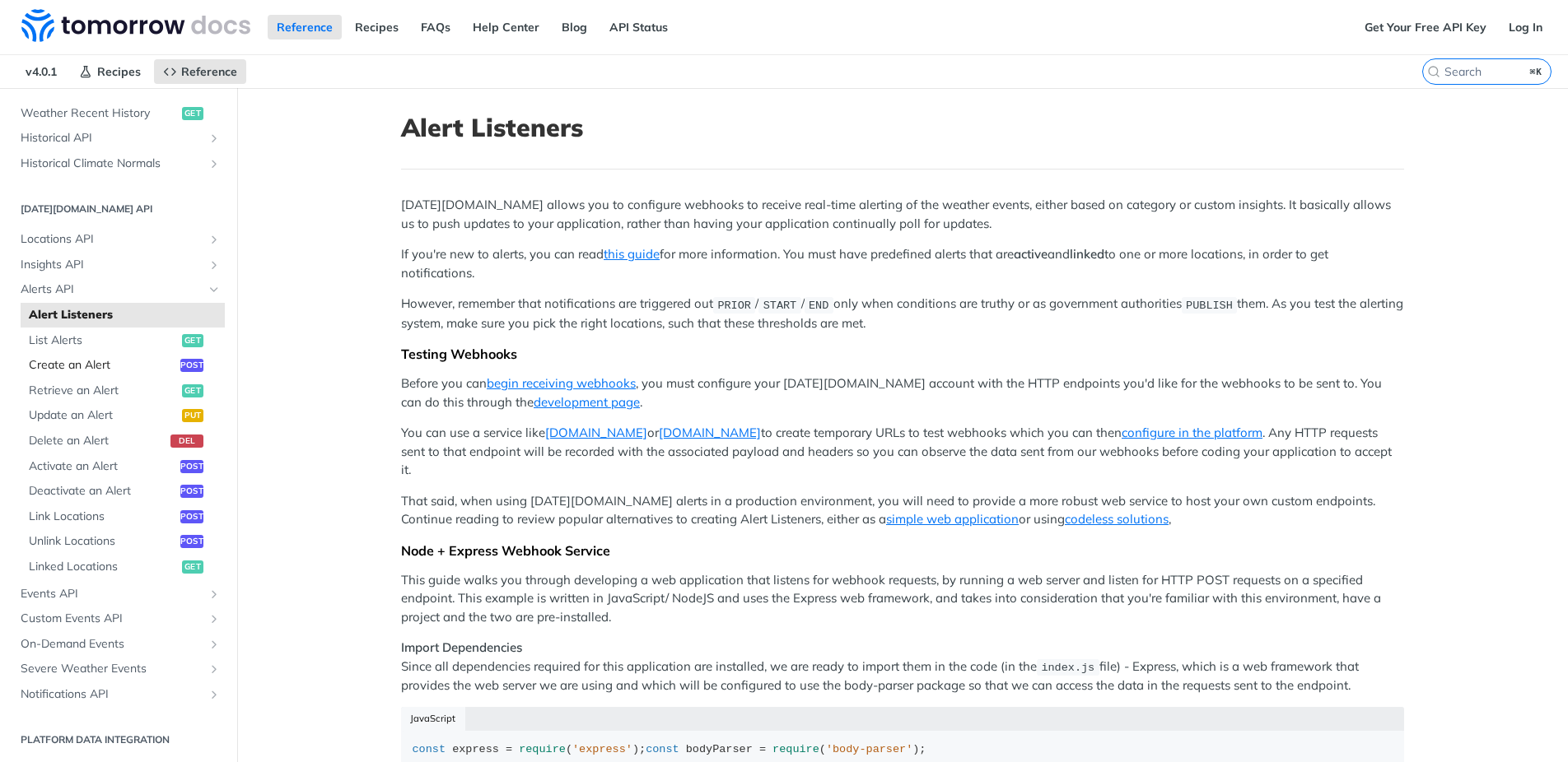
click at [61, 368] on span "Create an Alert" at bounding box center [102, 366] width 147 height 17
select select "true"
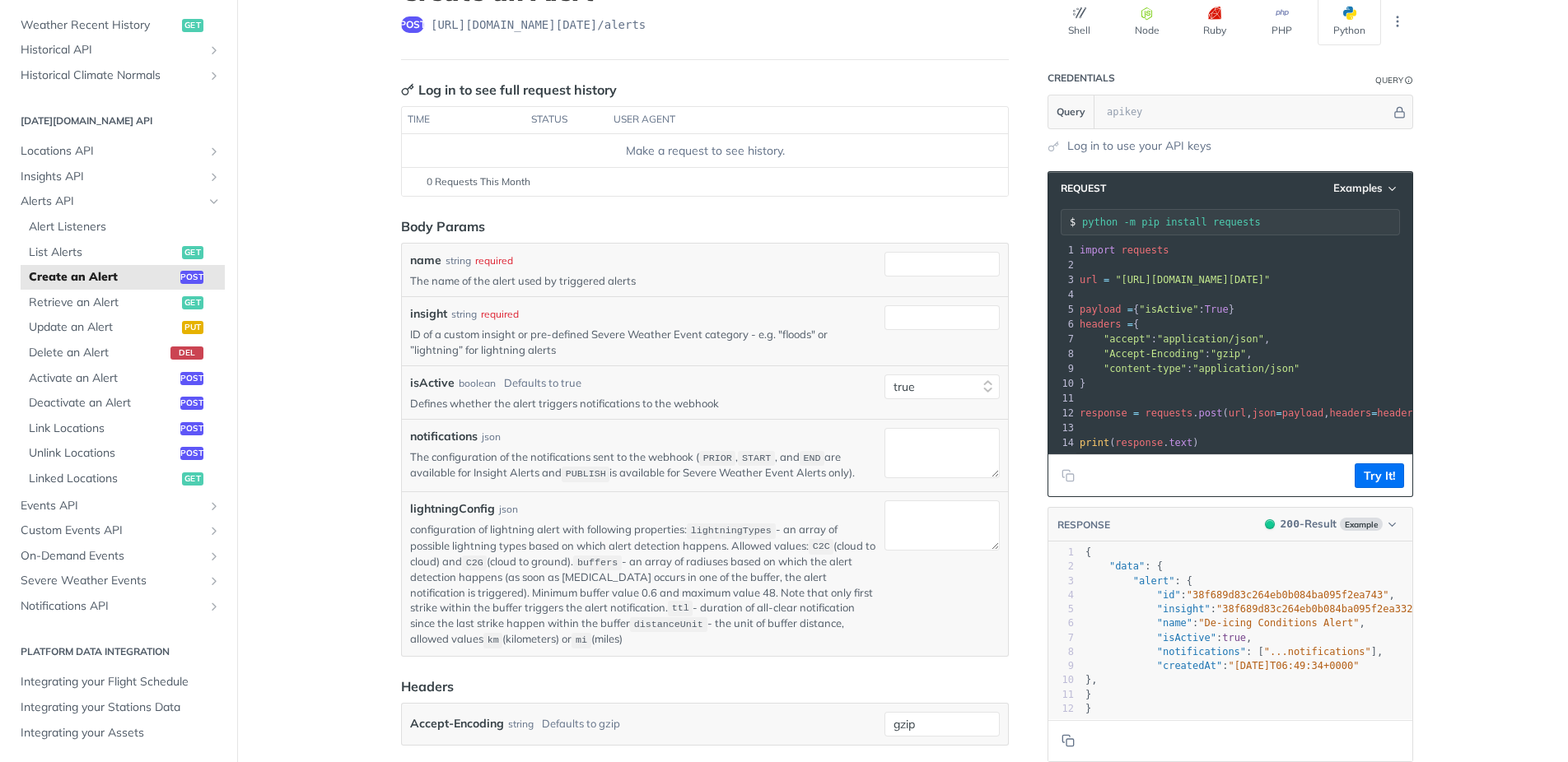
scroll to position [144, 0]
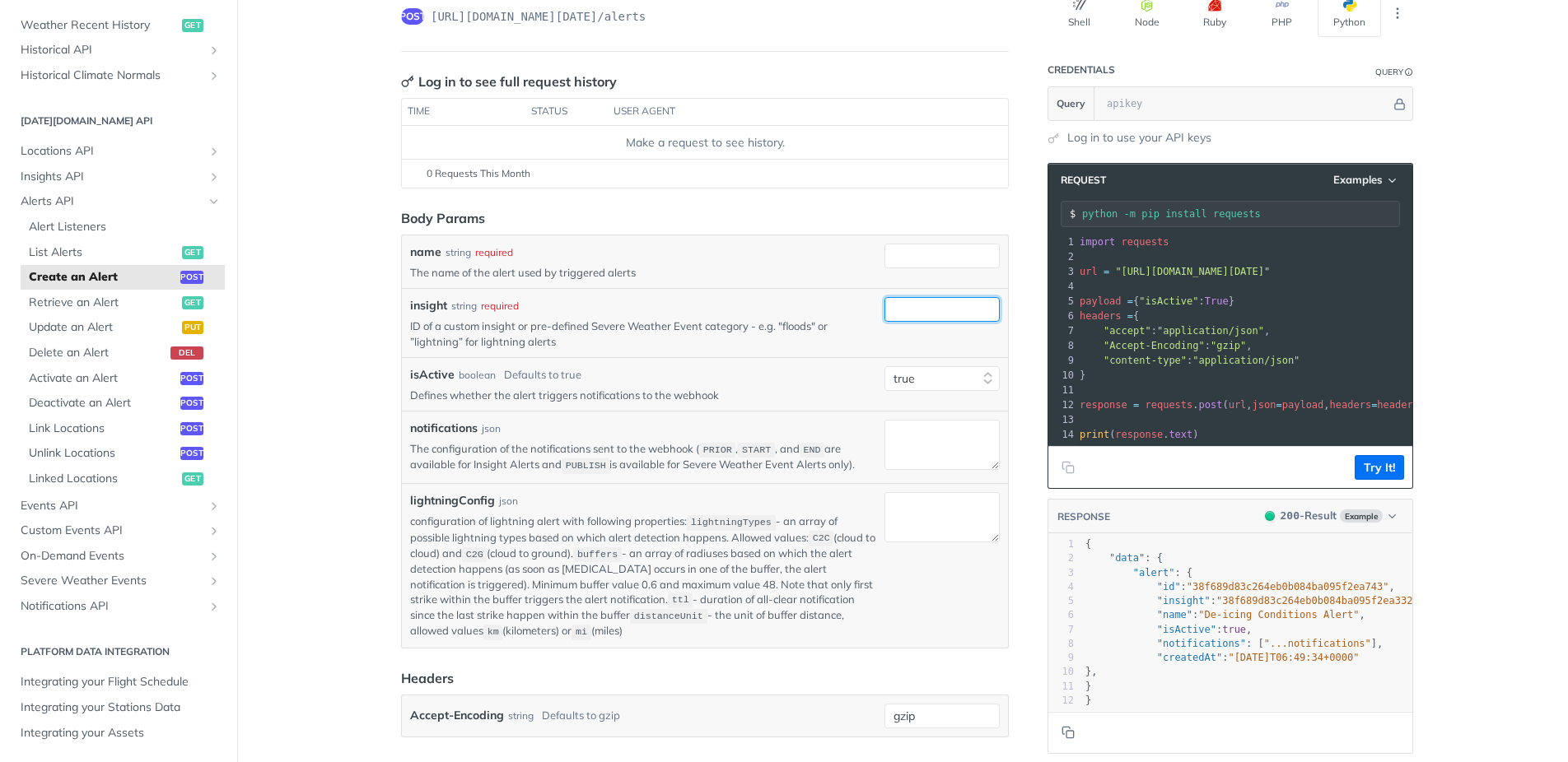
click at [936, 316] on input "insight" at bounding box center [942, 309] width 115 height 25
click at [949, 260] on input "name" at bounding box center [942, 255] width 115 height 25
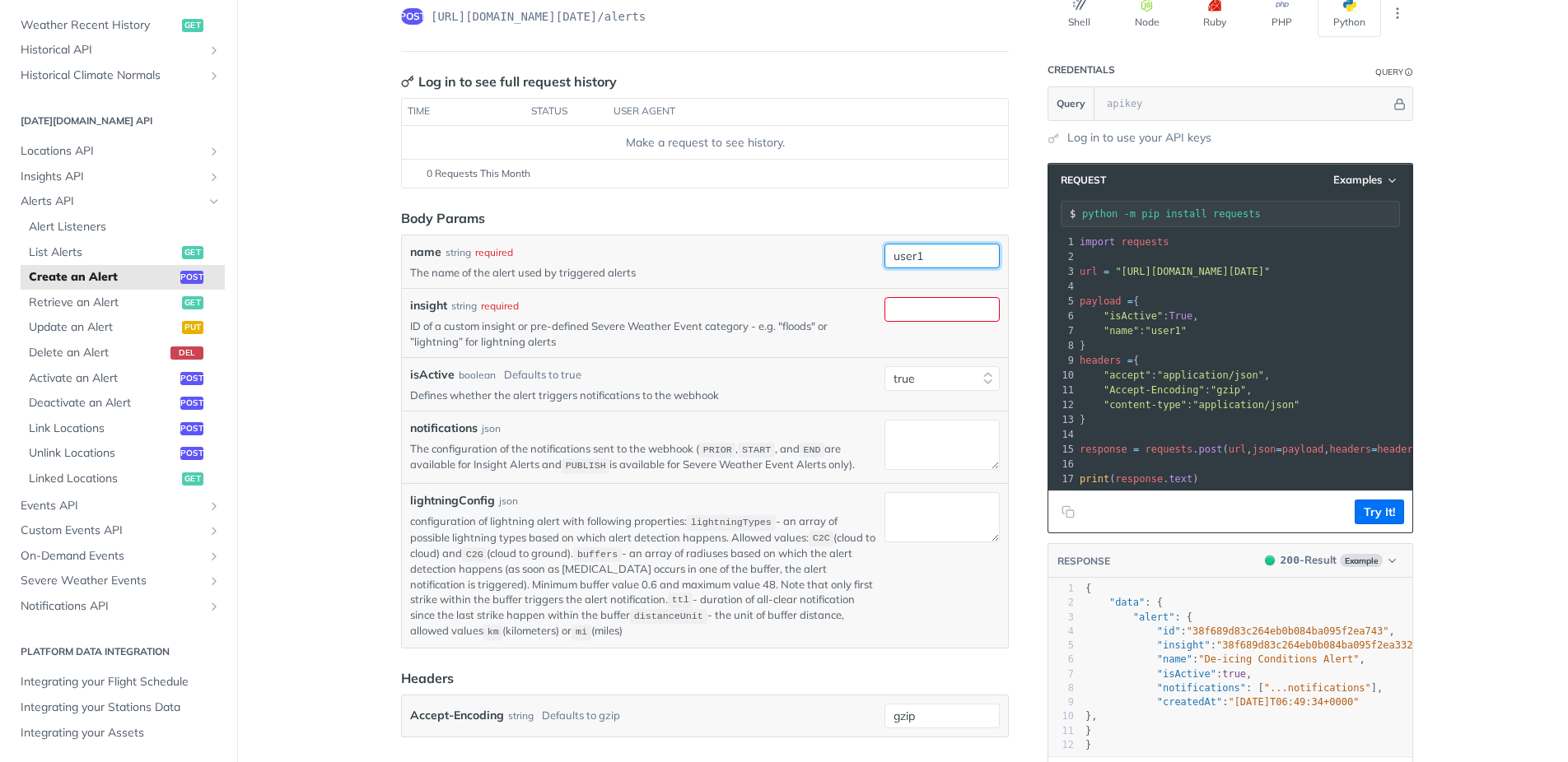
type input "user1"
click at [943, 306] on input "insight" at bounding box center [942, 309] width 115 height 25
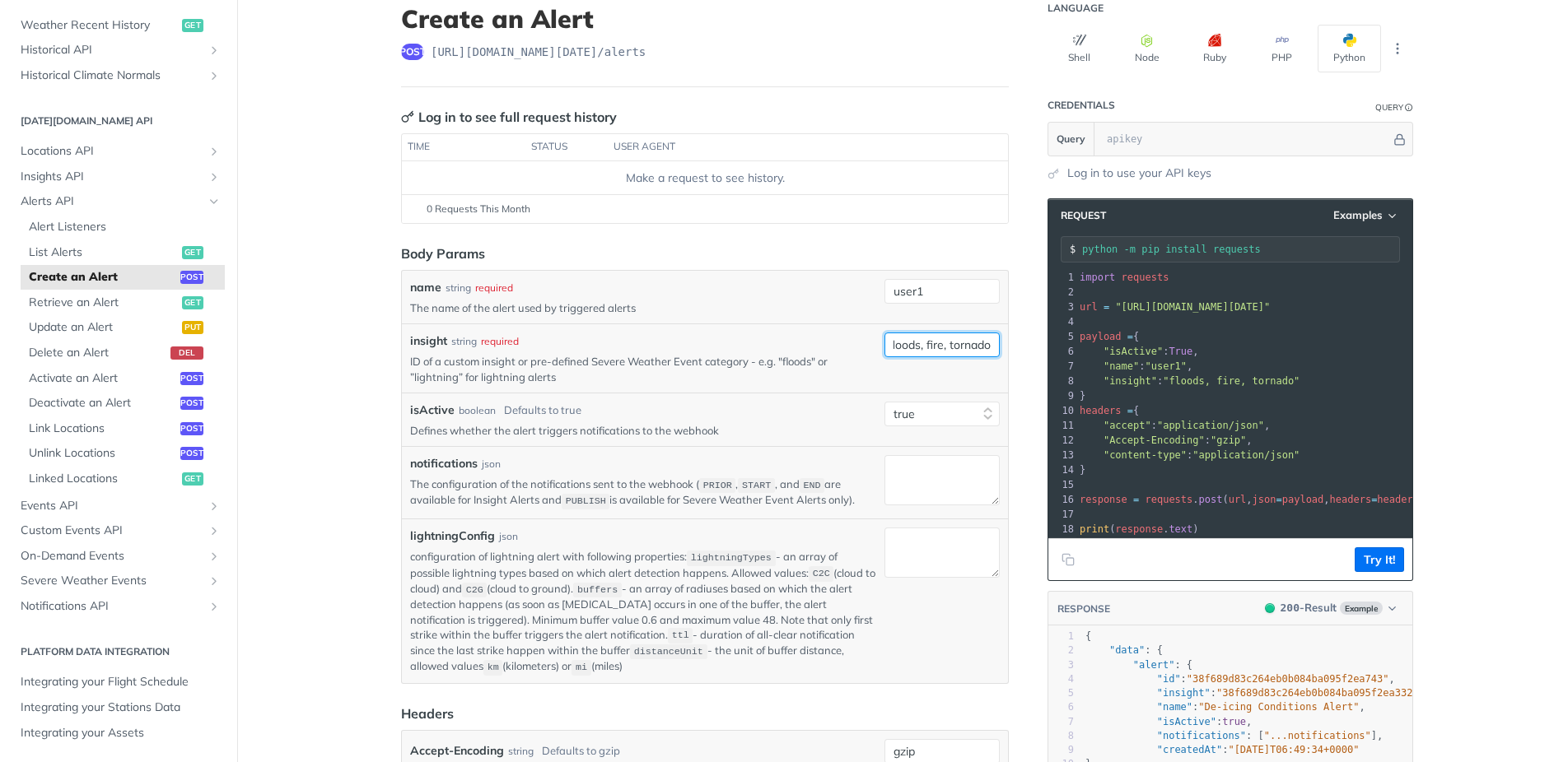
scroll to position [106, 0]
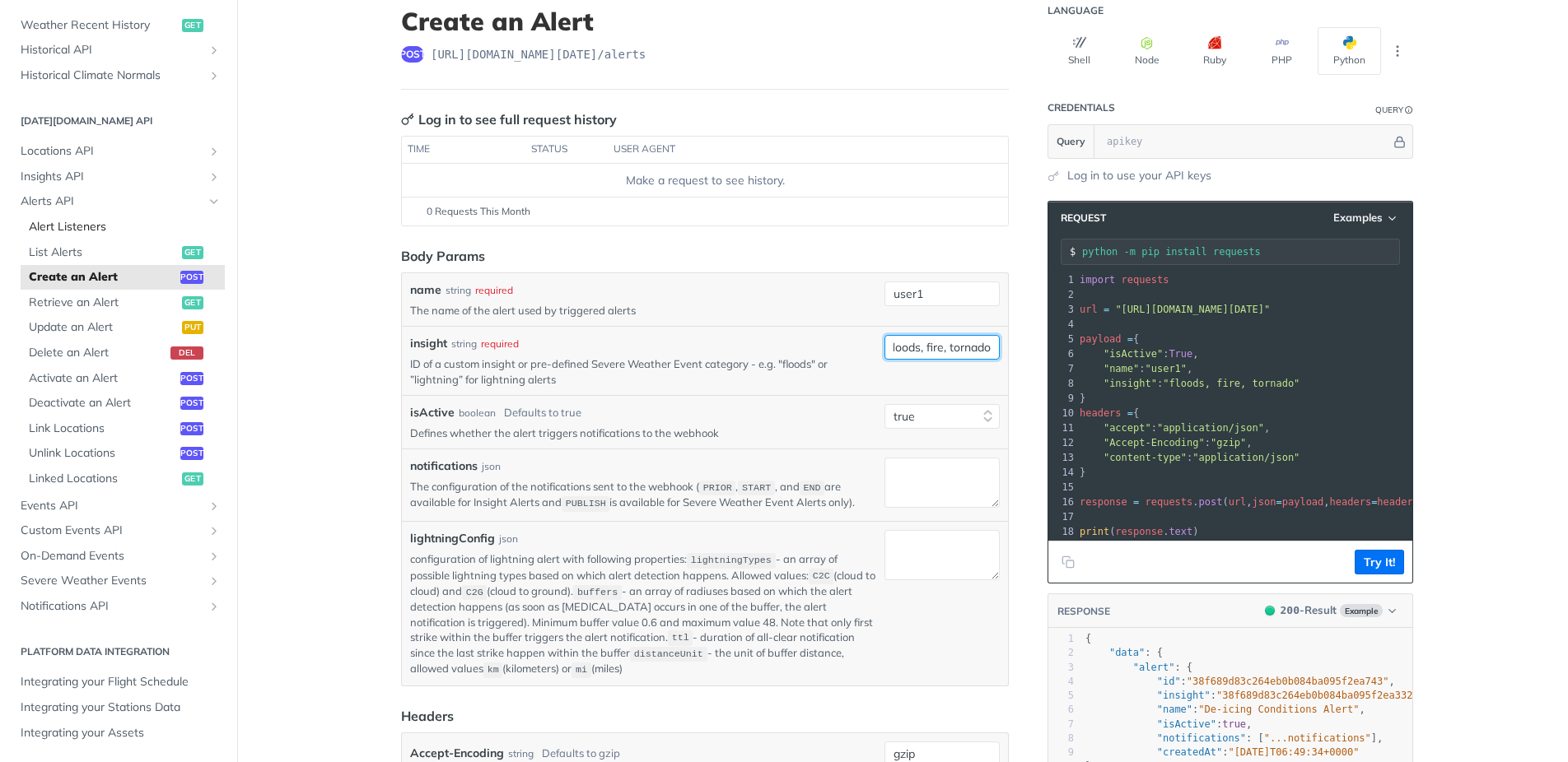
type input "floods, fire, tornado"
click at [939, 476] on textarea "notifications" at bounding box center [942, 483] width 115 height 51
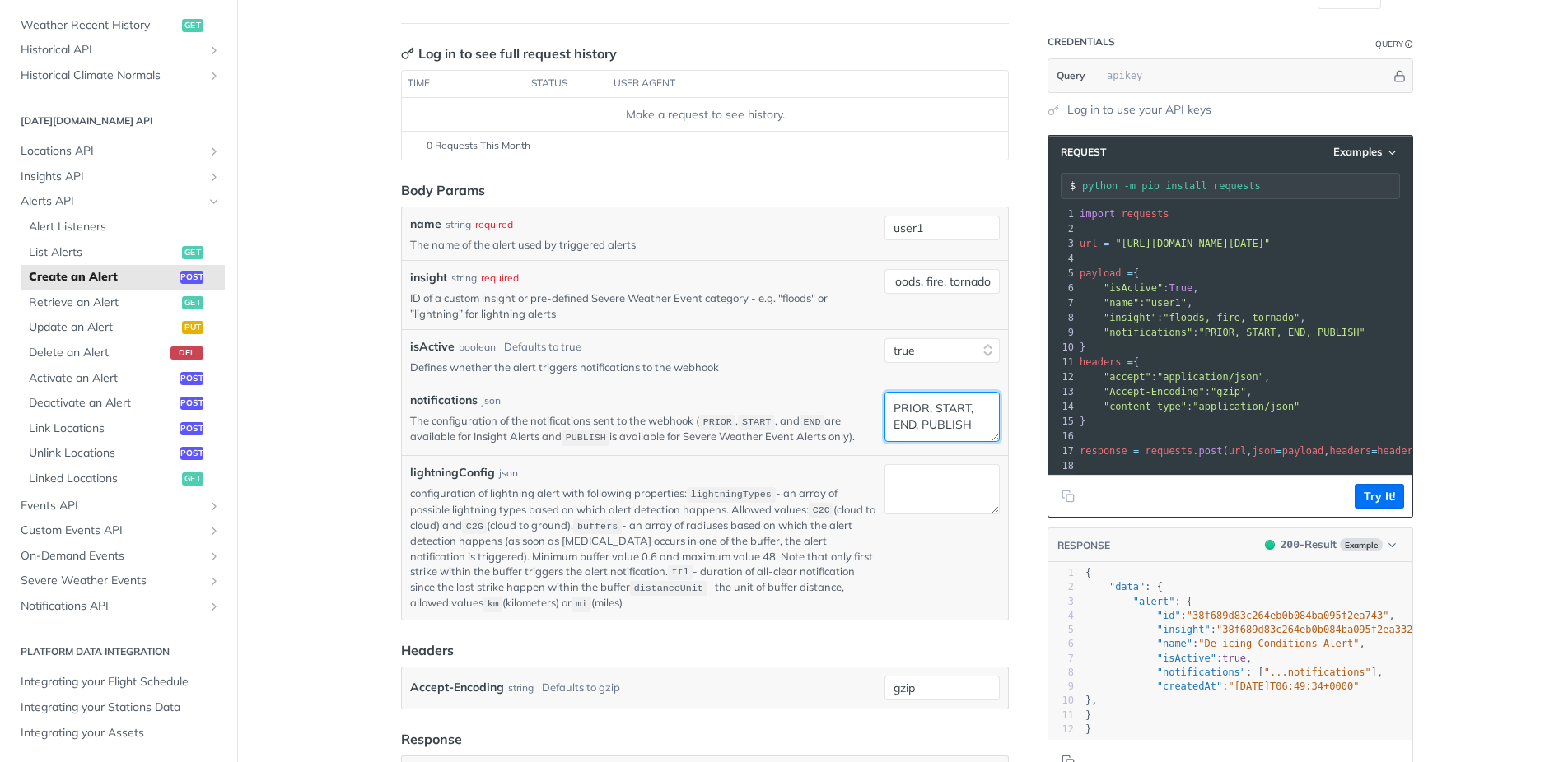
scroll to position [161, 0]
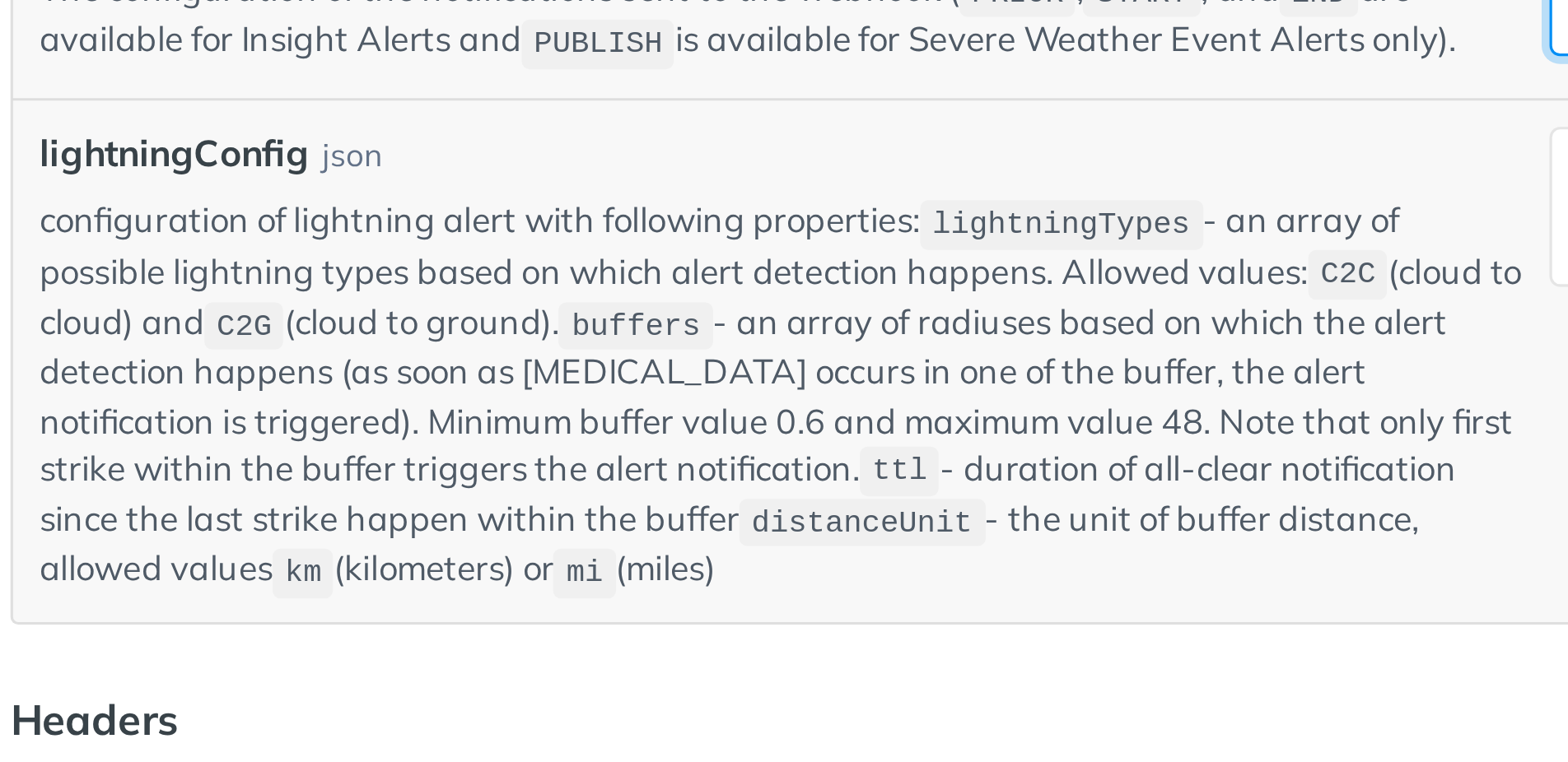
type textarea "PRIOR, START, END, PUBLISH"
click at [668, 576] on code "ttl" at bounding box center [680, 584] width 25 height 16
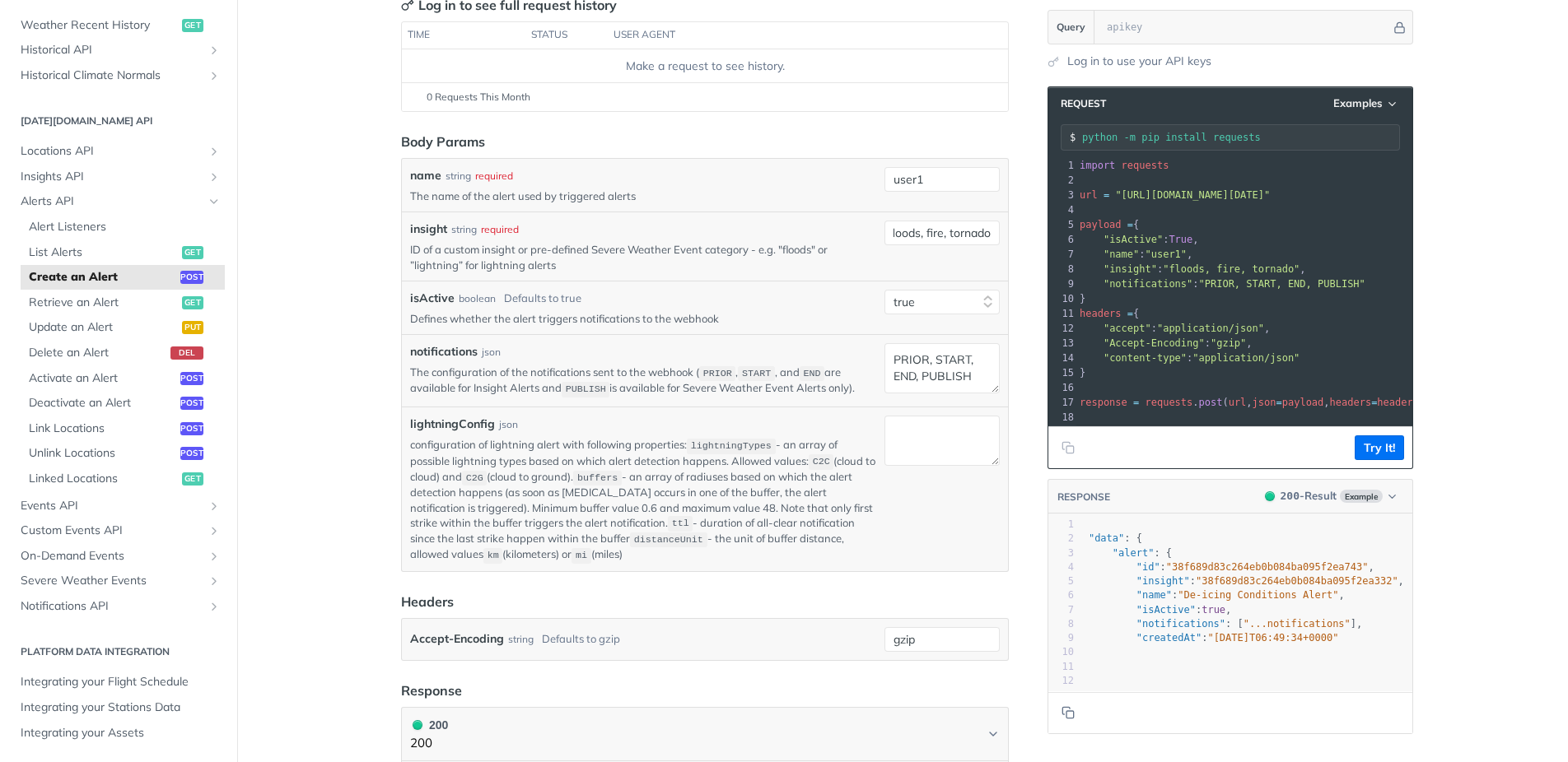
scroll to position [229, 0]
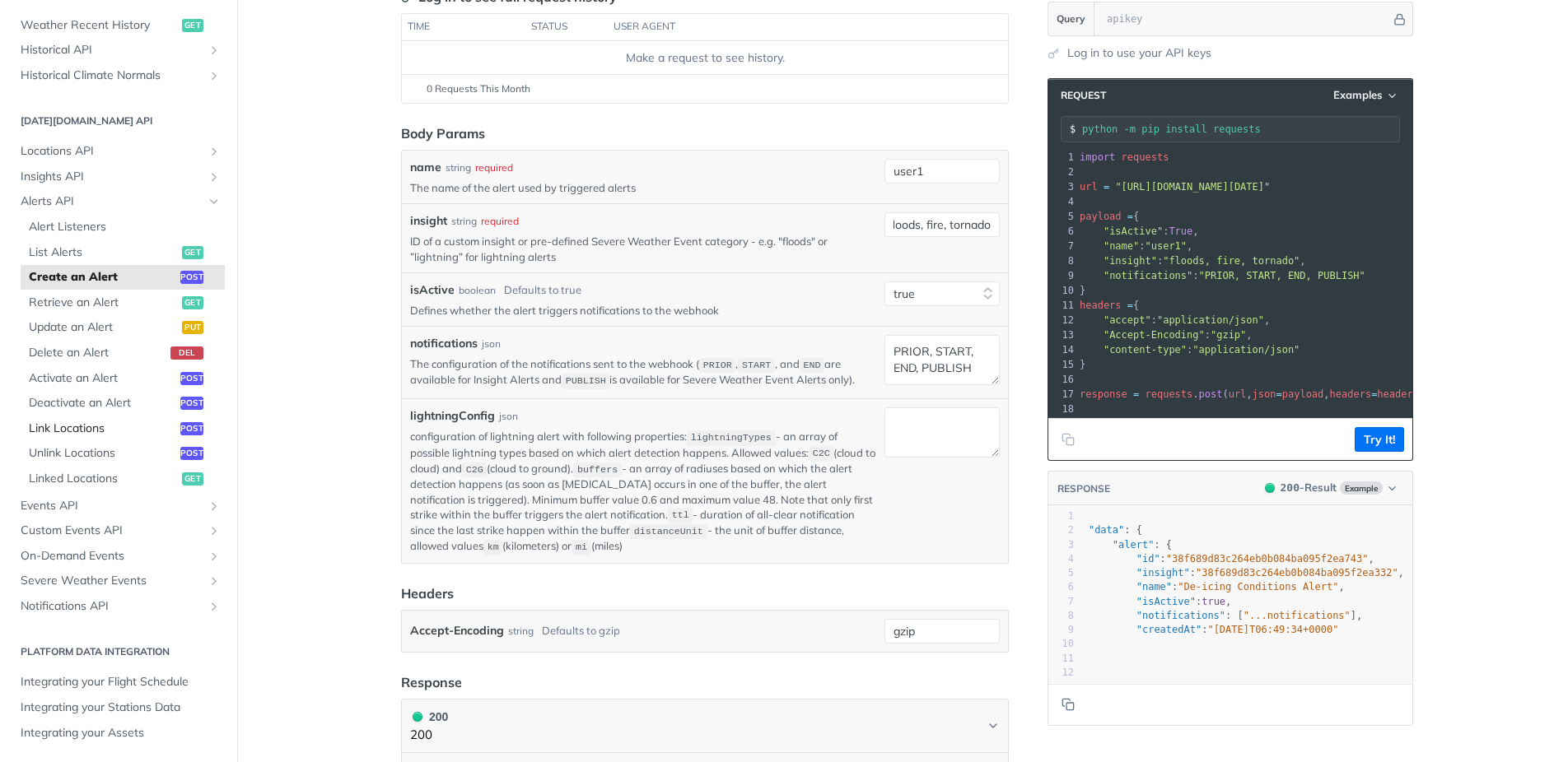
click at [80, 429] on span "Link Locations" at bounding box center [102, 428] width 147 height 17
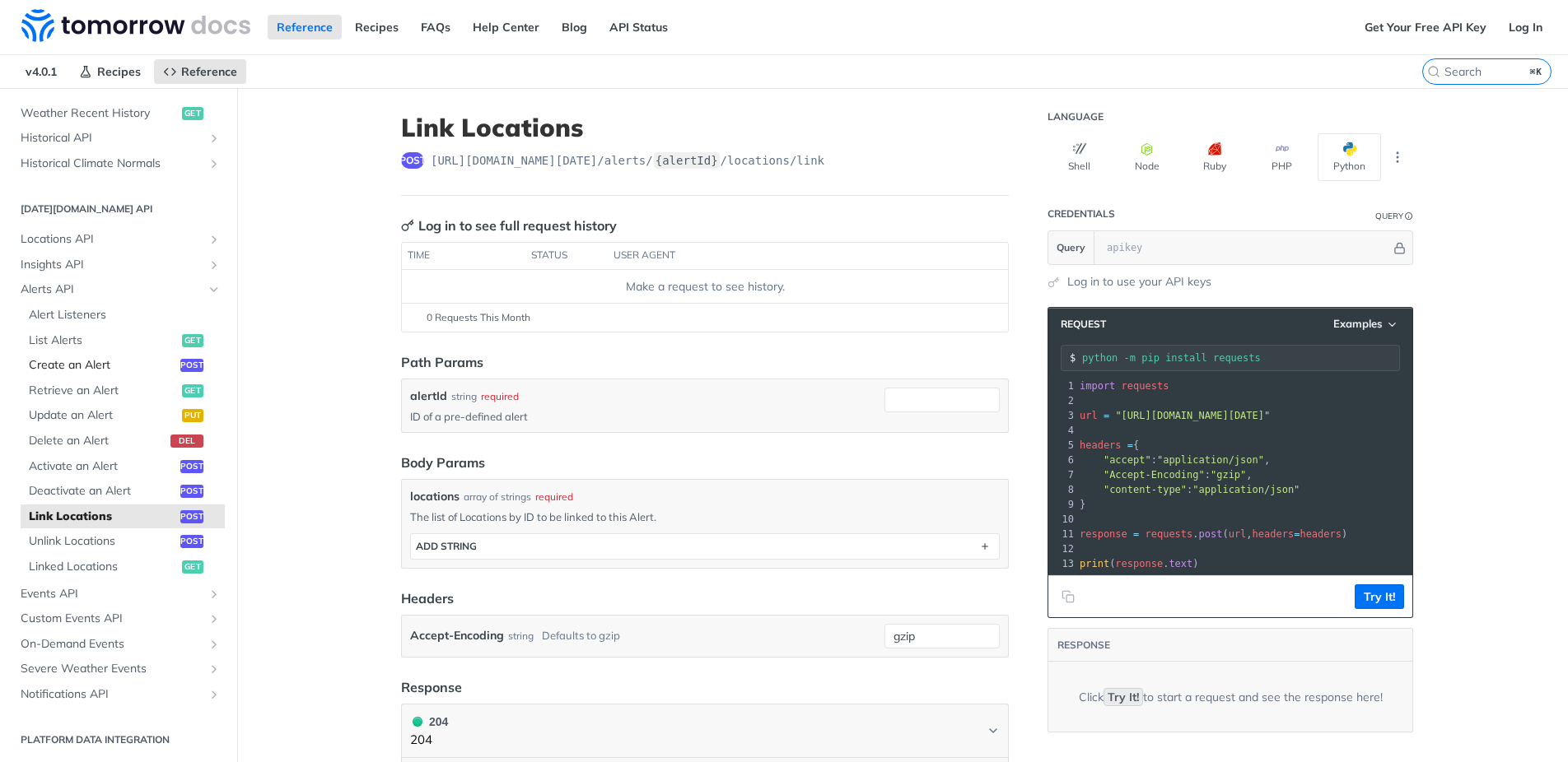
click at [67, 369] on span "Create an Alert" at bounding box center [102, 366] width 147 height 17
select select "true"
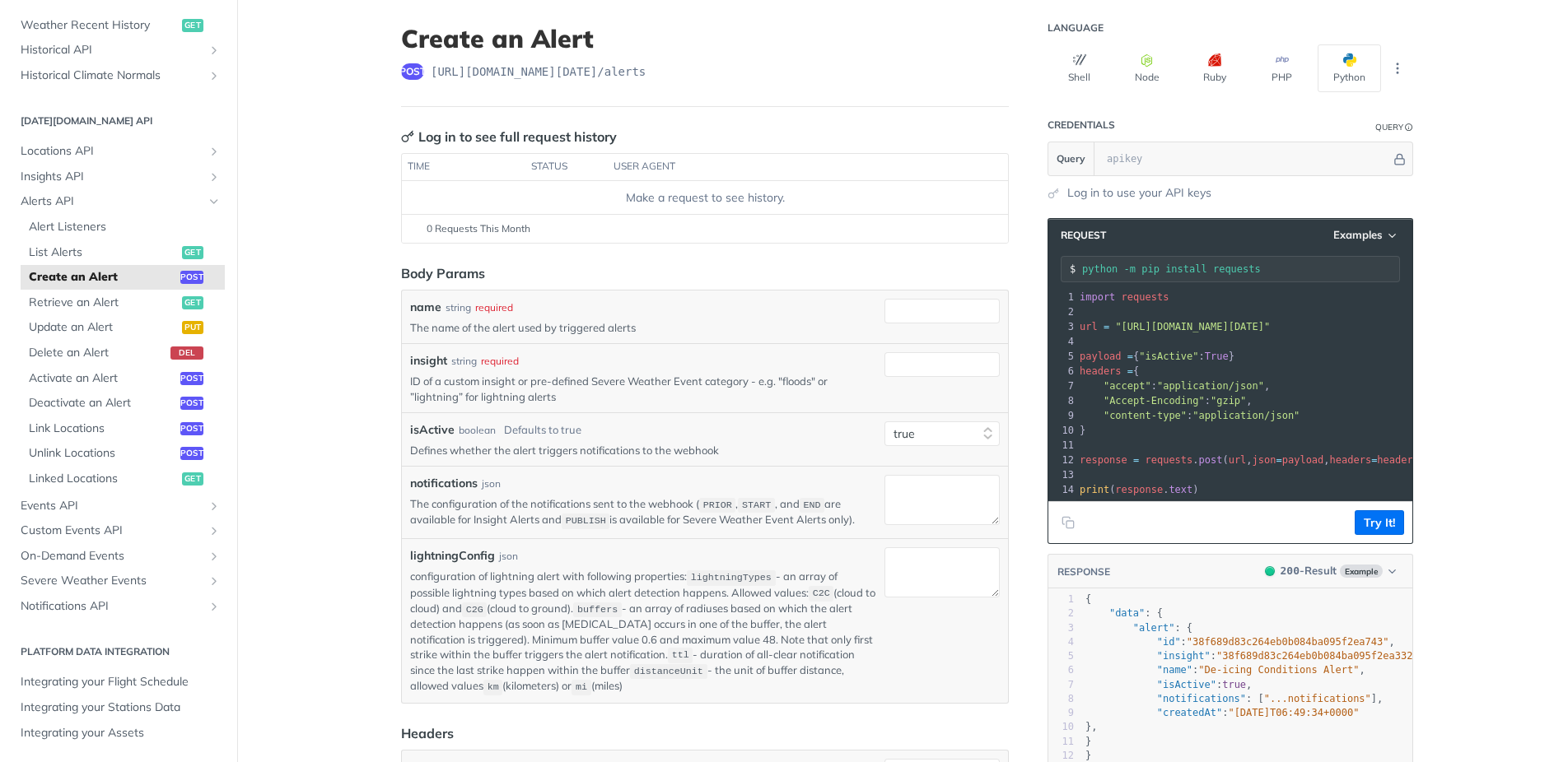
scroll to position [101, 0]
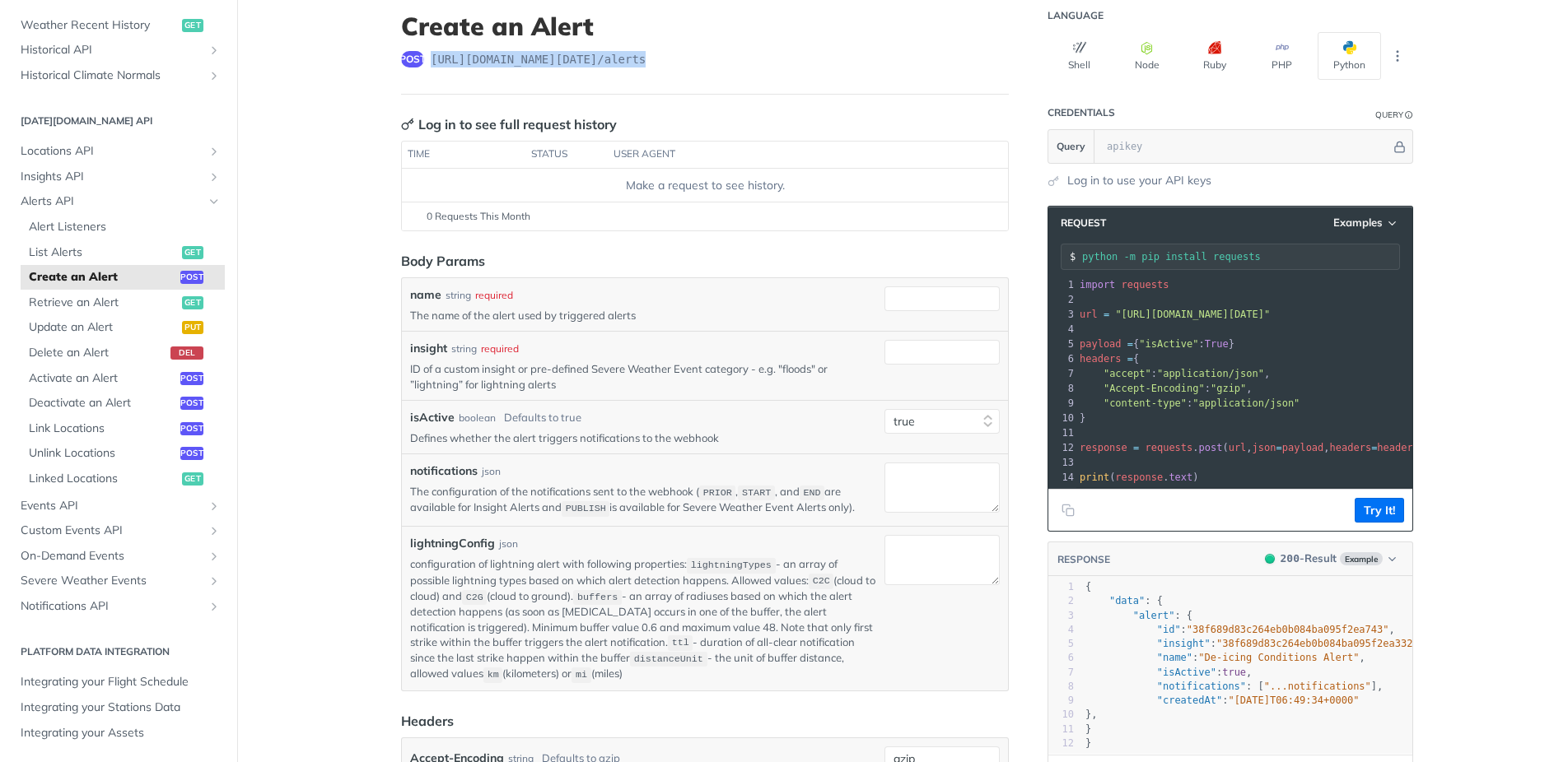
drag, startPoint x: 660, startPoint y: 63, endPoint x: 431, endPoint y: 64, distance: 229.0
click at [431, 64] on span "https://api.tomorrow.io/v4 /alerts" at bounding box center [538, 59] width 215 height 17
copy span "https://api.tomorrow.io/v4 /alerts"
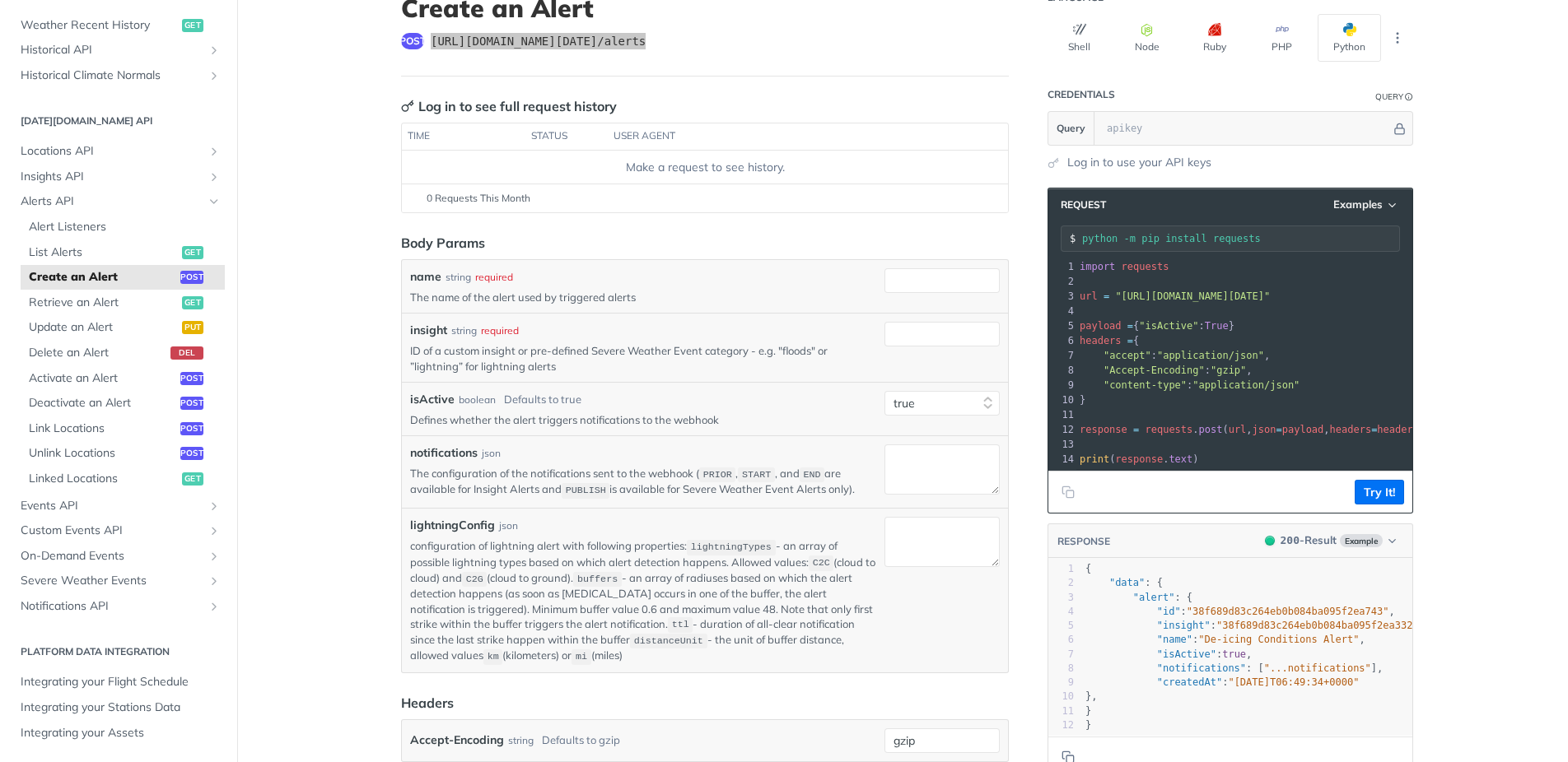
scroll to position [120, 0]
drag, startPoint x: 1357, startPoint y: 204, endPoint x: 1376, endPoint y: 204, distance: 19.0
click at [1357, 204] on span "Examples" at bounding box center [1357, 204] width 50 height 14
drag, startPoint x: 1304, startPoint y: 230, endPoint x: 1413, endPoint y: 243, distance: 109.8
click at [1307, 230] on div "Request Example" at bounding box center [1322, 232] width 163 height 24
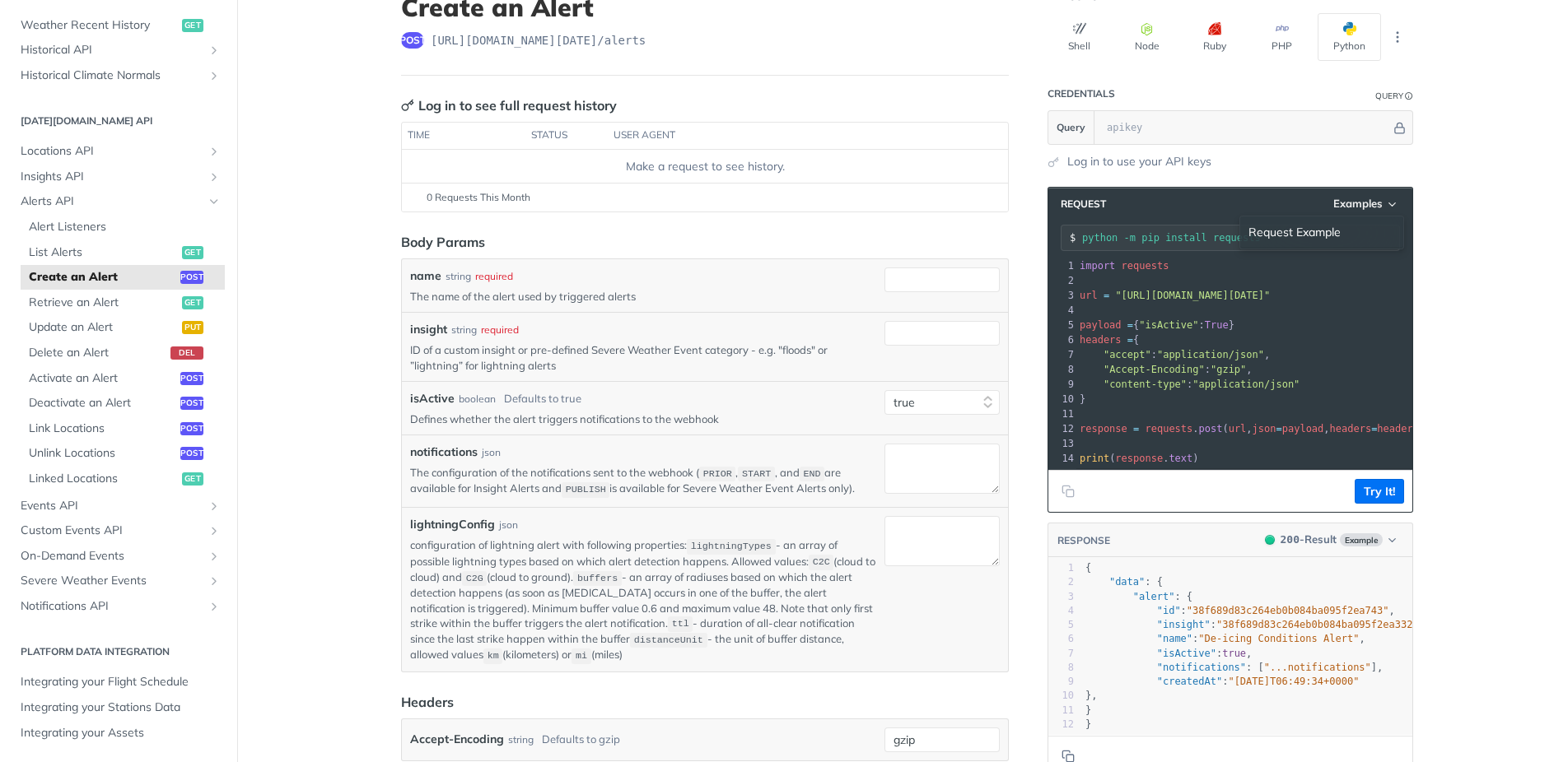
type input "string"
type textarea "string"
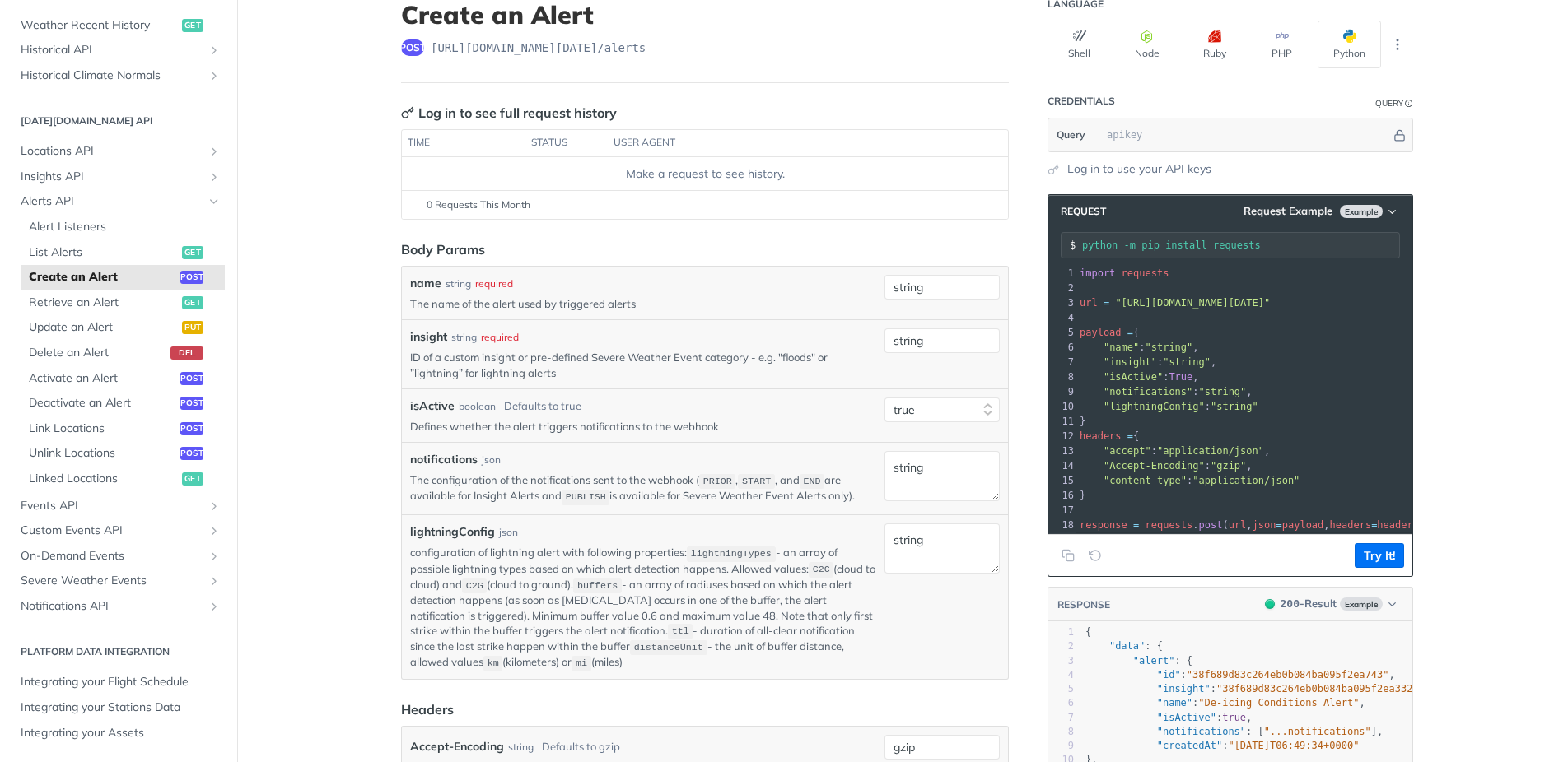
scroll to position [108, 0]
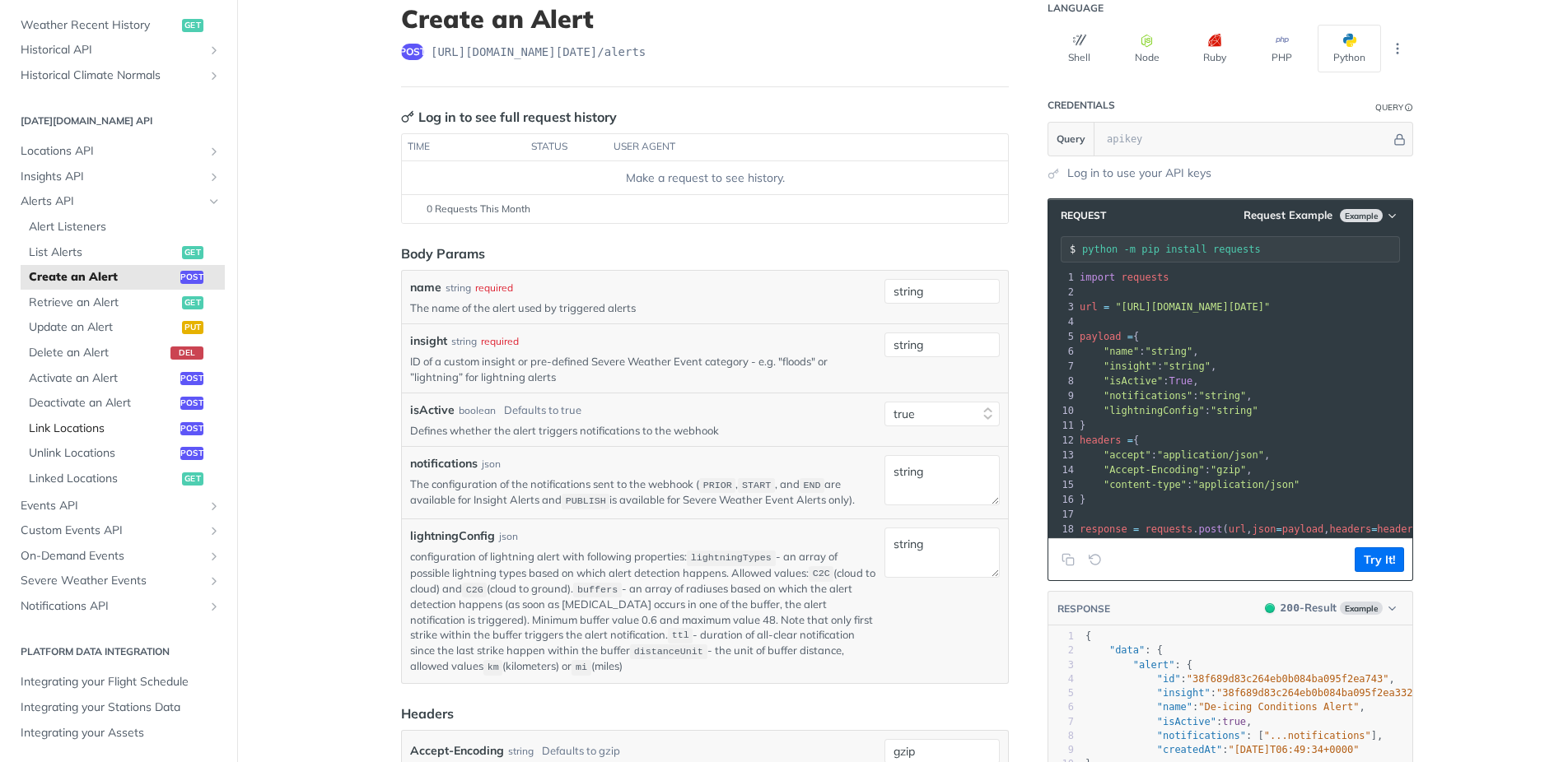
click at [74, 429] on span "Link Locations" at bounding box center [102, 428] width 147 height 17
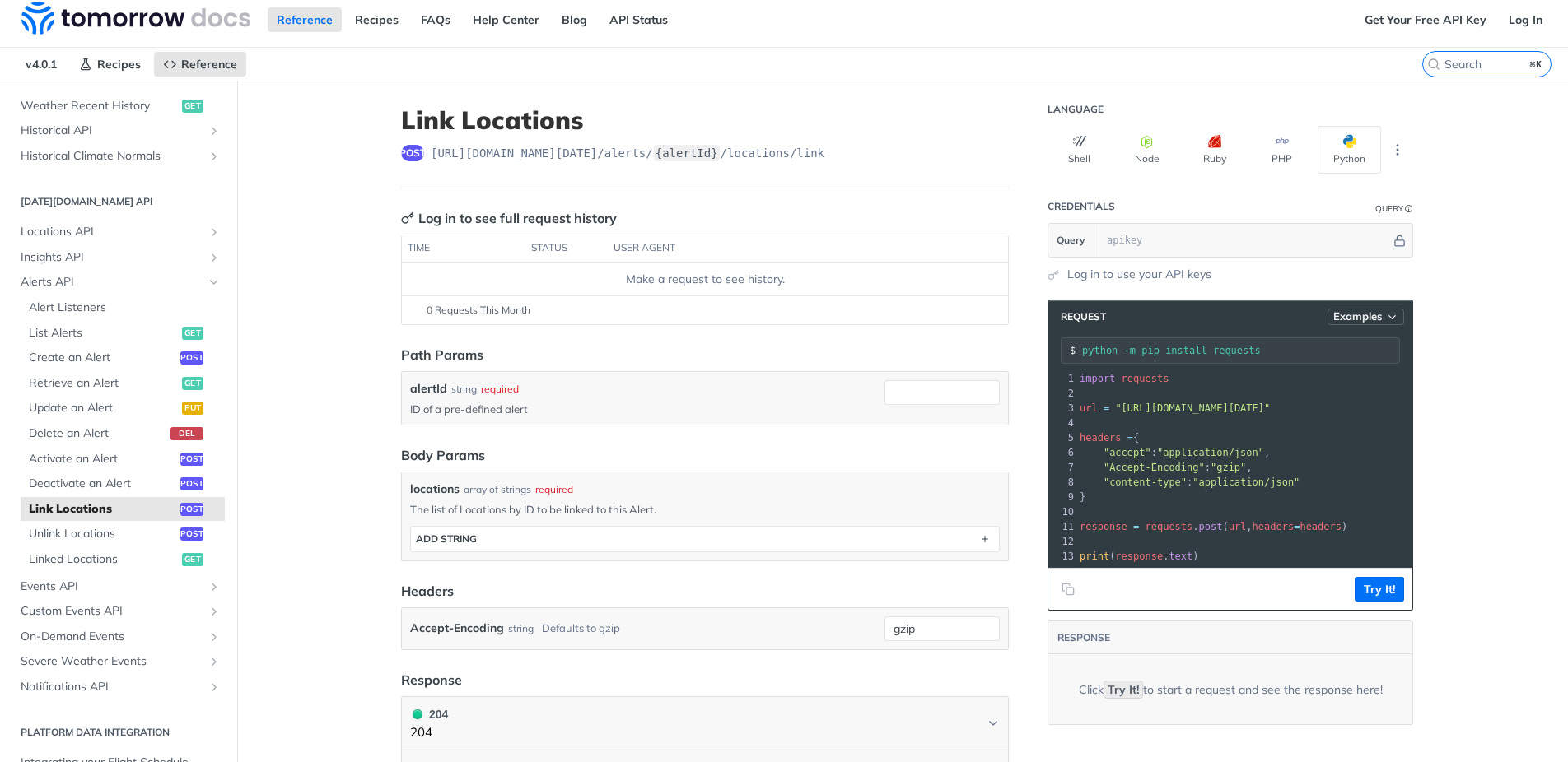
click at [1361, 324] on span "Examples" at bounding box center [1357, 317] width 50 height 14
click at [1304, 344] on div "Request Example" at bounding box center [1322, 346] width 163 height 24
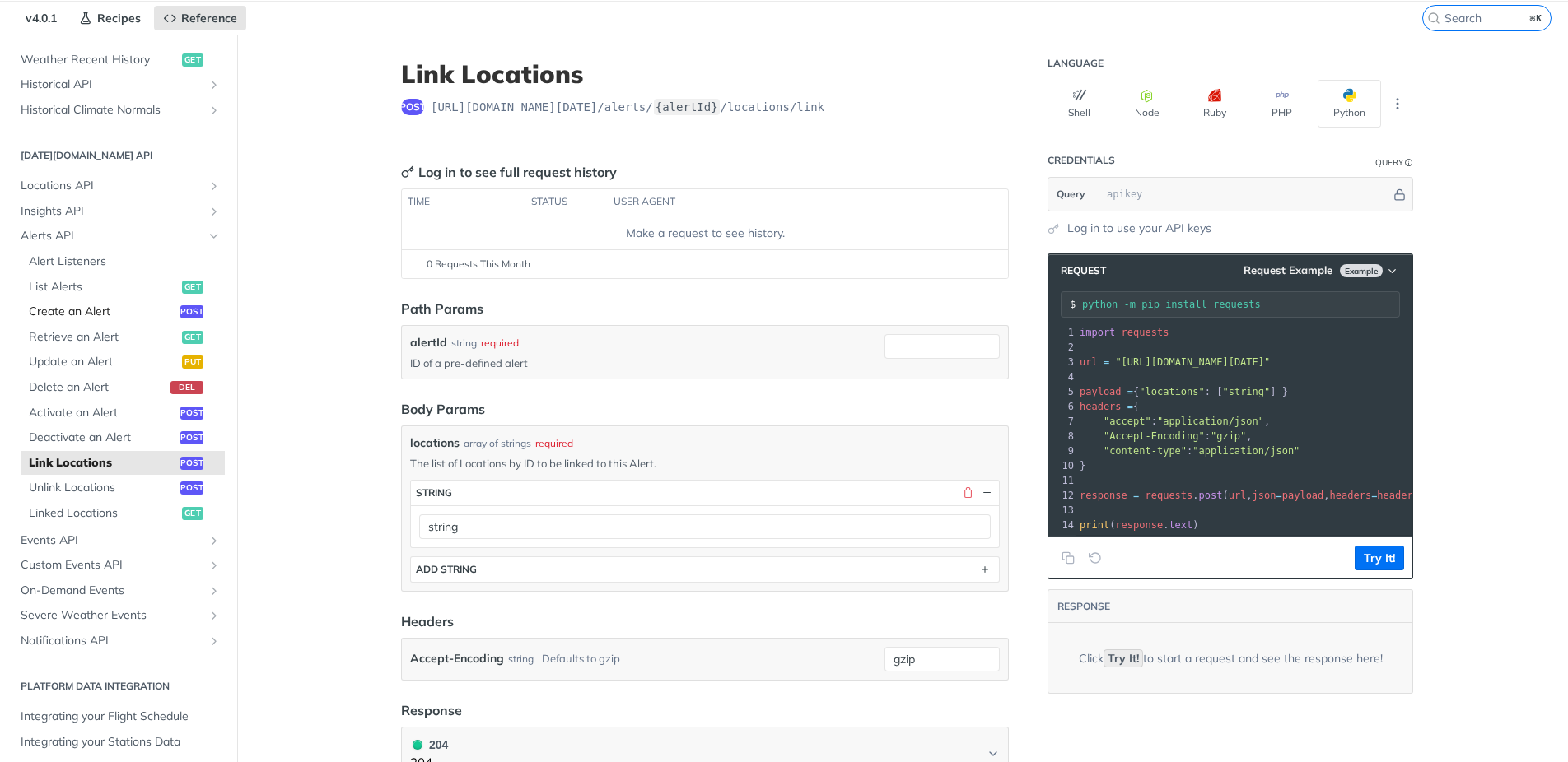
click at [91, 309] on span "Create an Alert" at bounding box center [102, 312] width 147 height 17
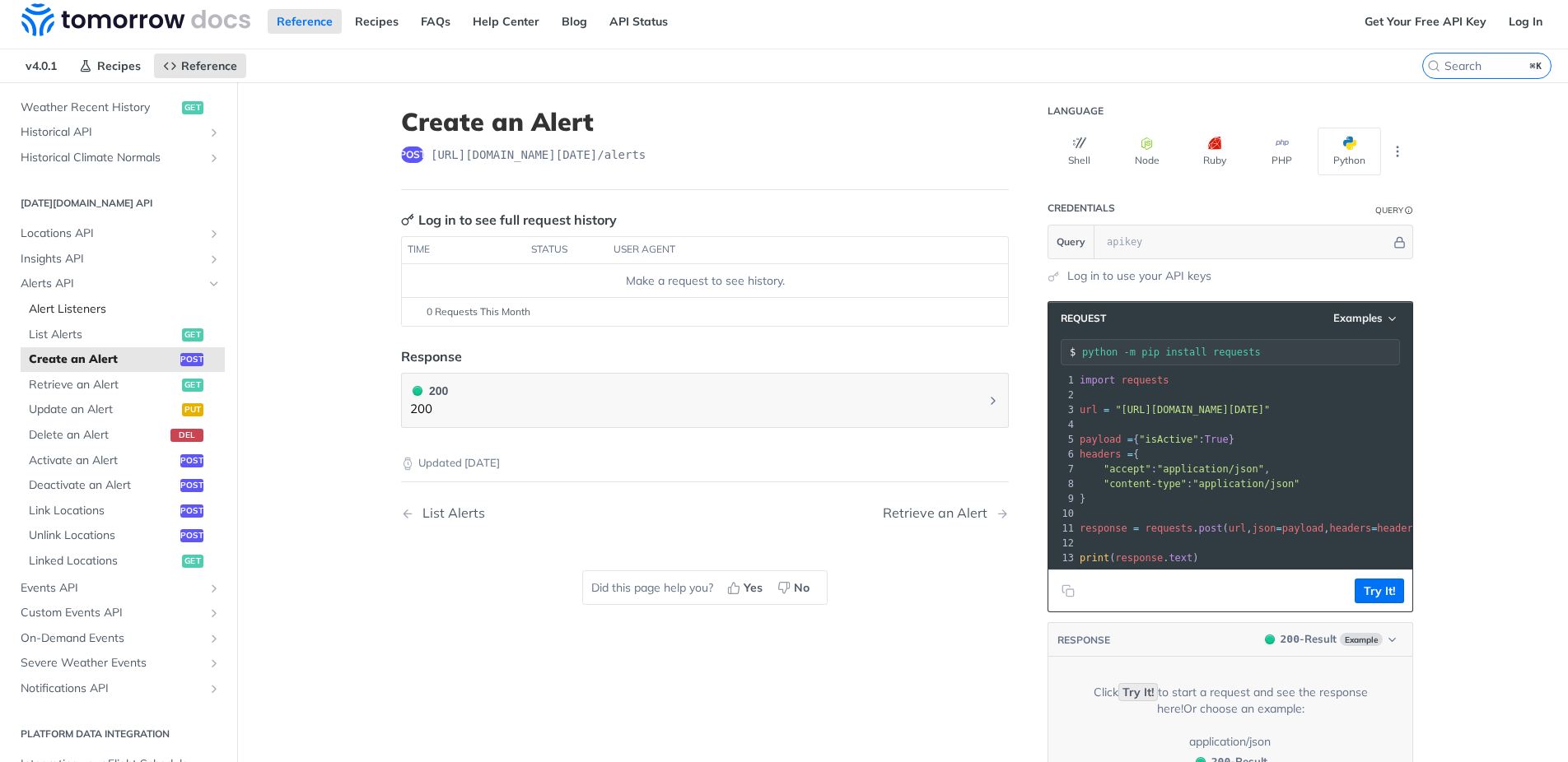
select select "true"
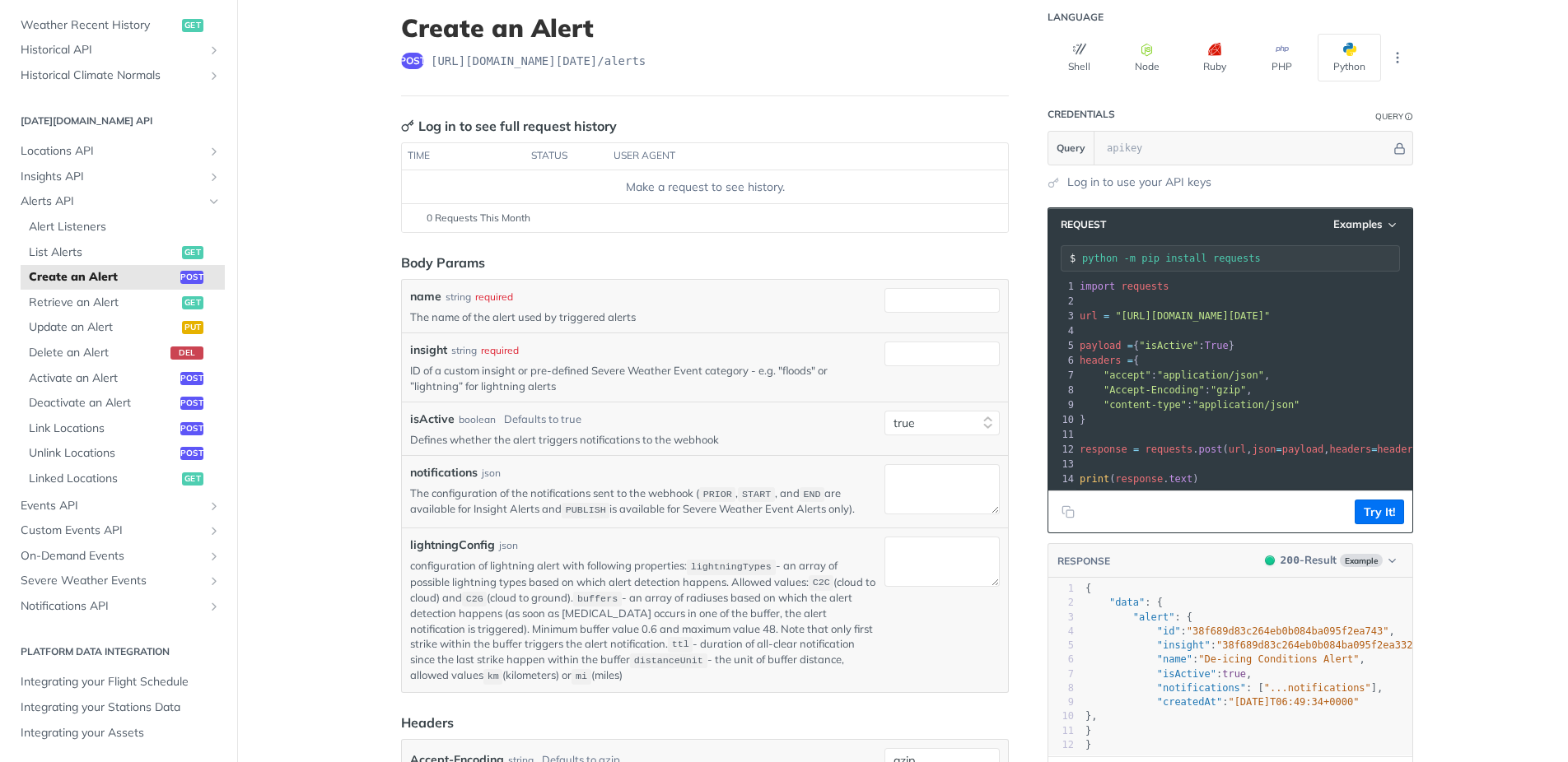
scroll to position [112, 0]
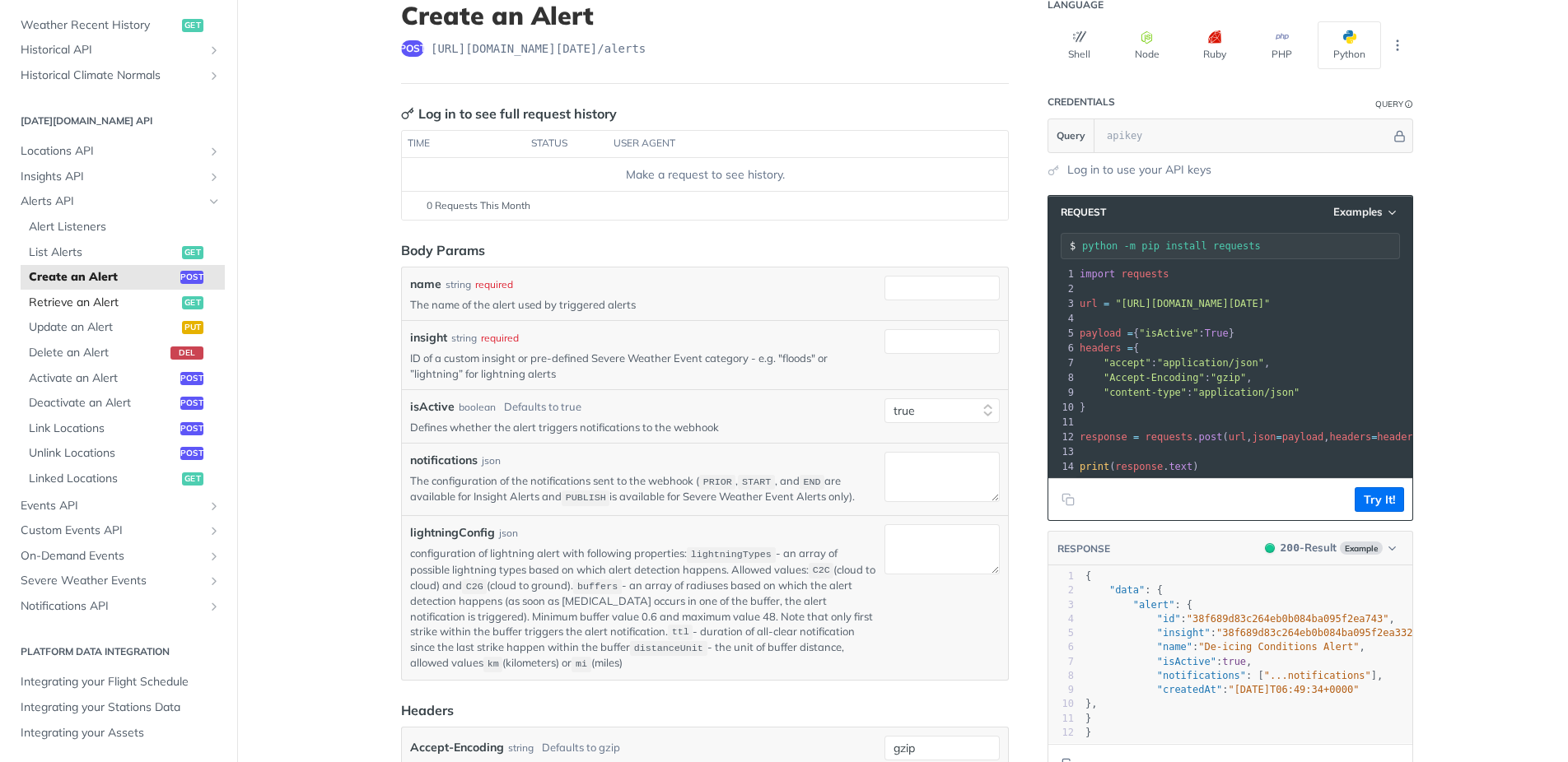
click at [70, 304] on span "Retrieve an Alert" at bounding box center [103, 303] width 149 height 17
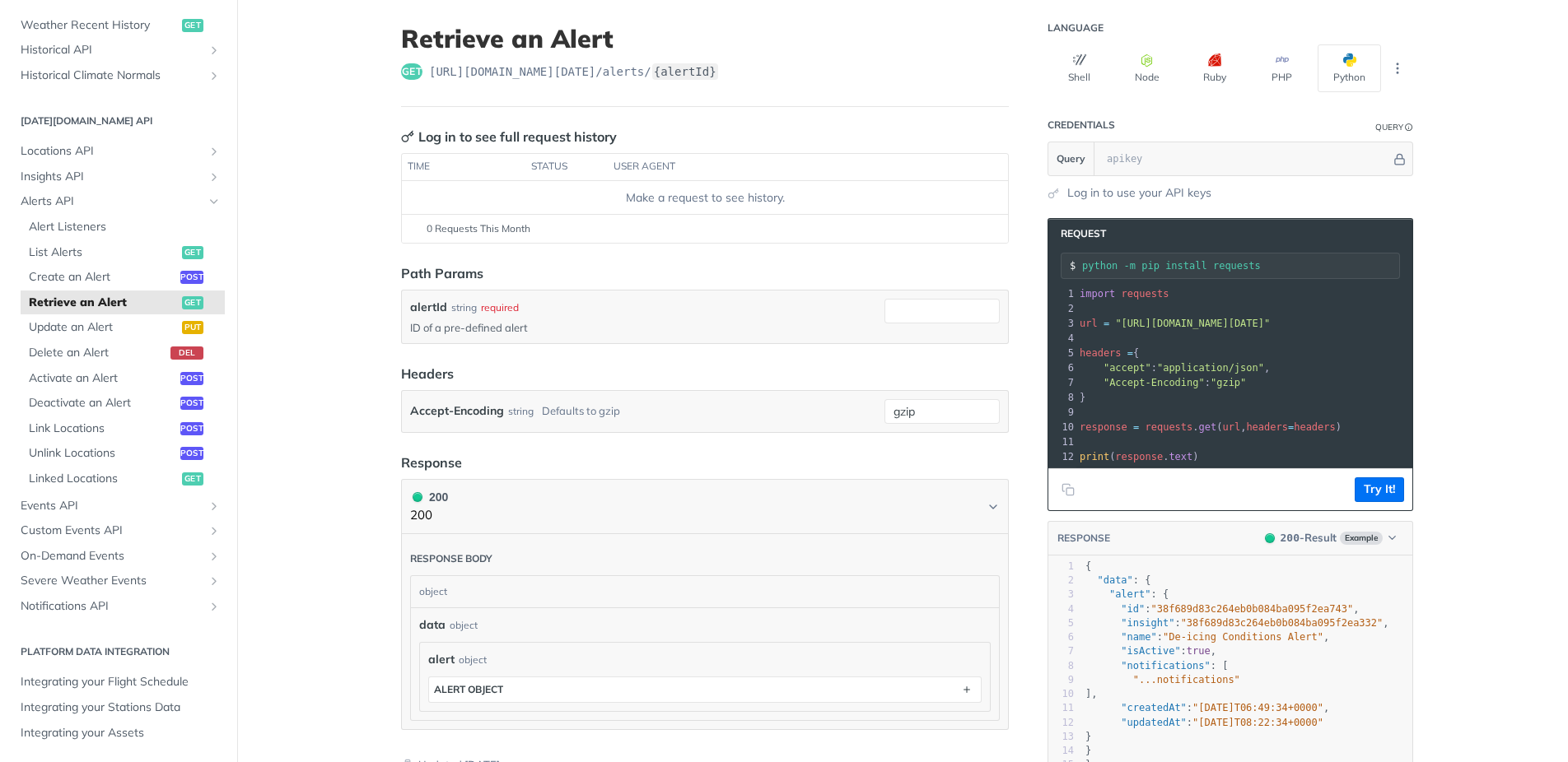
scroll to position [91, 0]
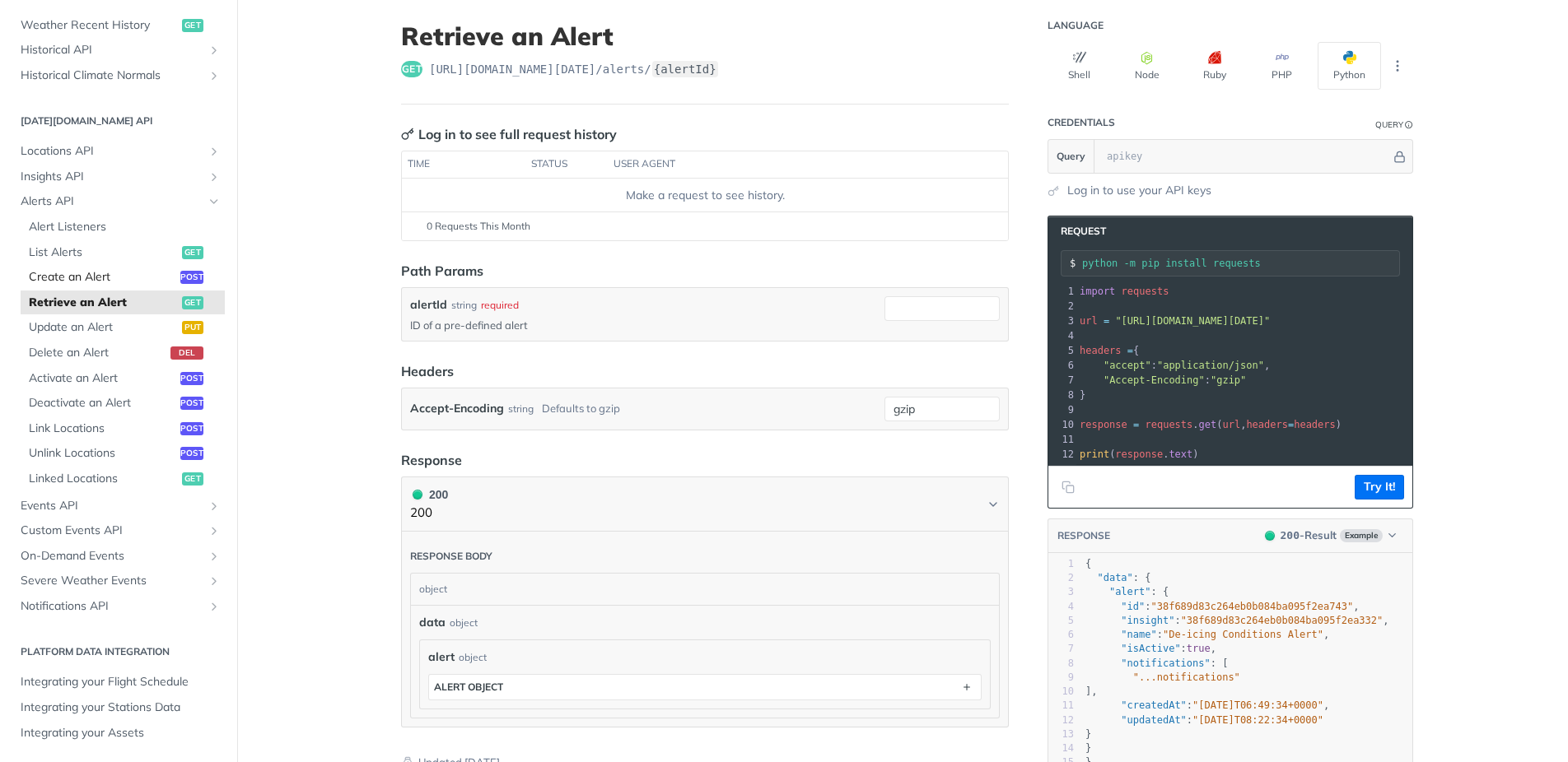
drag, startPoint x: 70, startPoint y: 274, endPoint x: 96, endPoint y: 276, distance: 26.1
click at [71, 275] on span "Create an Alert" at bounding box center [102, 277] width 147 height 17
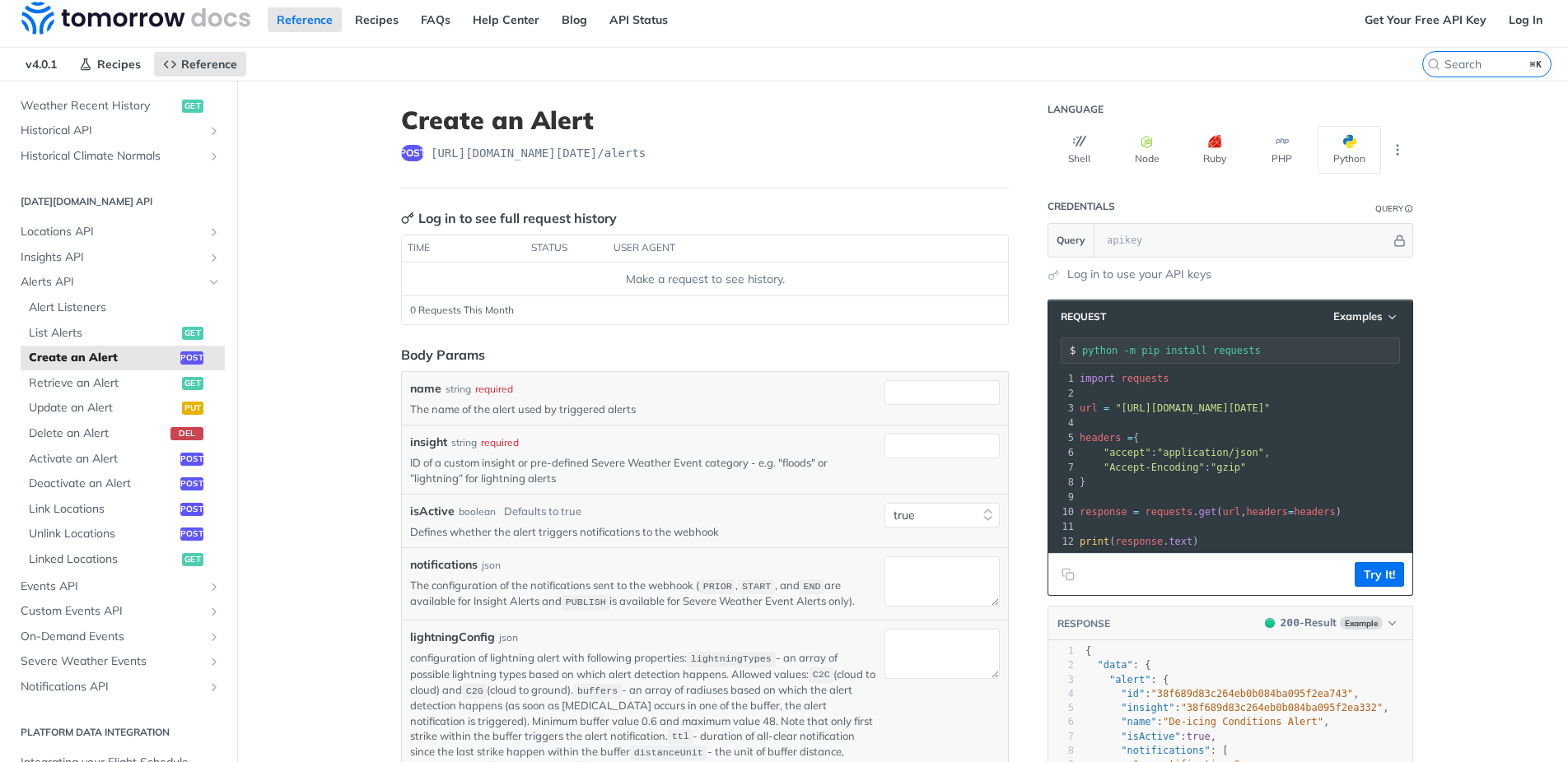
select select "true"
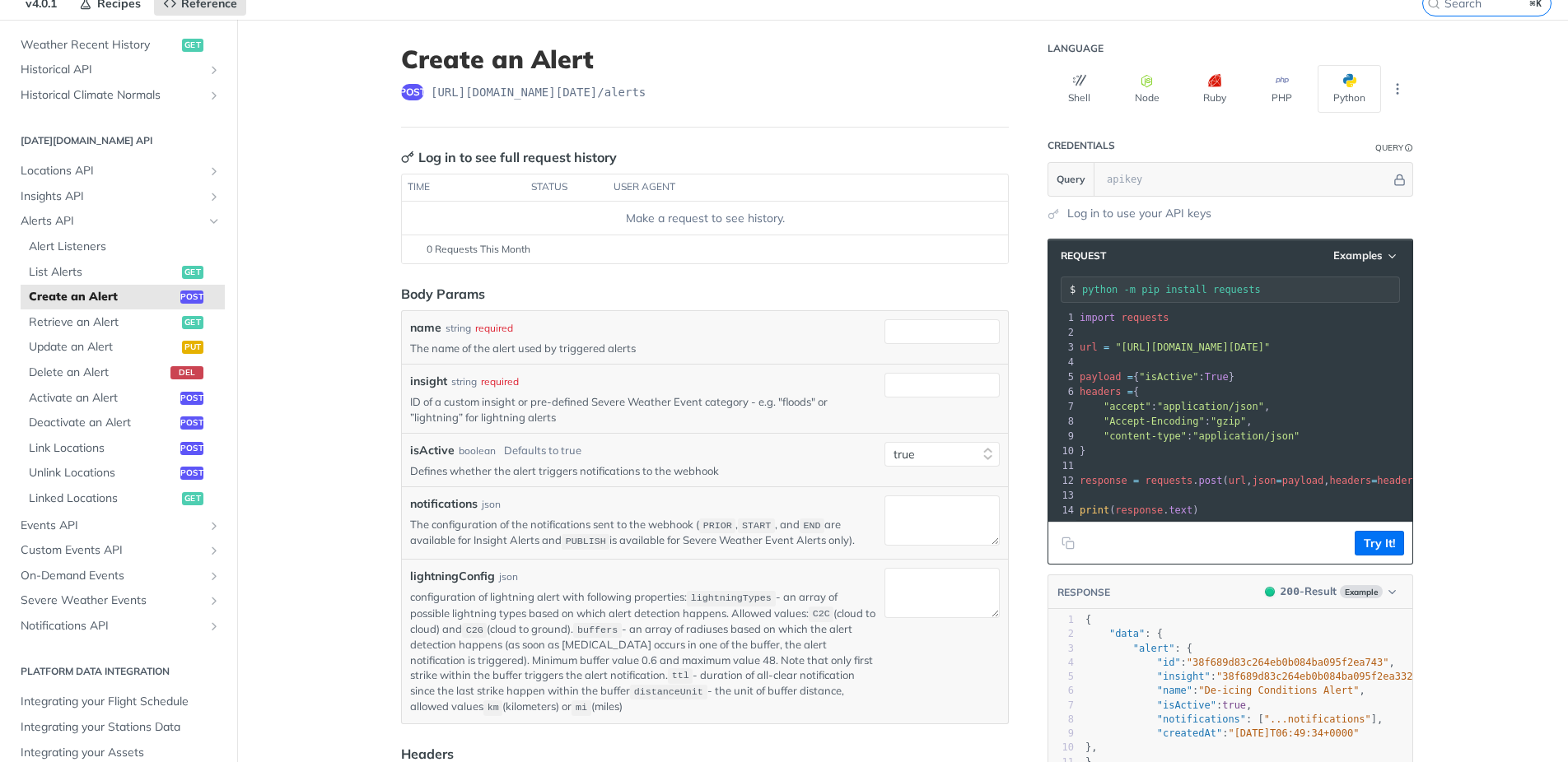
scroll to position [66, 0]
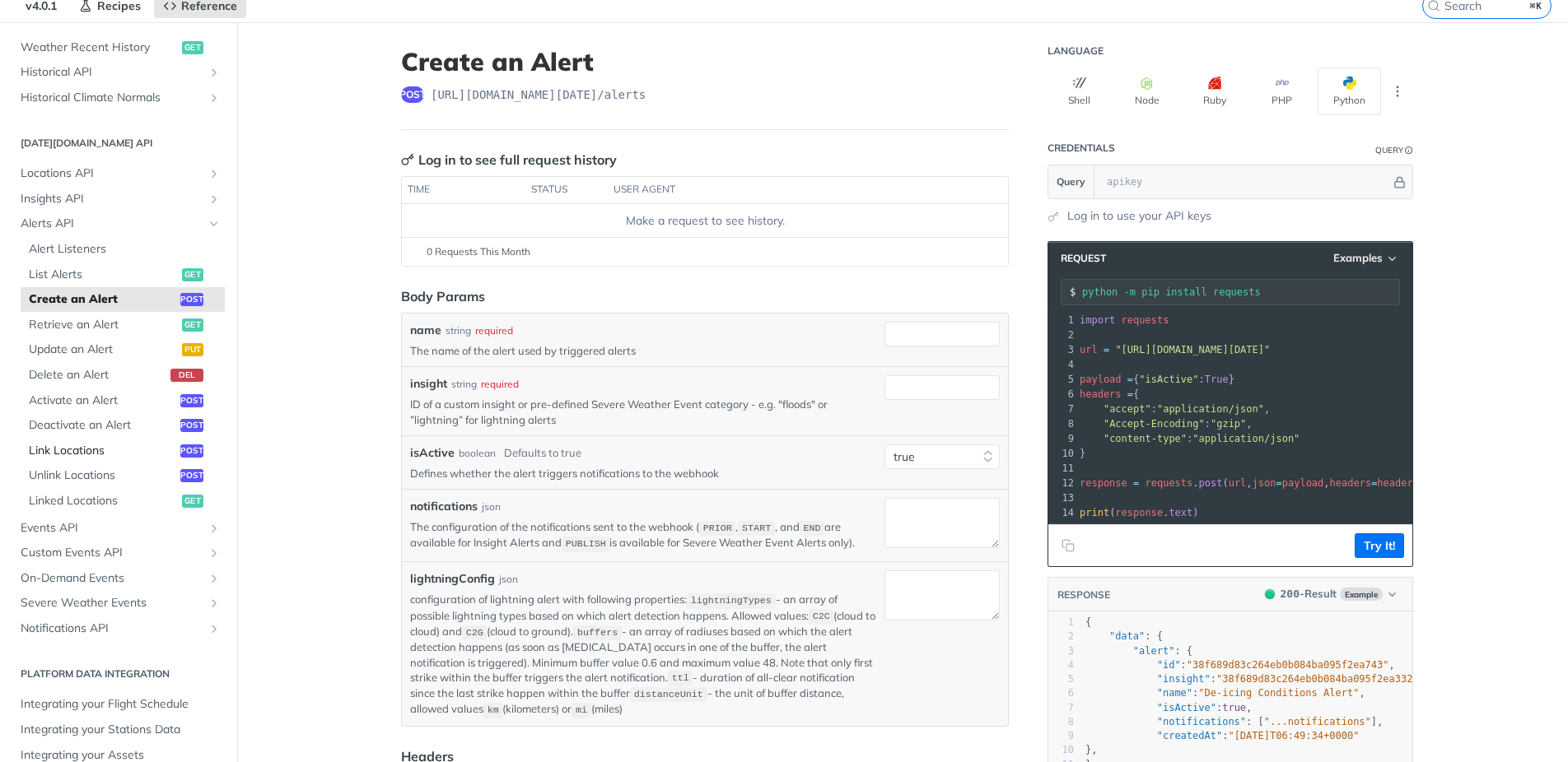
click at [75, 448] on span "Link Locations" at bounding box center [102, 451] width 147 height 17
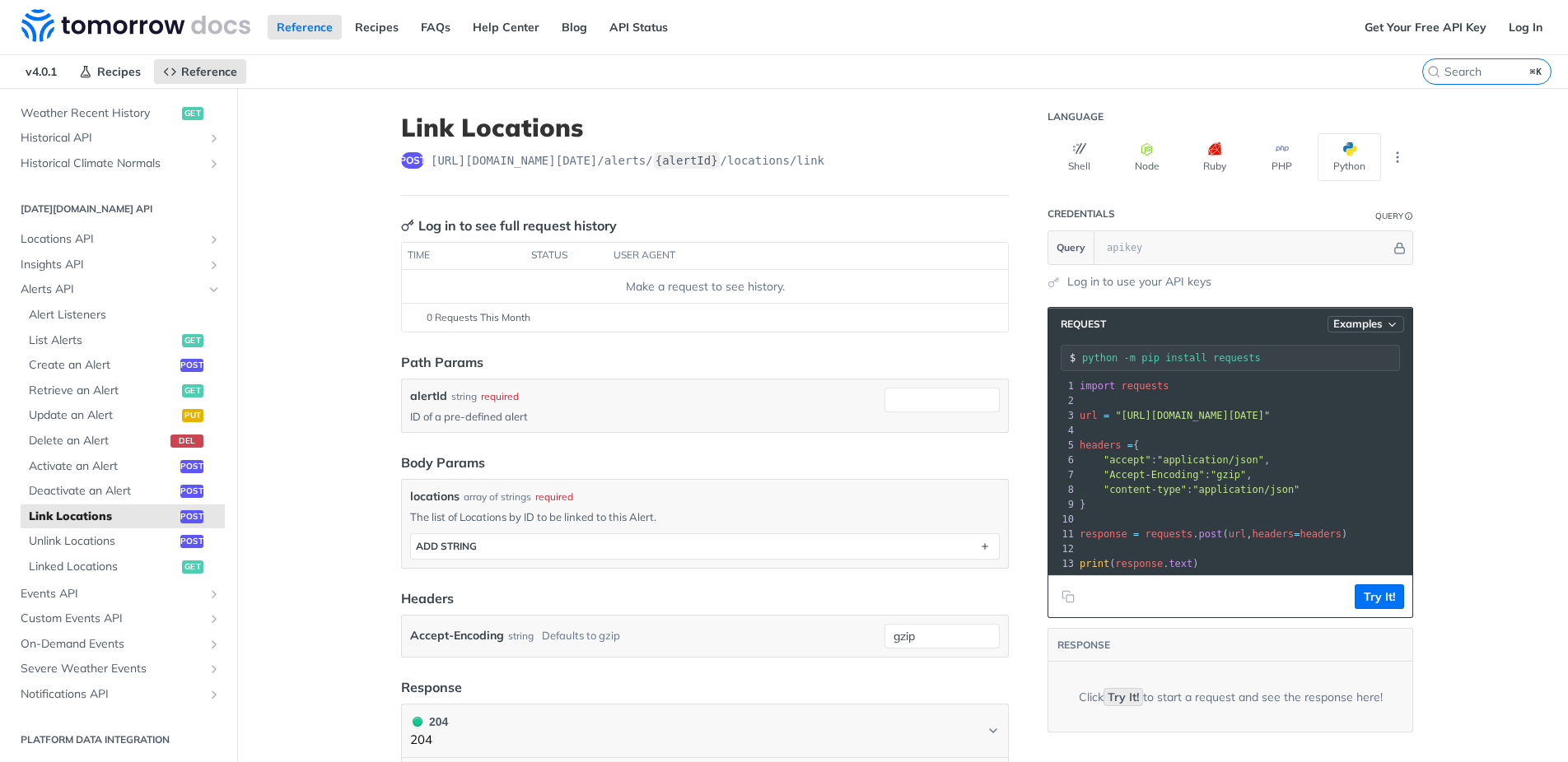
click at [1360, 328] on span "Examples" at bounding box center [1357, 324] width 50 height 14
drag, startPoint x: 1306, startPoint y: 353, endPoint x: 1371, endPoint y: 359, distance: 65.3
click at [1306, 353] on div "Request Example" at bounding box center [1322, 353] width 163 height 24
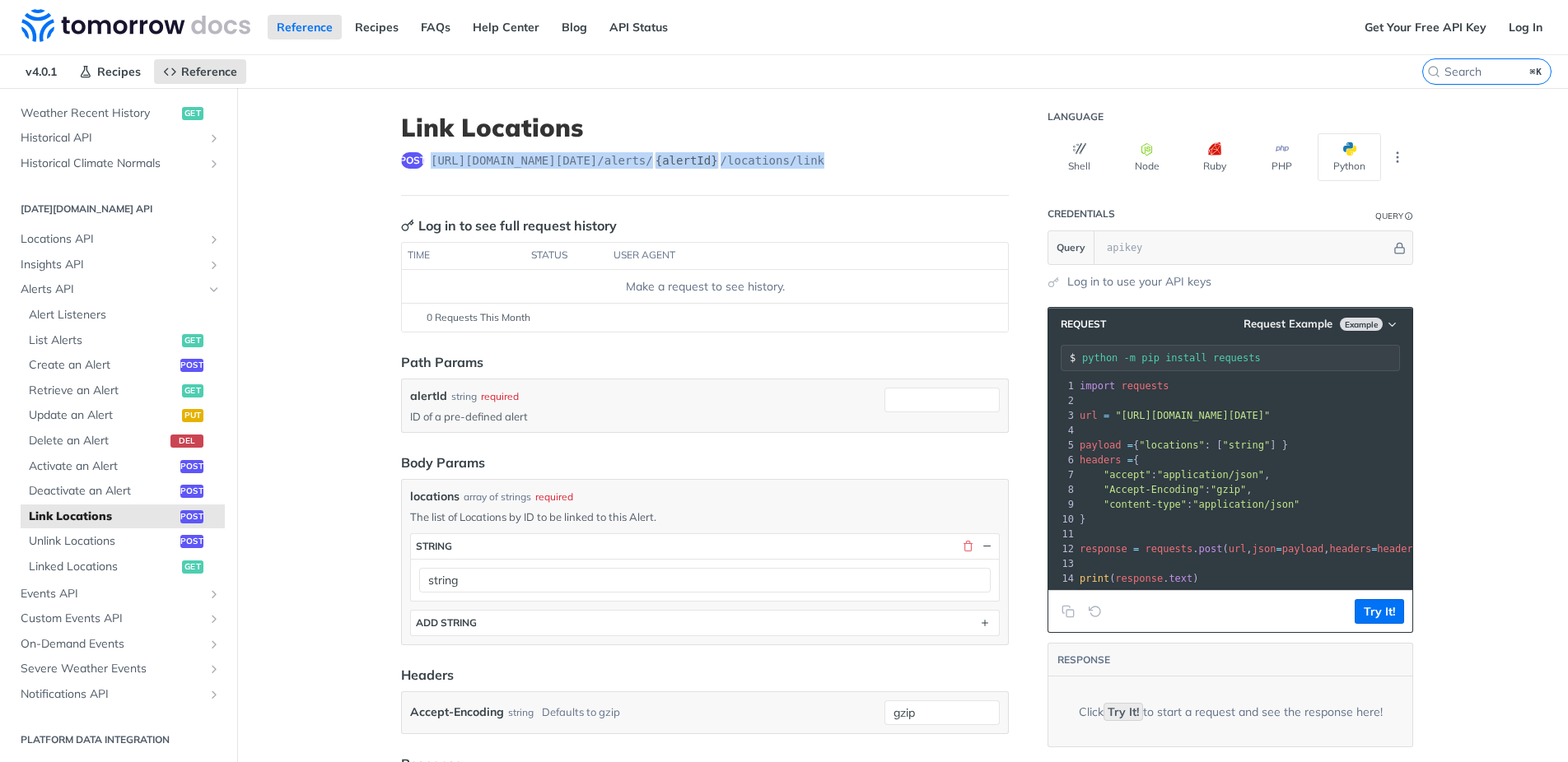
drag, startPoint x: 840, startPoint y: 160, endPoint x: 473, endPoint y: 195, distance: 368.7
click at [432, 166] on div "post https://api.tomorrow.io/v4 /alerts/ {alertId} /locations/link" at bounding box center [705, 160] width 607 height 17
drag, startPoint x: 843, startPoint y: 159, endPoint x: 431, endPoint y: 165, distance: 412.0
click at [431, 165] on div "post https://api.tomorrow.io/v4 /alerts/ {alertId} /locations/link" at bounding box center [705, 160] width 607 height 17
copy span "https://api.tomorrow.io/v4 /alerts/ {alertId} /locations/link"
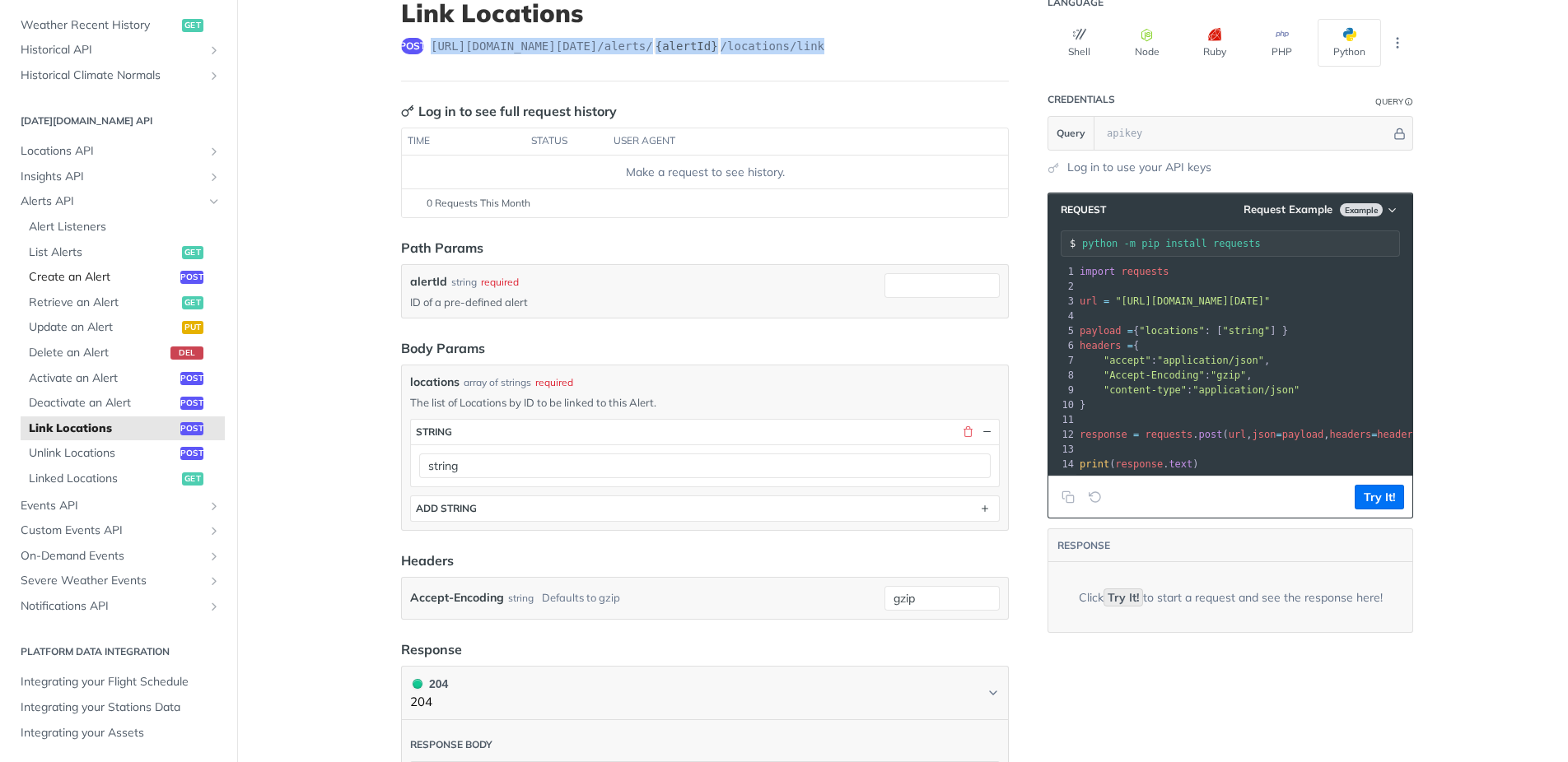
click at [54, 278] on span "Create an Alert" at bounding box center [102, 277] width 147 height 17
select select "true"
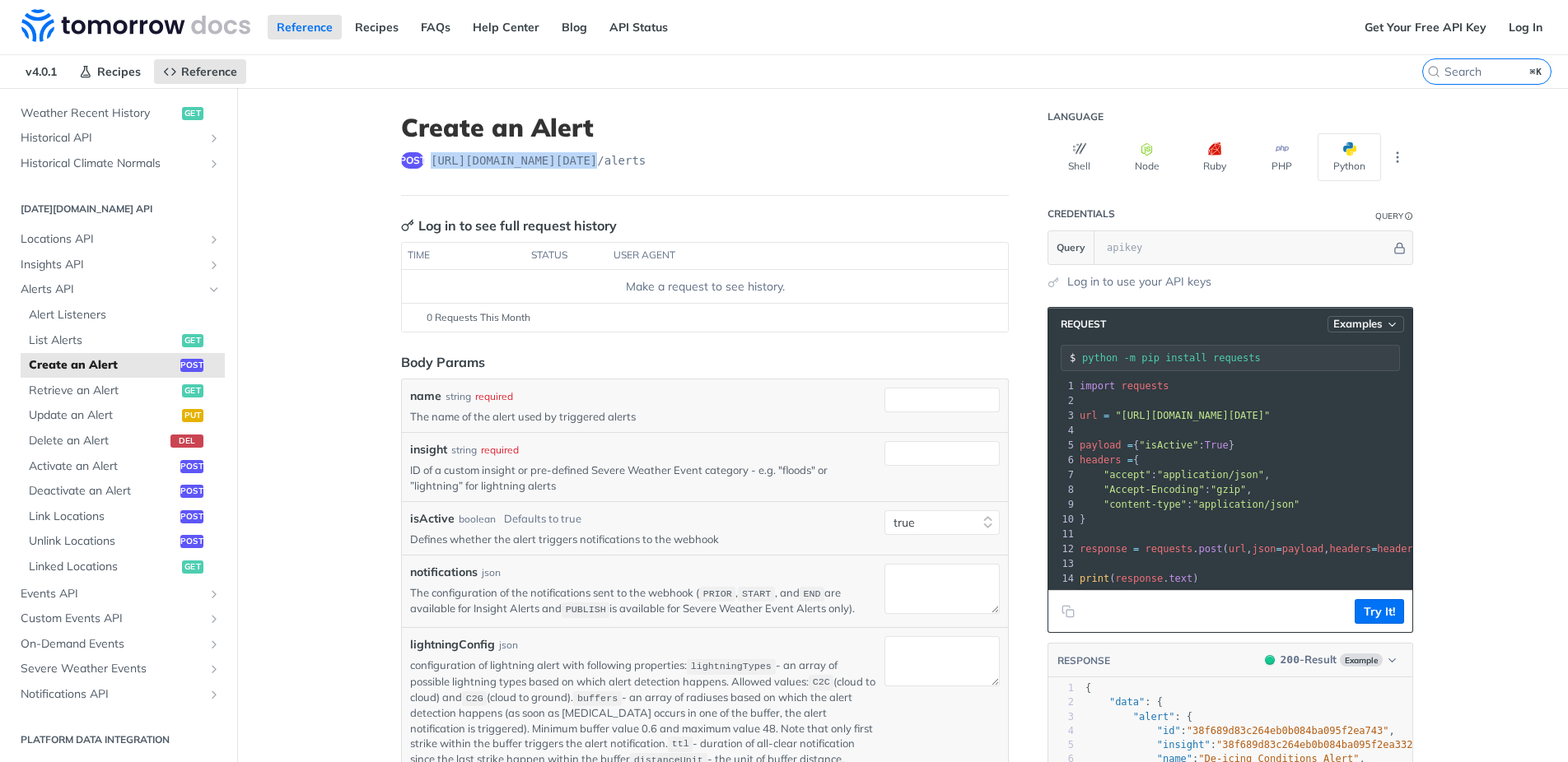
click at [1355, 333] on button "Examples" at bounding box center [1365, 324] width 77 height 17
drag, startPoint x: 1313, startPoint y: 356, endPoint x: 1324, endPoint y: 358, distance: 11.2
click at [1315, 356] on div "Request Example" at bounding box center [1322, 353] width 163 height 24
type input "string"
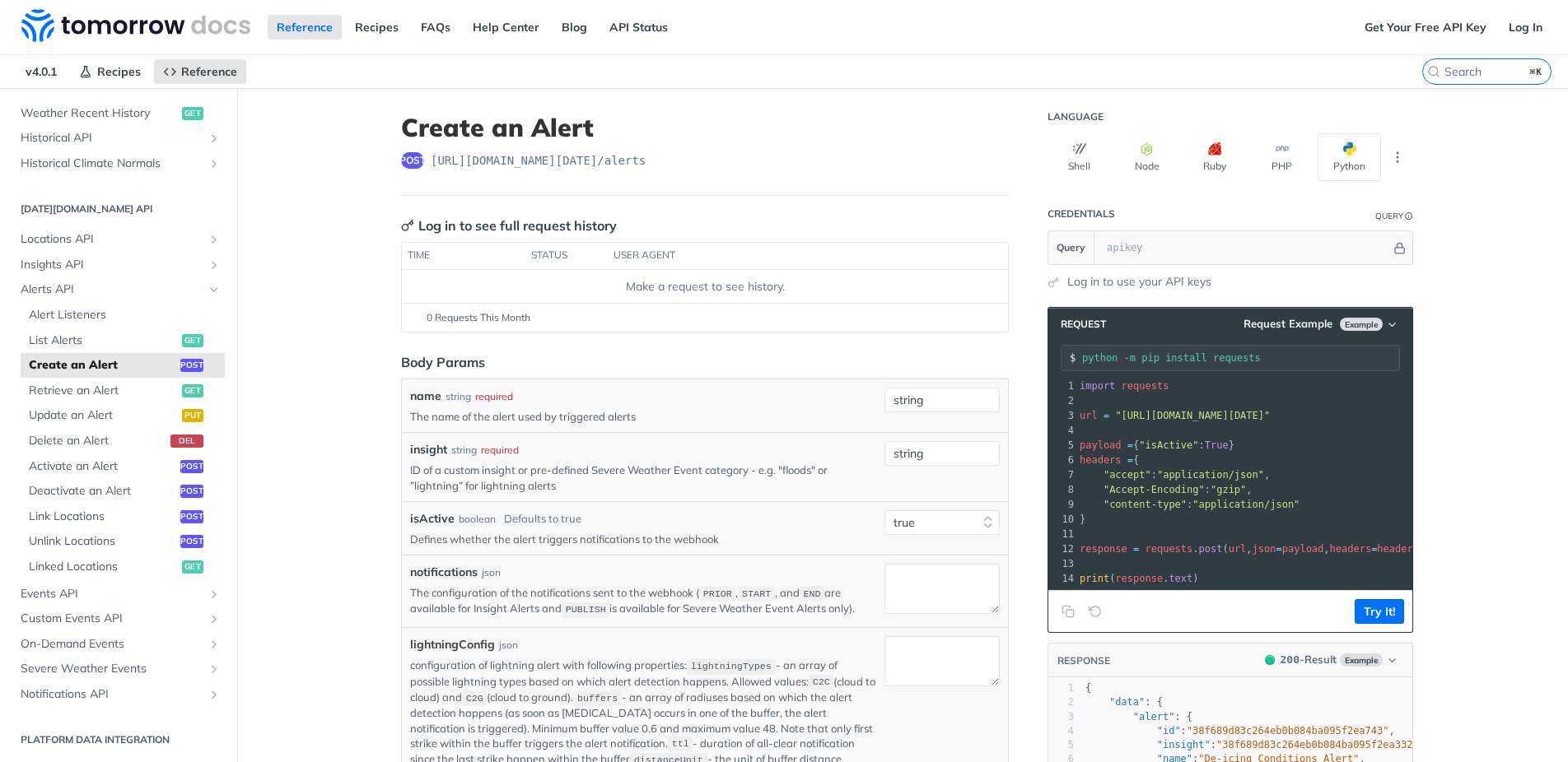
type textarea "string"
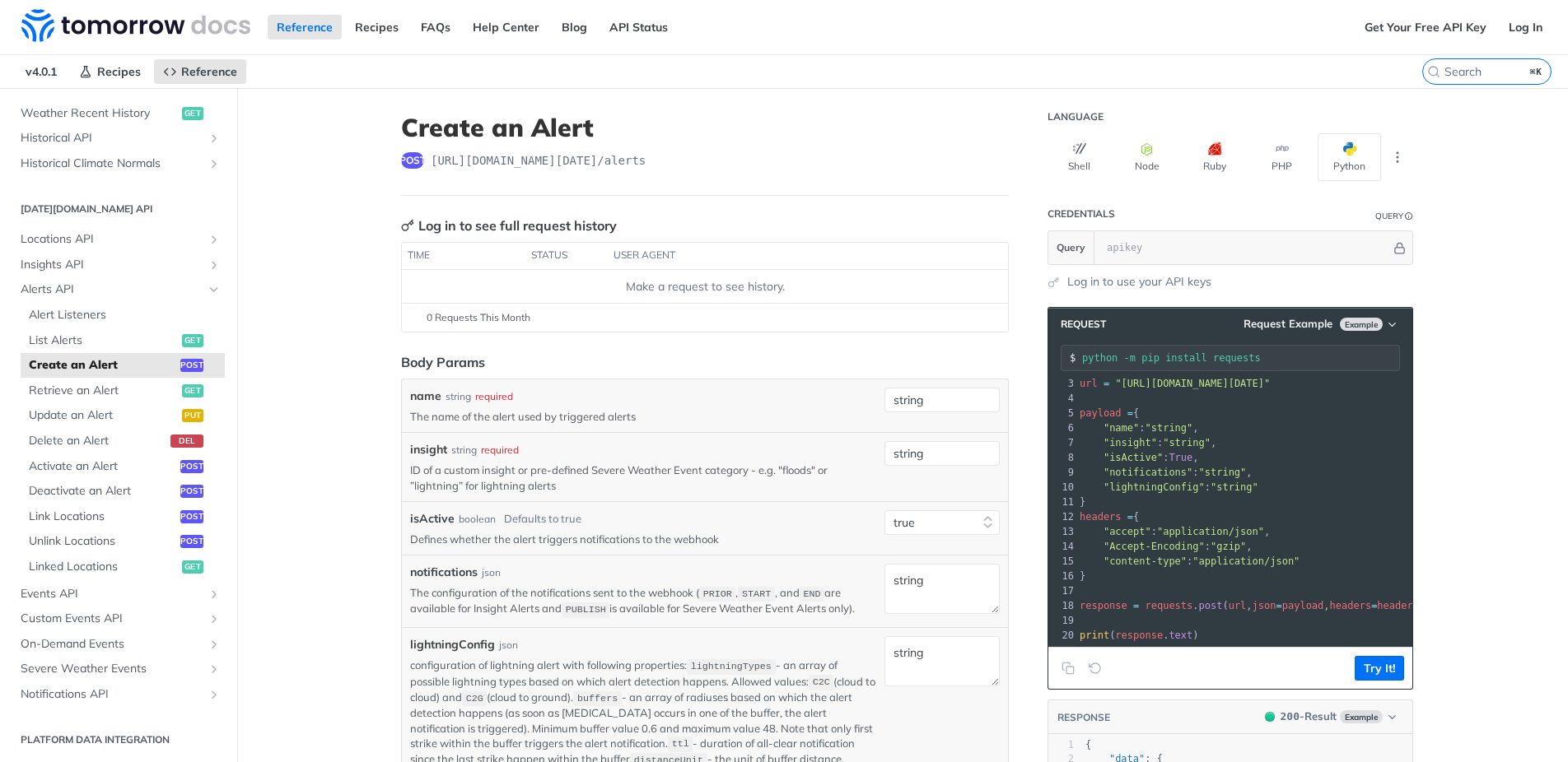
scroll to position [32, 0]
click at [63, 340] on span "List Alerts" at bounding box center [103, 341] width 149 height 17
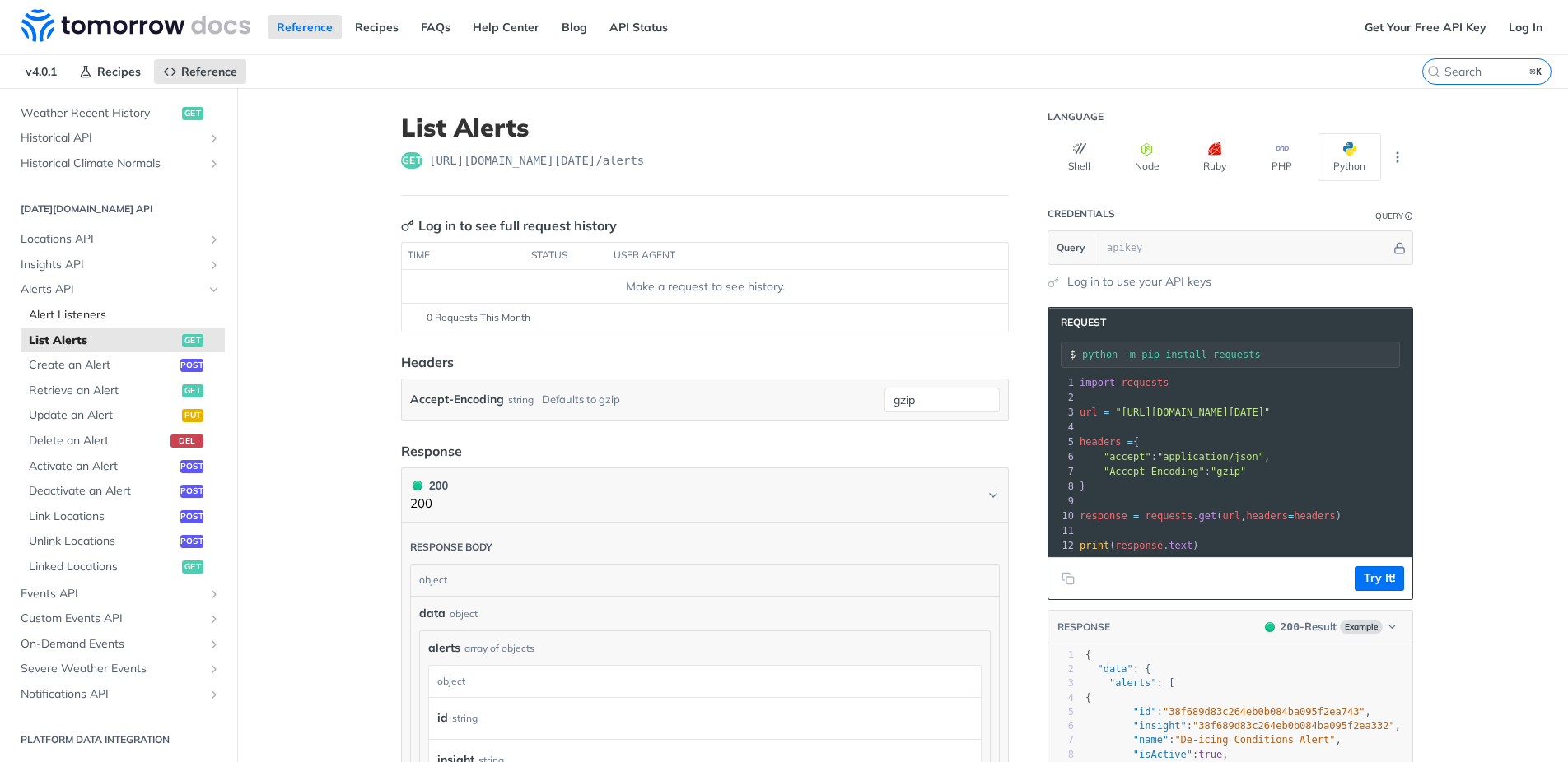
click at [81, 306] on link "Alert Listeners" at bounding box center [122, 315] width 204 height 25
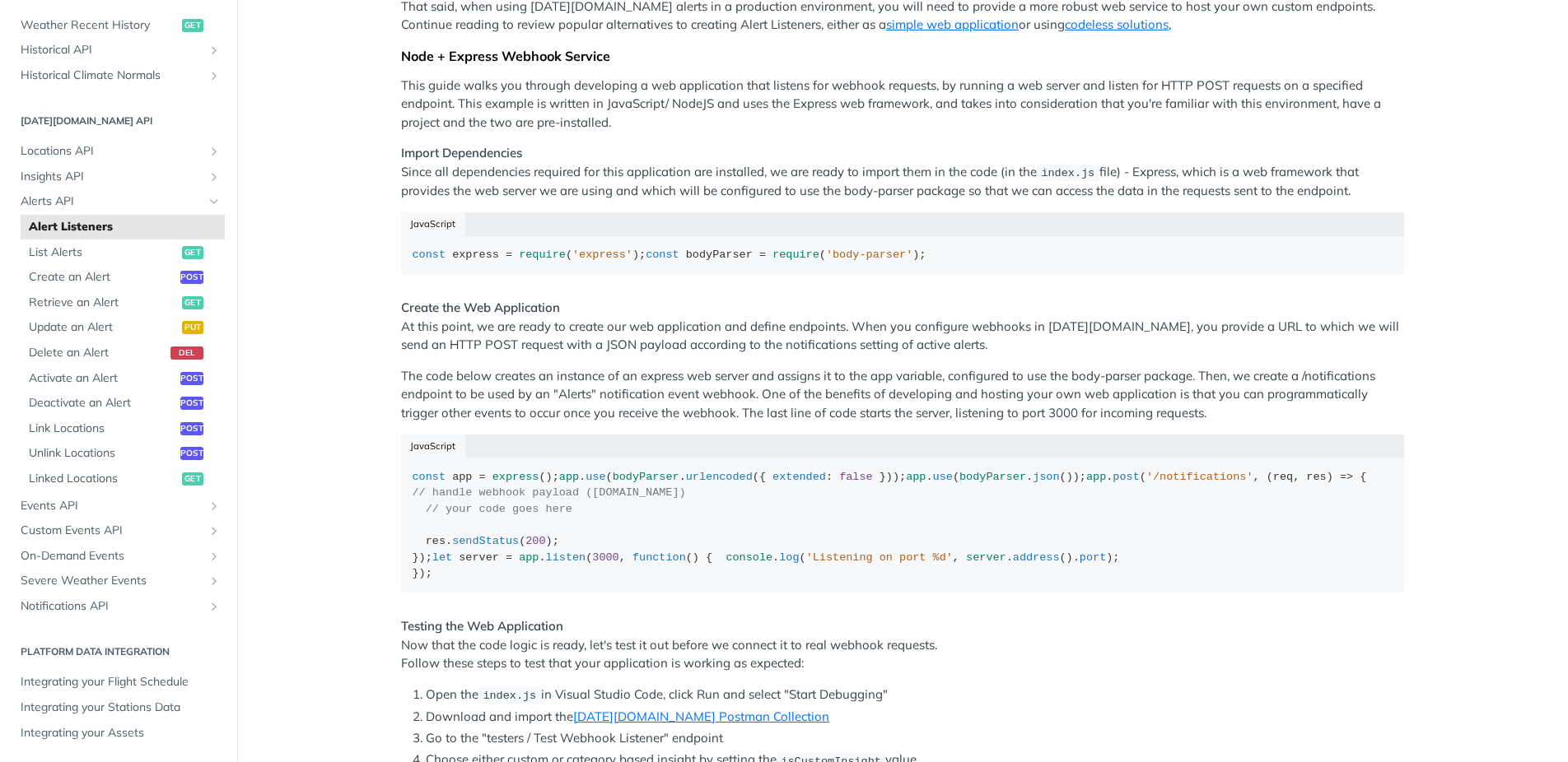
scroll to position [560, 0]
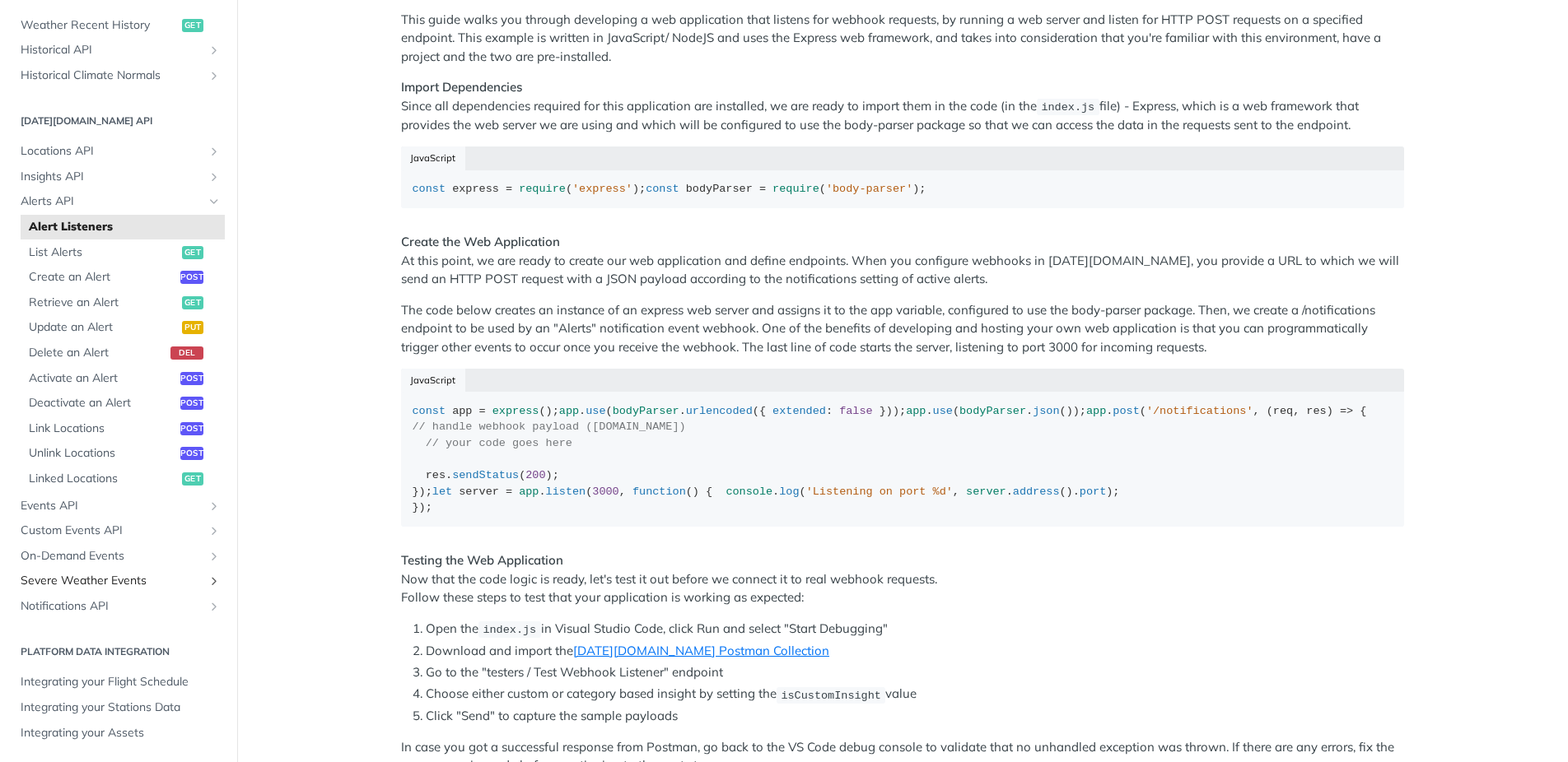
click at [125, 582] on span "Severe Weather Events" at bounding box center [112, 581] width 183 height 17
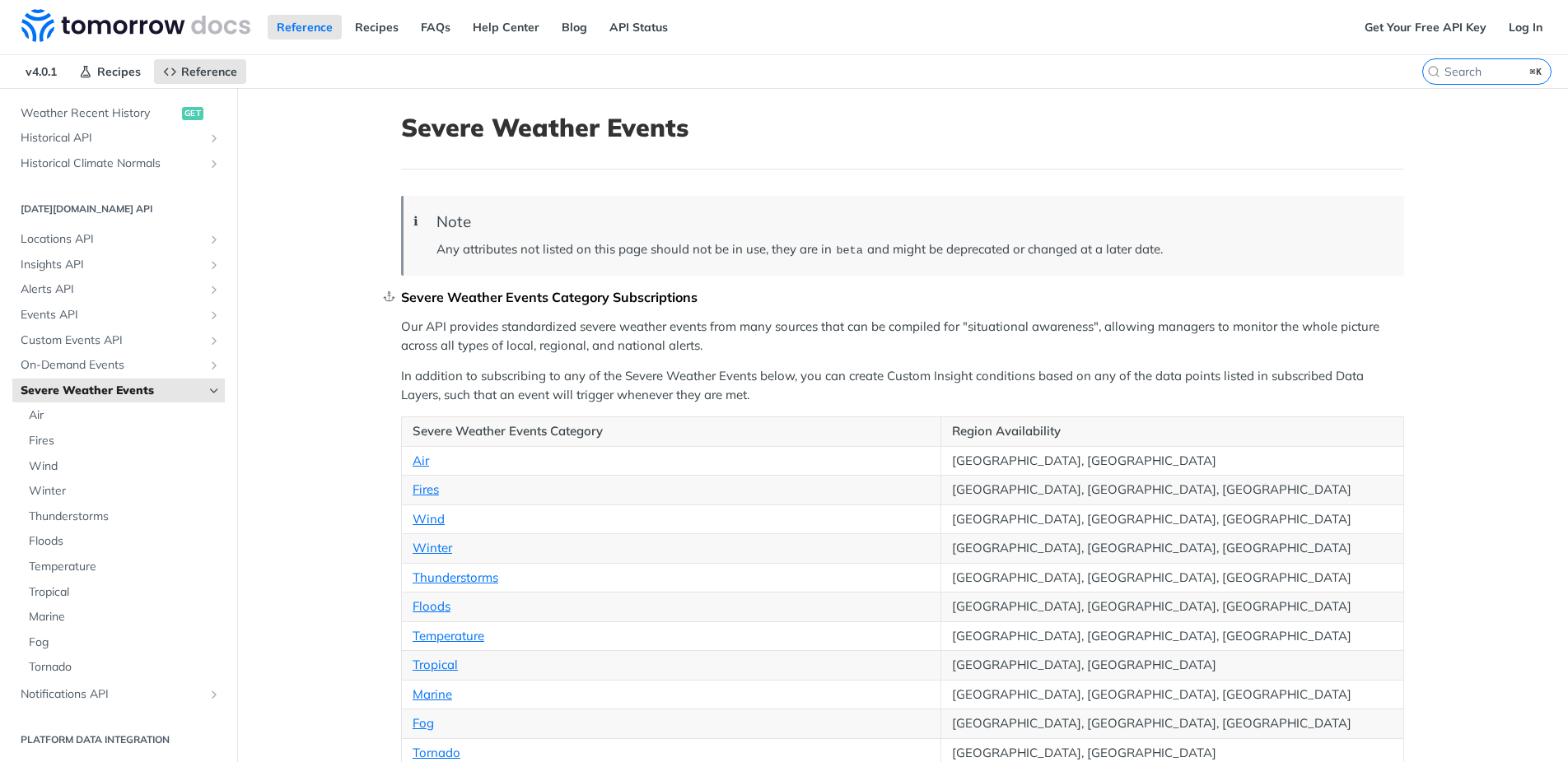
scroll to position [6, 0]
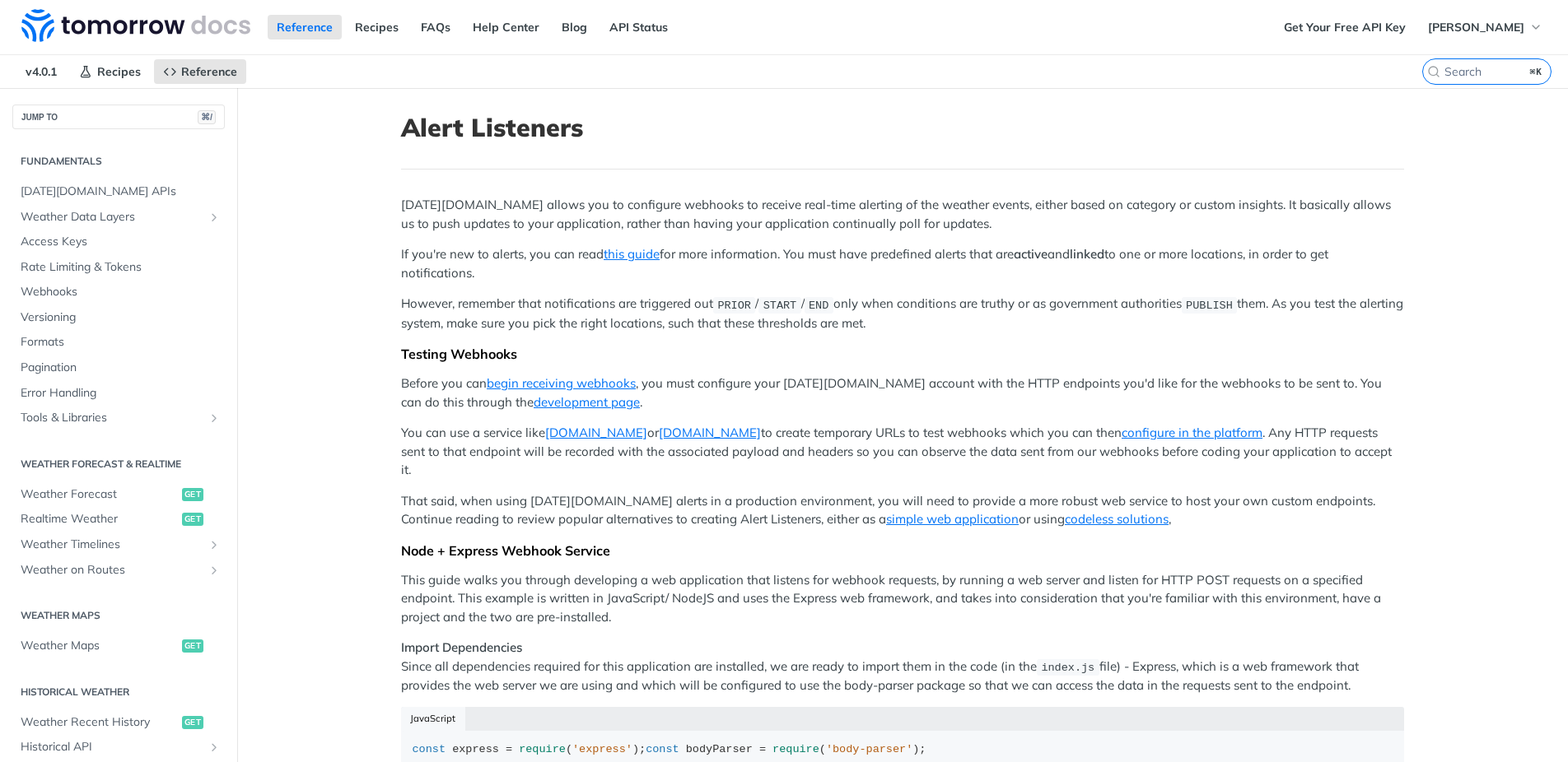
scroll to position [531, 0]
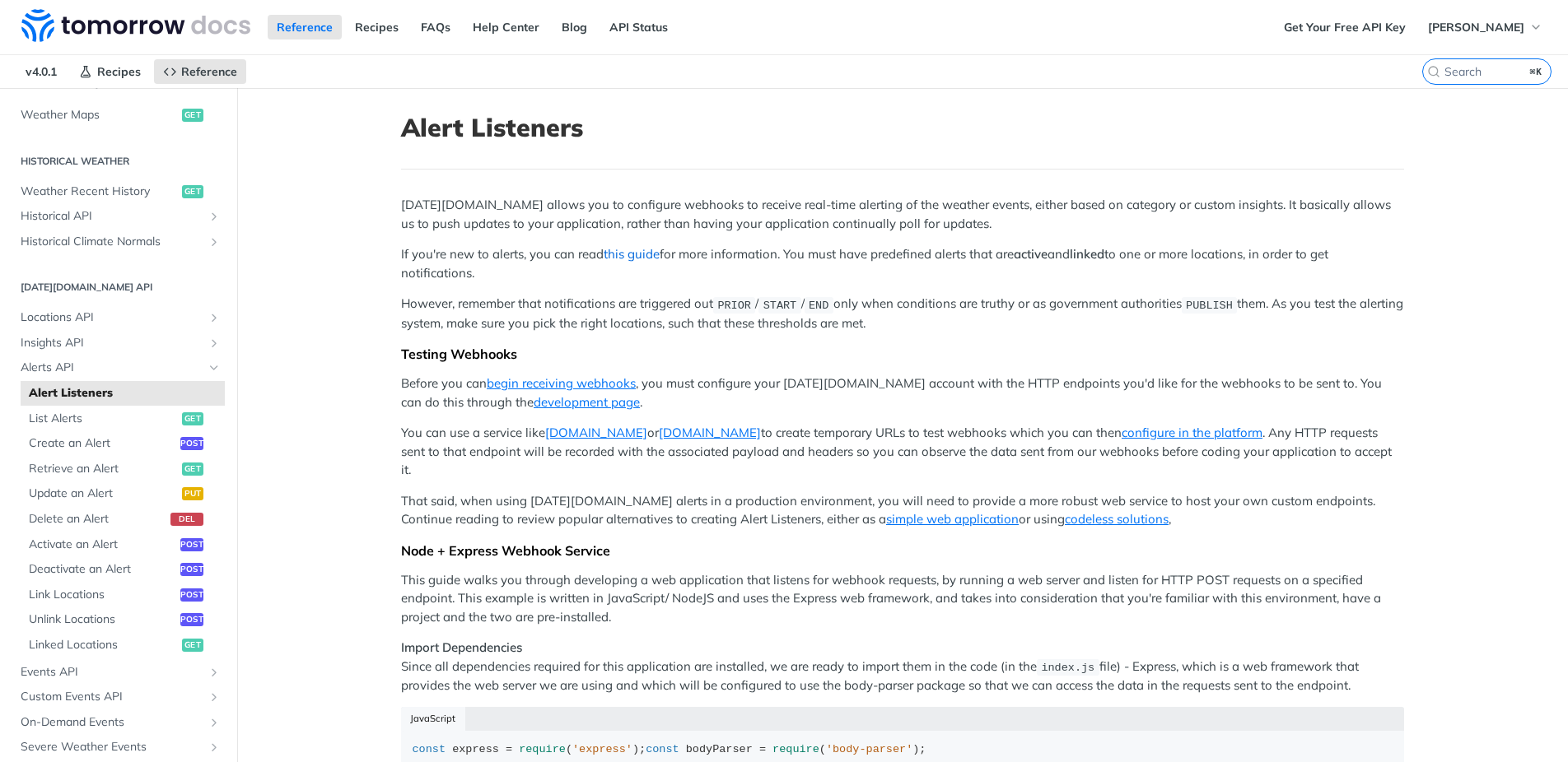
click at [641, 254] on link "this guide" at bounding box center [631, 254] width 56 height 16
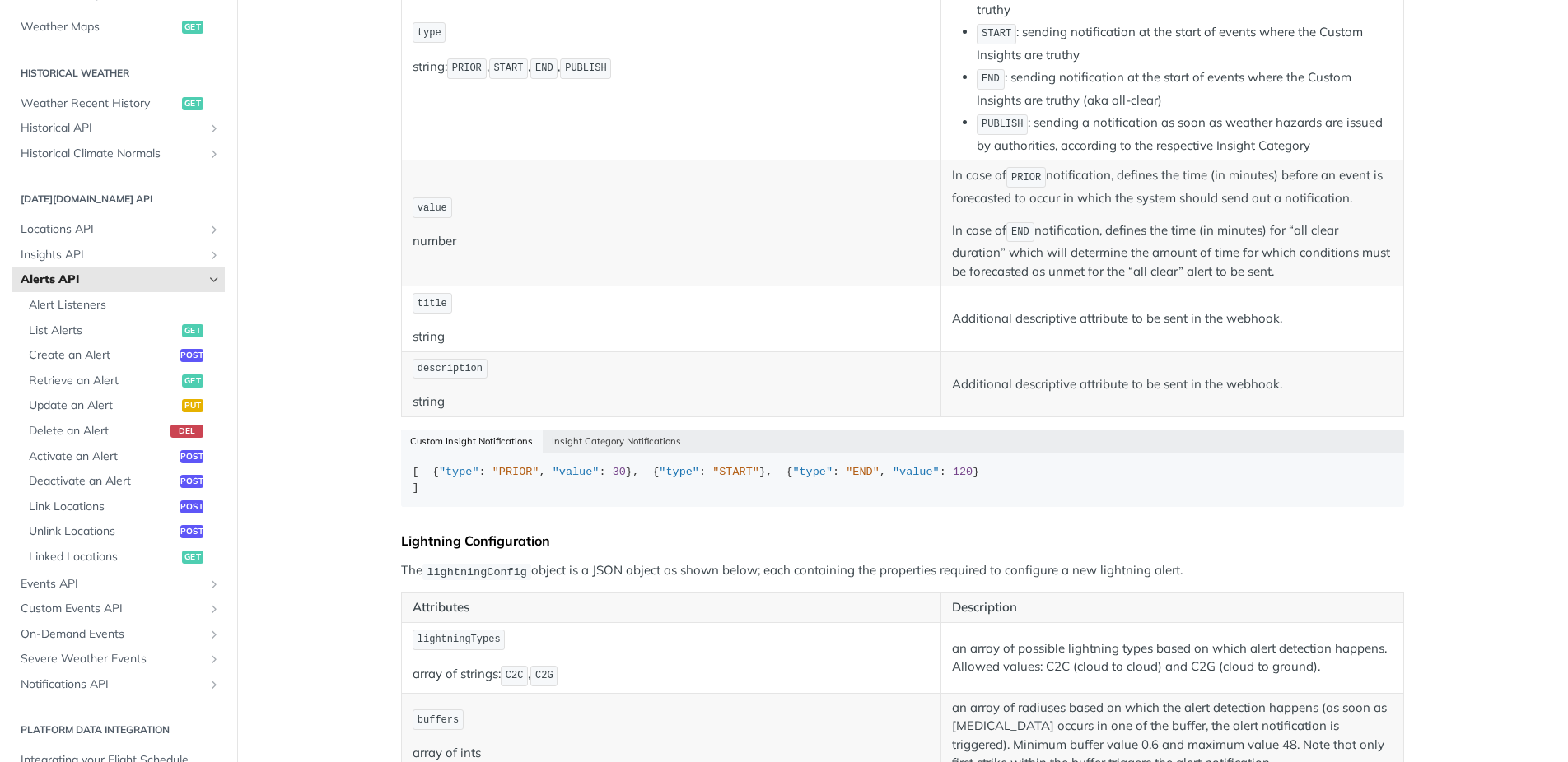
scroll to position [490, 0]
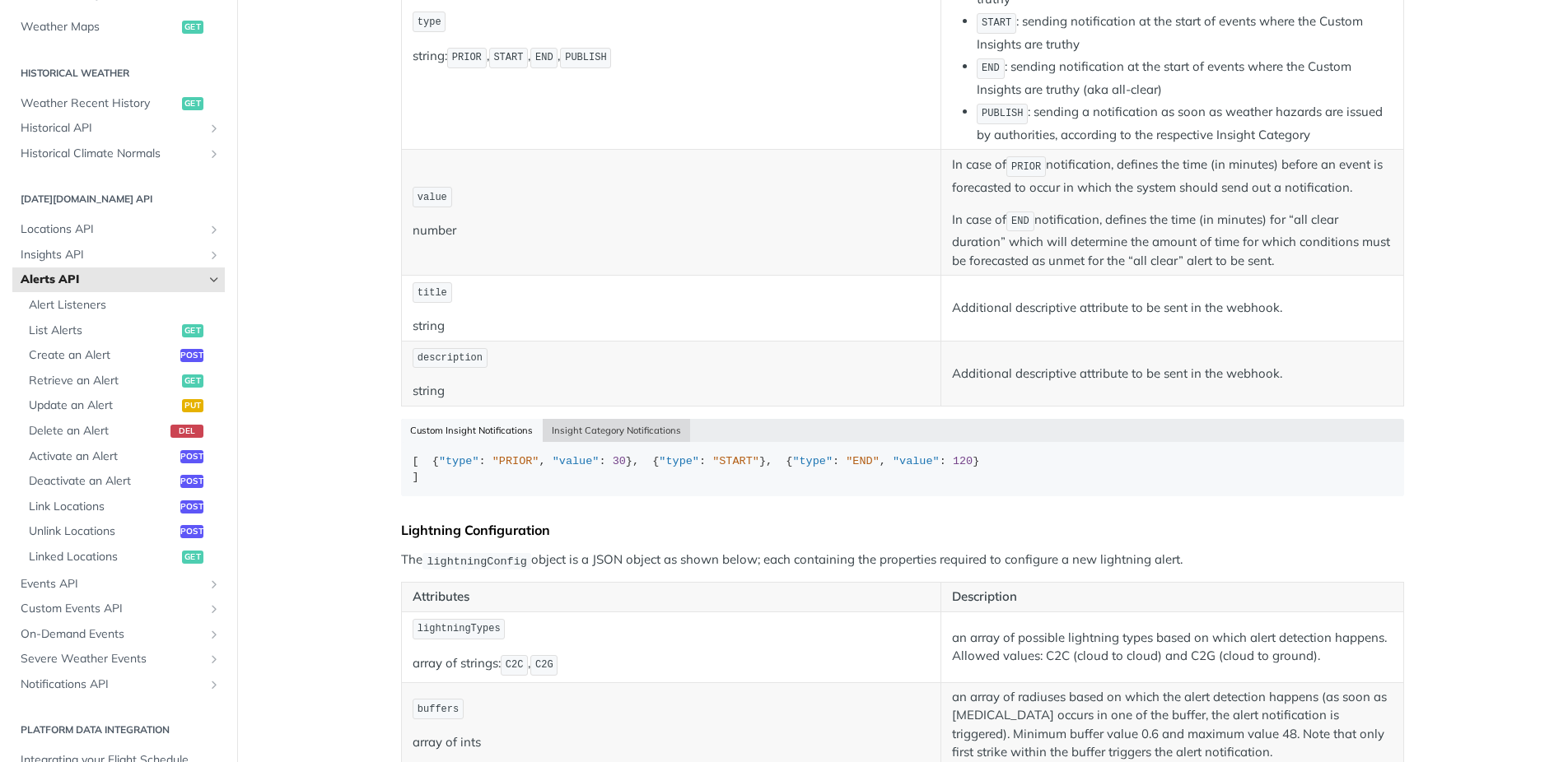
drag, startPoint x: 574, startPoint y: 428, endPoint x: 539, endPoint y: 436, distance: 35.9
click at [574, 428] on button "Insight Category Notifications" at bounding box center [616, 430] width 148 height 23
drag, startPoint x: 479, startPoint y: 433, endPoint x: 403, endPoint y: 410, distance: 79.4
click at [479, 433] on button "Custom Insight Notifications" at bounding box center [472, 430] width 142 height 23
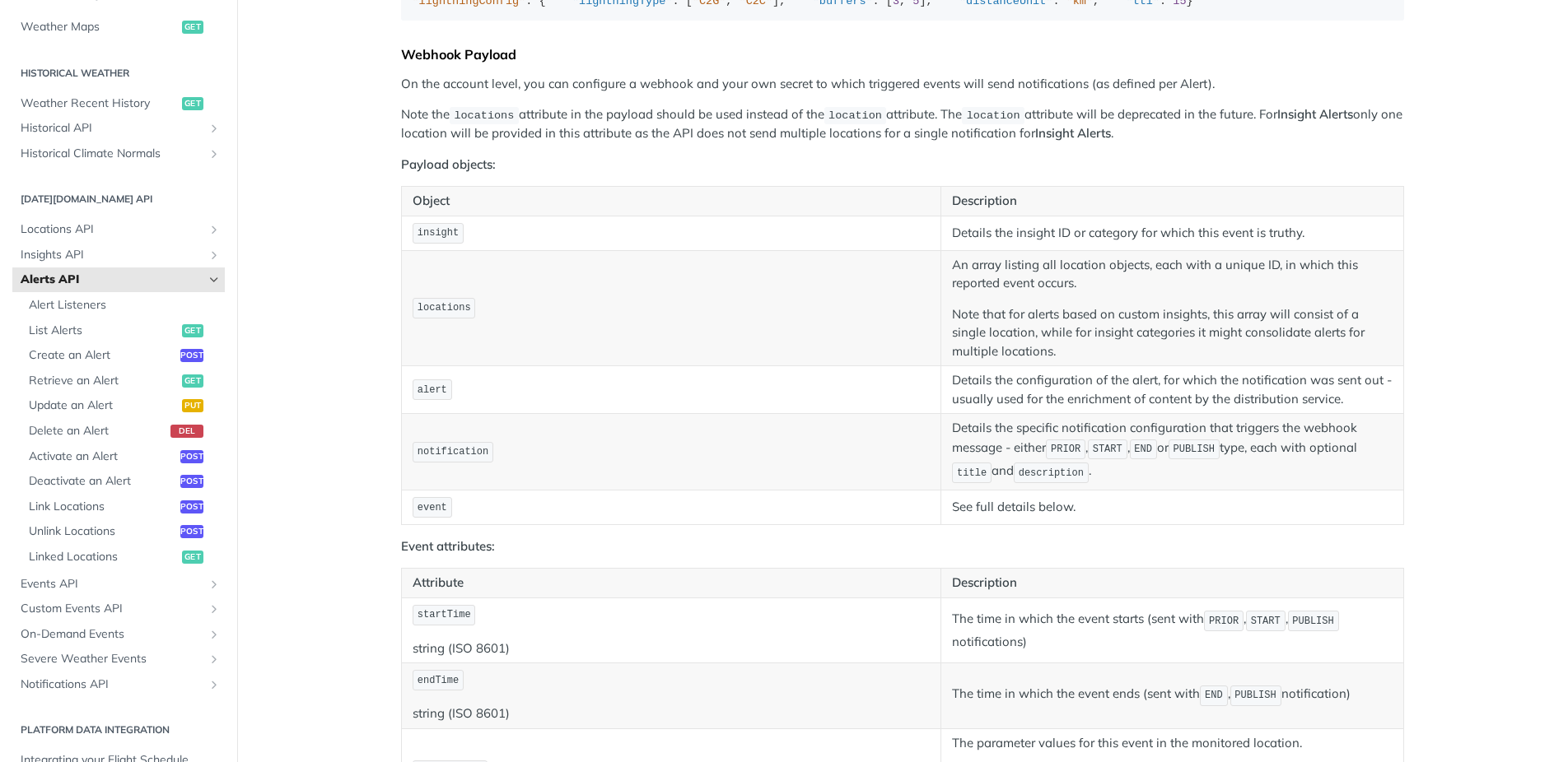
scroll to position [1486, 0]
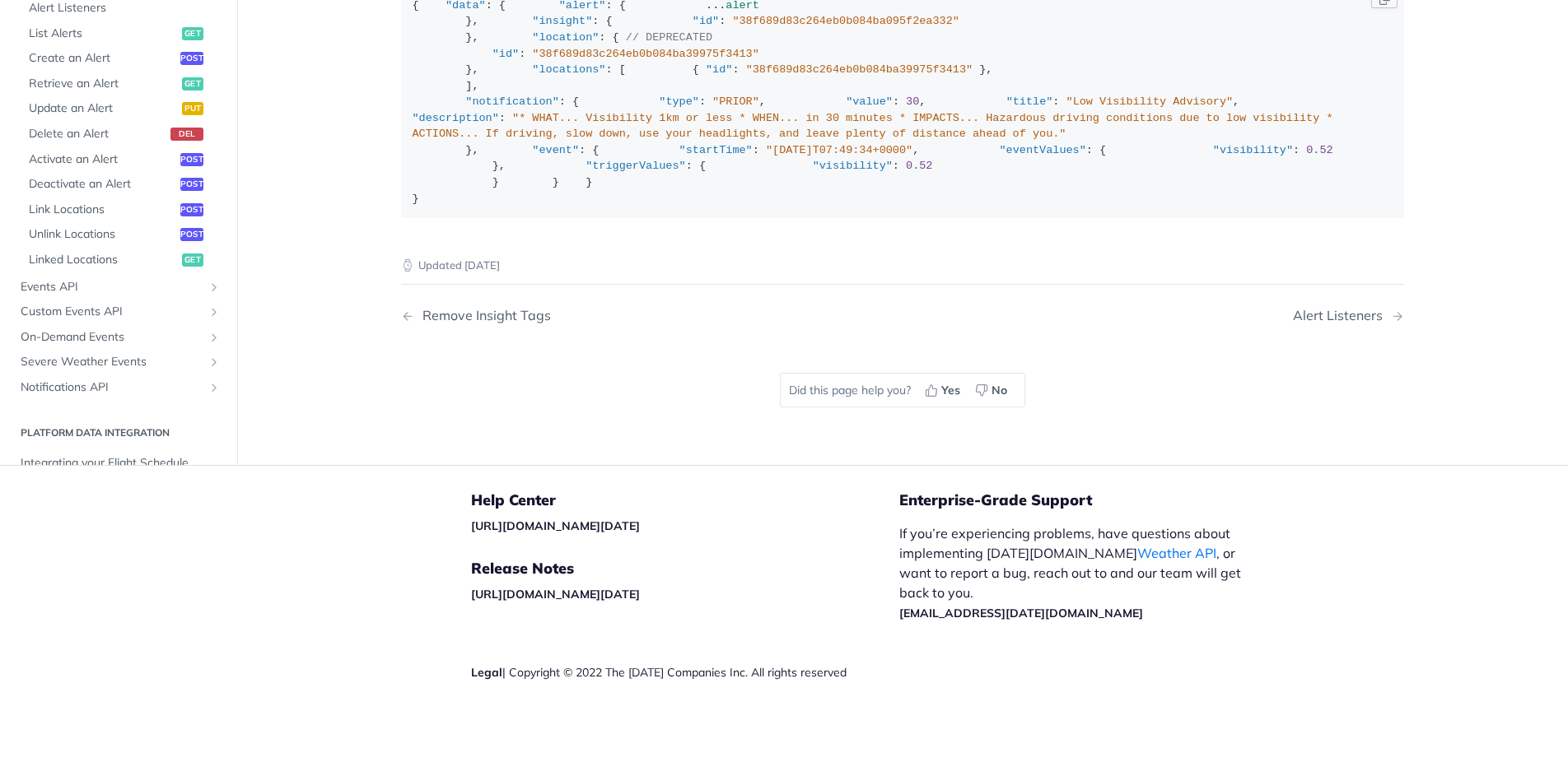
scroll to position [2630, 0]
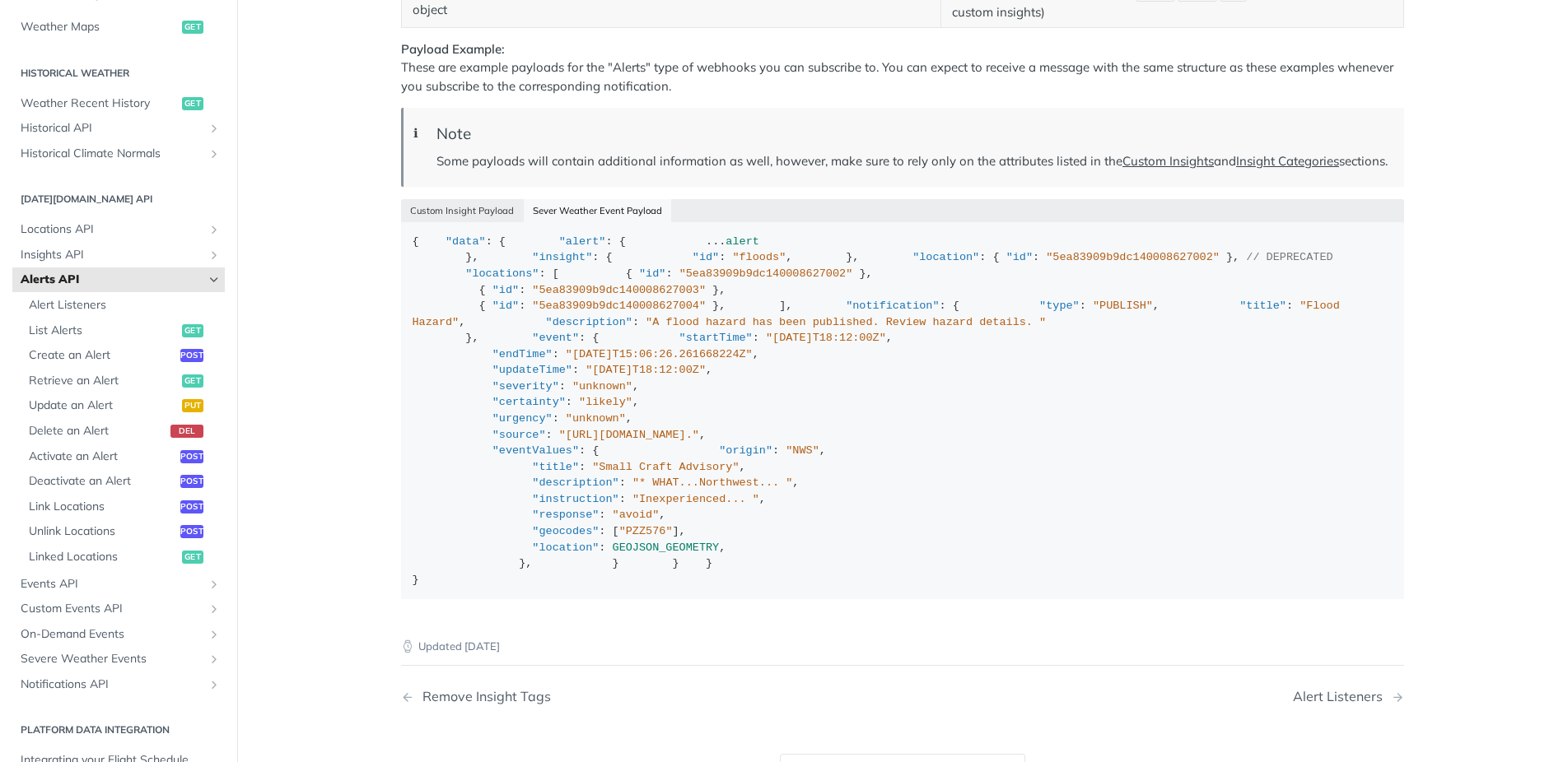
scroll to position [2505, 0]
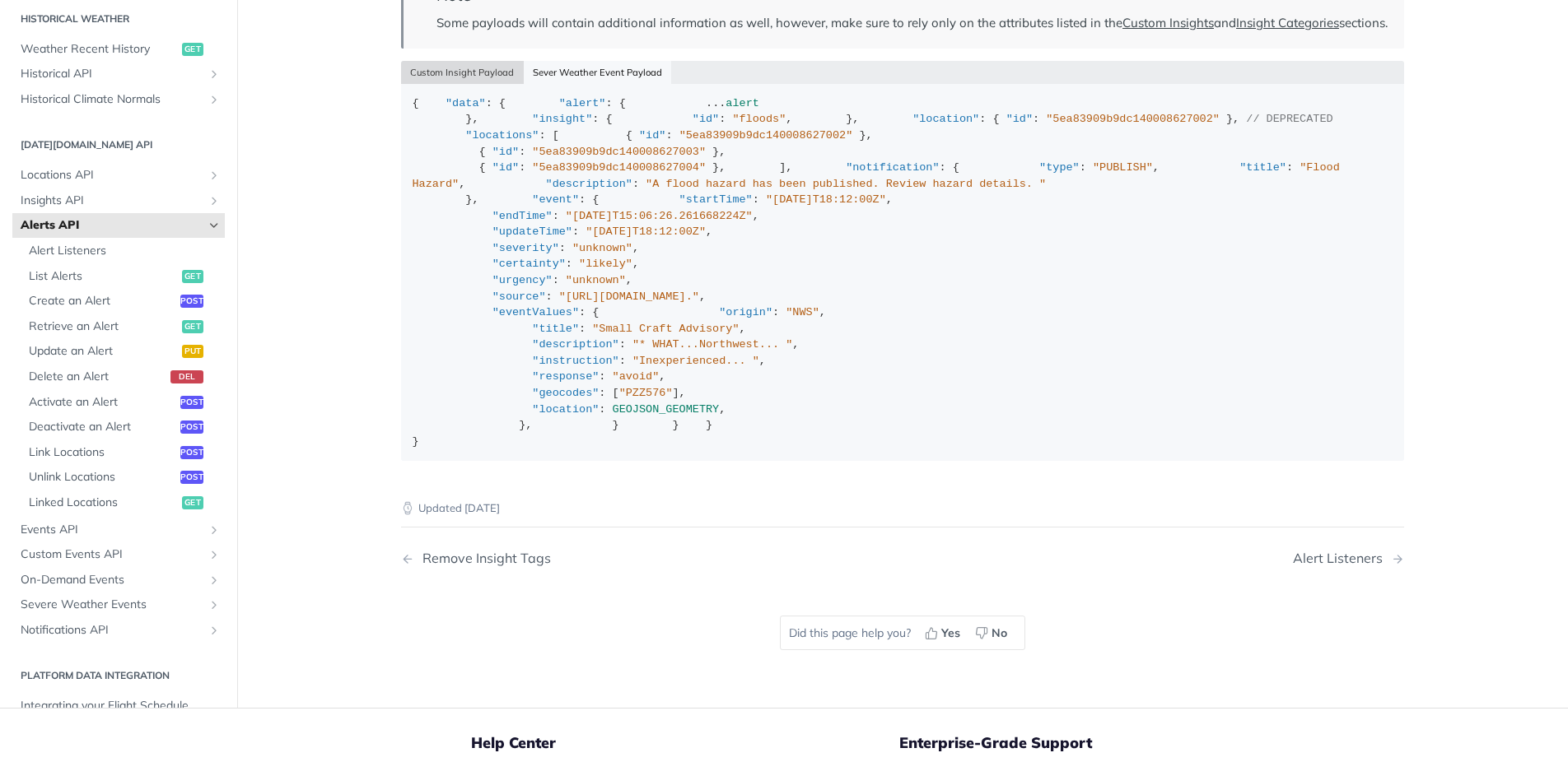
click at [459, 84] on button "Custom Insight Payload" at bounding box center [462, 72] width 122 height 23
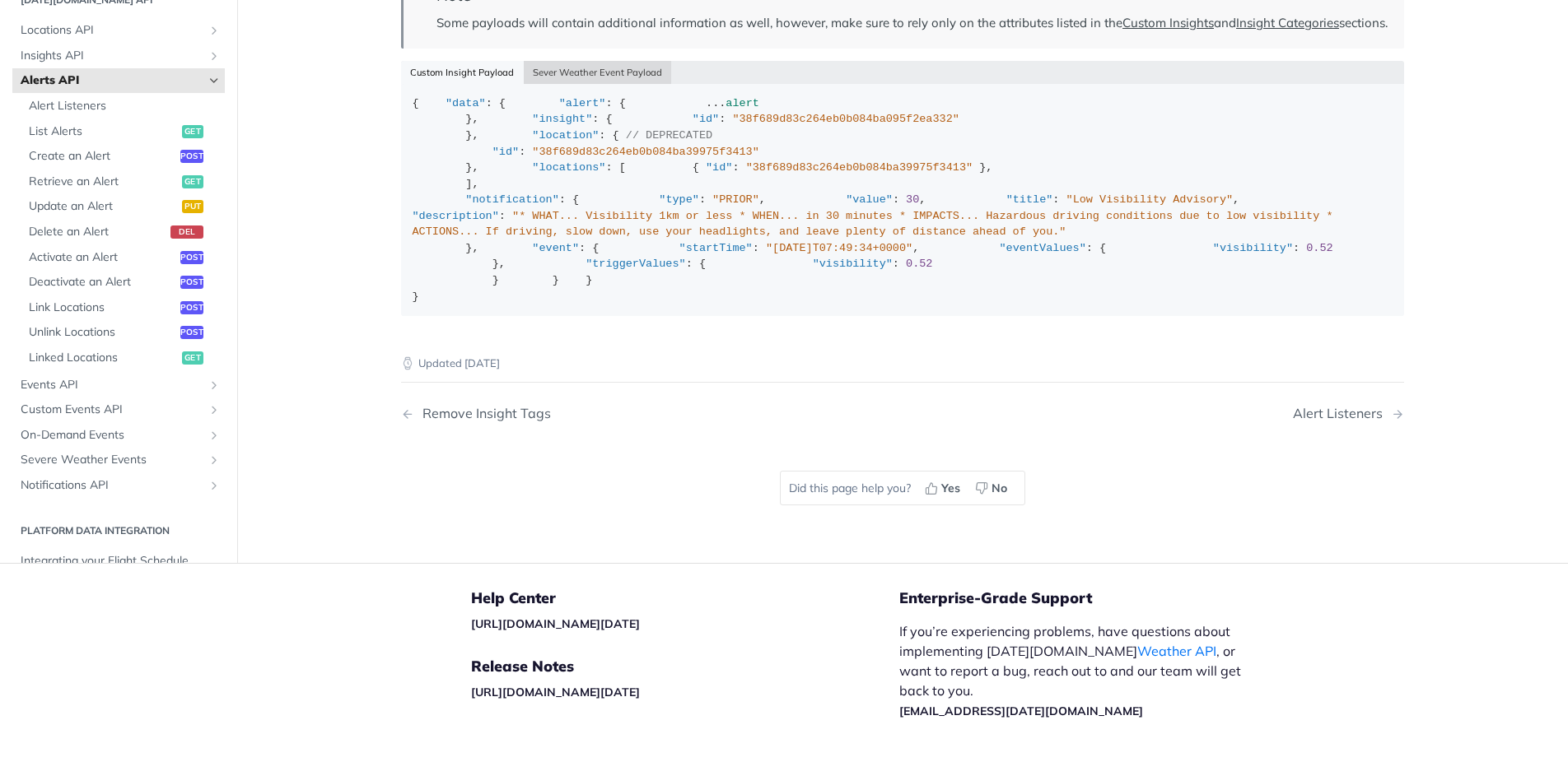
click at [591, 84] on button "Sever Weather Event Payload" at bounding box center [597, 72] width 148 height 23
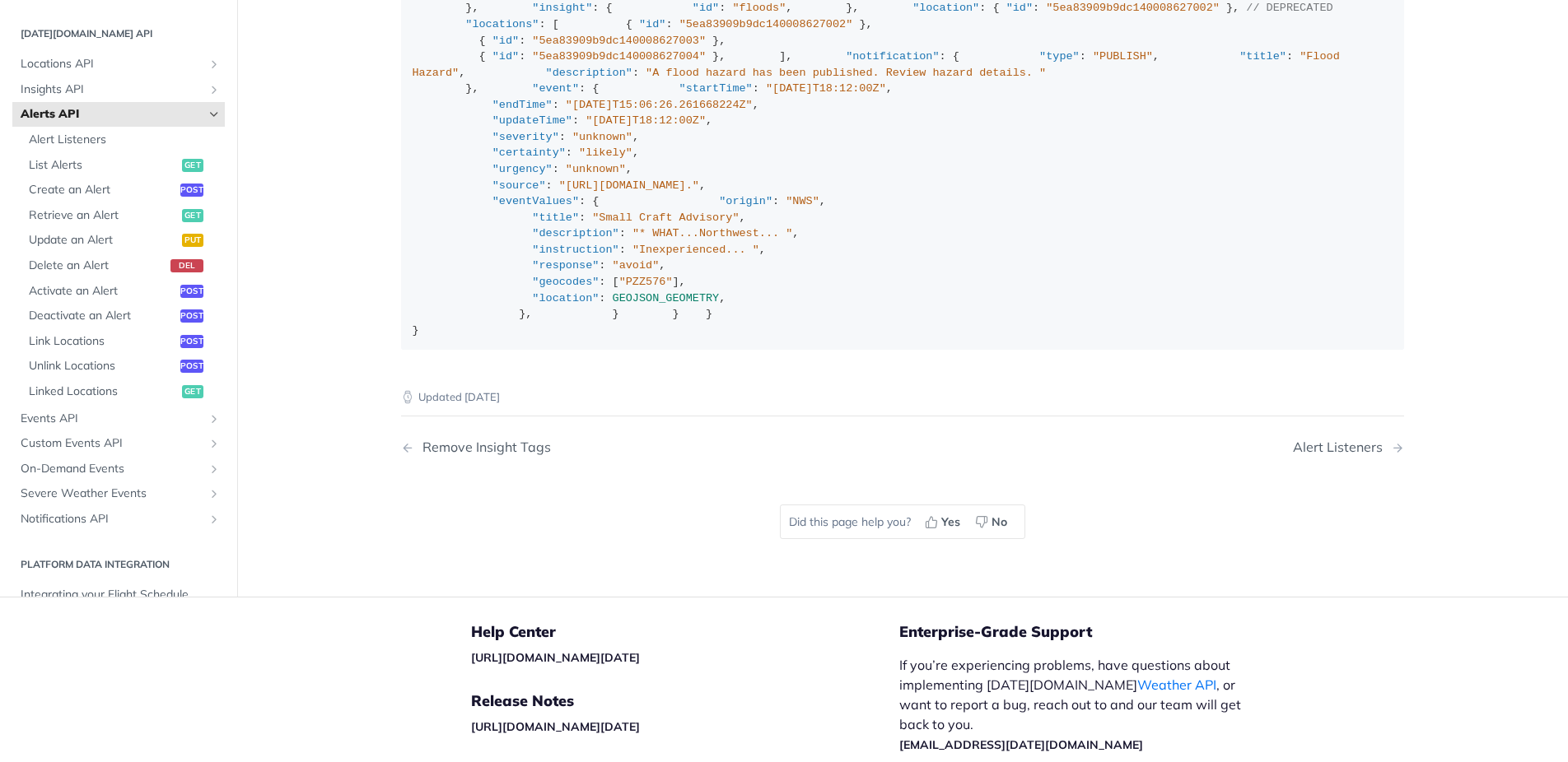
scroll to position [2612, 0]
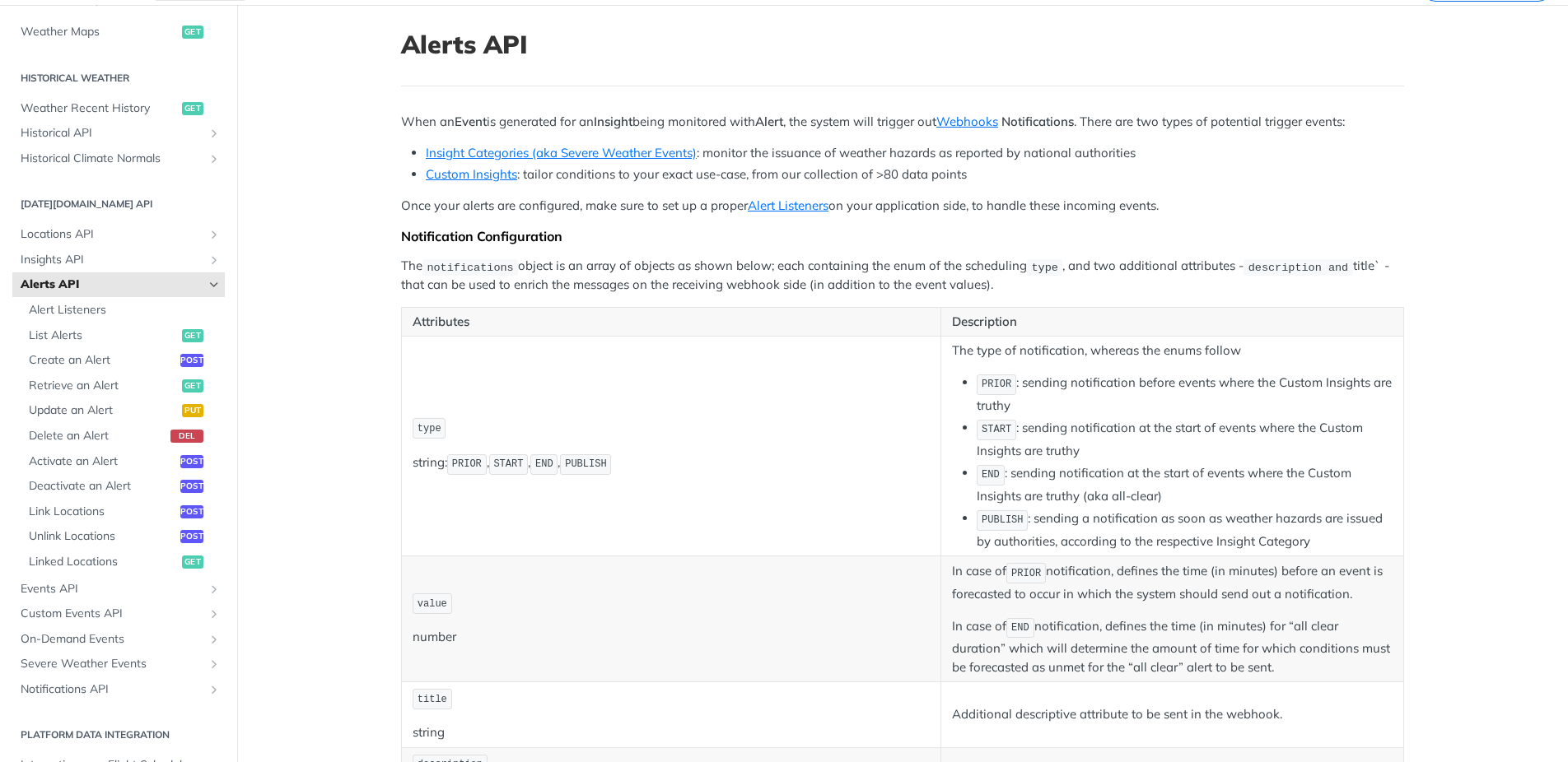
scroll to position [78, 0]
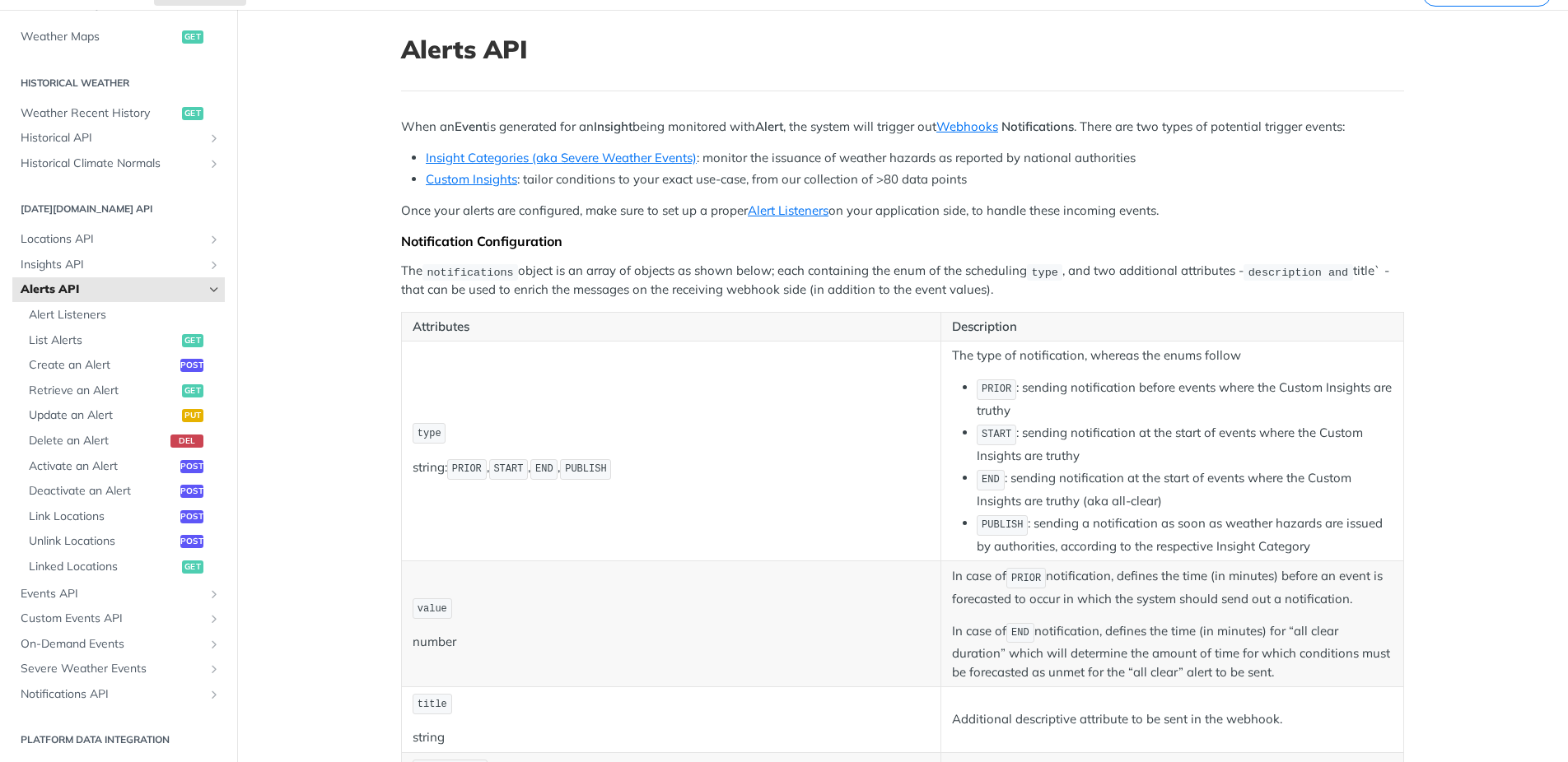
drag, startPoint x: 433, startPoint y: 438, endPoint x: 450, endPoint y: 438, distance: 17.0
click at [434, 438] on span "type" at bounding box center [429, 434] width 24 height 12
click at [78, 320] on span "Alert Listeners" at bounding box center [124, 315] width 192 height 17
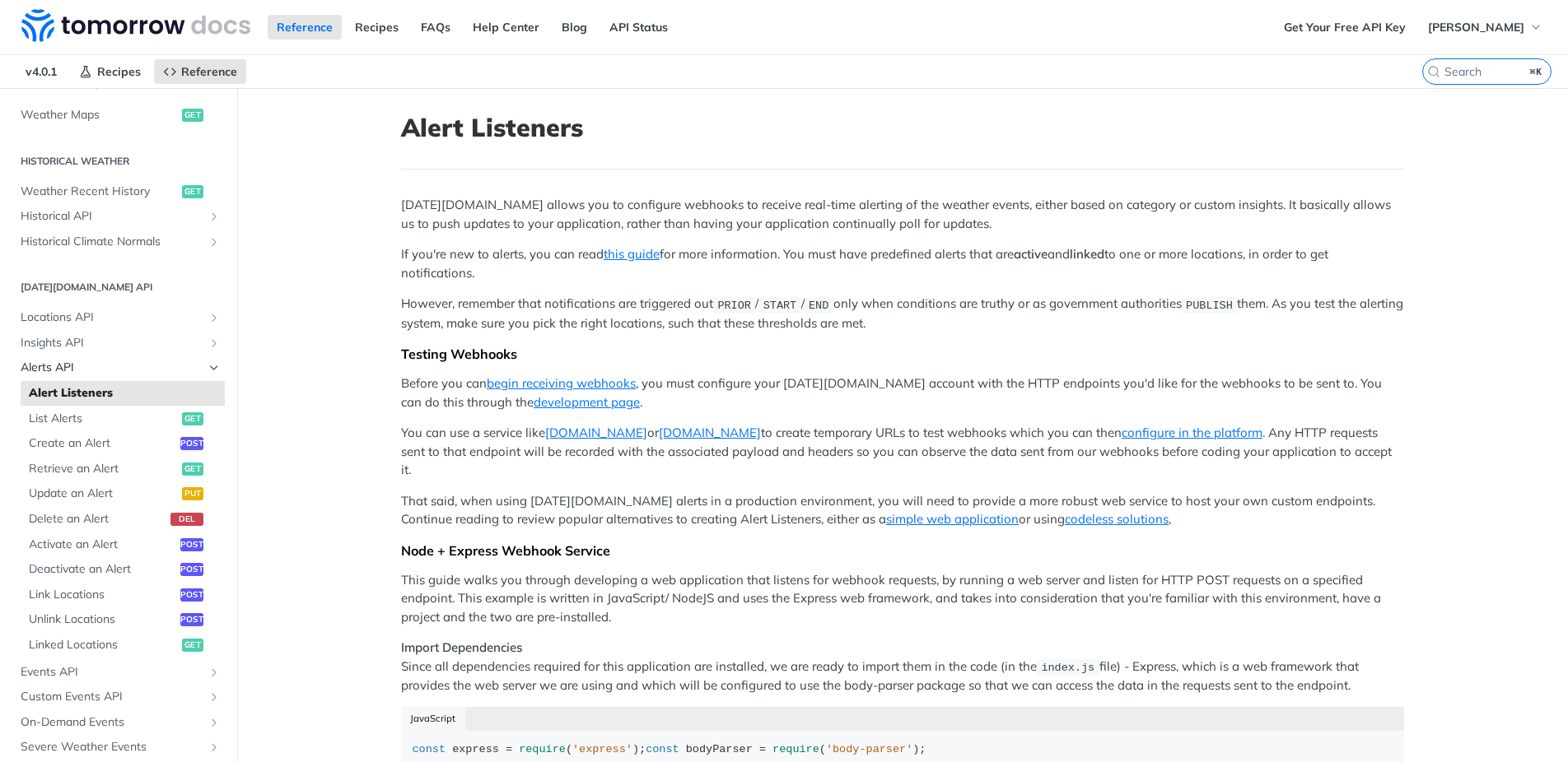
click at [54, 364] on span "Alerts API" at bounding box center [112, 368] width 183 height 17
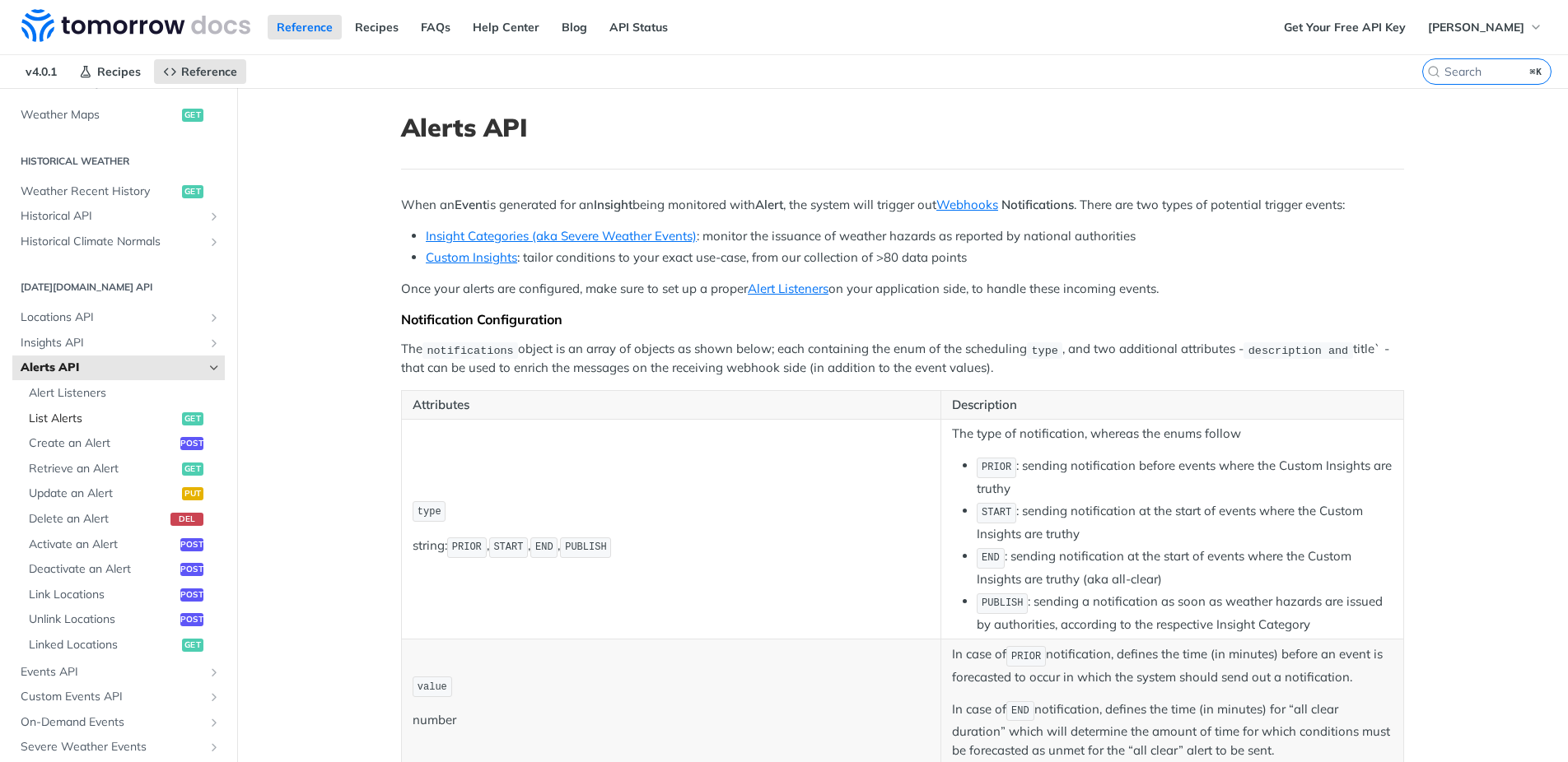
click at [60, 419] on span "List Alerts" at bounding box center [103, 418] width 149 height 17
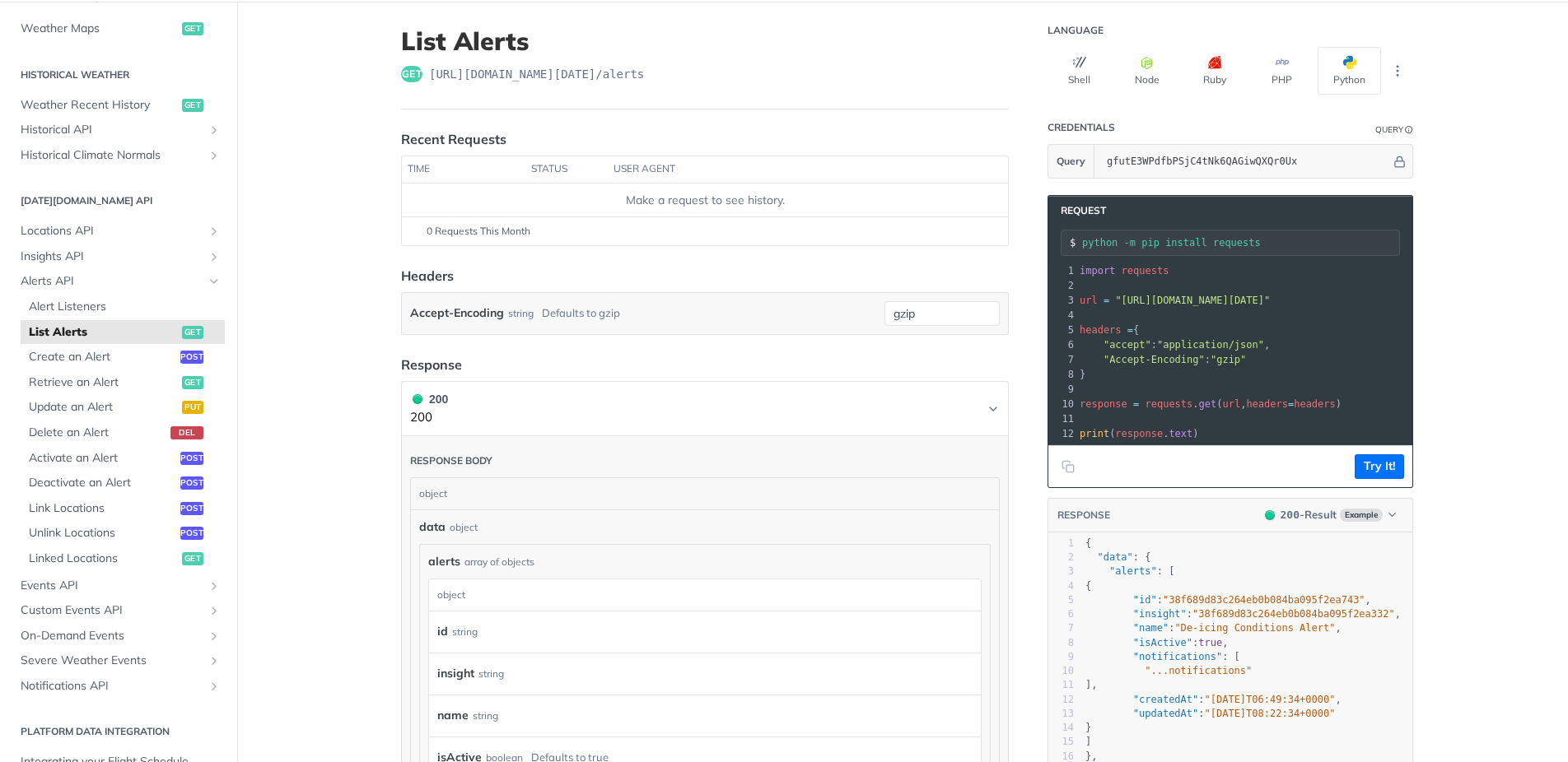
scroll to position [79, 0]
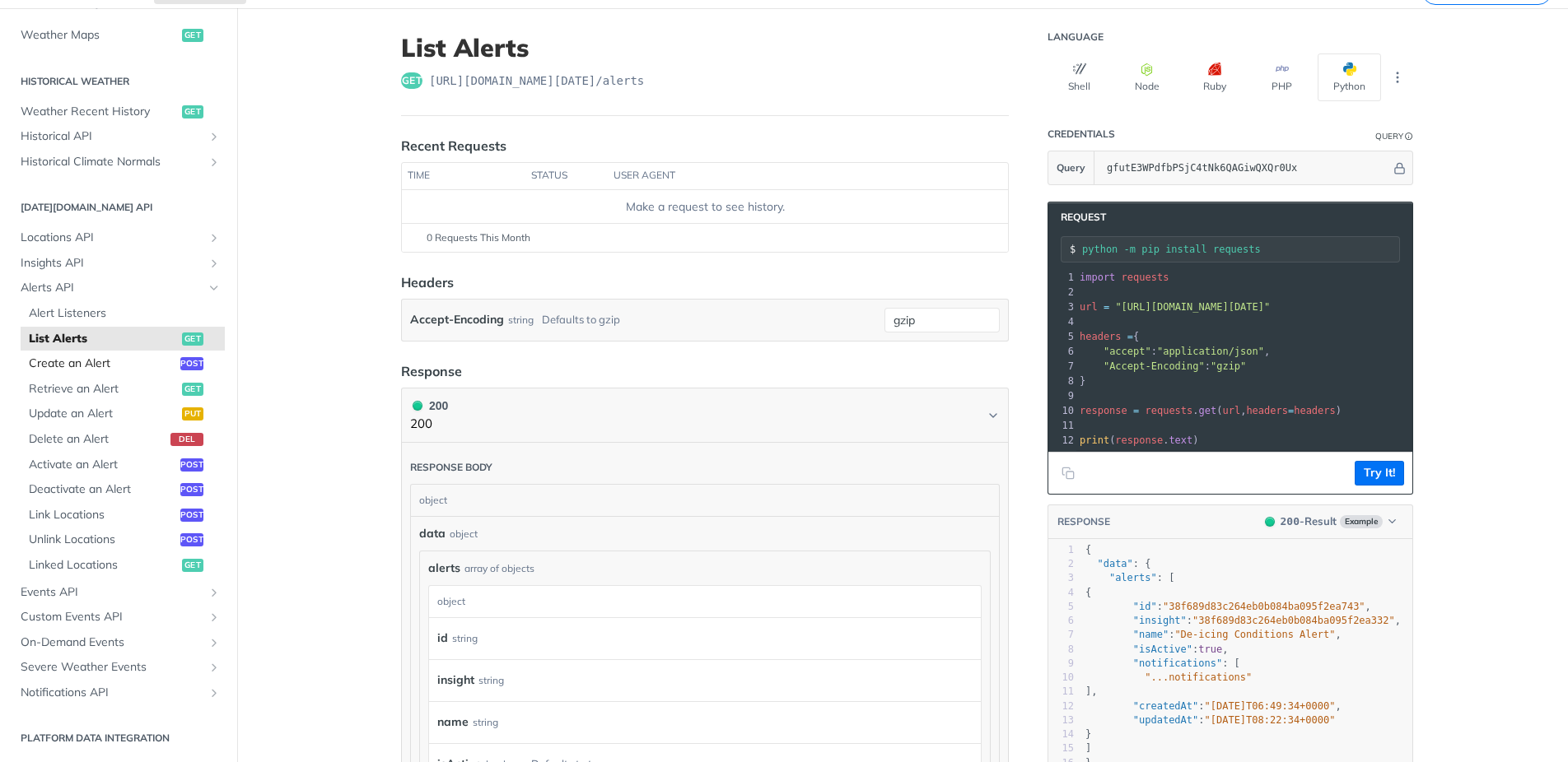
click at [71, 368] on span "Create an Alert" at bounding box center [102, 364] width 147 height 17
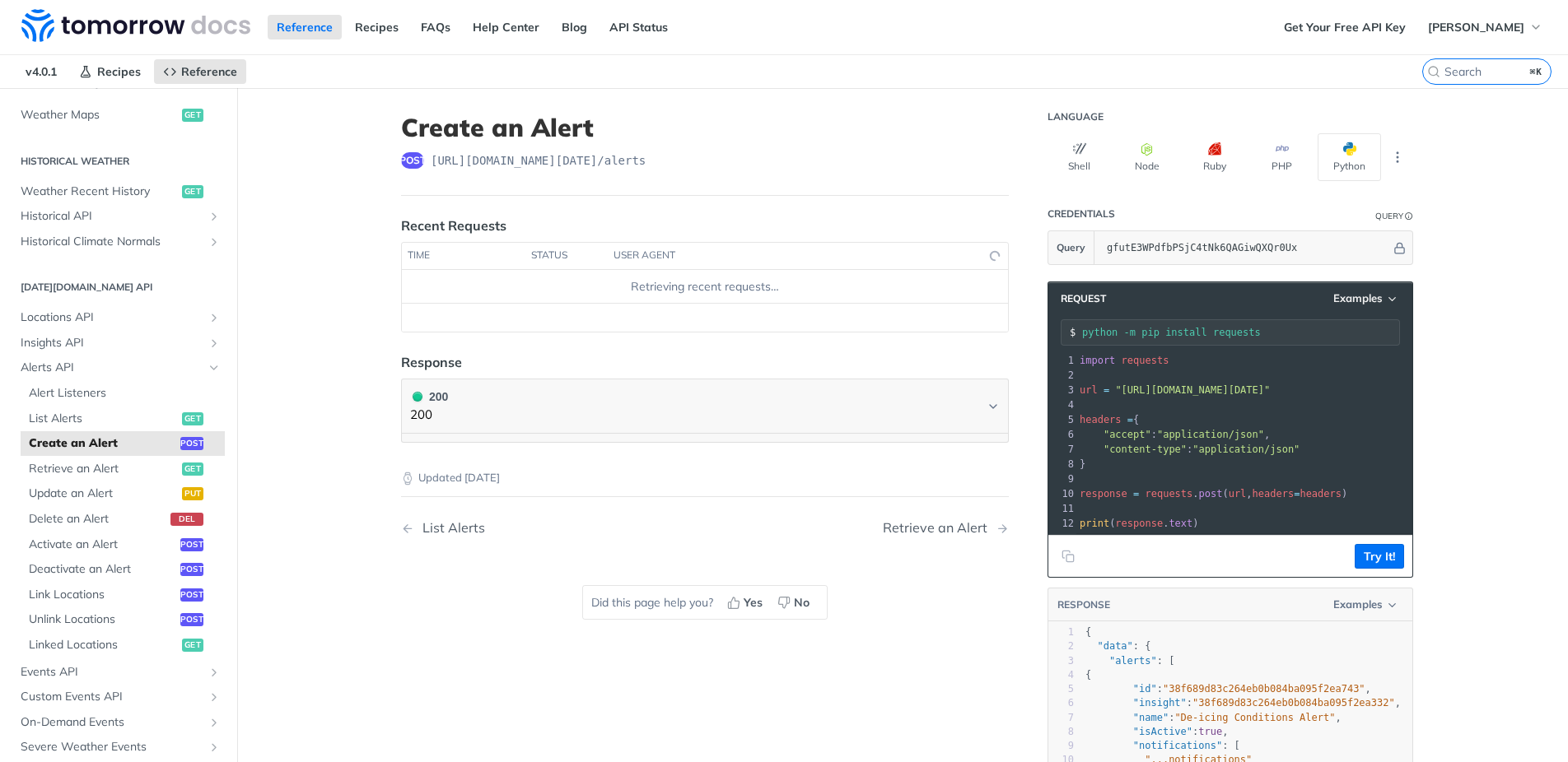
select select "true"
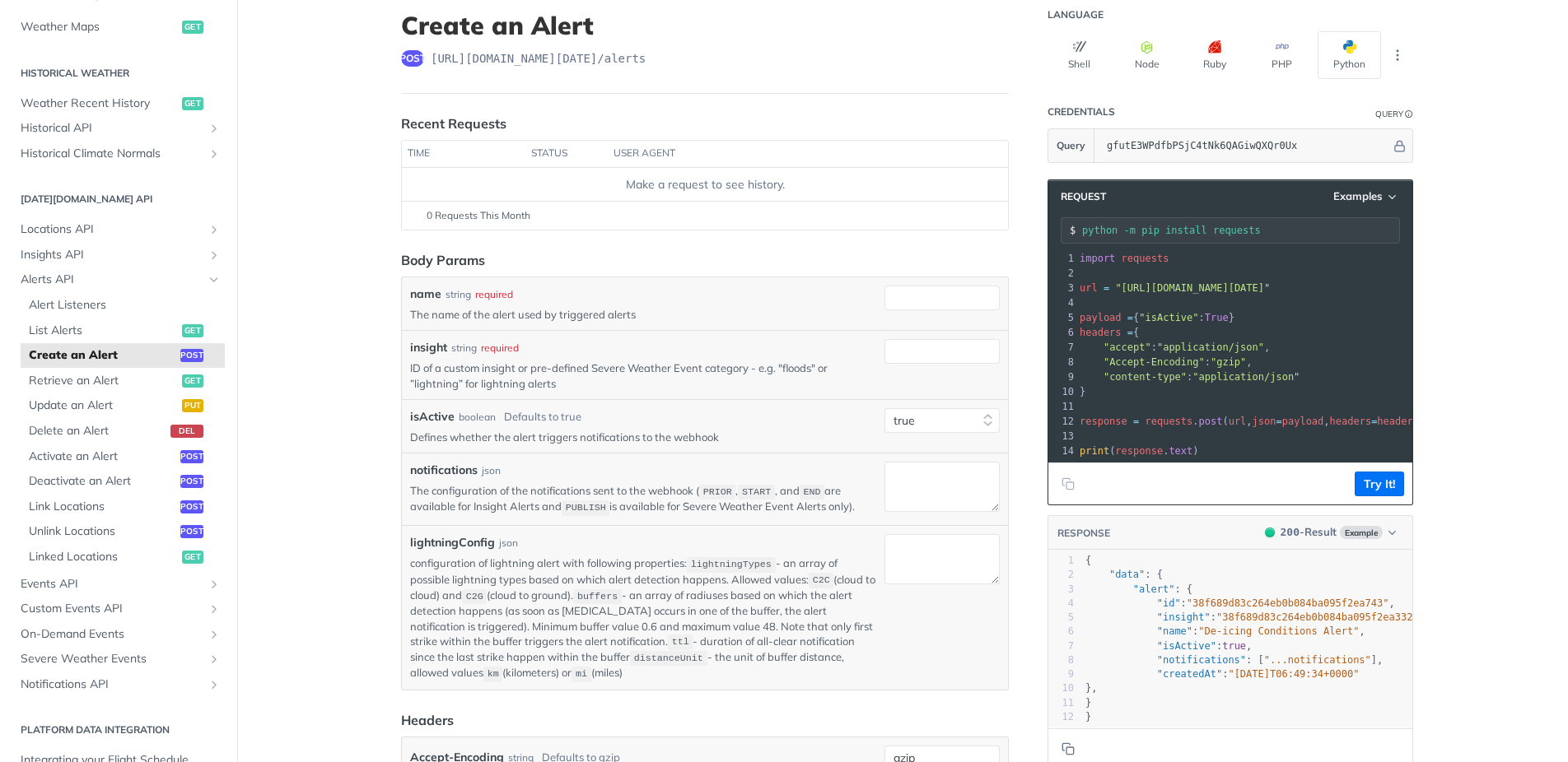
scroll to position [138, 0]
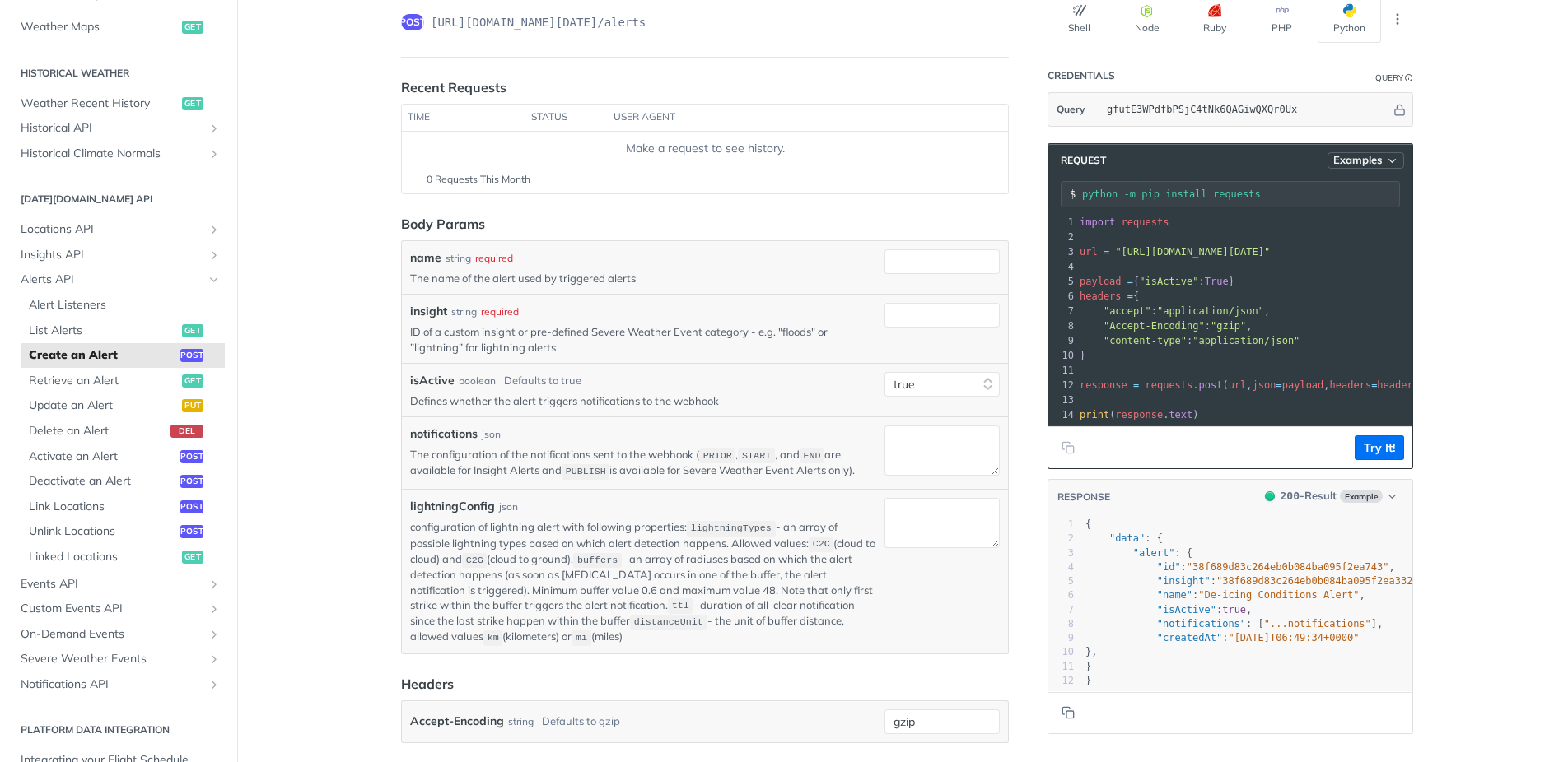
click at [1370, 156] on span "Examples" at bounding box center [1357, 160] width 50 height 14
drag, startPoint x: 1324, startPoint y: 187, endPoint x: 1381, endPoint y: 191, distance: 57.1
click at [1324, 187] on div "Request Example" at bounding box center [1322, 189] width 163 height 24
type input "string"
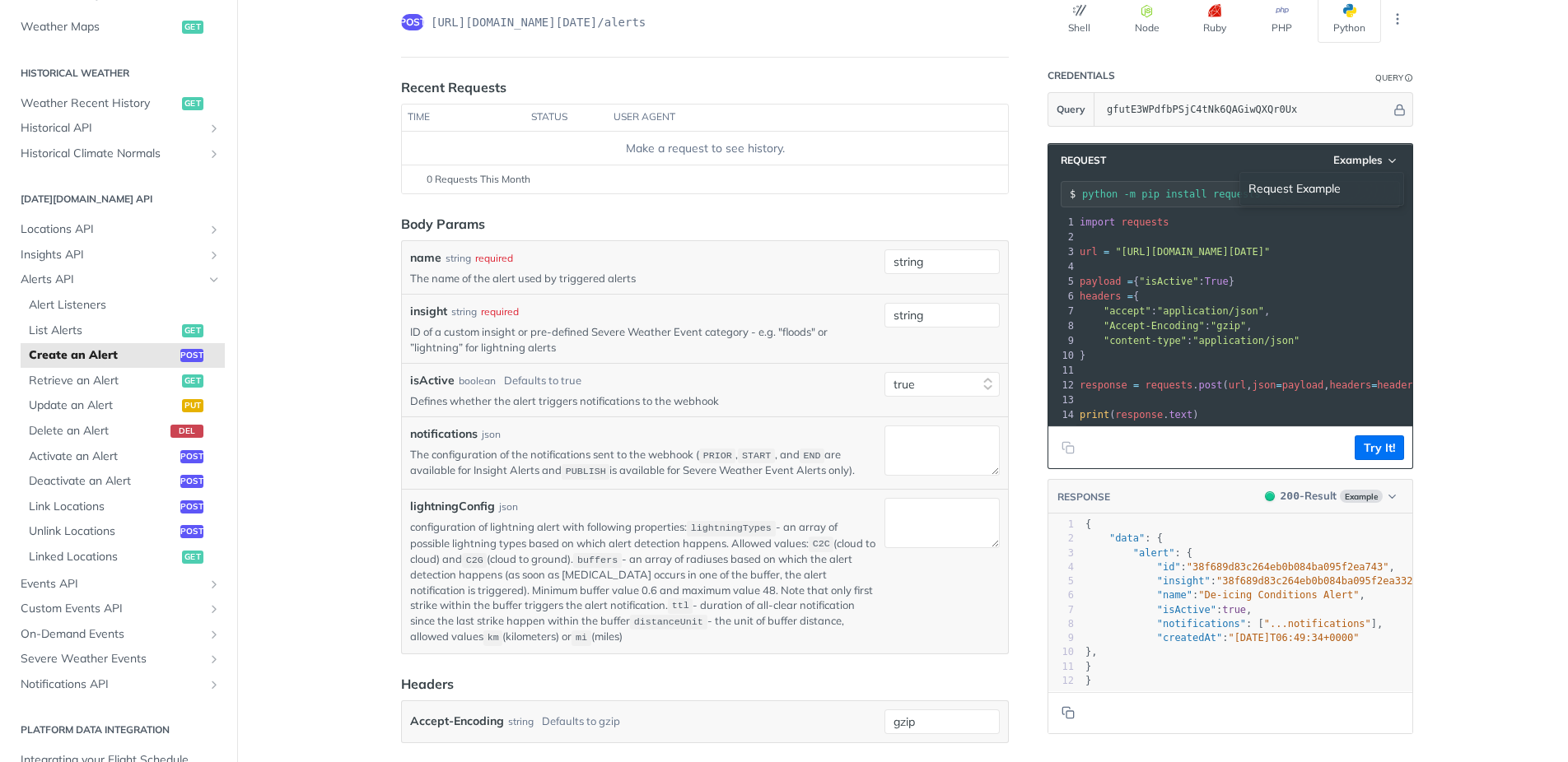
type textarea "string"
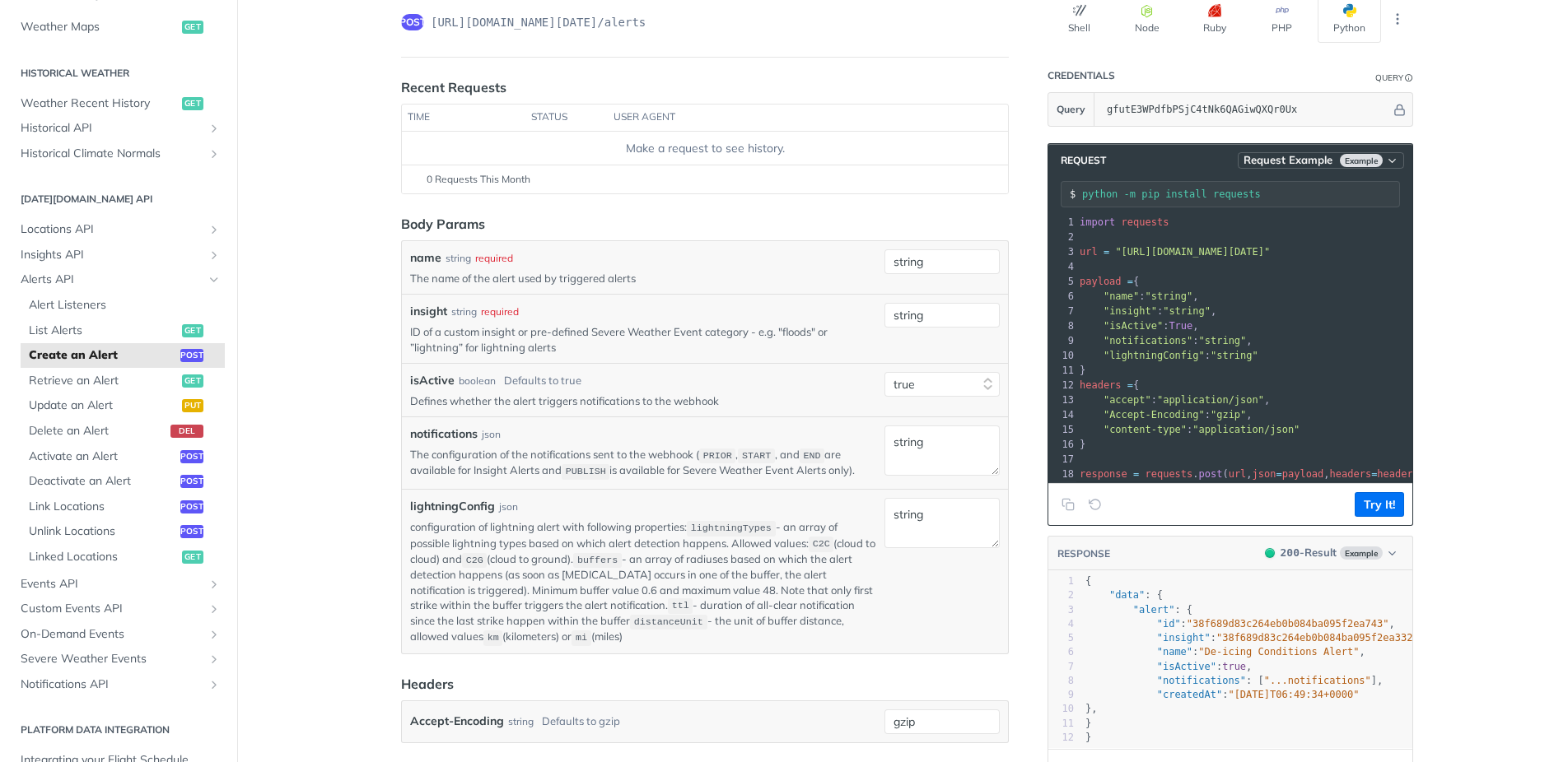
click at [1359, 159] on span "Example" at bounding box center [1360, 160] width 43 height 13
drag, startPoint x: 1320, startPoint y: 189, endPoint x: 1337, endPoint y: 190, distance: 17.0
click at [1322, 189] on div "Request Example" at bounding box center [1322, 189] width 163 height 24
click at [1373, 162] on span "Example" at bounding box center [1360, 160] width 43 height 13
drag, startPoint x: 1475, startPoint y: 168, endPoint x: 1419, endPoint y: 195, distance: 62.2
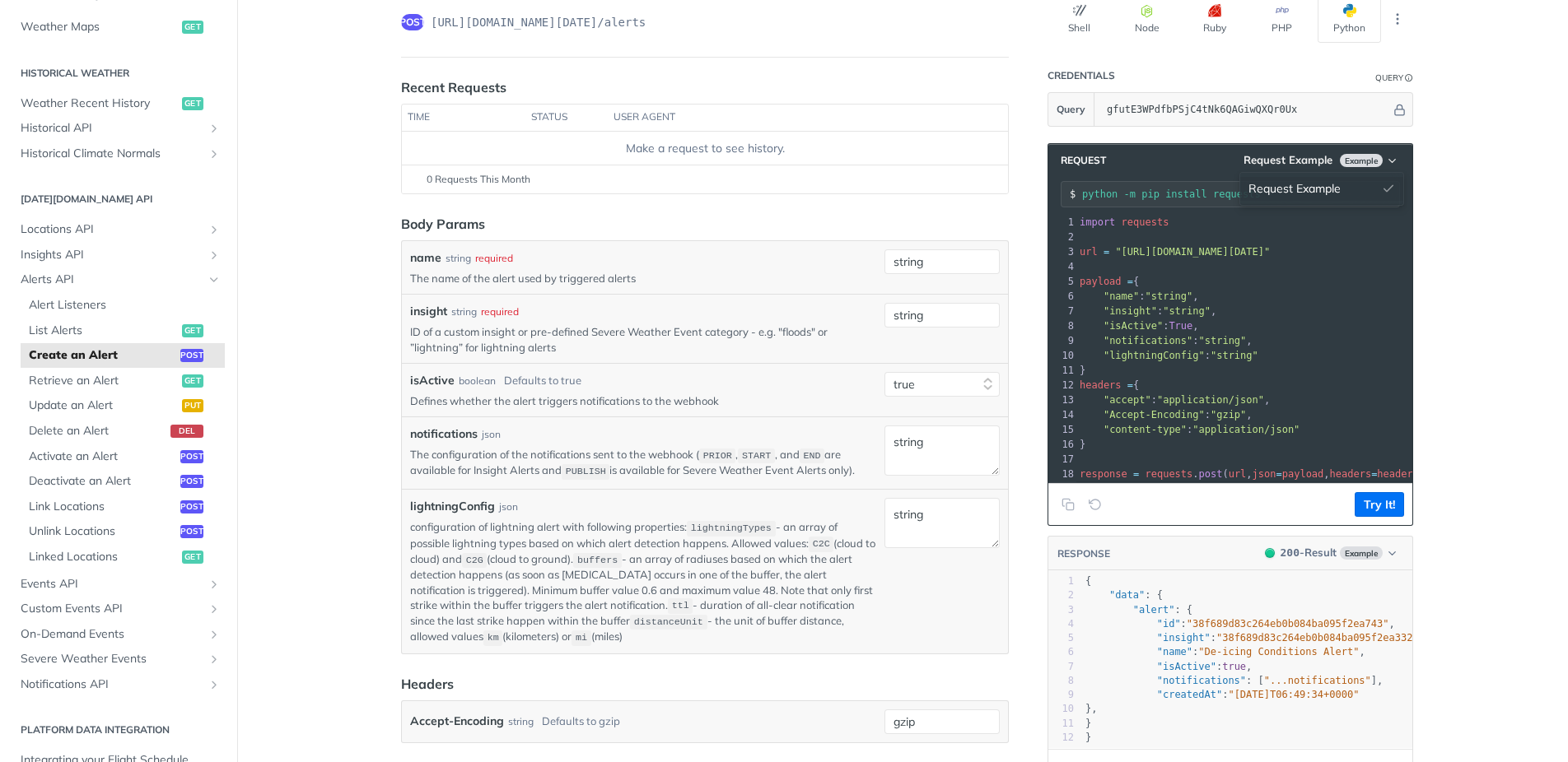
click at [1476, 168] on main "JUMP TO ⌘/ Fundamentals Tomorrow.io APIs Weather Data Layers Core Probabilistic…" at bounding box center [784, 555] width 1568 height 1212
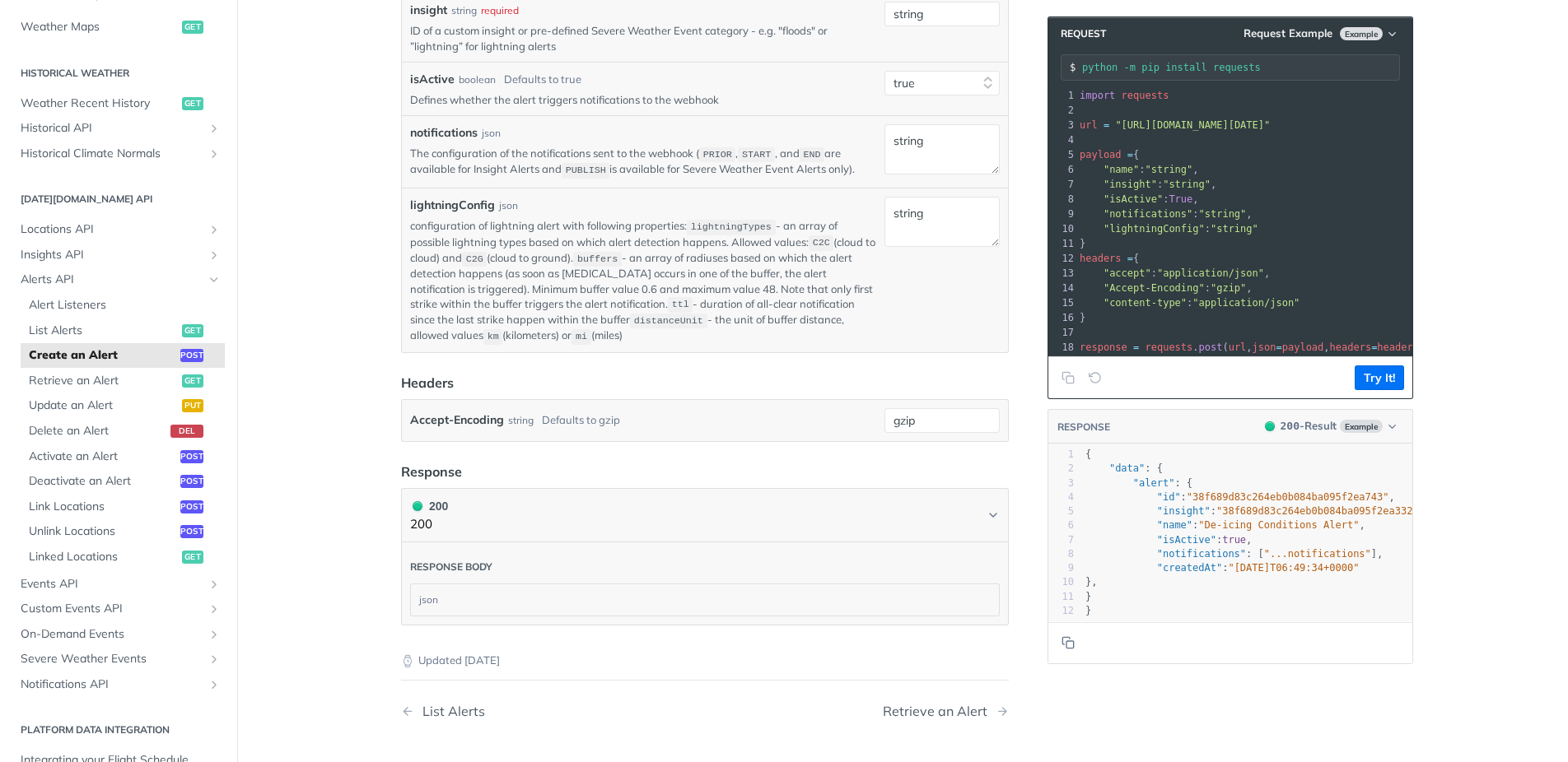
scroll to position [408, 0]
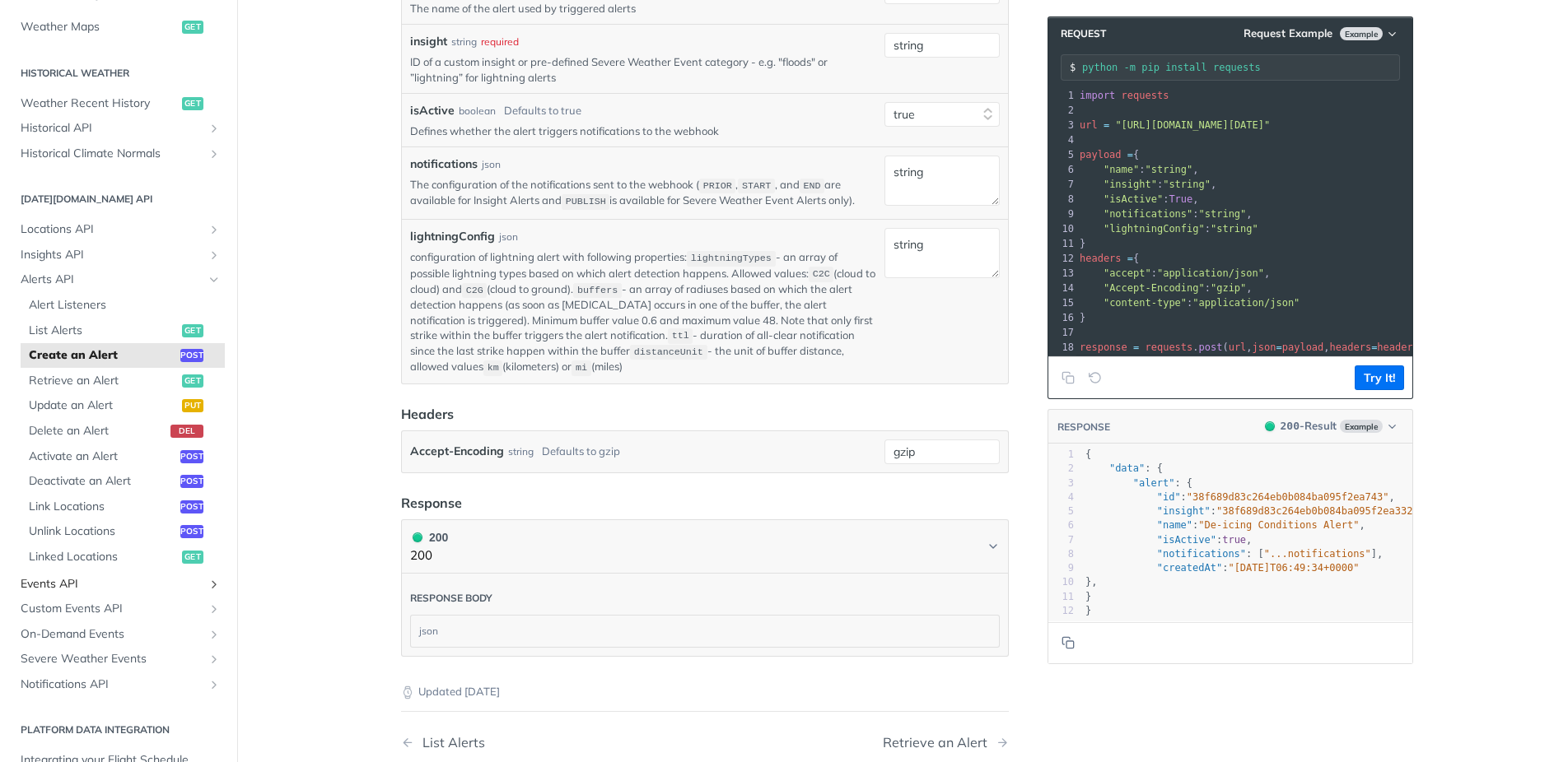
click at [85, 589] on span "Events API" at bounding box center [112, 584] width 183 height 17
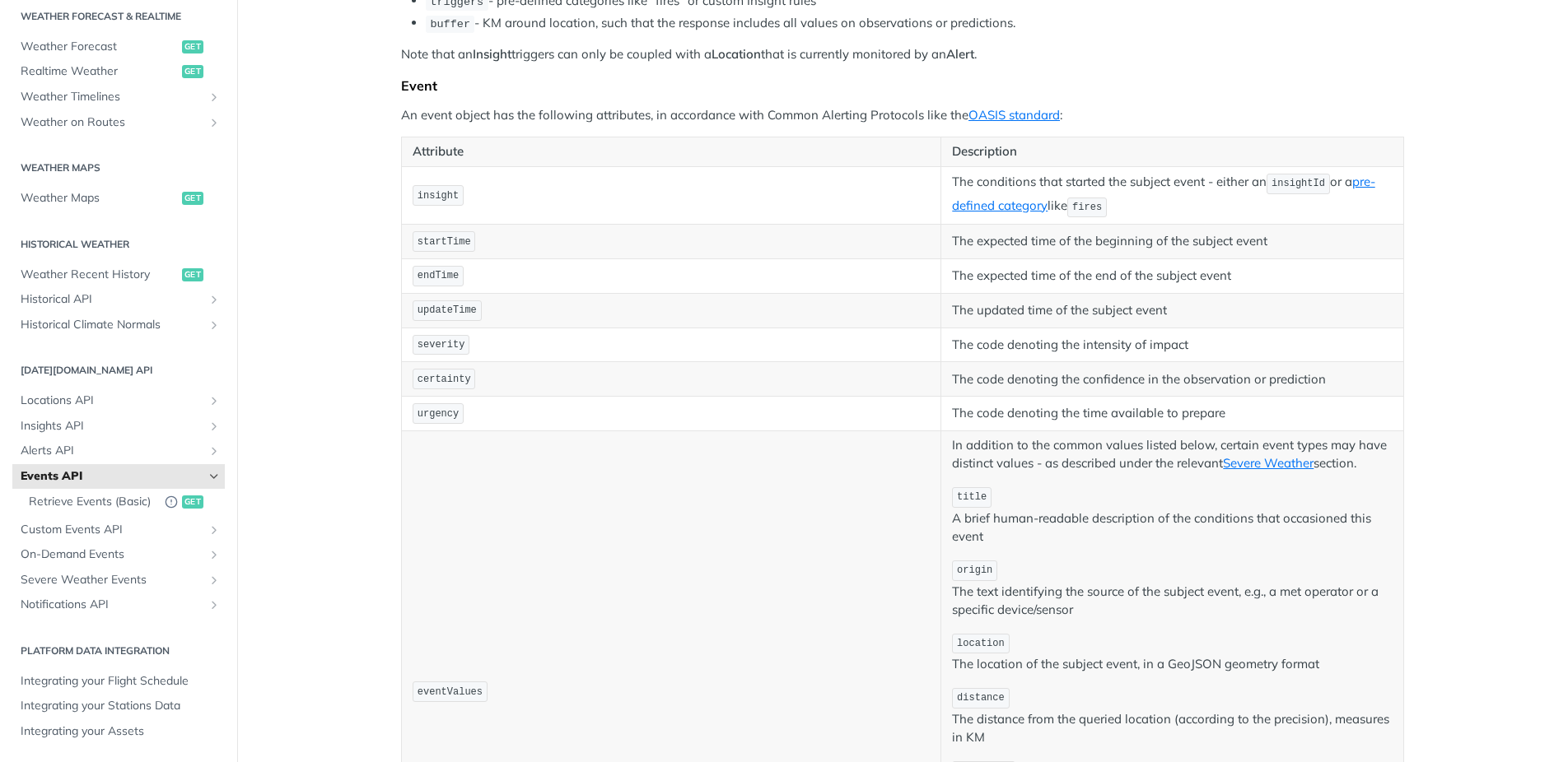
scroll to position [239, 0]
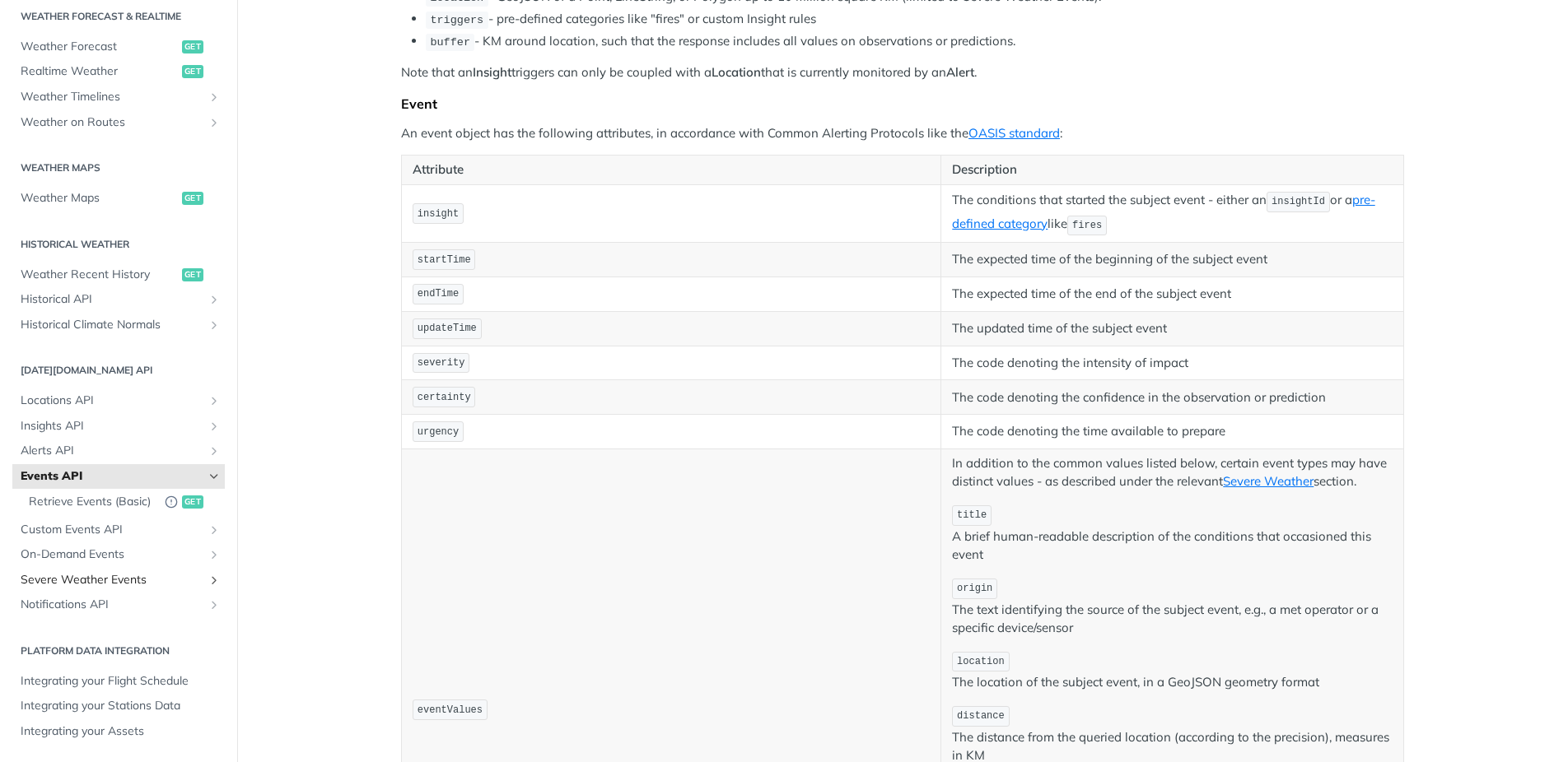
click at [106, 578] on span "Severe Weather Events" at bounding box center [112, 580] width 183 height 17
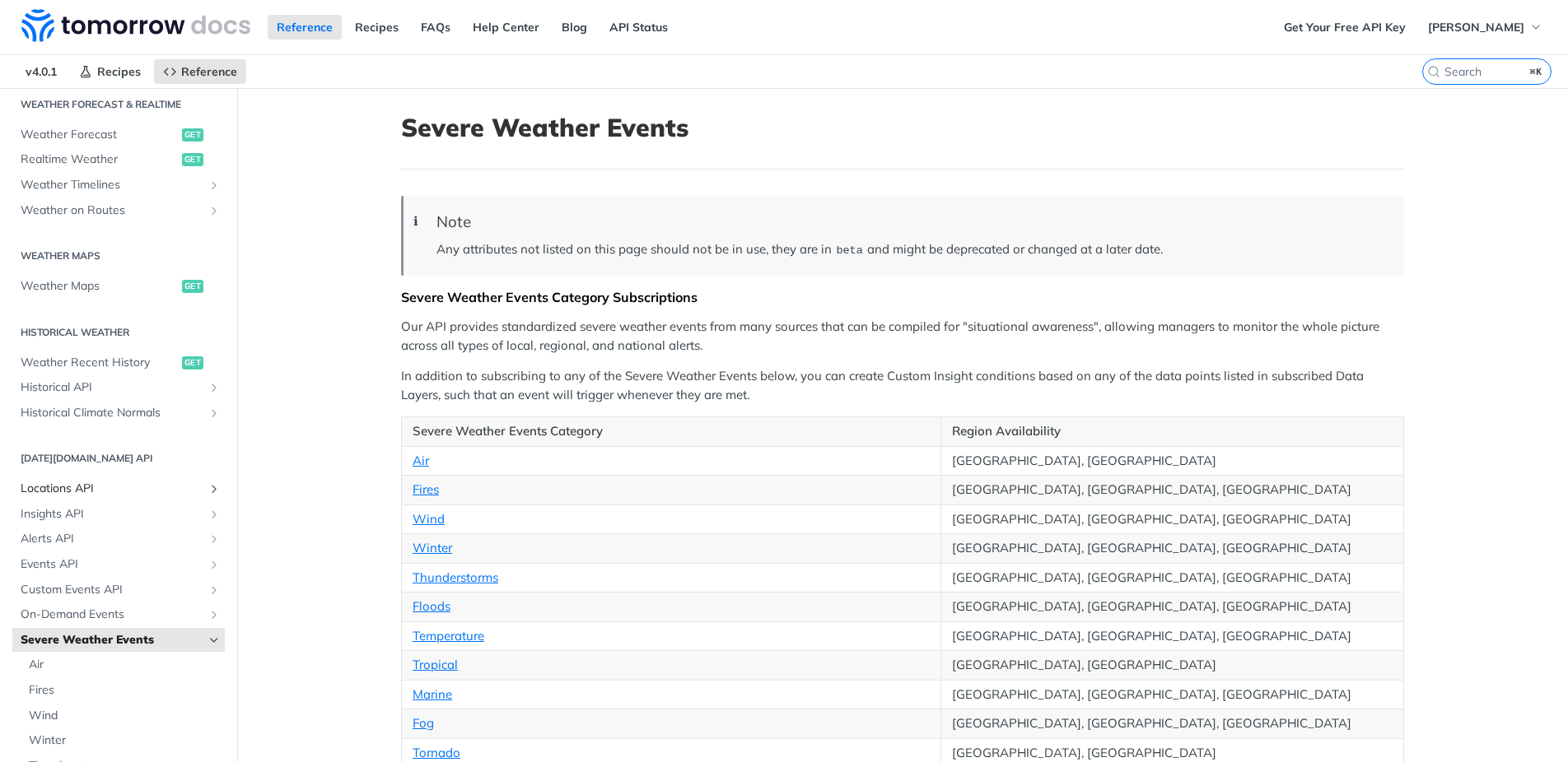
click at [80, 492] on span "Locations API" at bounding box center [112, 489] width 183 height 17
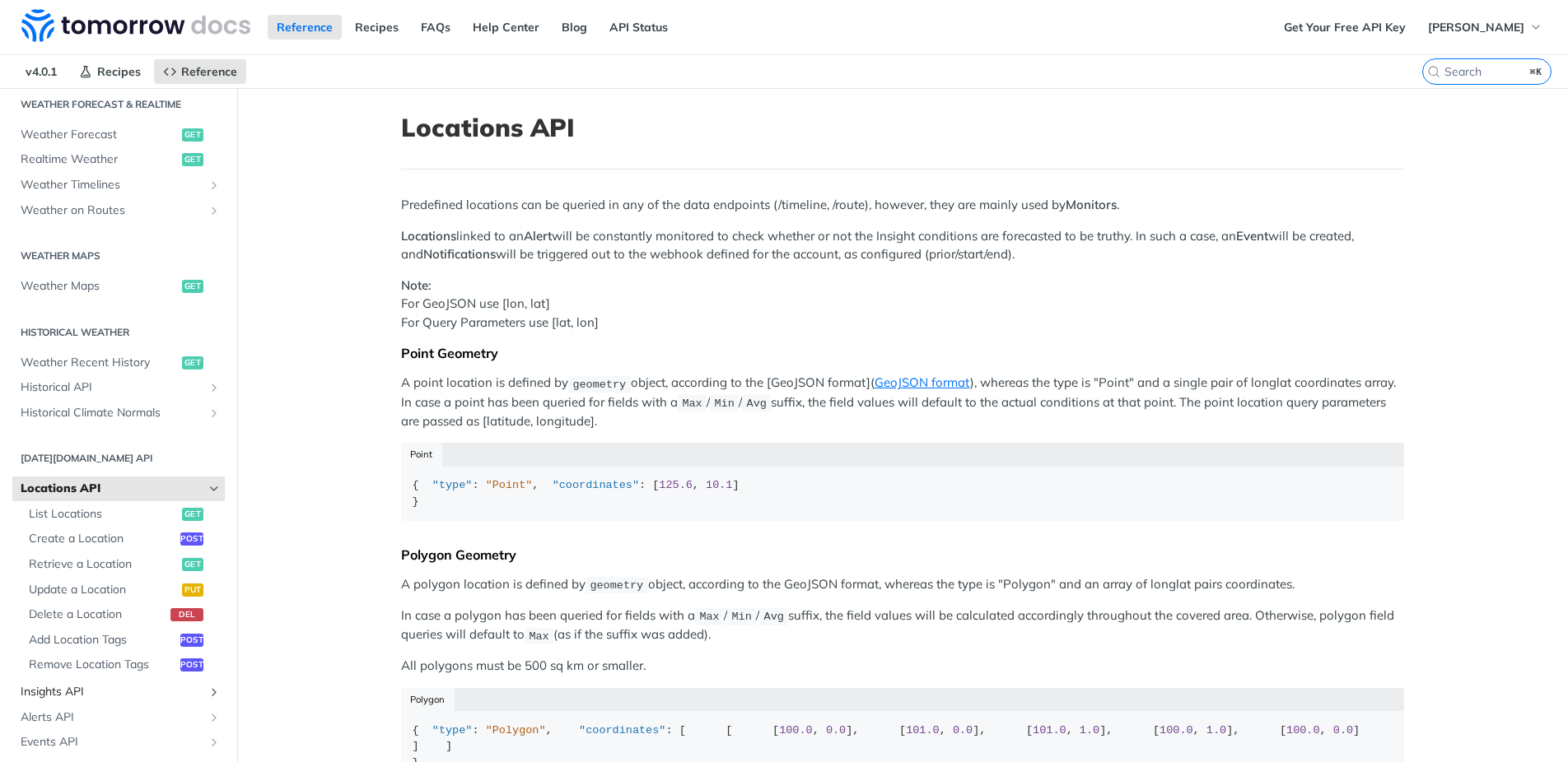
click at [69, 693] on span "Insights API" at bounding box center [112, 692] width 183 height 17
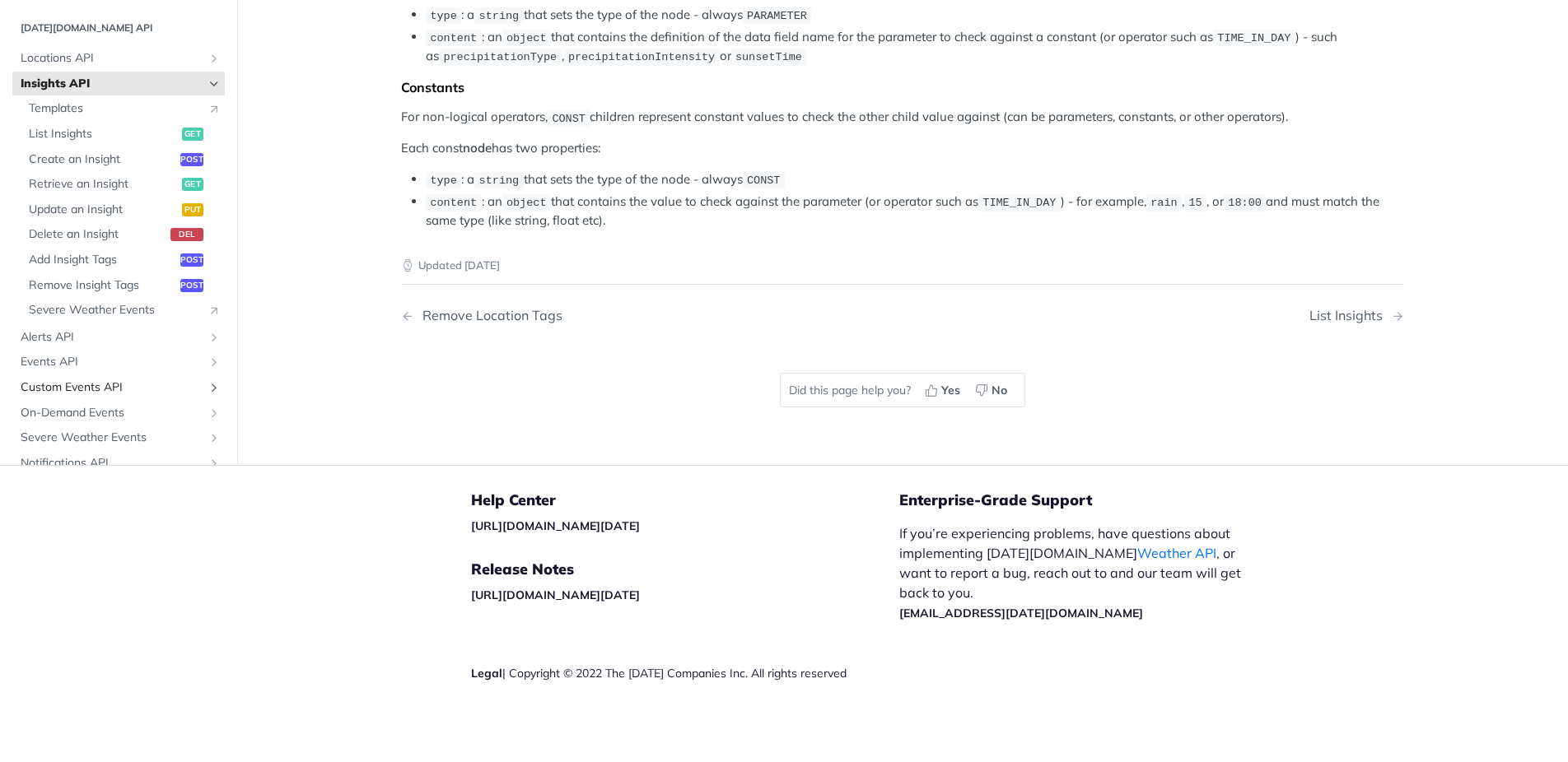
scroll to position [410, 0]
click at [62, 366] on span "Events API" at bounding box center [112, 357] width 183 height 17
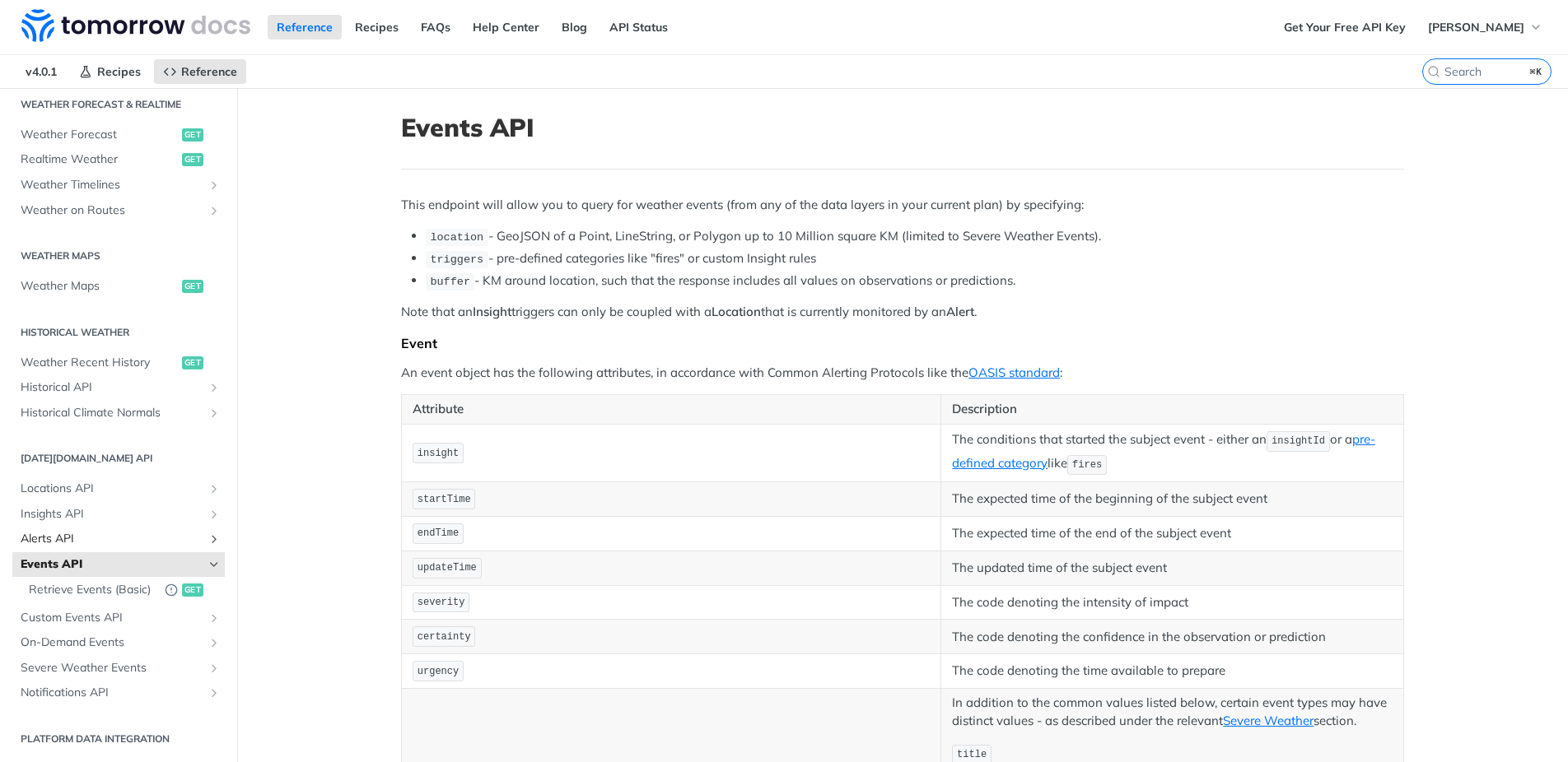
click at [64, 540] on span "Alerts API" at bounding box center [112, 538] width 183 height 17
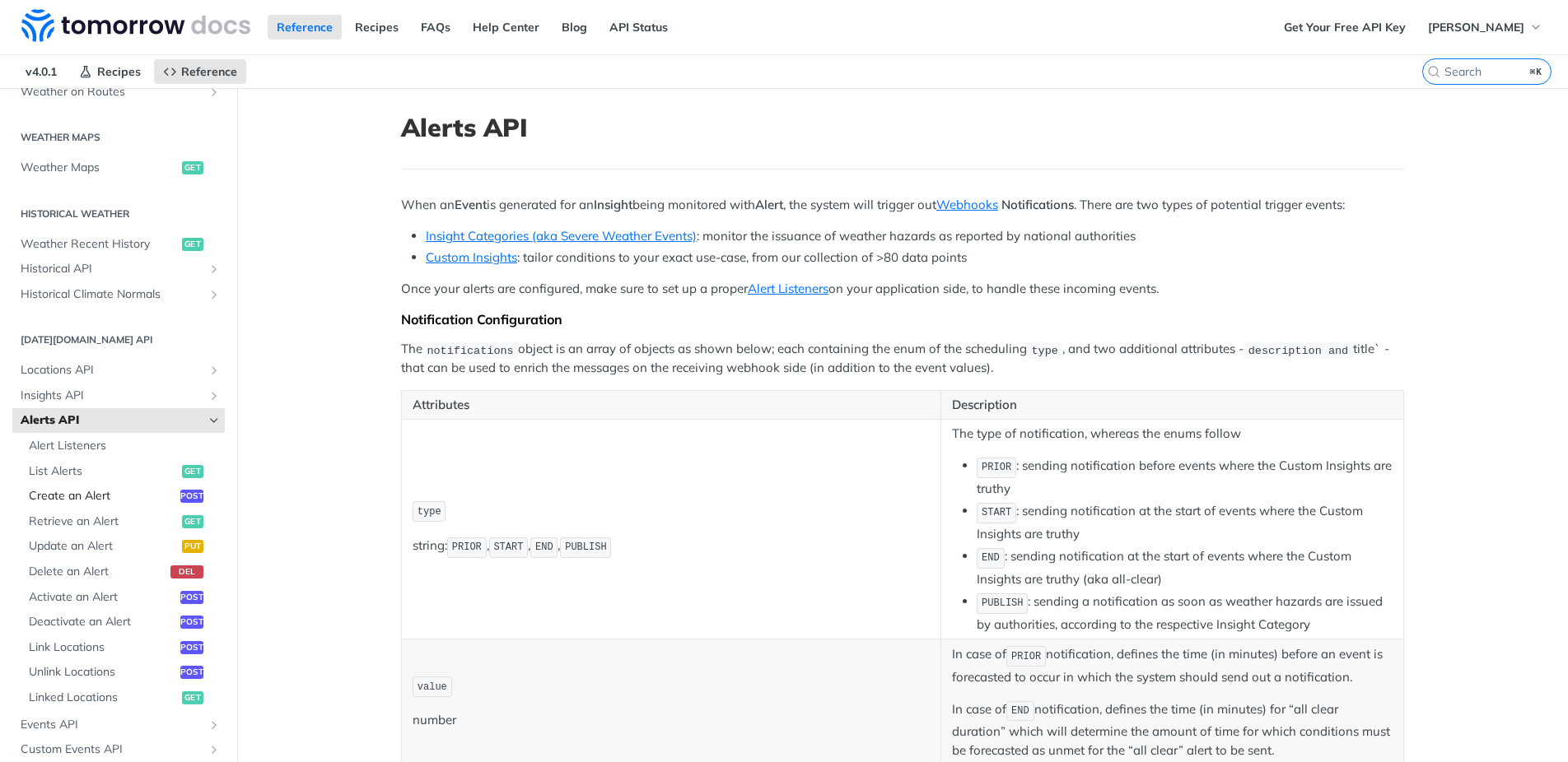
scroll to position [485, 0]
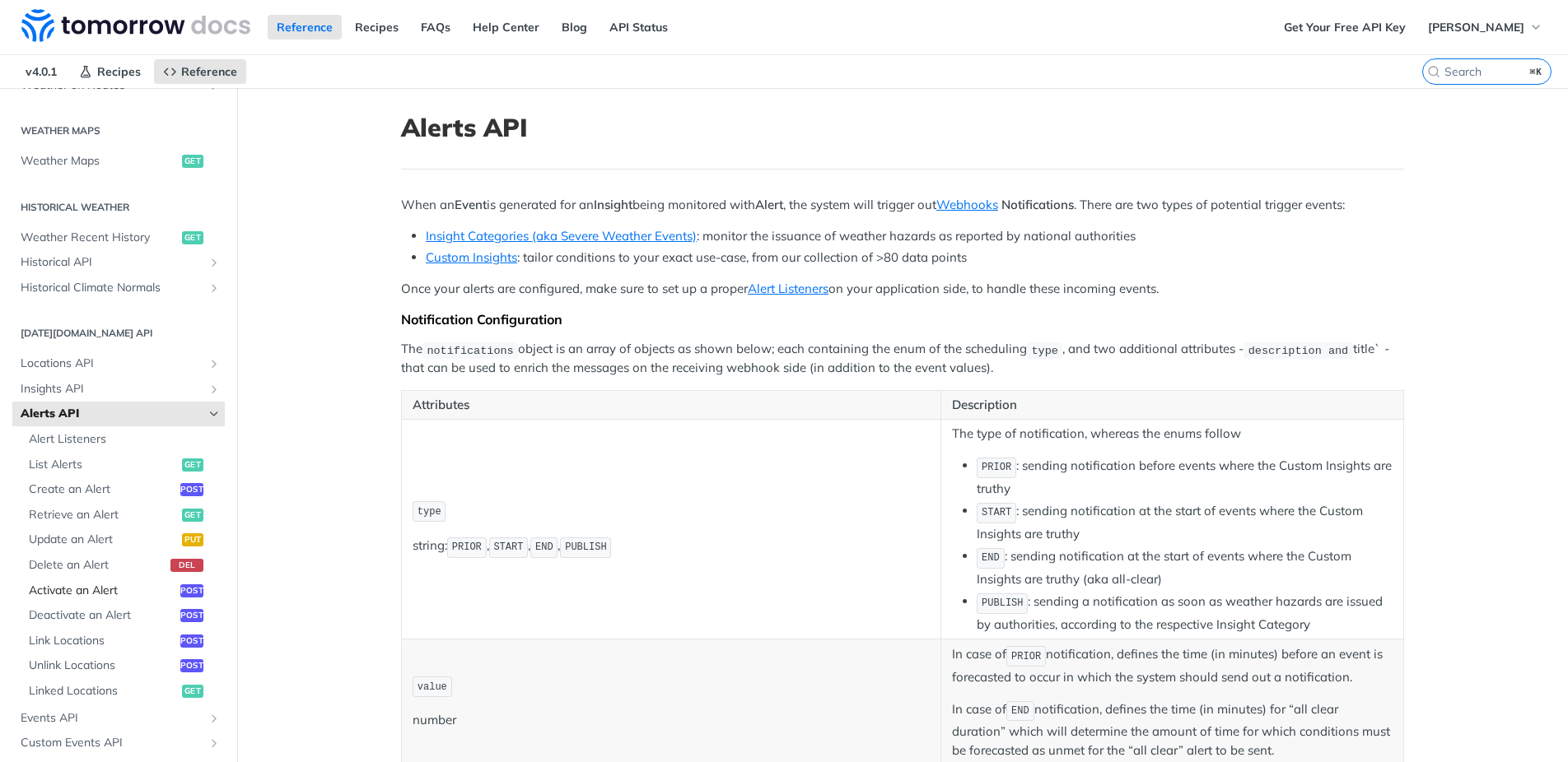
click at [83, 595] on span "Activate an Alert" at bounding box center [102, 591] width 147 height 17
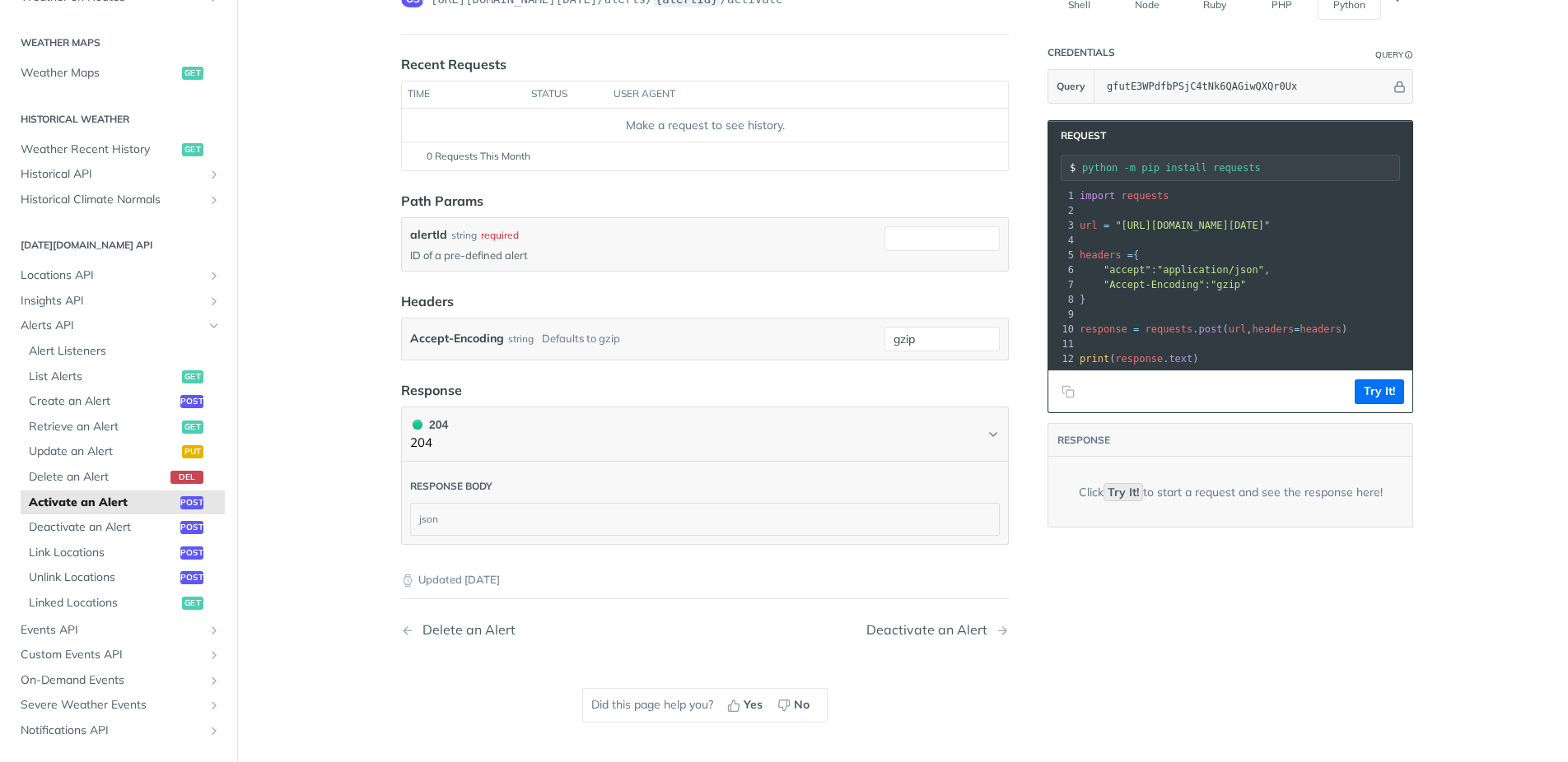
scroll to position [163, 0]
click at [78, 555] on span "Link Locations" at bounding box center [102, 553] width 147 height 17
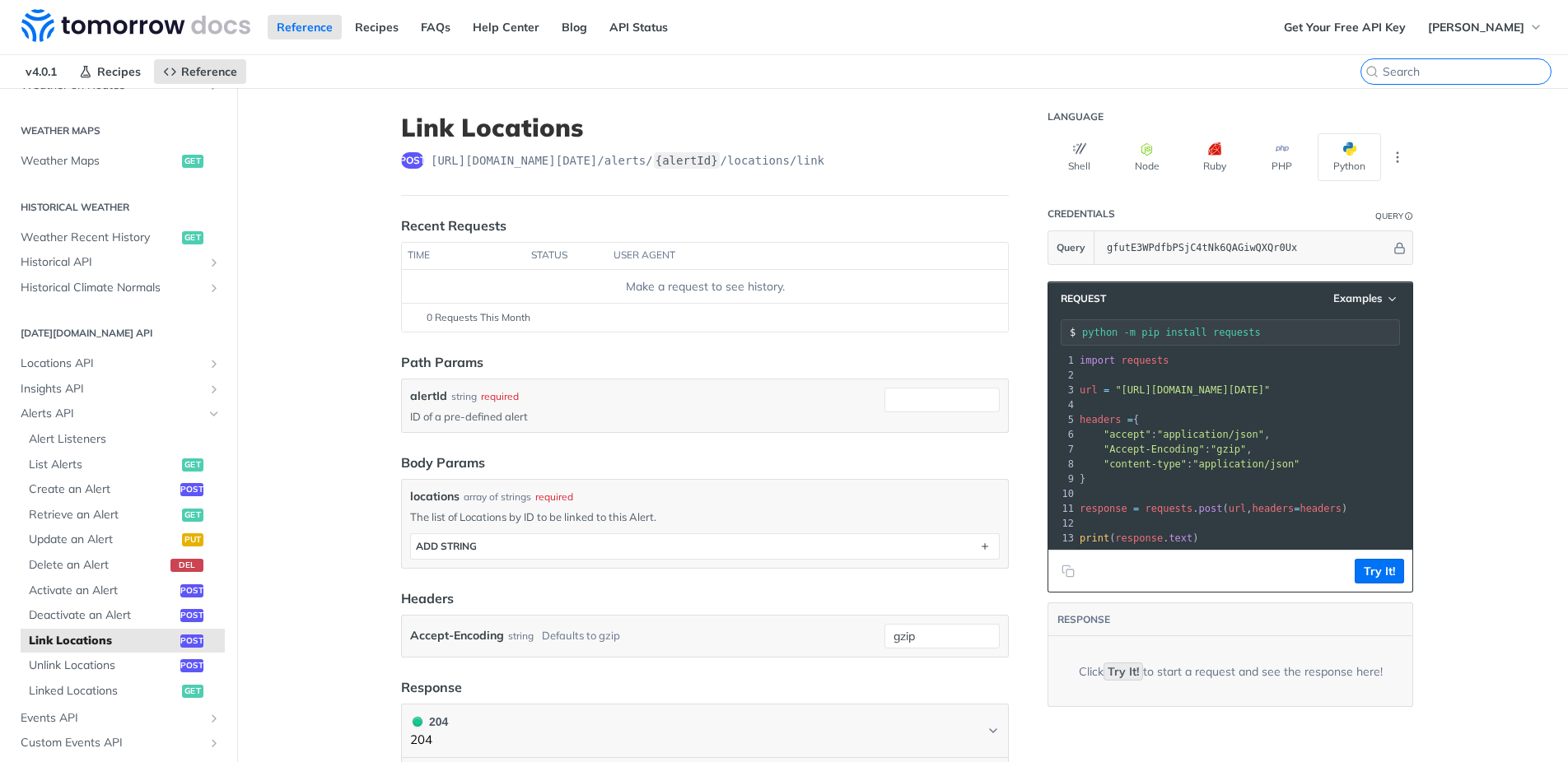
drag, startPoint x: 1448, startPoint y: 68, endPoint x: 1559, endPoint y: 72, distance: 111.1
click at [1448, 68] on input "search" at bounding box center [1466, 72] width 168 height 15
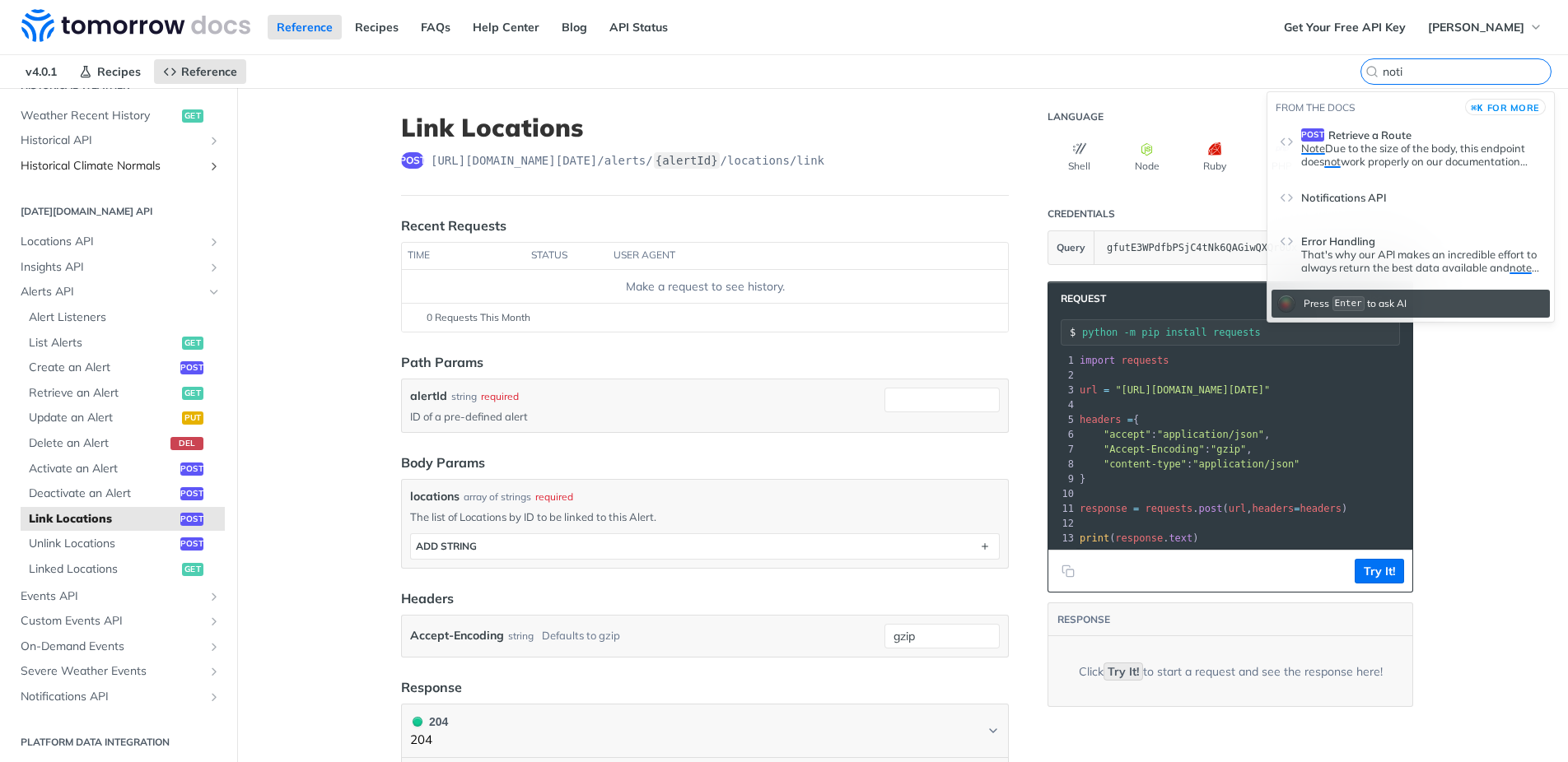
scroll to position [611, 0]
type input "noti"
click at [79, 689] on span "Notifications API" at bounding box center [112, 693] width 183 height 17
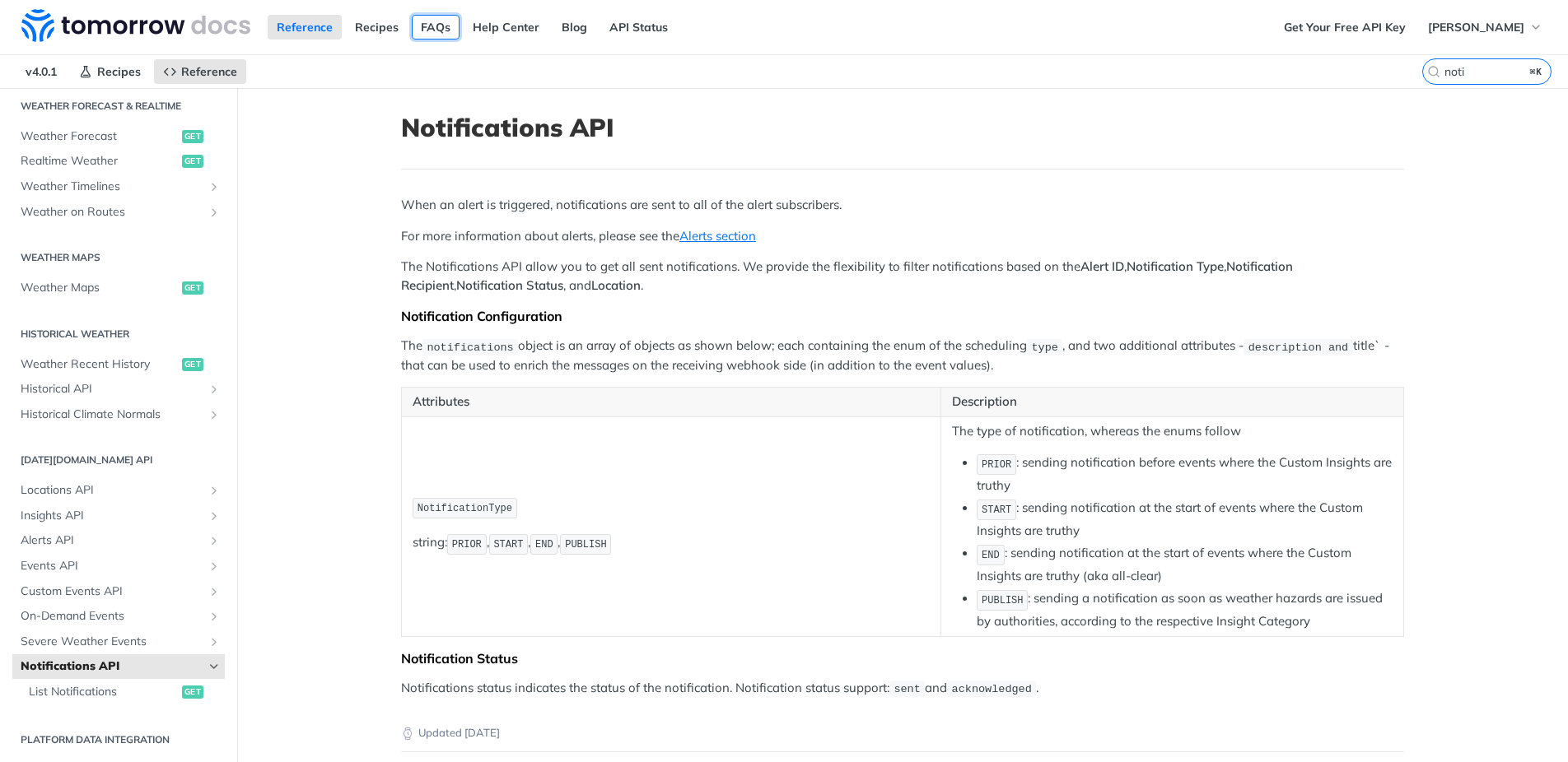
click at [434, 29] on link "FAQs" at bounding box center [435, 27] width 48 height 25
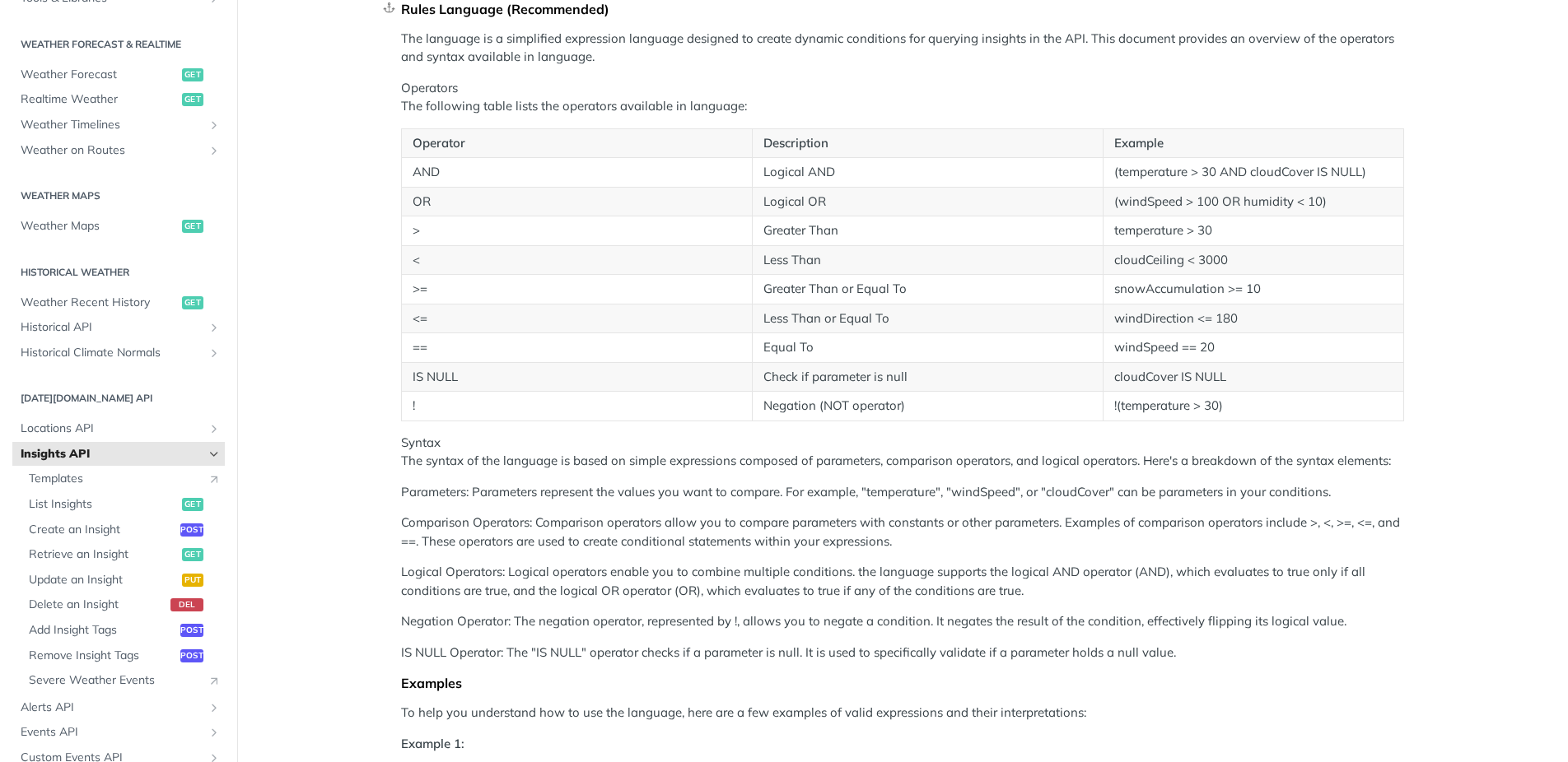
scroll to position [372, 0]
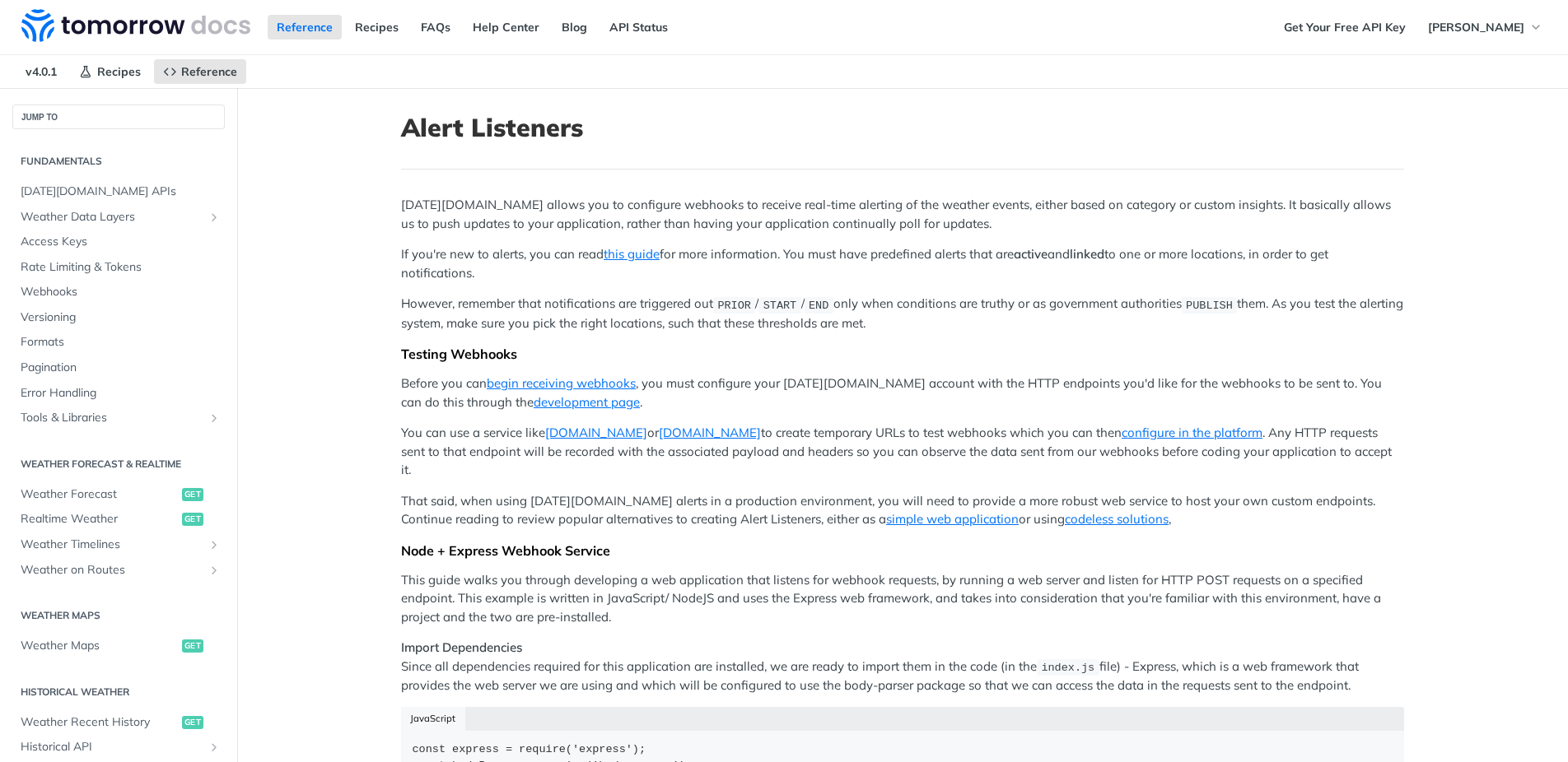
scroll to position [531, 0]
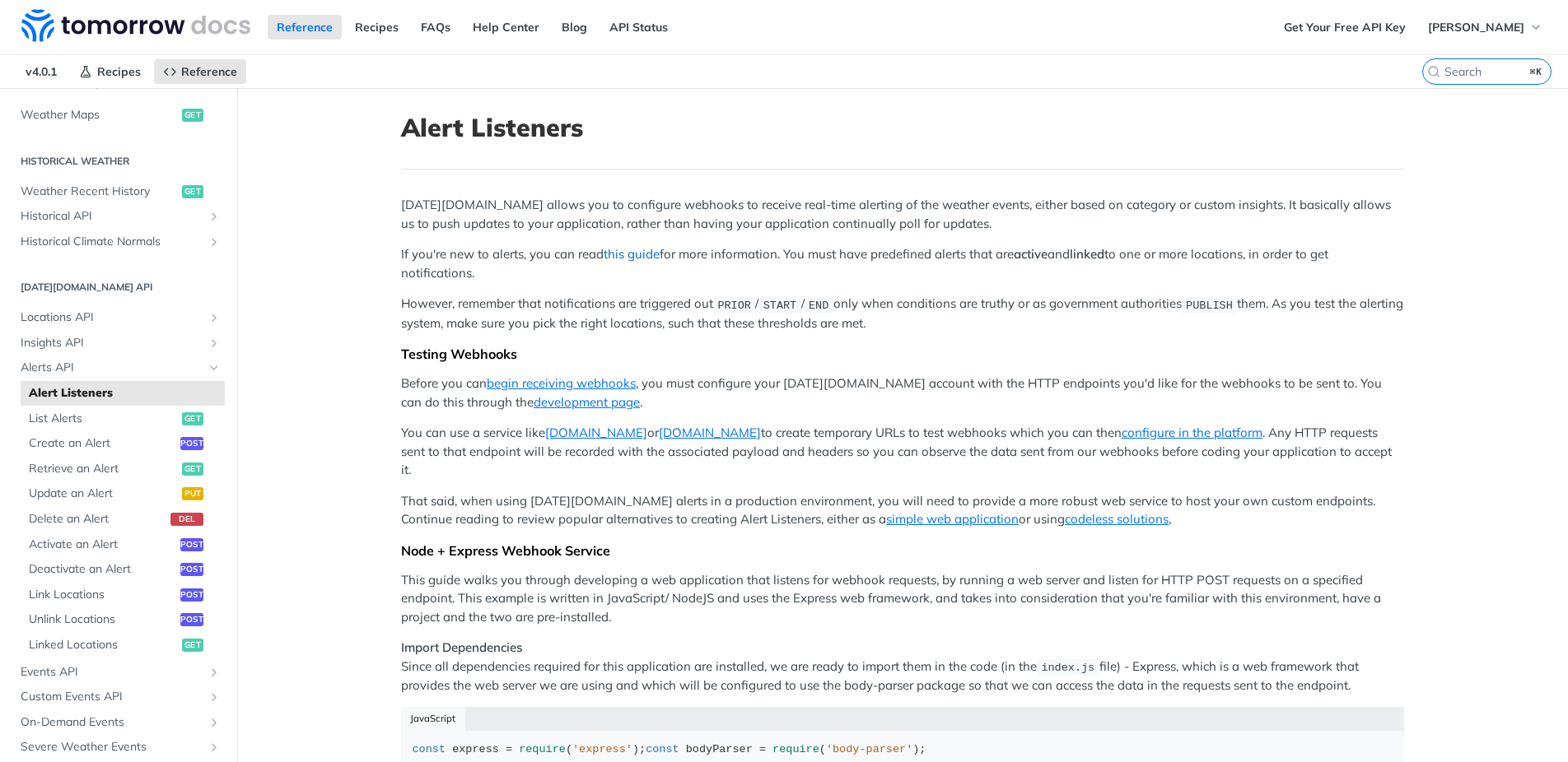
click at [625, 257] on link "this guide" at bounding box center [631, 254] width 56 height 16
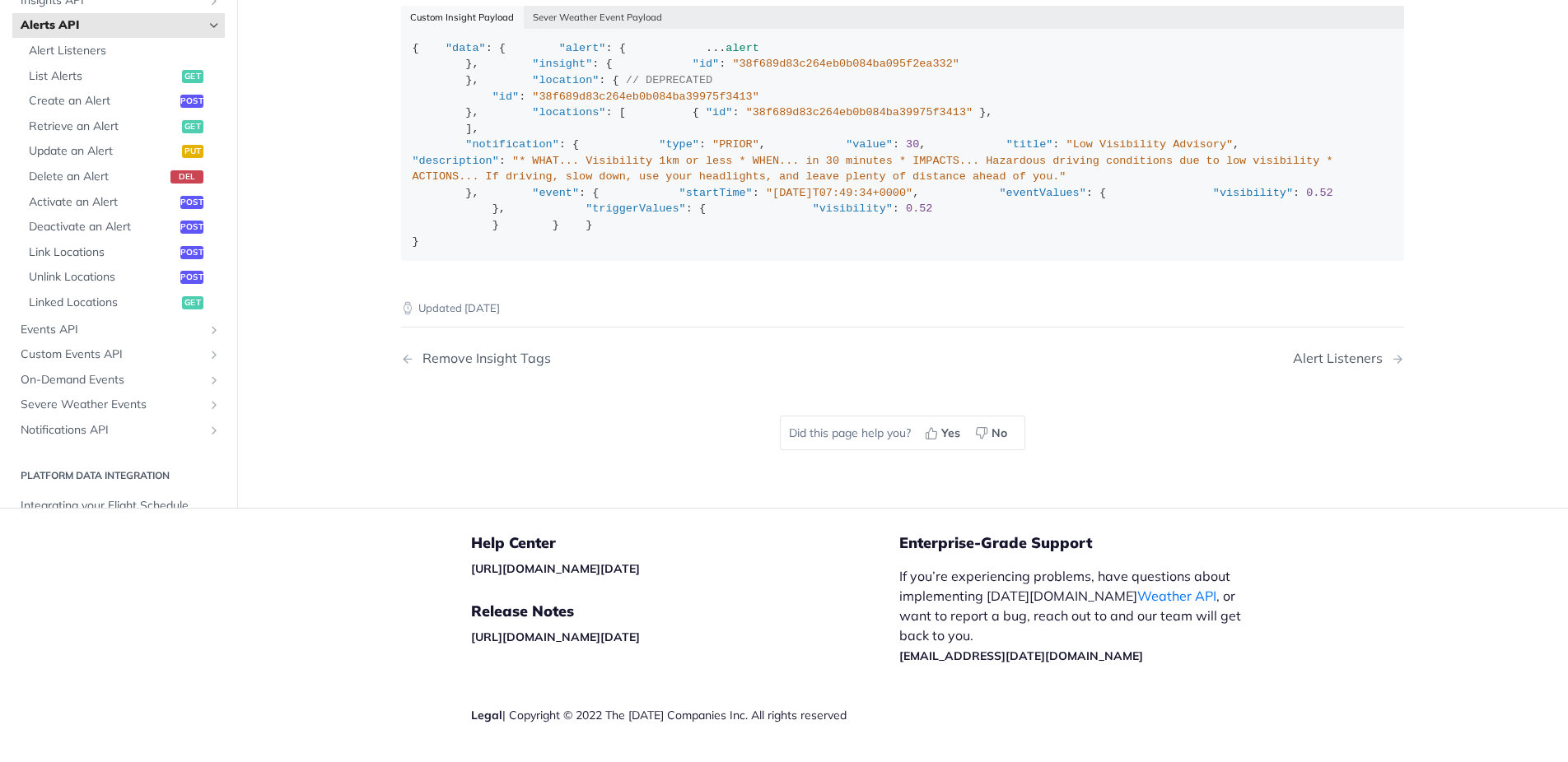
scroll to position [2571, 0]
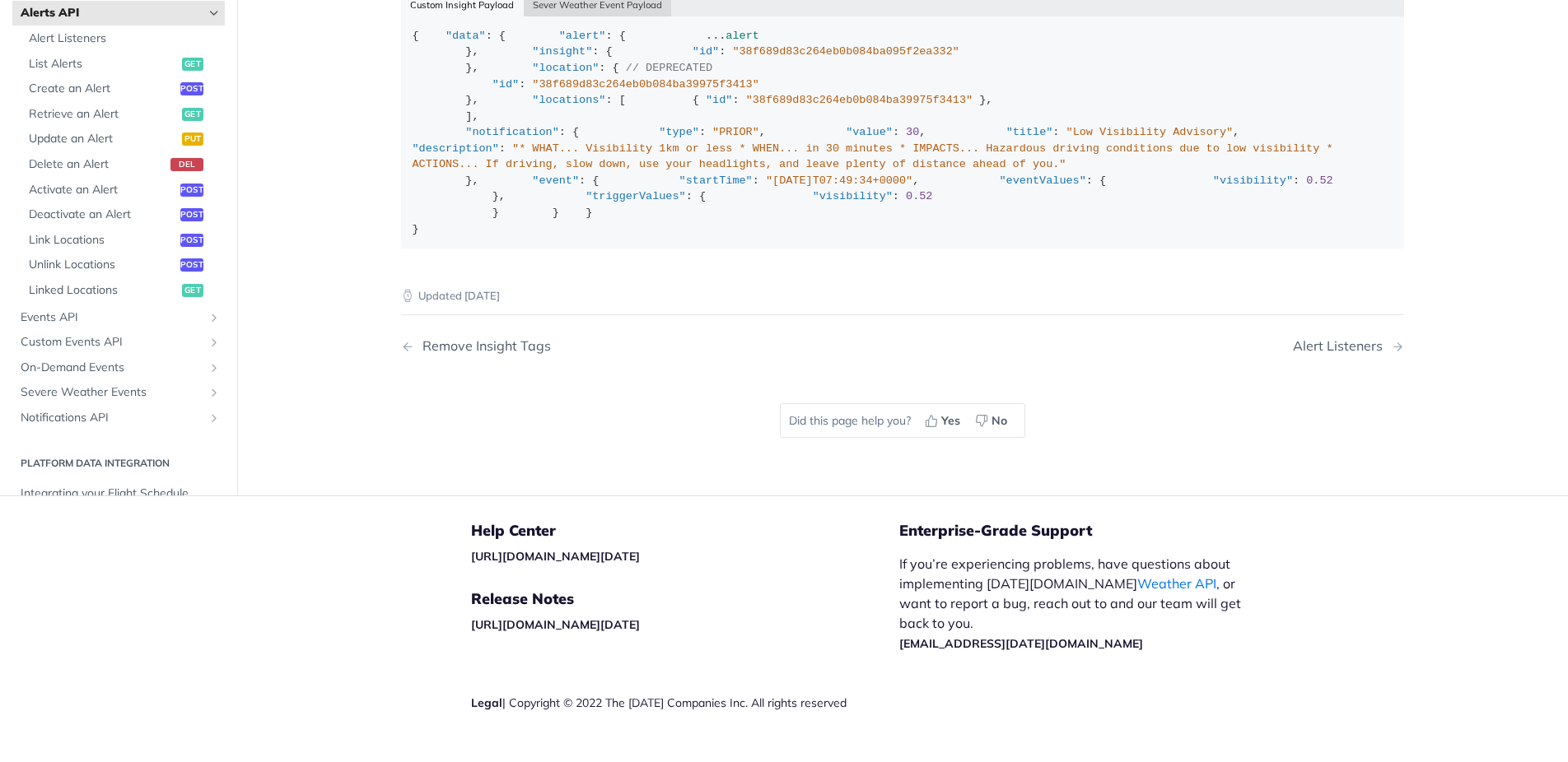
click at [580, 17] on button "Sever Weather Event Payload" at bounding box center [597, 4] width 148 height 23
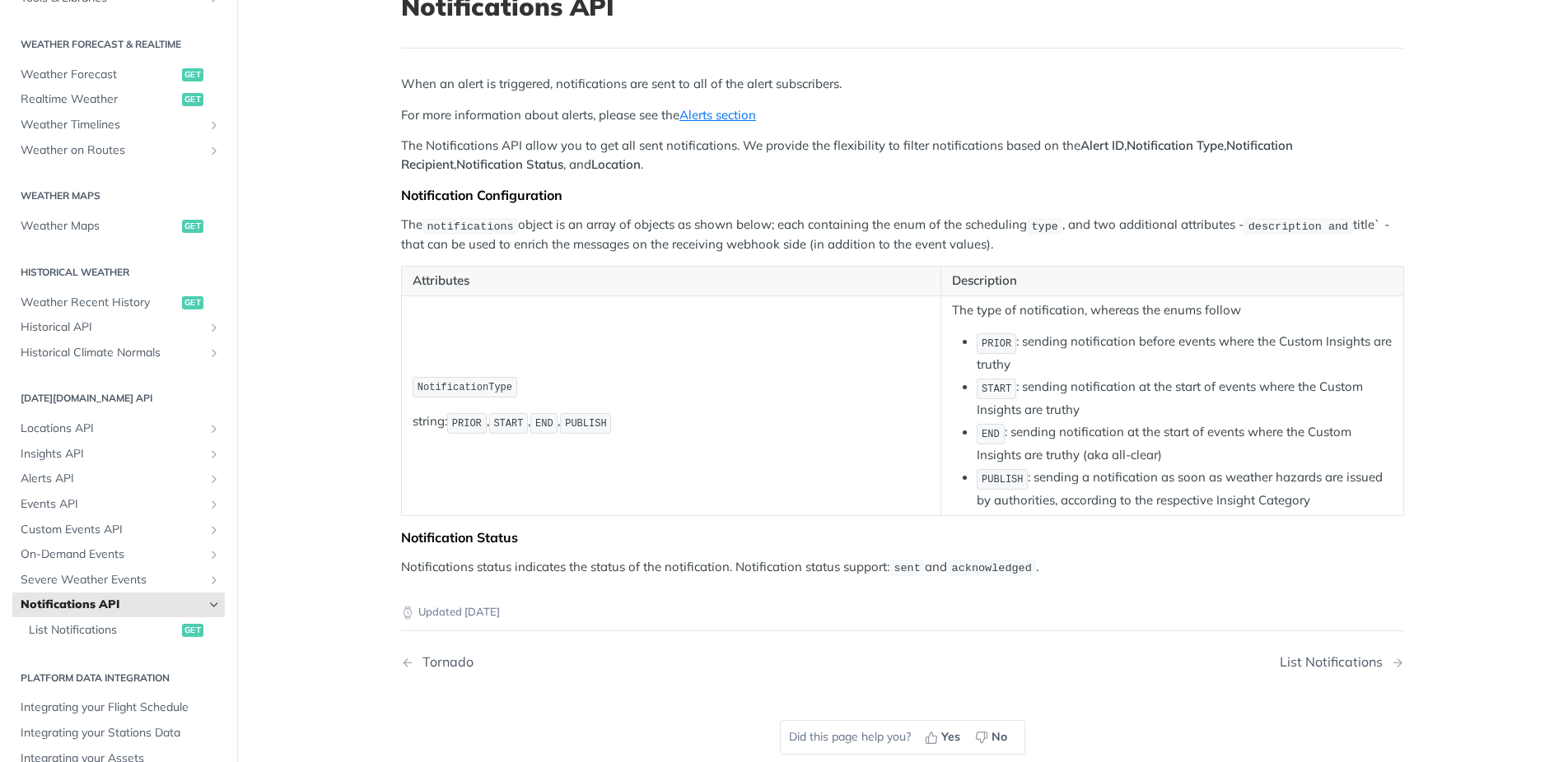
scroll to position [132, 0]
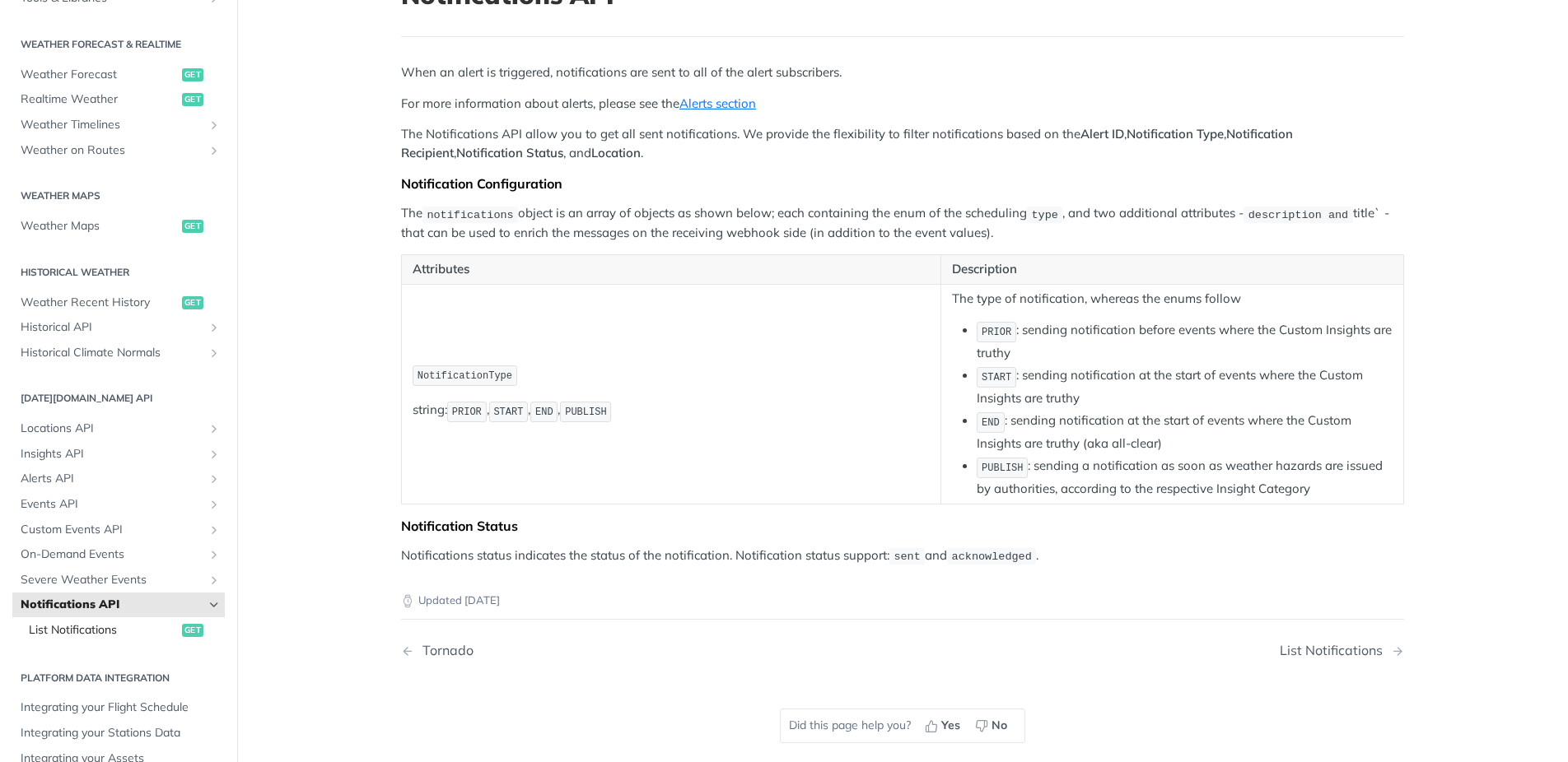
click at [87, 647] on div "Fundamentals [DATE][DOMAIN_NAME] APIs Weather Data Layers Core Probabilistic Fo…" at bounding box center [118, 249] width 237 height 1079
click at [87, 638] on span "List Notifications" at bounding box center [103, 630] width 149 height 17
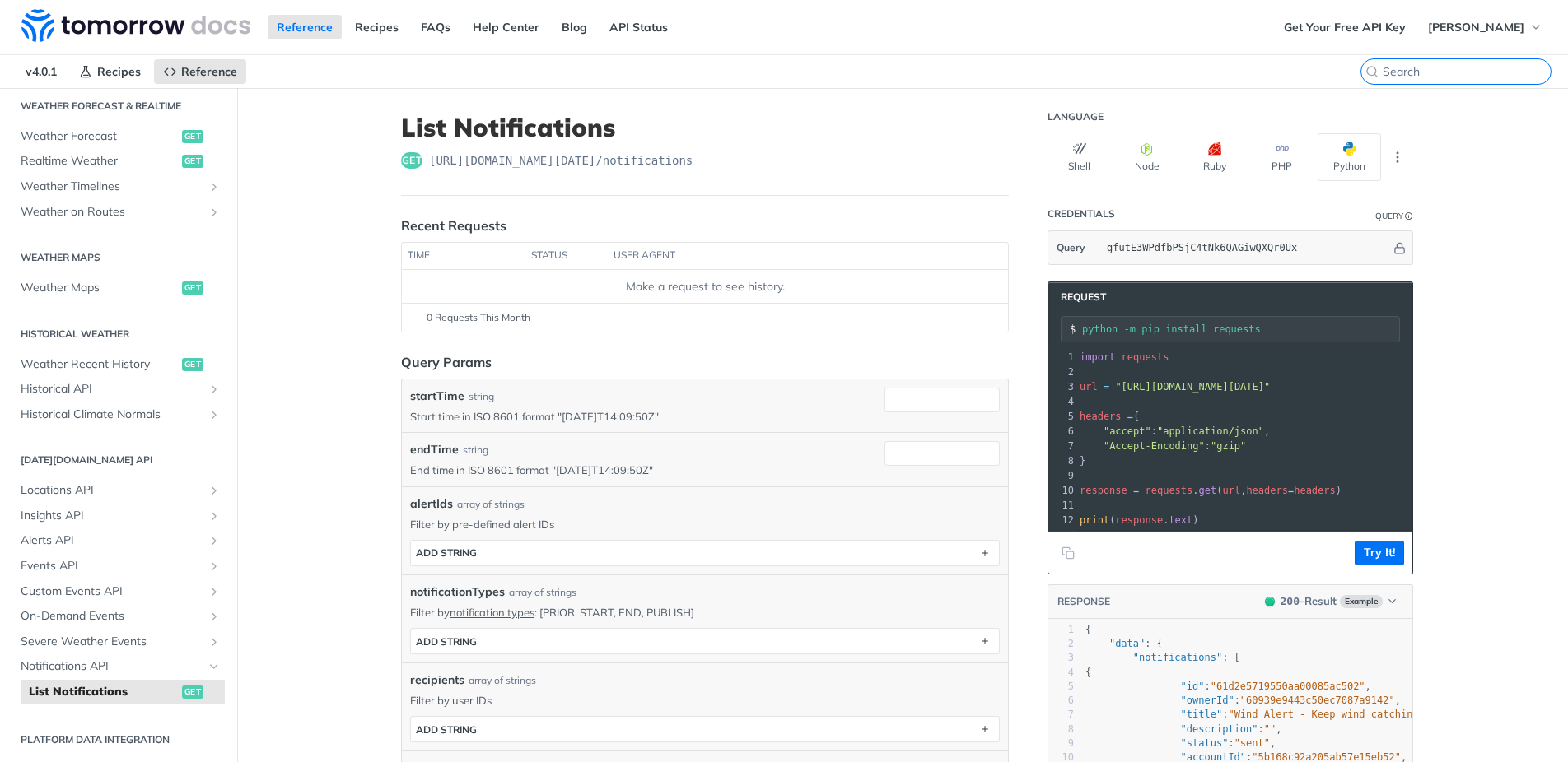
click at [1491, 70] on input "search" at bounding box center [1466, 72] width 168 height 15
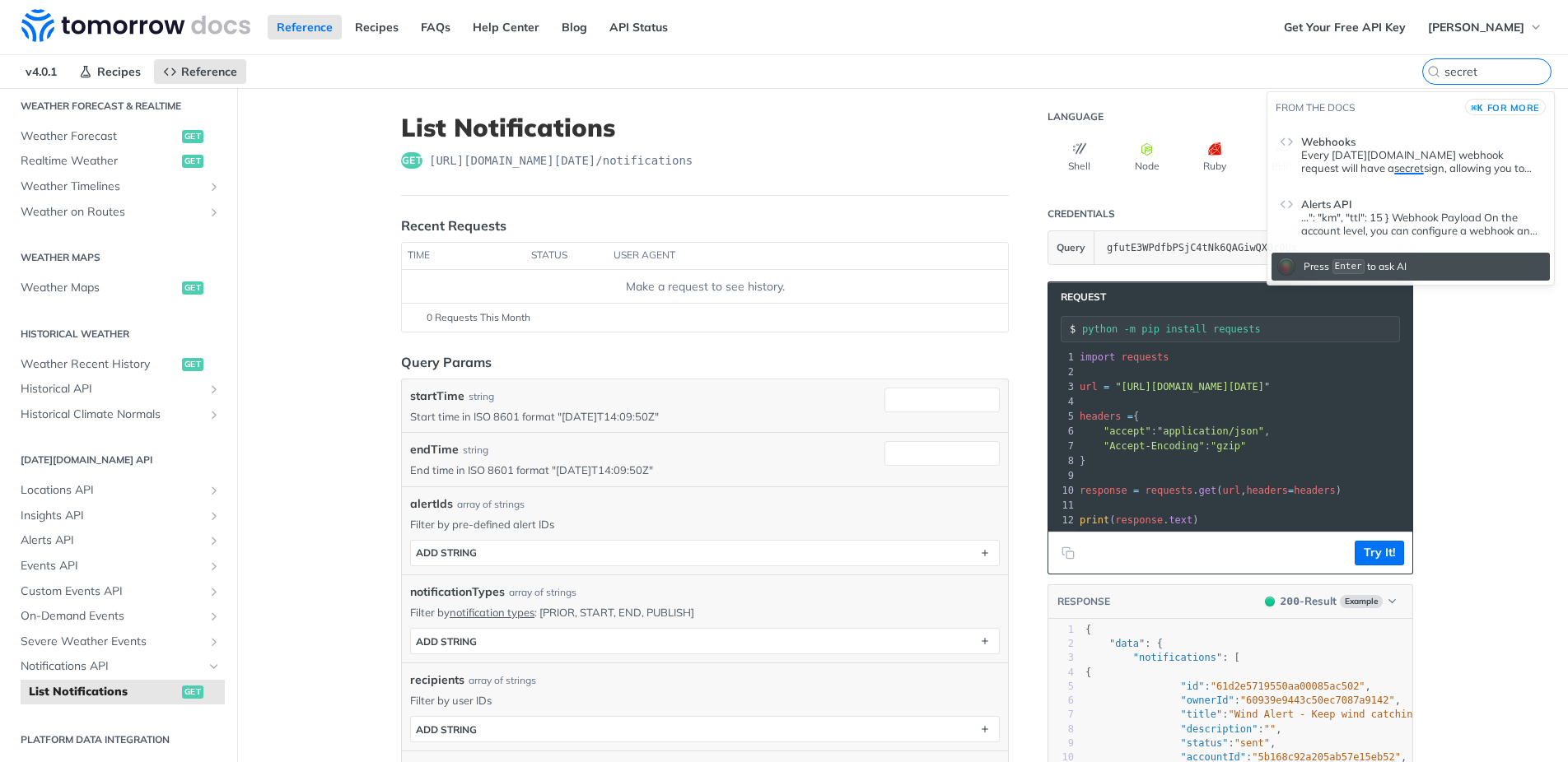
click at [1398, 229] on p "...": "km", "ttl": 15 } Webhook Payload On the account level, you can configure…" at bounding box center [1421, 224] width 240 height 27
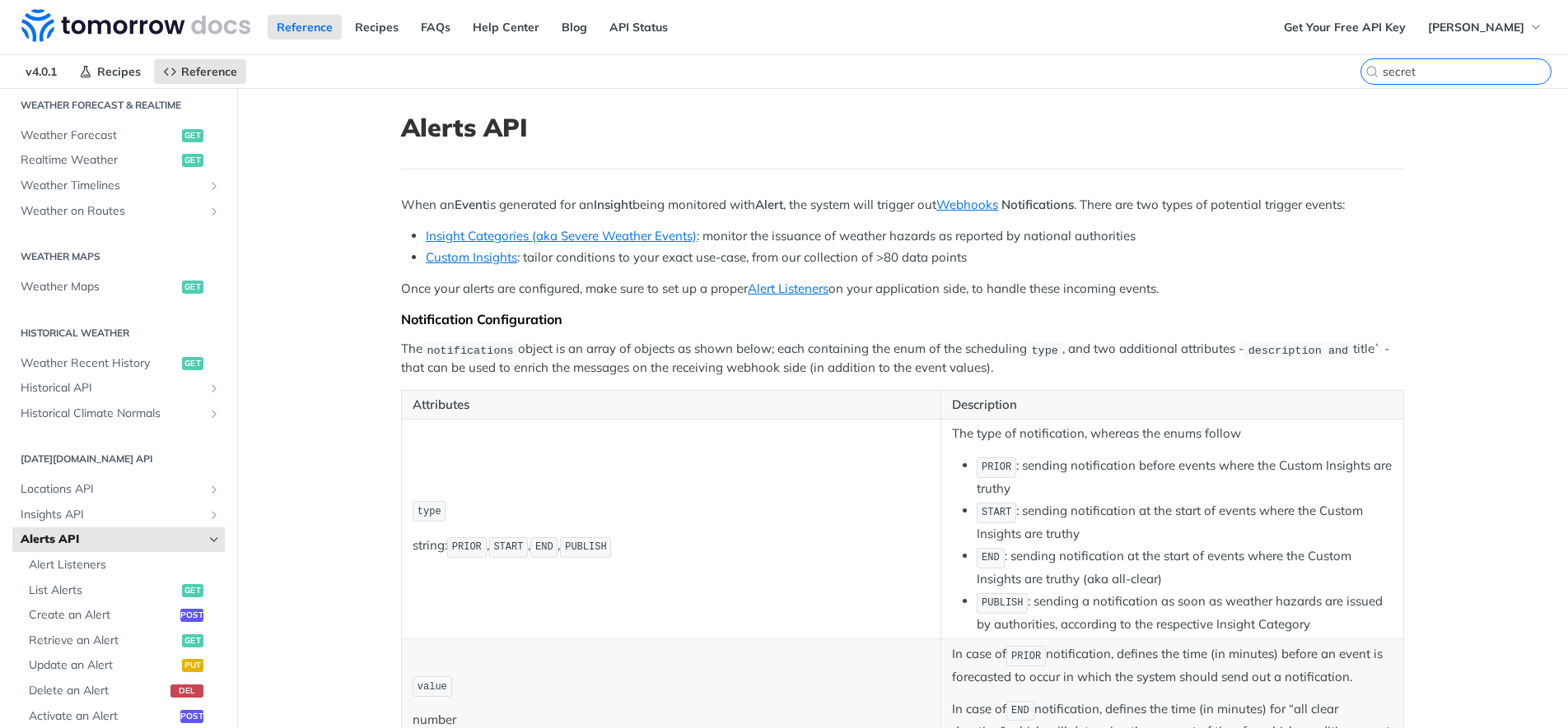
click at [1509, 76] on input "secret" at bounding box center [1466, 72] width 168 height 15
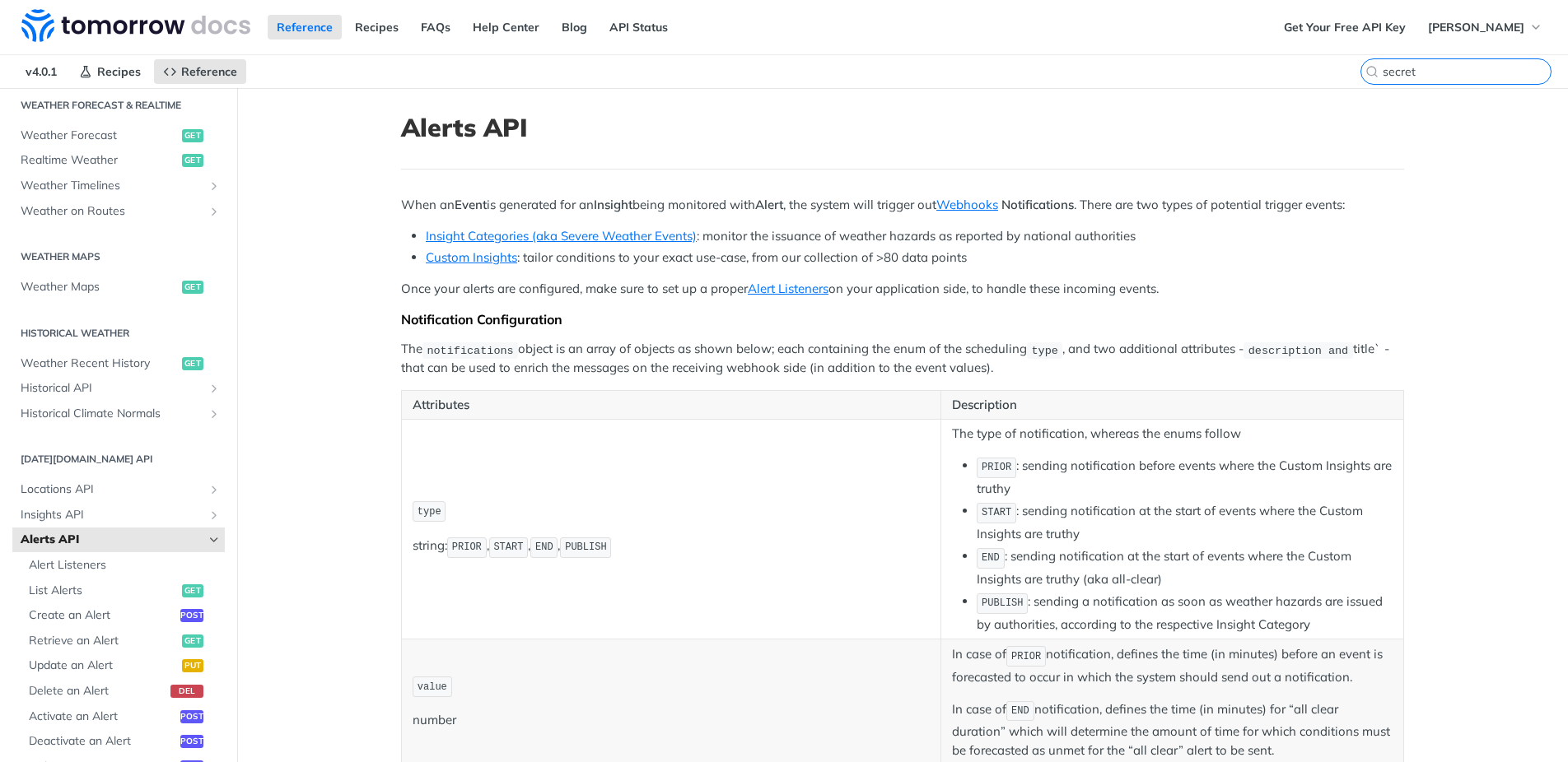
click at [1484, 71] on input "secret" at bounding box center [1466, 72] width 168 height 15
type input "secret"
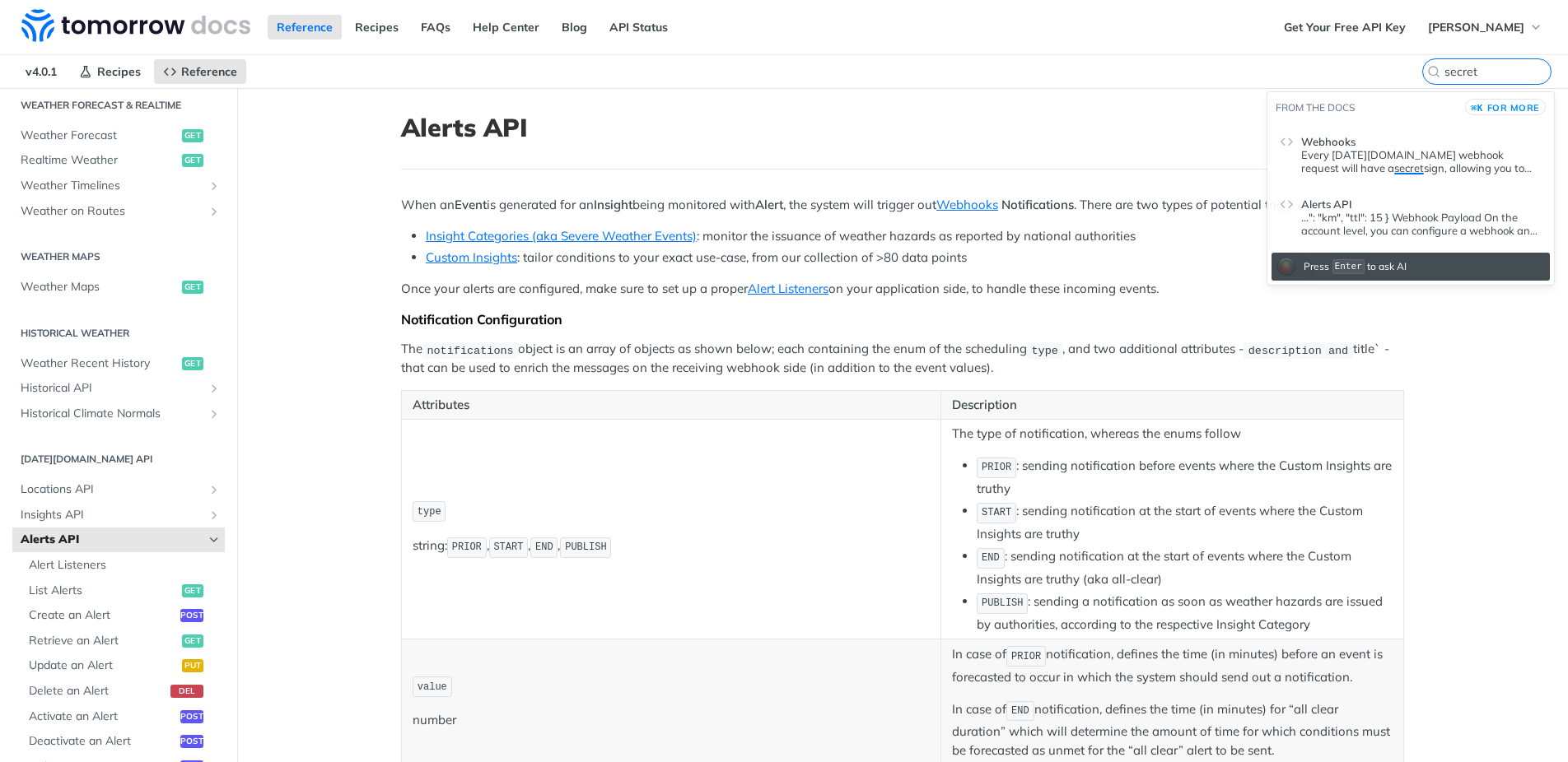
click at [1196, 358] on p "The notifications object is an array of objects as shown below; each containing…" at bounding box center [902, 359] width 1003 height 38
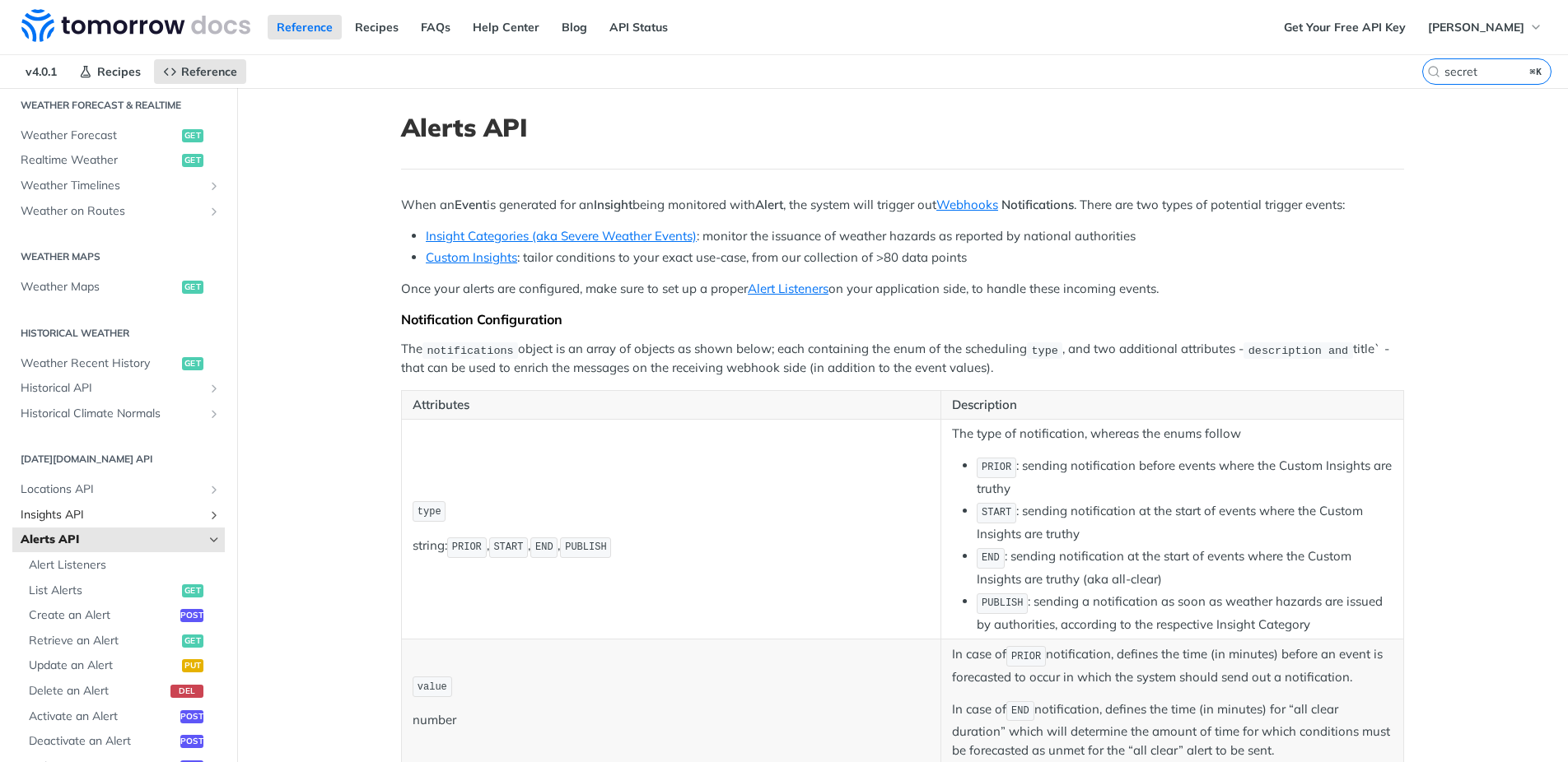
click at [64, 516] on span "Insights API" at bounding box center [112, 515] width 183 height 17
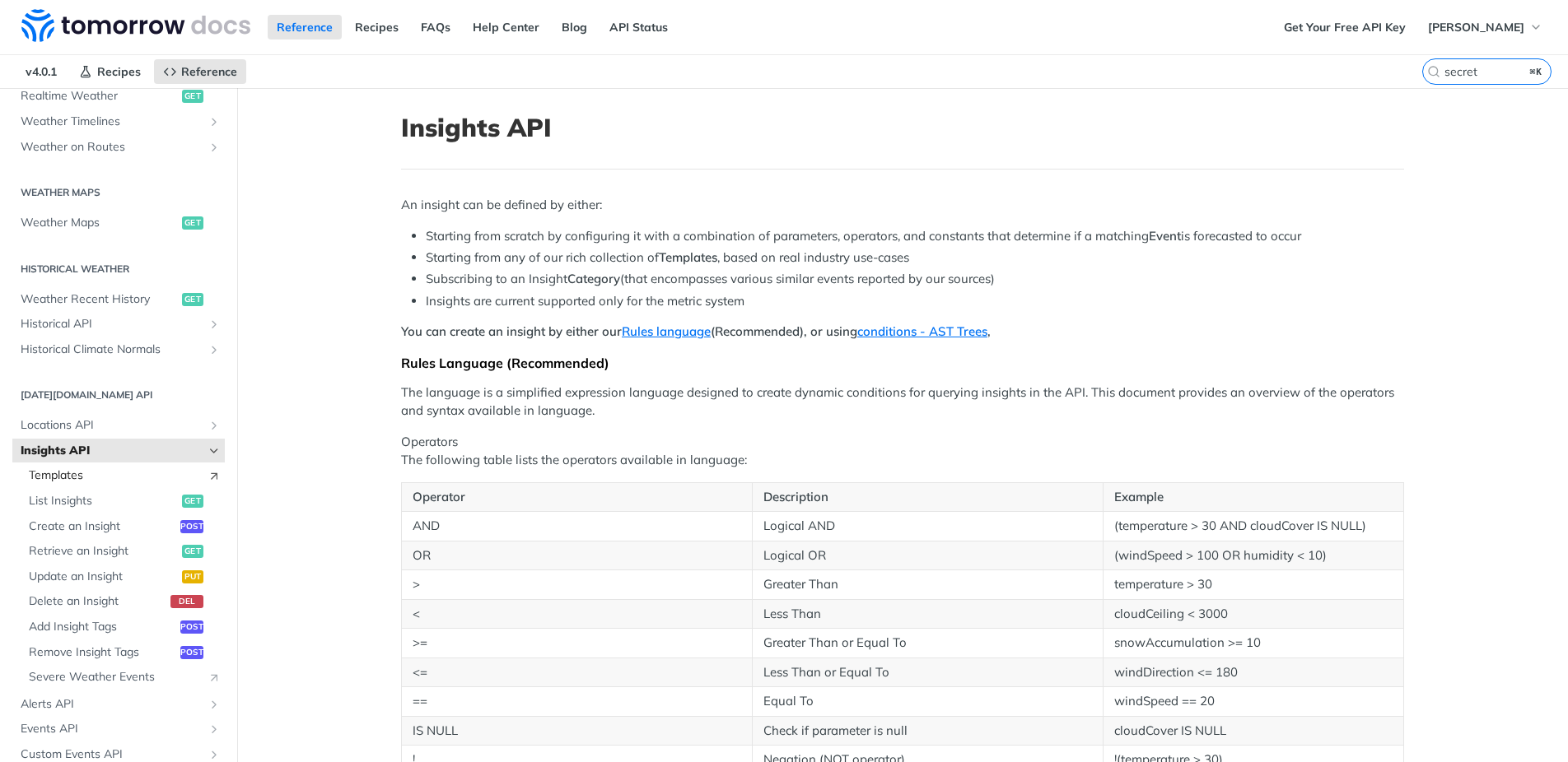
scroll to position [477, 0]
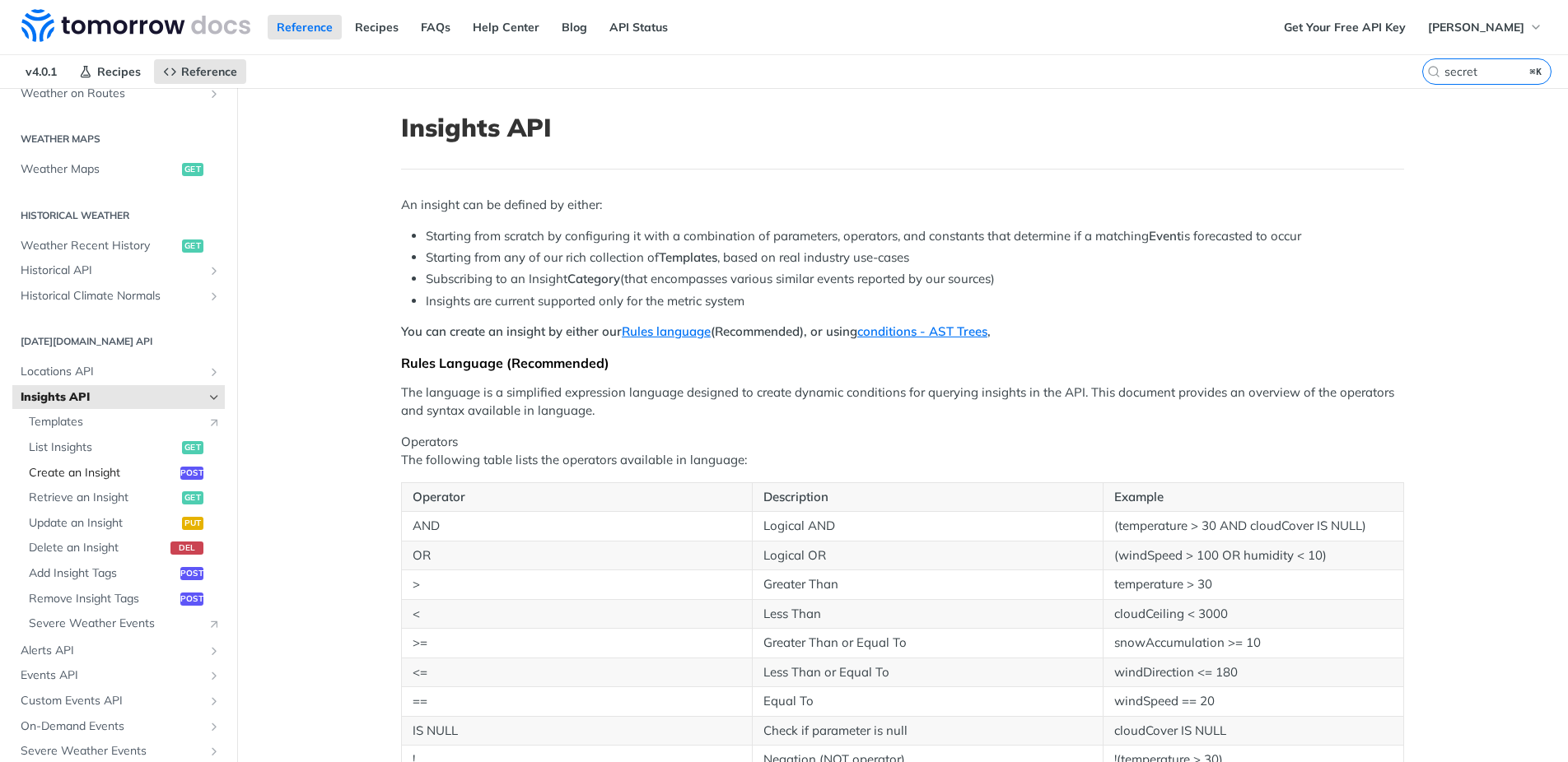
click at [120, 477] on span "Create an Insight" at bounding box center [102, 473] width 147 height 17
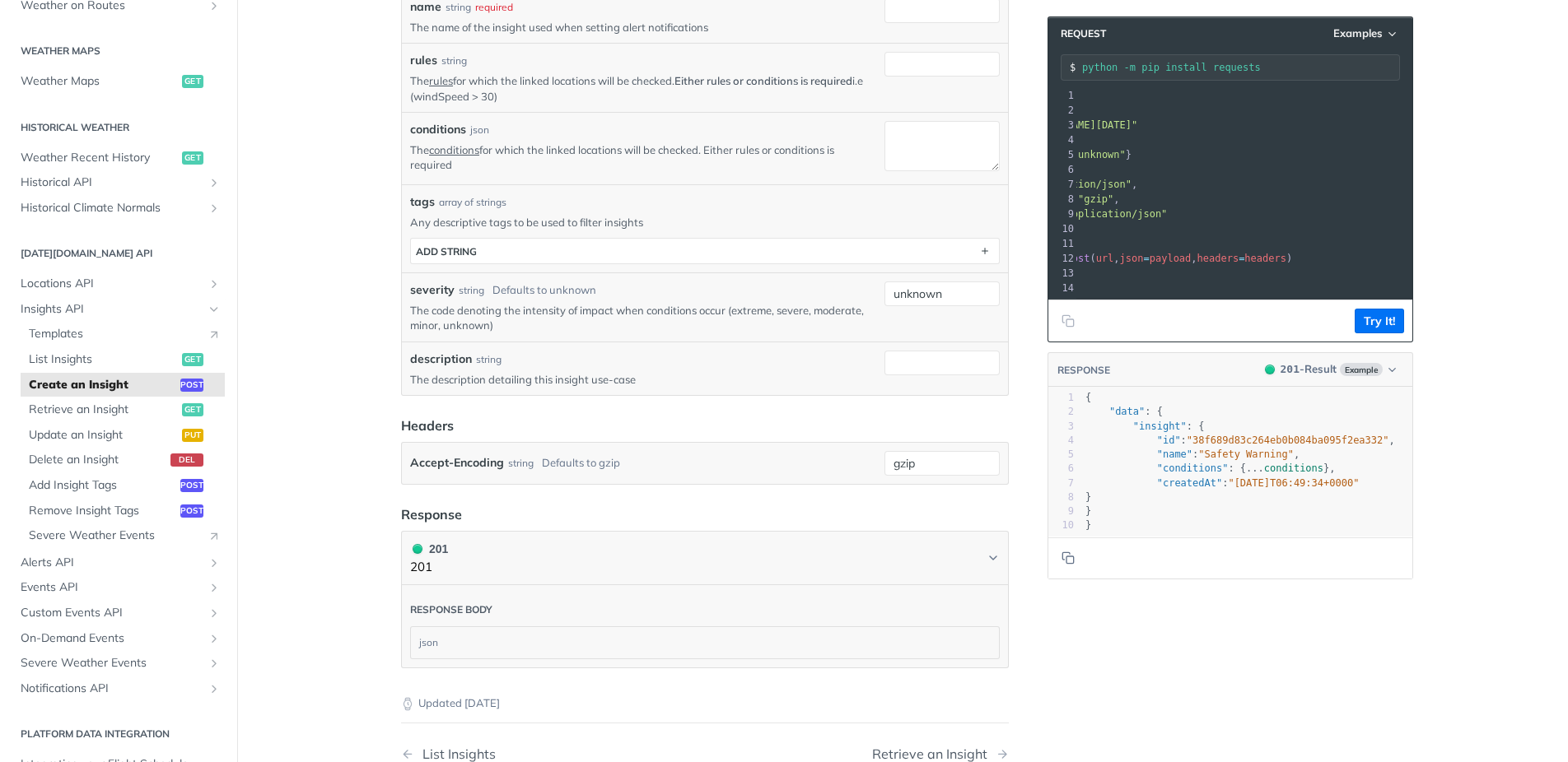
scroll to position [0, 163]
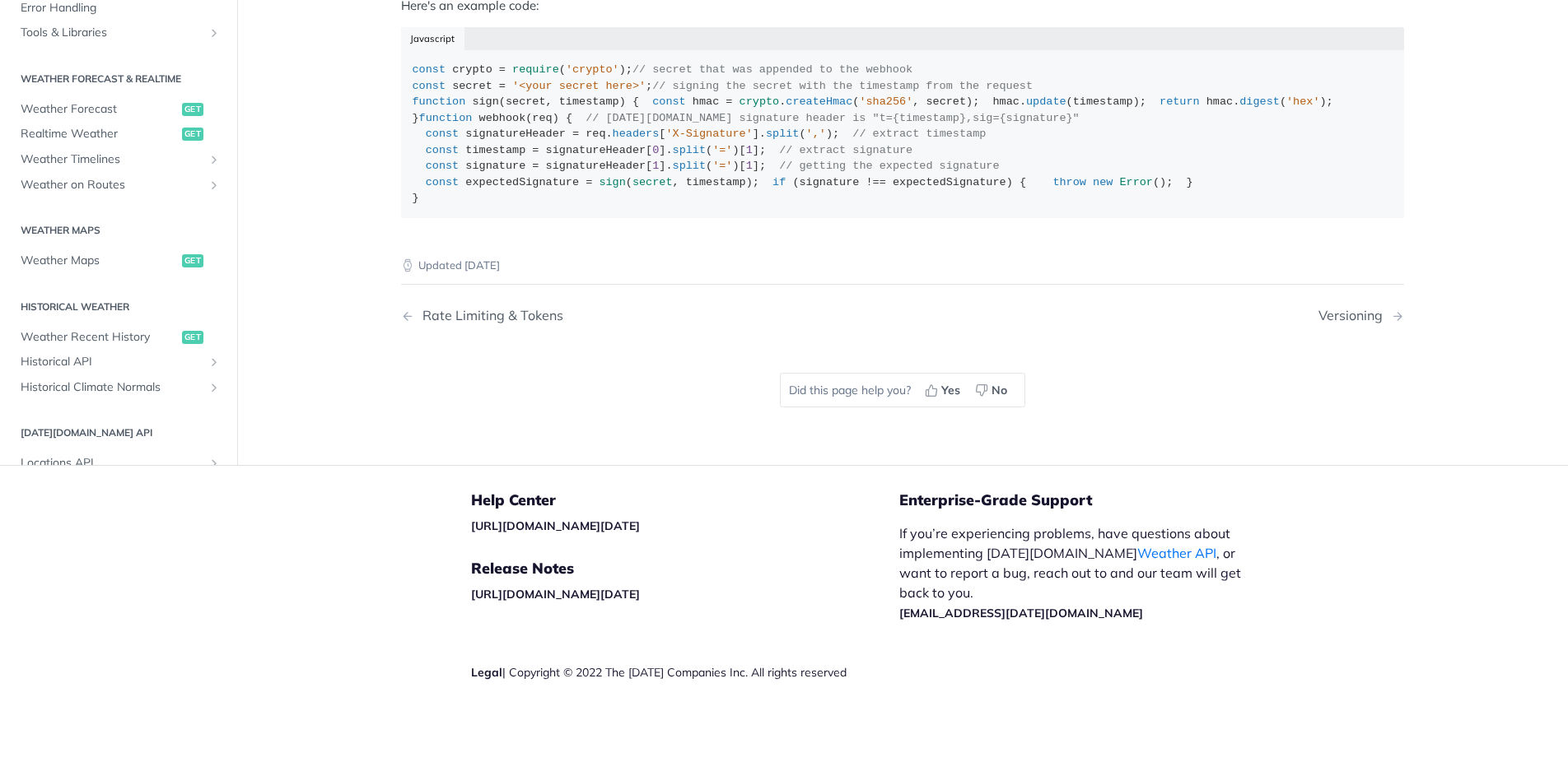
scroll to position [1463, 0]
click at [1347, 324] on div "Versioning" at bounding box center [1354, 316] width 73 height 16
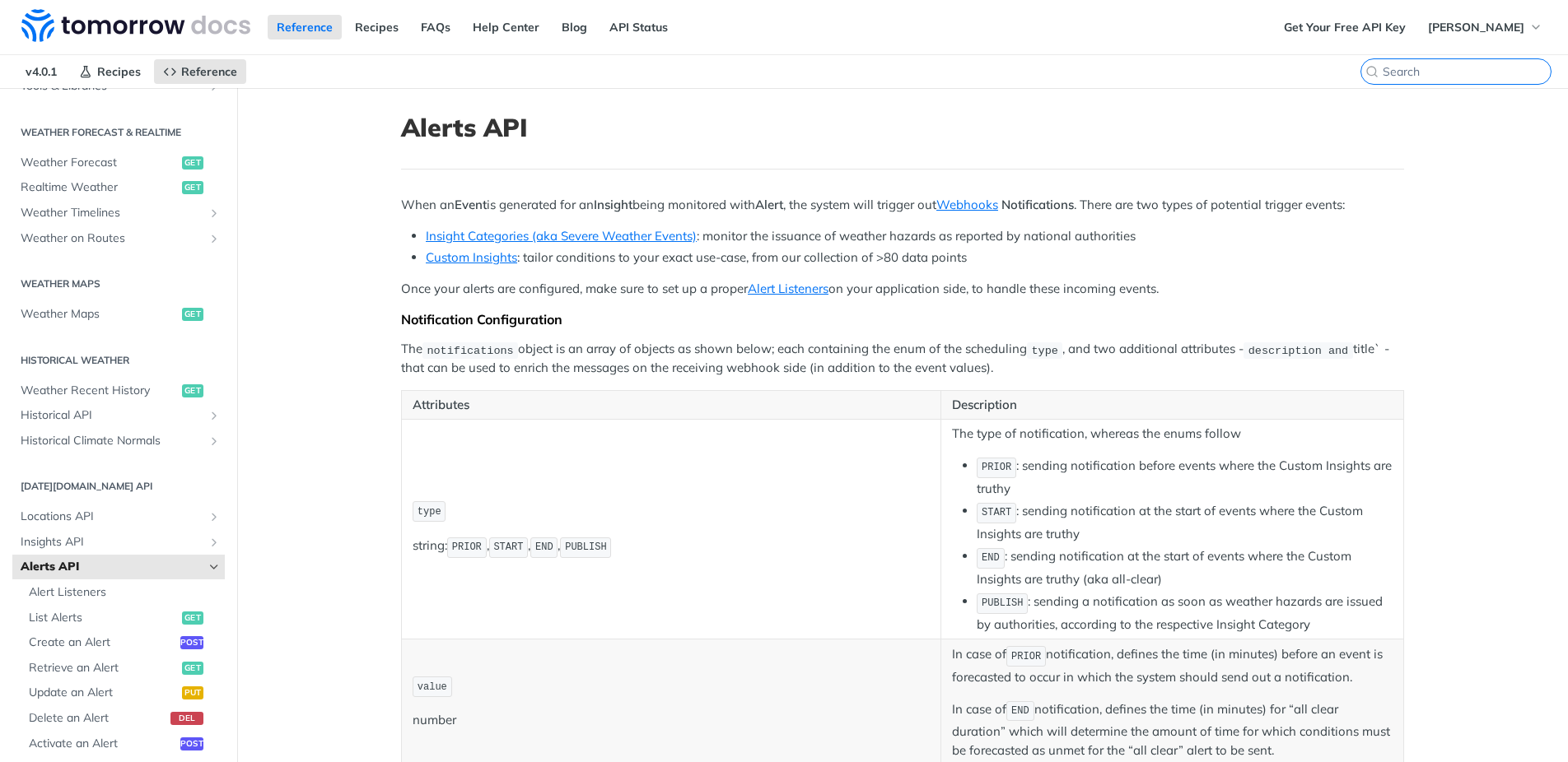
click at [1468, 76] on input "search" at bounding box center [1466, 72] width 168 height 15
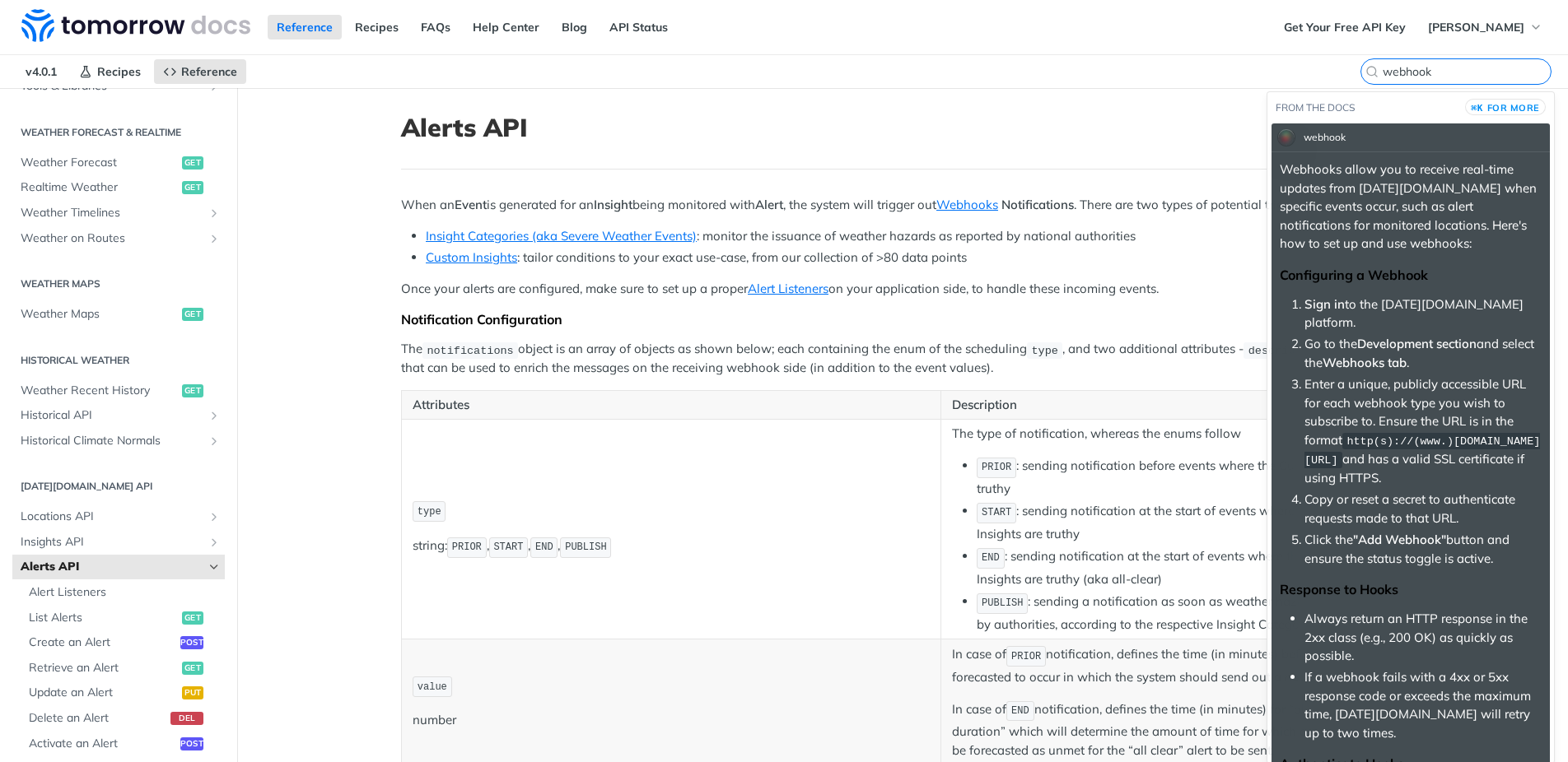
click at [1475, 73] on input "webhook" at bounding box center [1466, 72] width 168 height 15
type input "webhook"
click at [1491, 104] on span "for more" at bounding box center [1512, 108] width 53 height 12
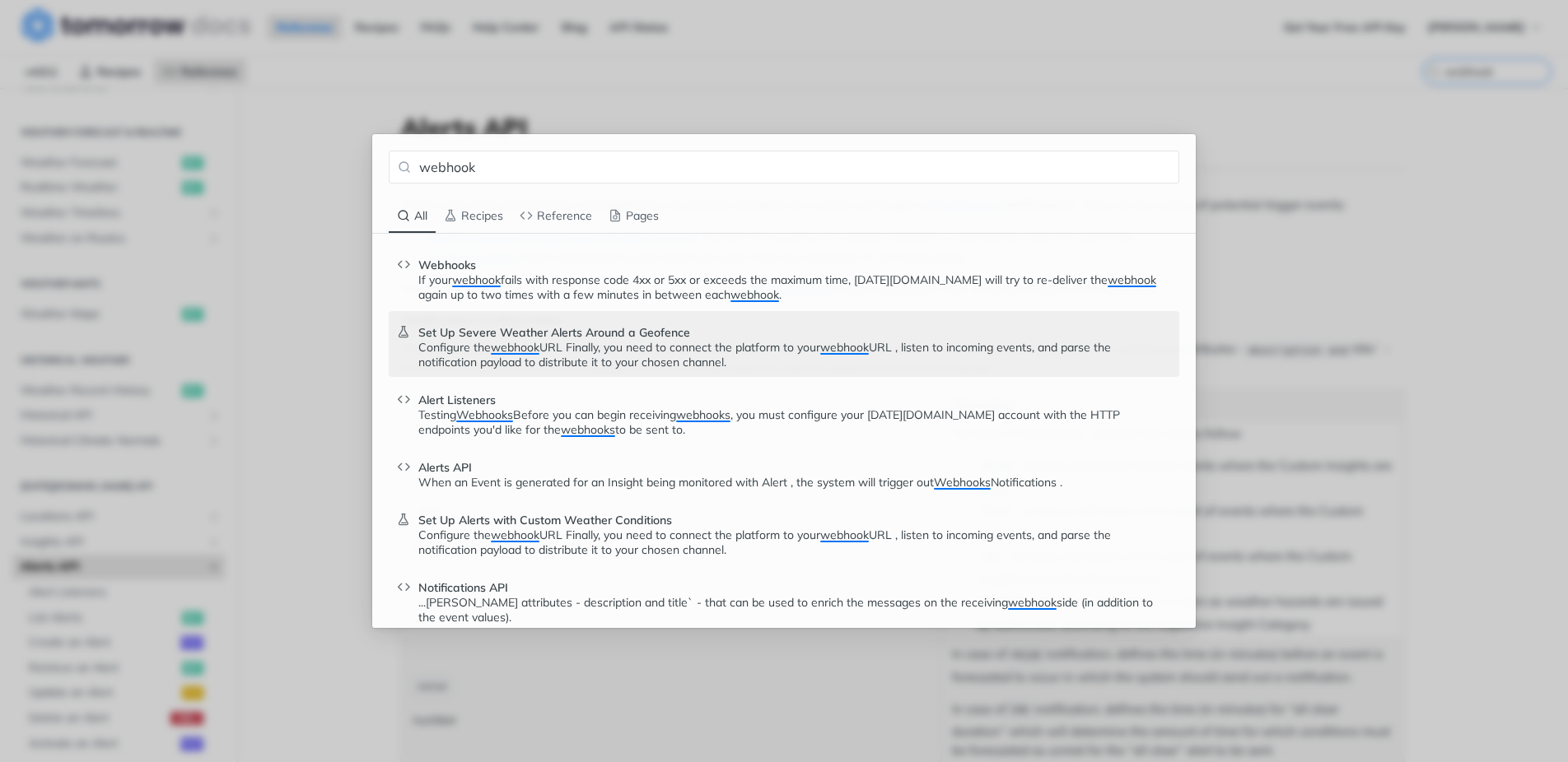
click at [613, 357] on p "Configure the webhook URL Finally, you need to connect the platform to your web…" at bounding box center [794, 355] width 752 height 30
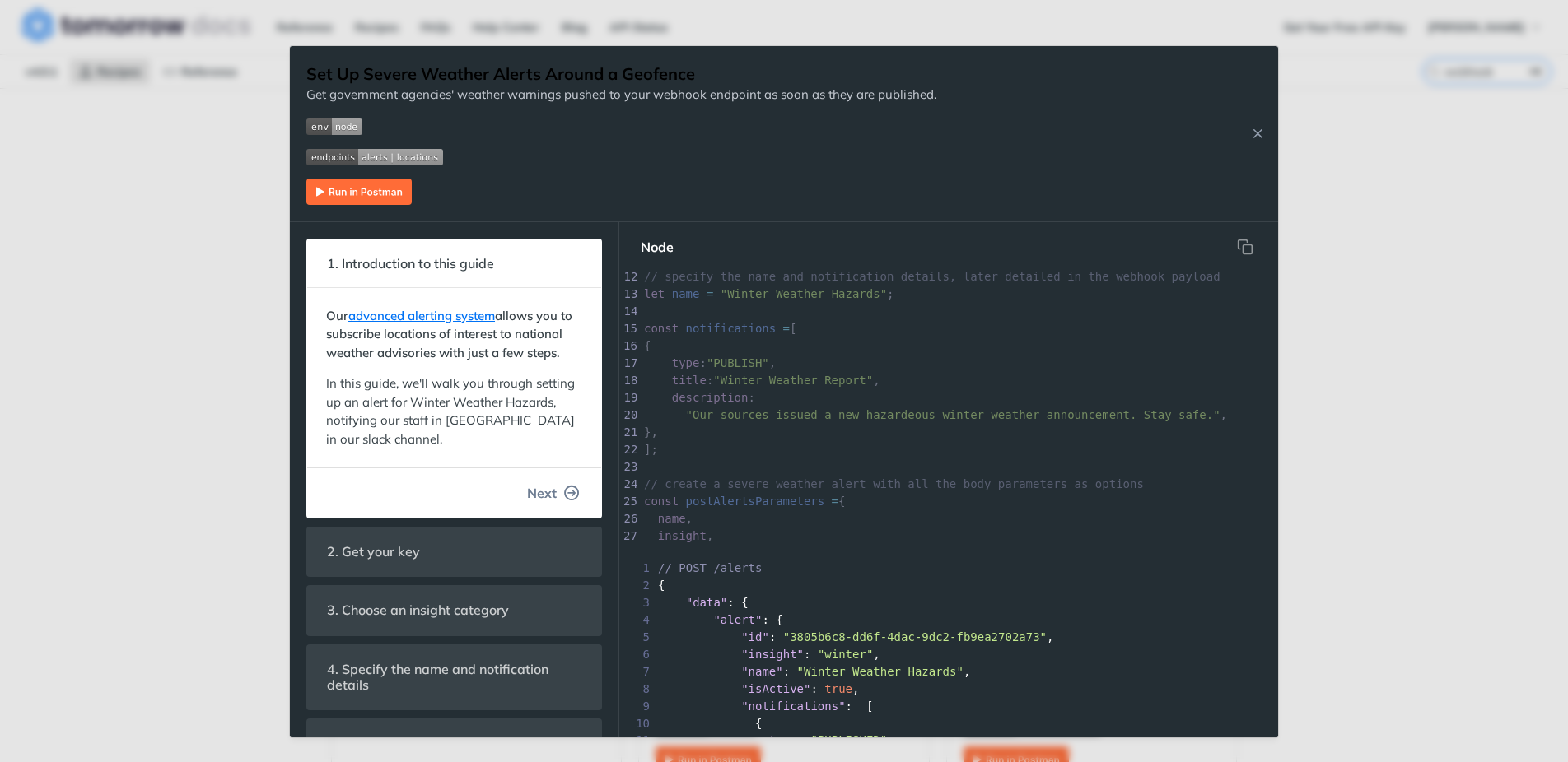
click at [574, 496] on icon "button" at bounding box center [571, 493] width 15 height 15
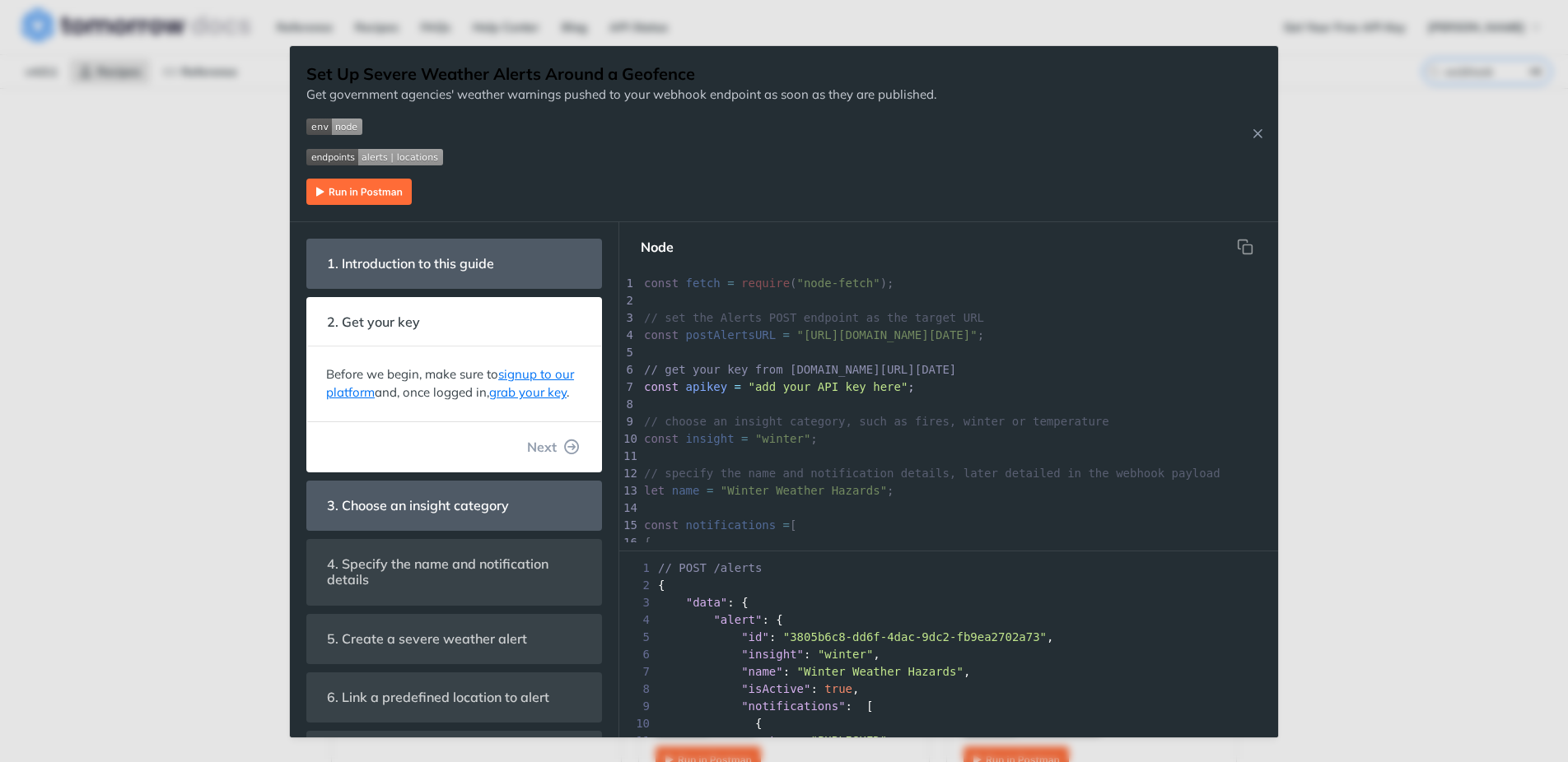
click at [564, 451] on icon "button" at bounding box center [571, 446] width 15 height 15
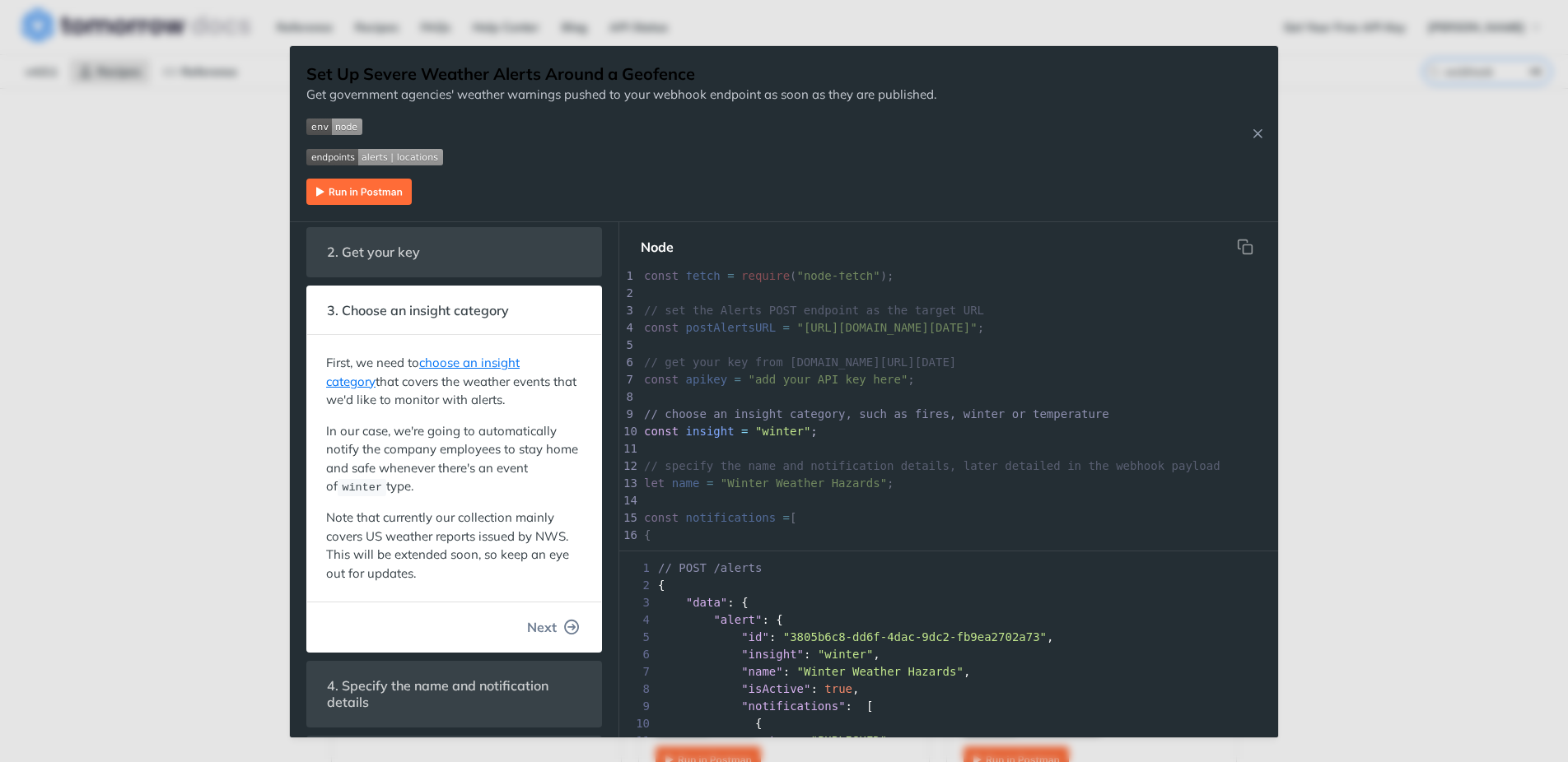
click at [574, 632] on icon "button" at bounding box center [571, 627] width 15 height 15
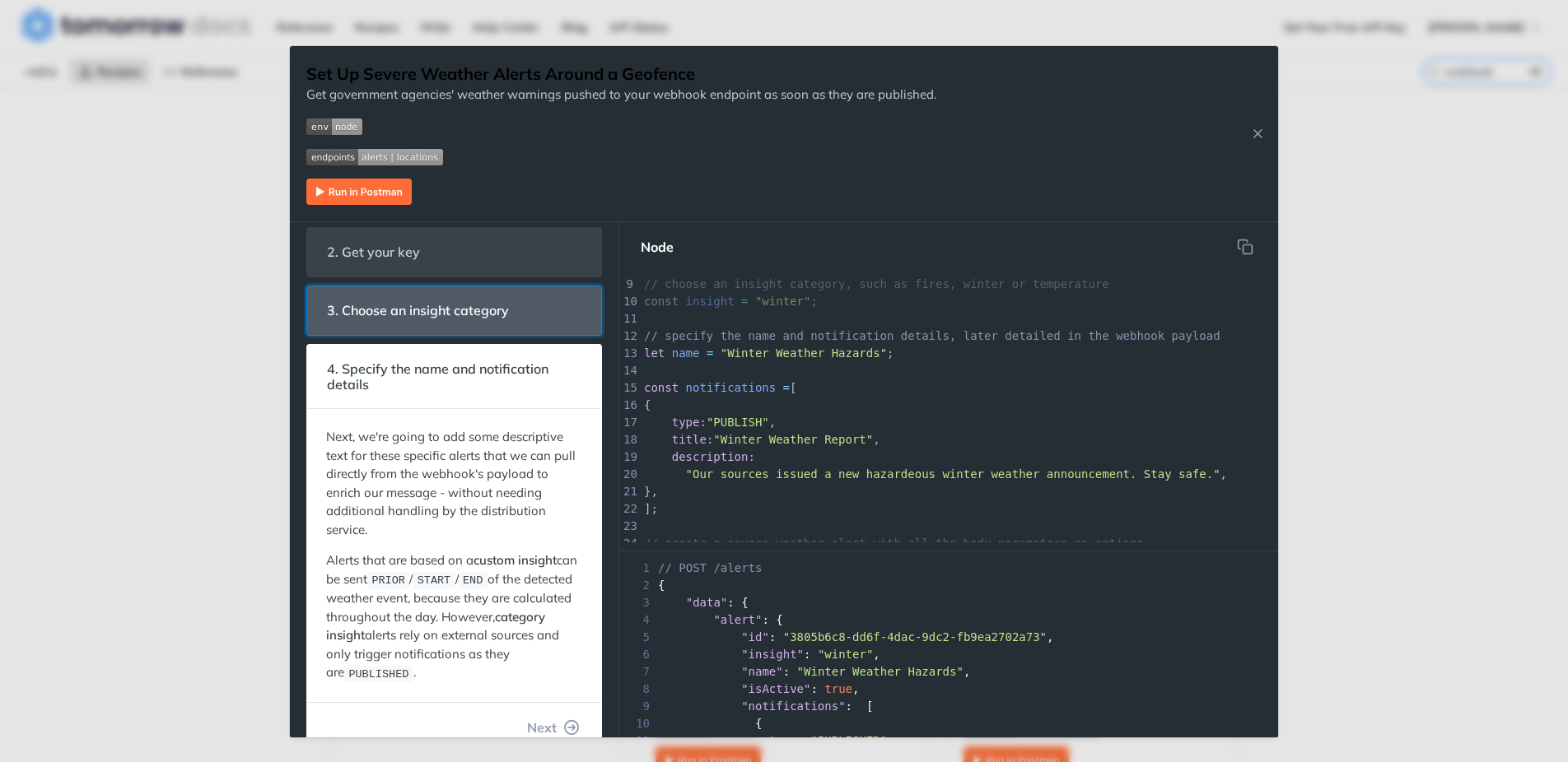
click at [478, 333] on header "3. Choose an insight category" at bounding box center [454, 310] width 294 height 49
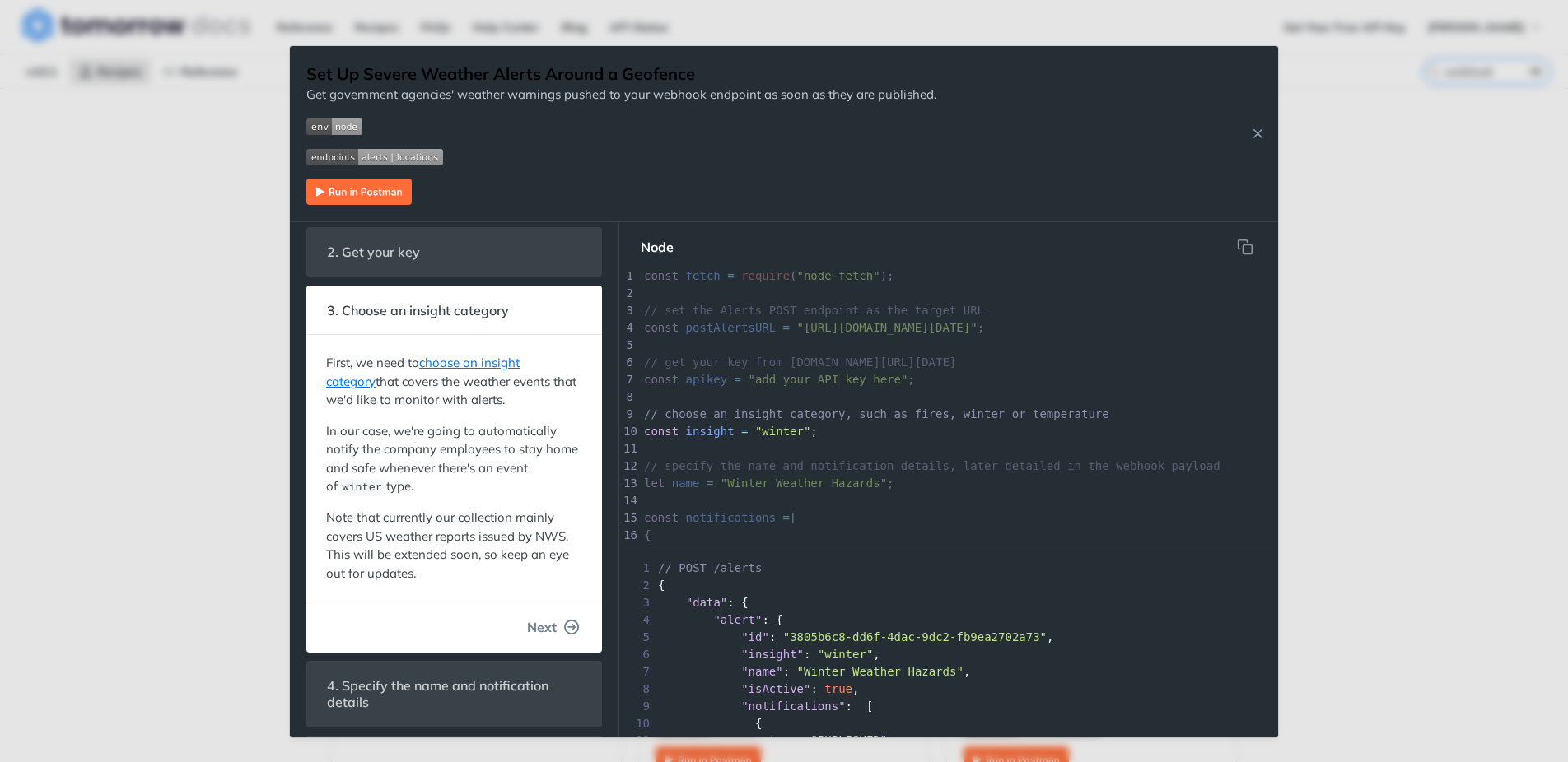
click at [561, 632] on button "Next" at bounding box center [553, 627] width 79 height 33
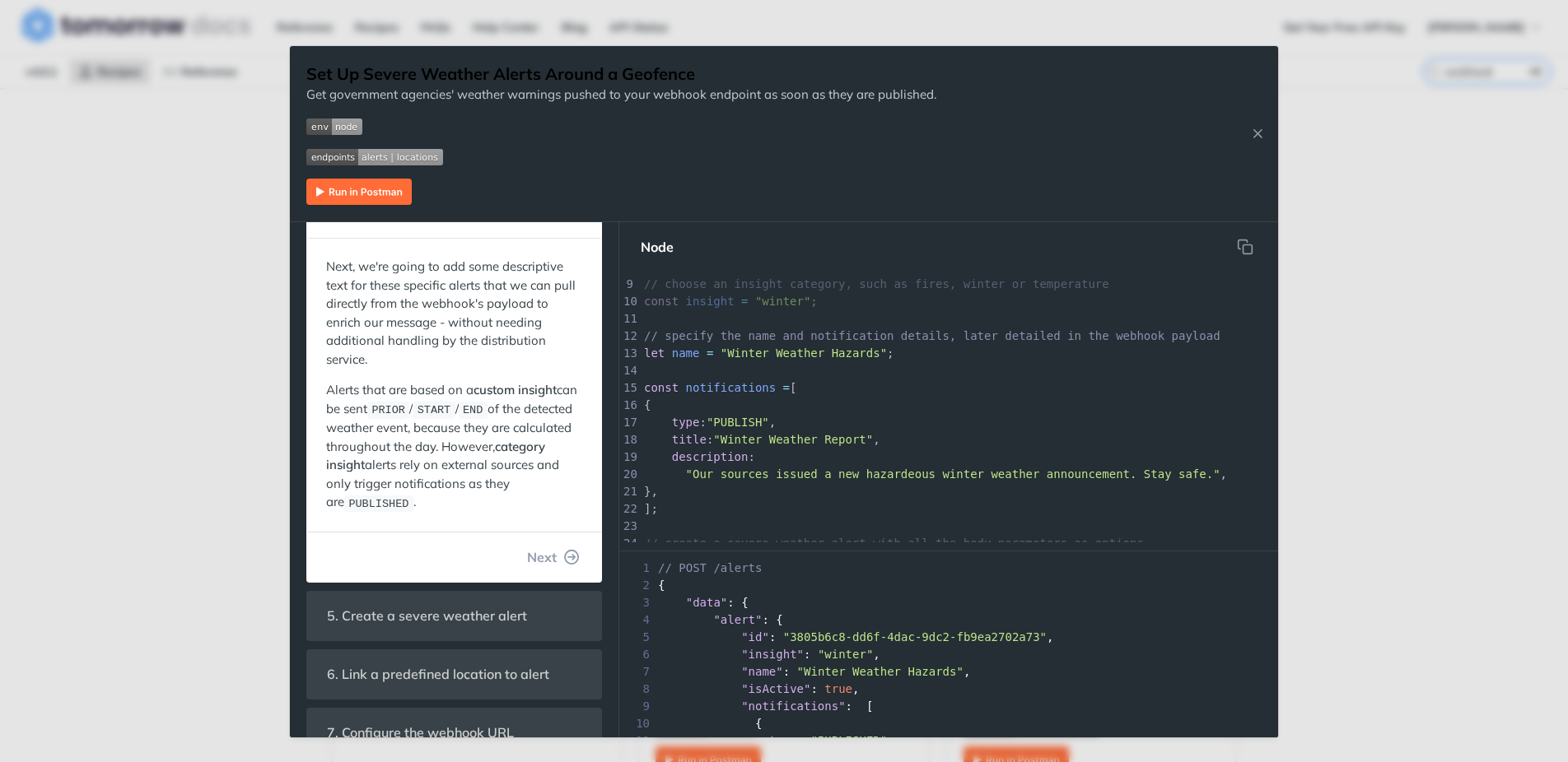
scroll to position [278, 0]
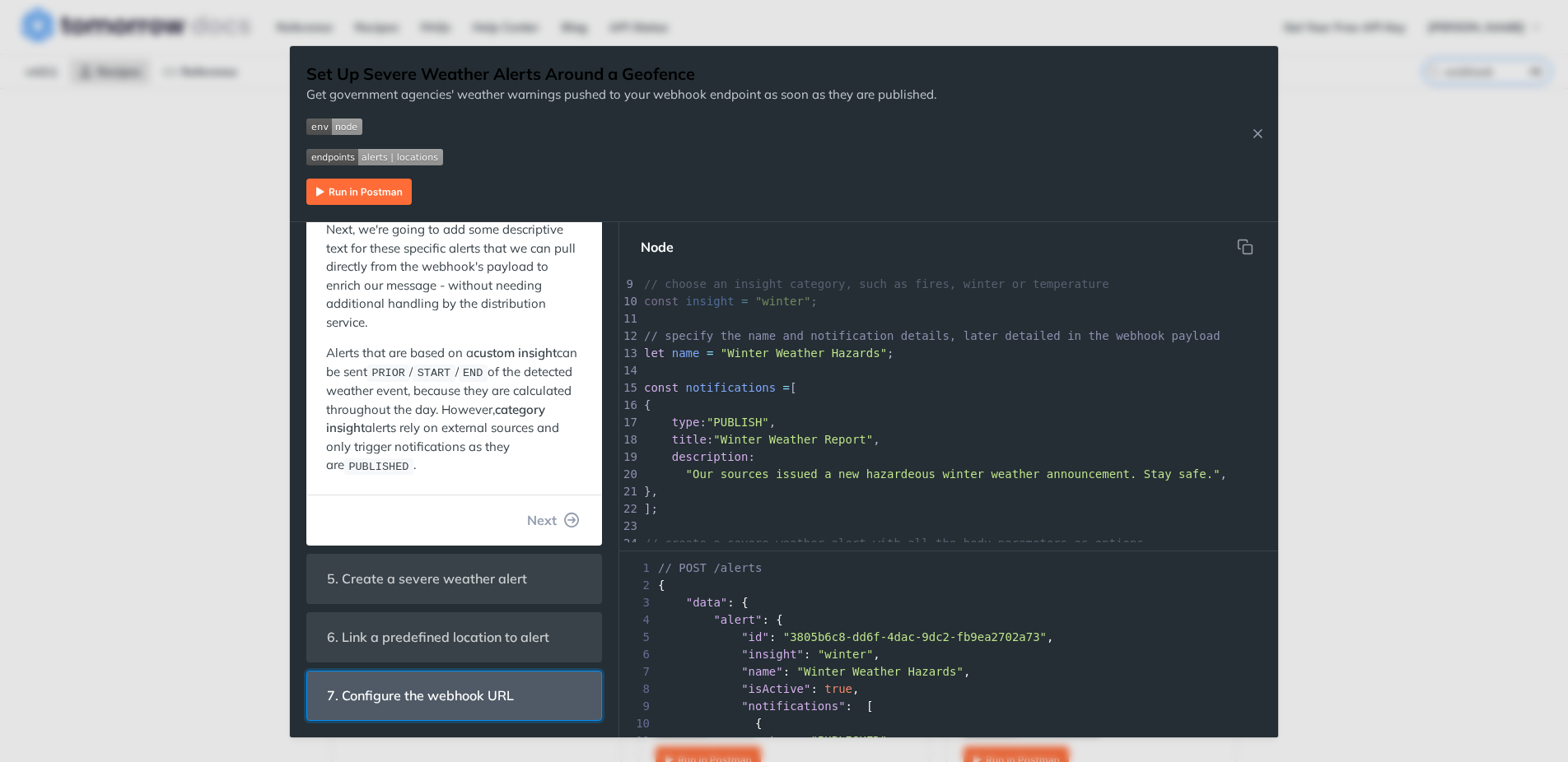
click at [479, 689] on span "7. Configure the webhook URL" at bounding box center [419, 695] width 210 height 32
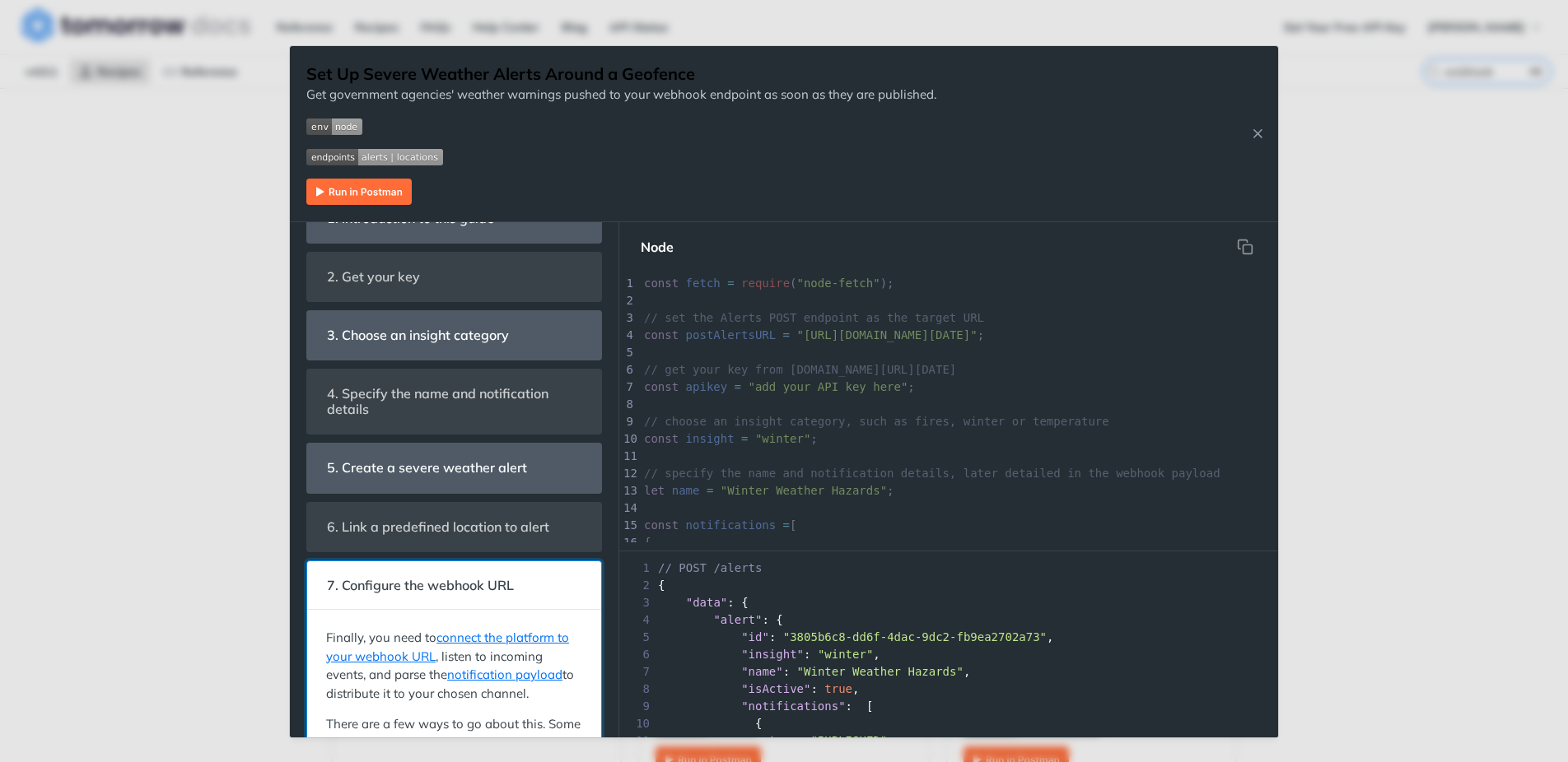
scroll to position [0, 0]
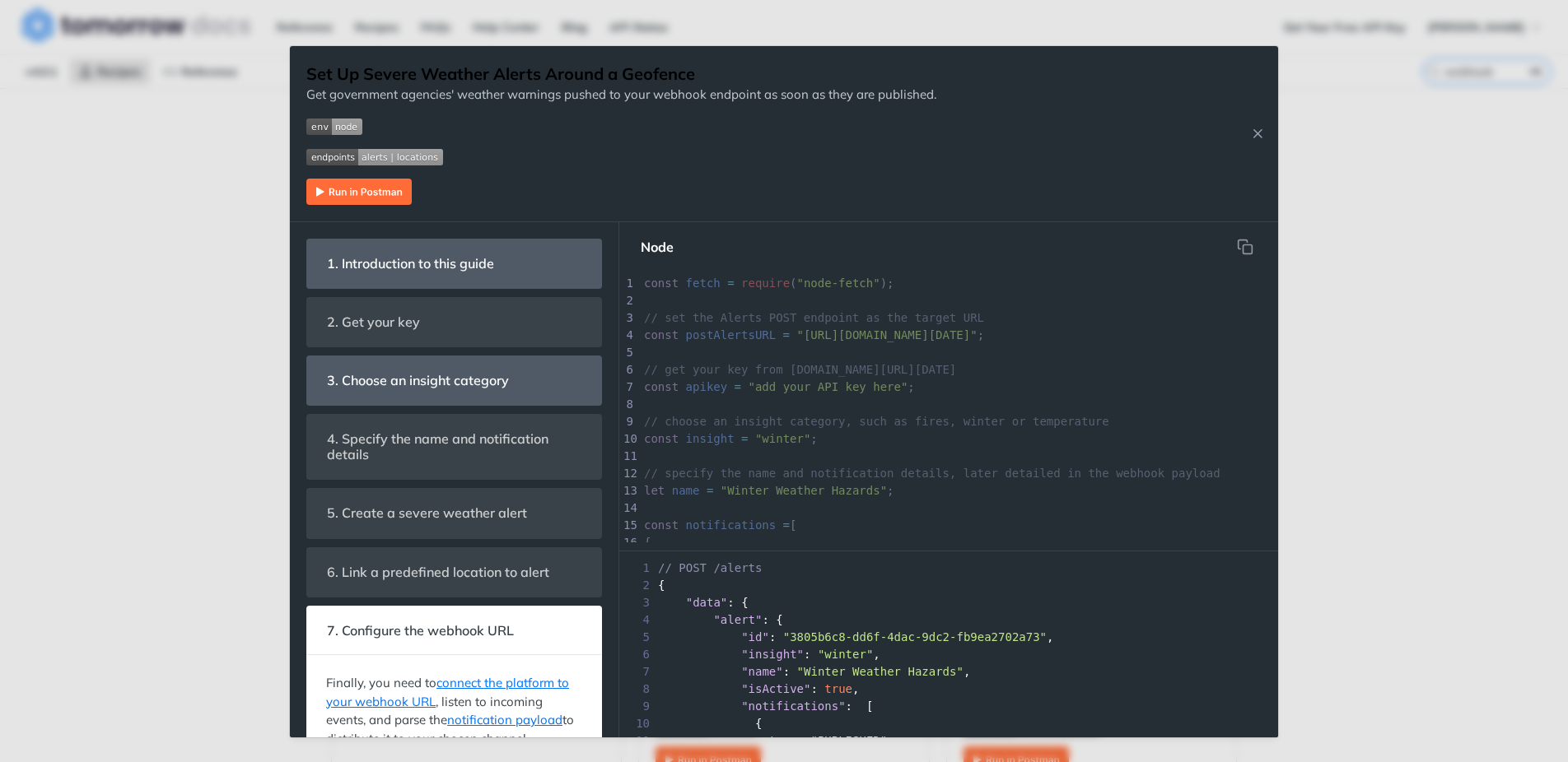
click at [1447, 424] on div "Set Up Severe Weather Alerts Around a Geofence Get government agencies' weather…" at bounding box center [784, 381] width 1568 height 762
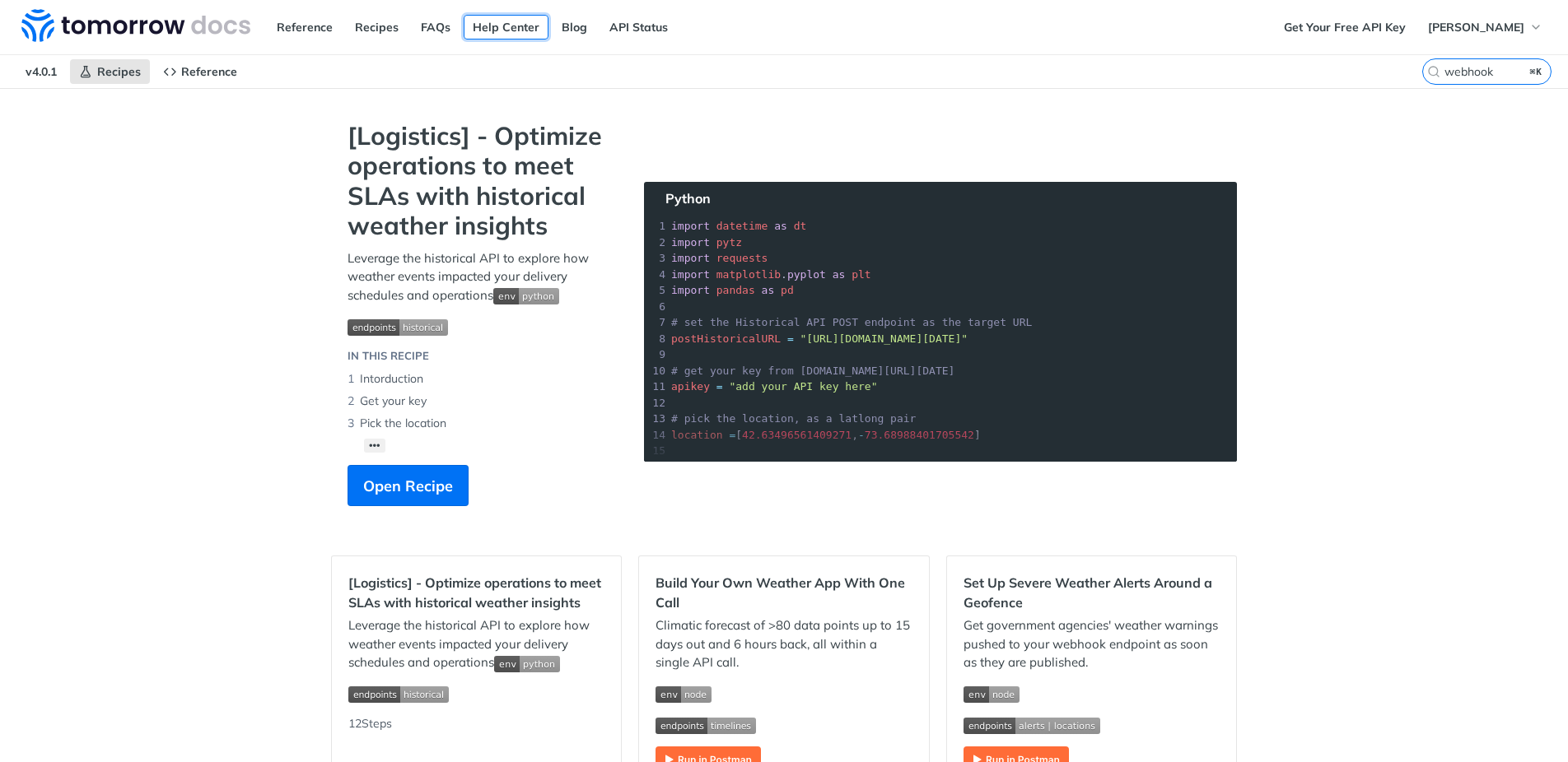
click at [488, 24] on link "Help Center" at bounding box center [505, 27] width 84 height 25
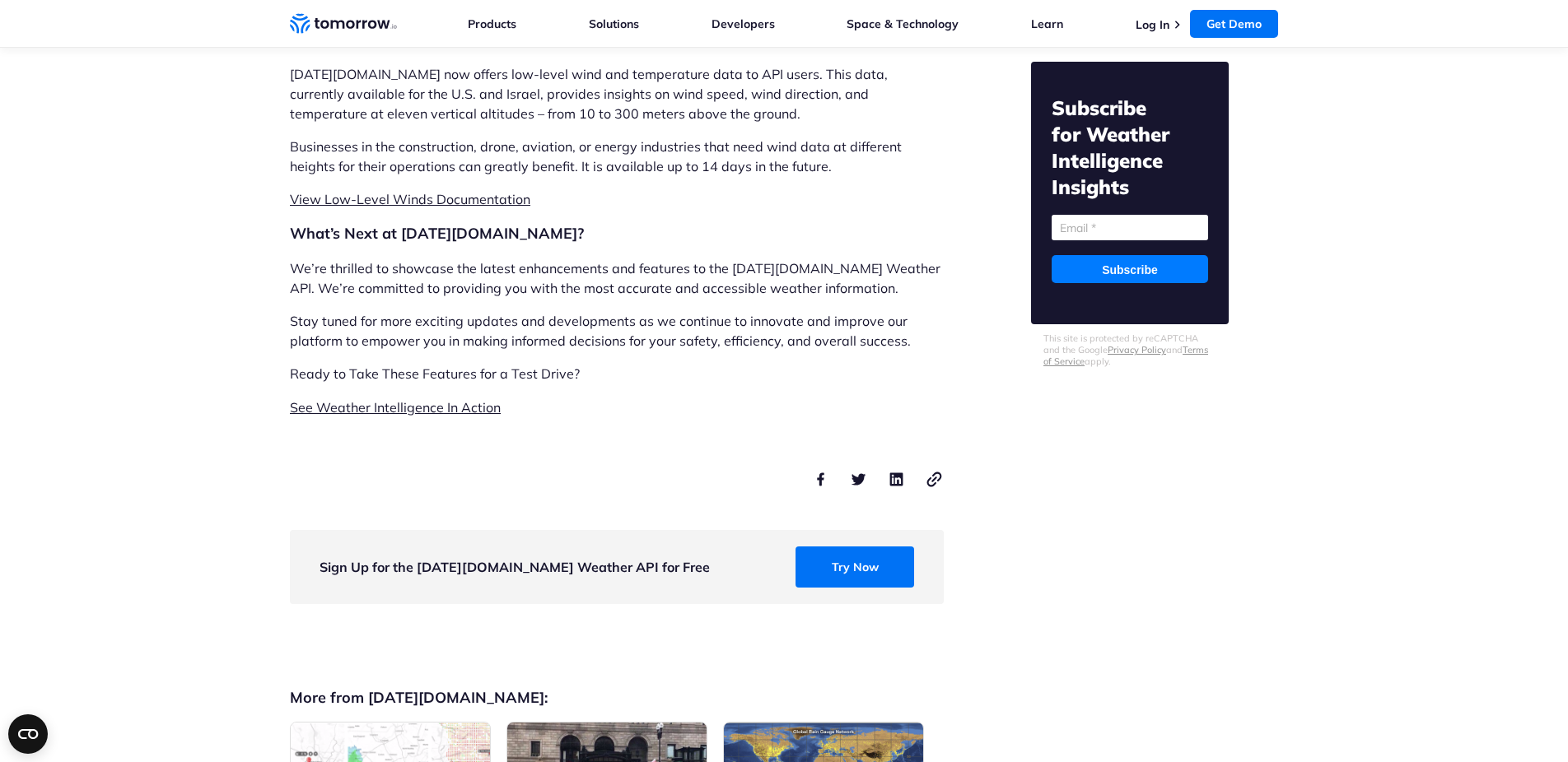
scroll to position [4405, 0]
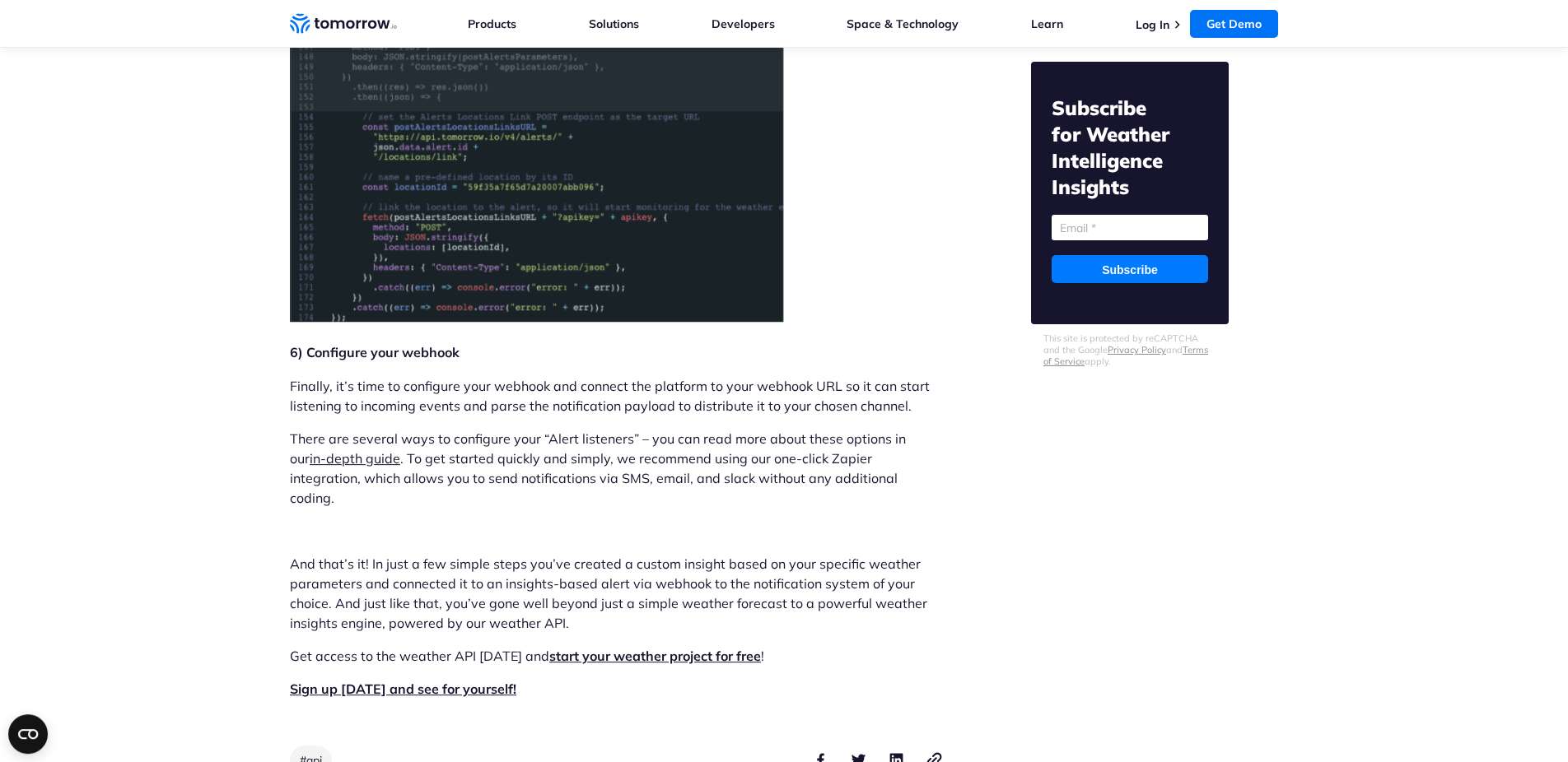
scroll to position [3440, 0]
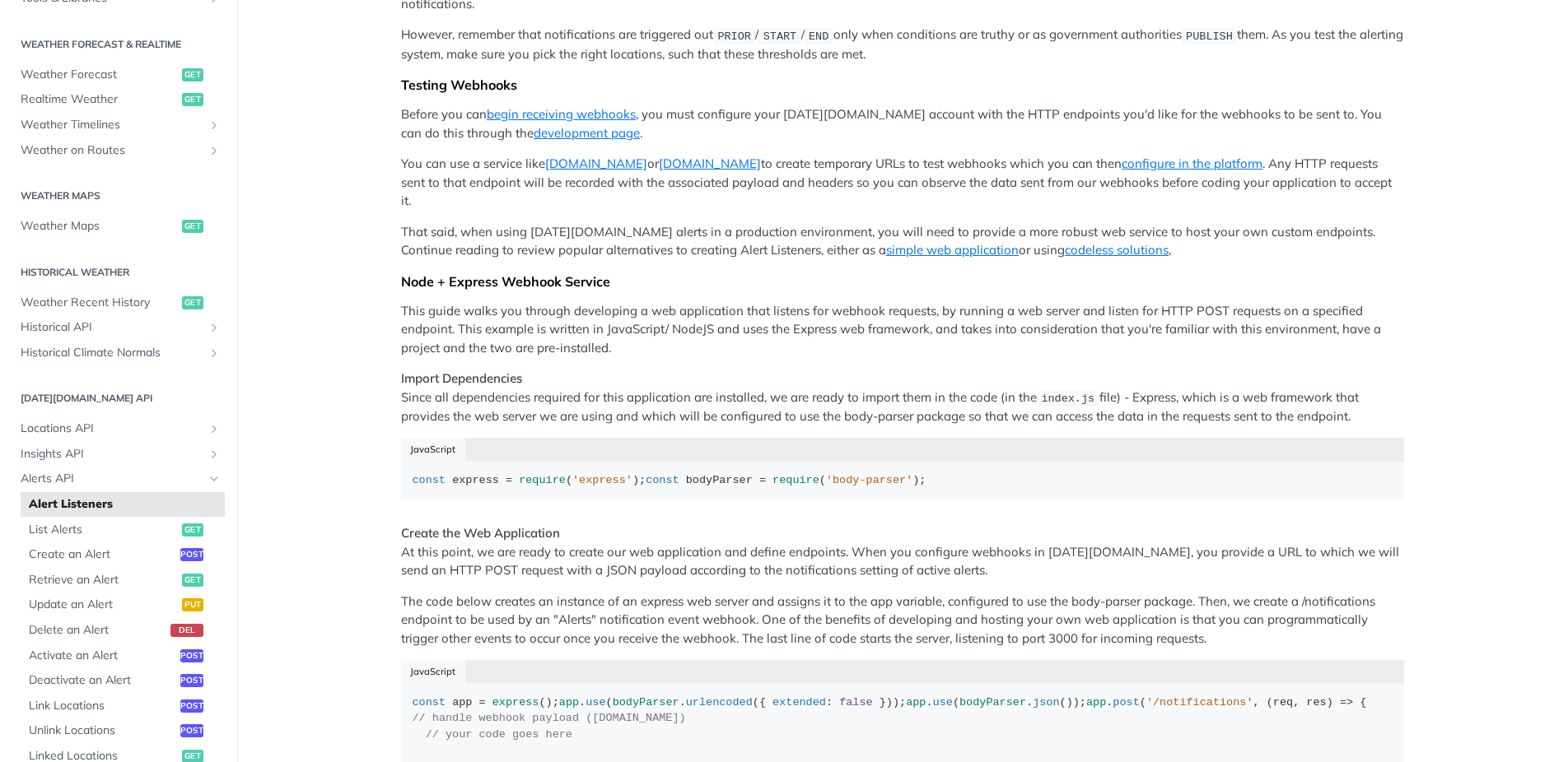
scroll to position [300, 0]
